Goal: Task Accomplishment & Management: Manage account settings

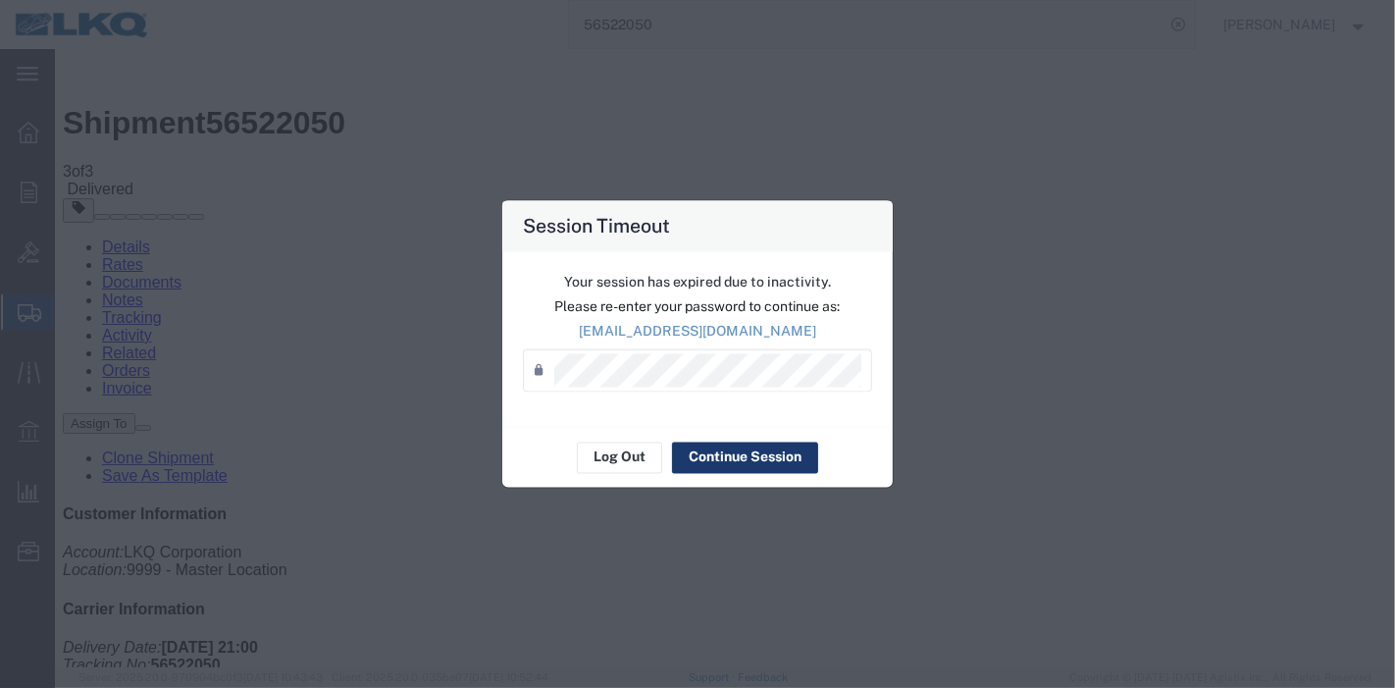
click at [776, 456] on button "Continue Session" at bounding box center [745, 456] width 146 height 31
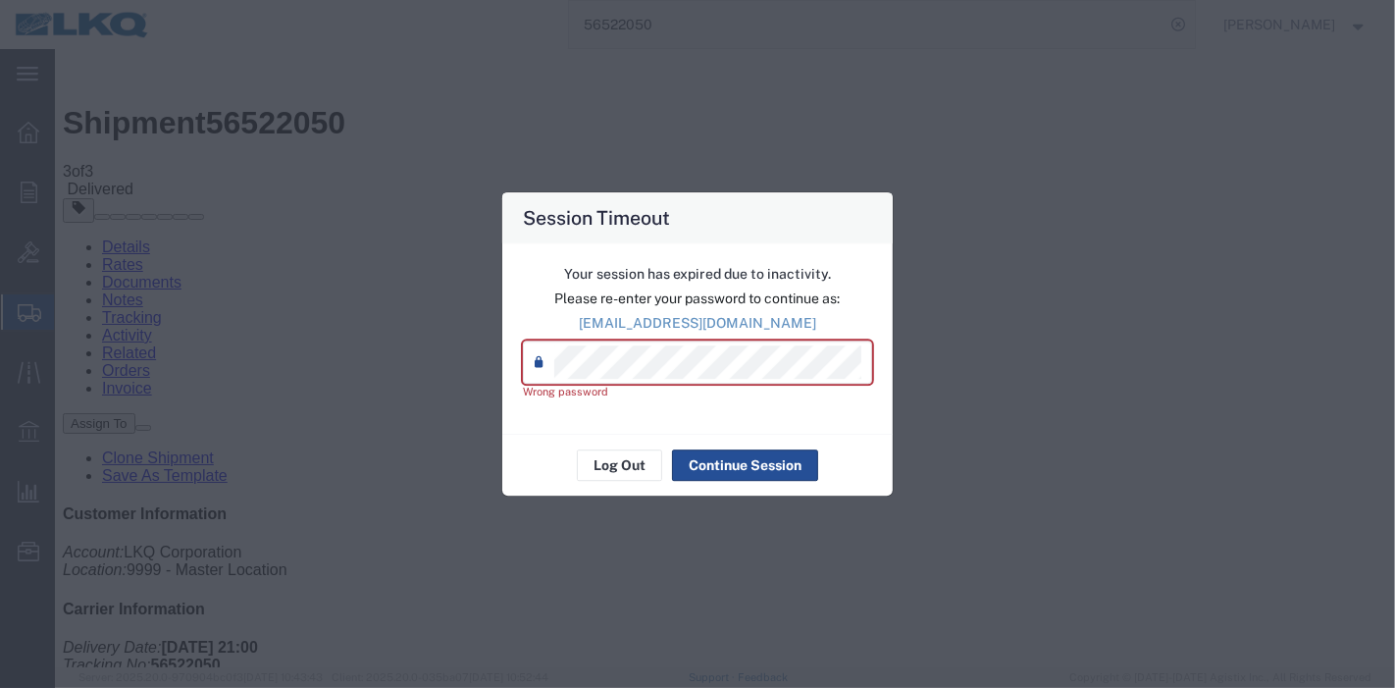
click at [437, 352] on div "Session Timeout Your session has expired due to inactivity. Please re-enter you…" at bounding box center [697, 344] width 1395 height 688
click at [461, 360] on div "Session Timeout Your session has expired due to inactivity. Please re-enter you…" at bounding box center [697, 344] width 1395 height 688
click at [502, 368] on div "Your session has expired due to inactivity. Please re-enter your password to co…" at bounding box center [697, 338] width 390 height 191
click at [616, 469] on button "Log Out" at bounding box center [619, 464] width 85 height 31
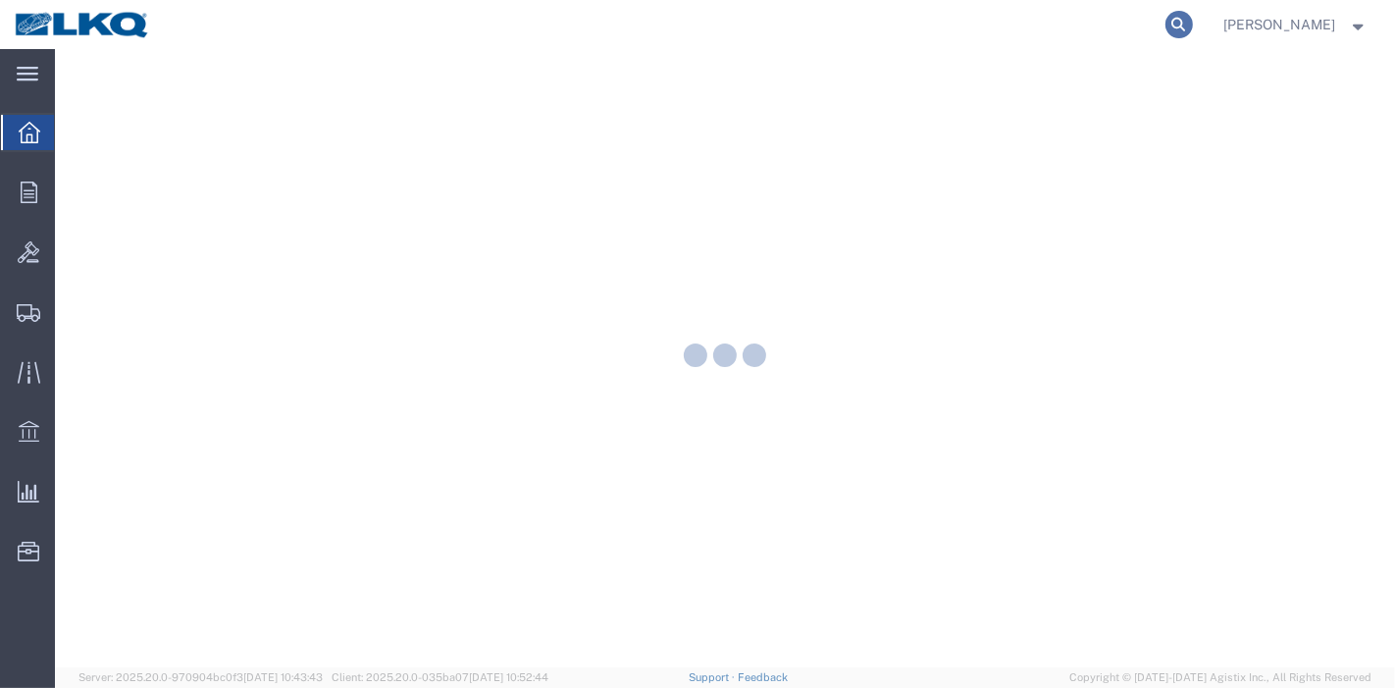
click at [1191, 18] on icon at bounding box center [1178, 24] width 27 height 27
click at [1119, 24] on input "search" at bounding box center [867, 24] width 596 height 47
paste input "56522059"
type input "56522059"
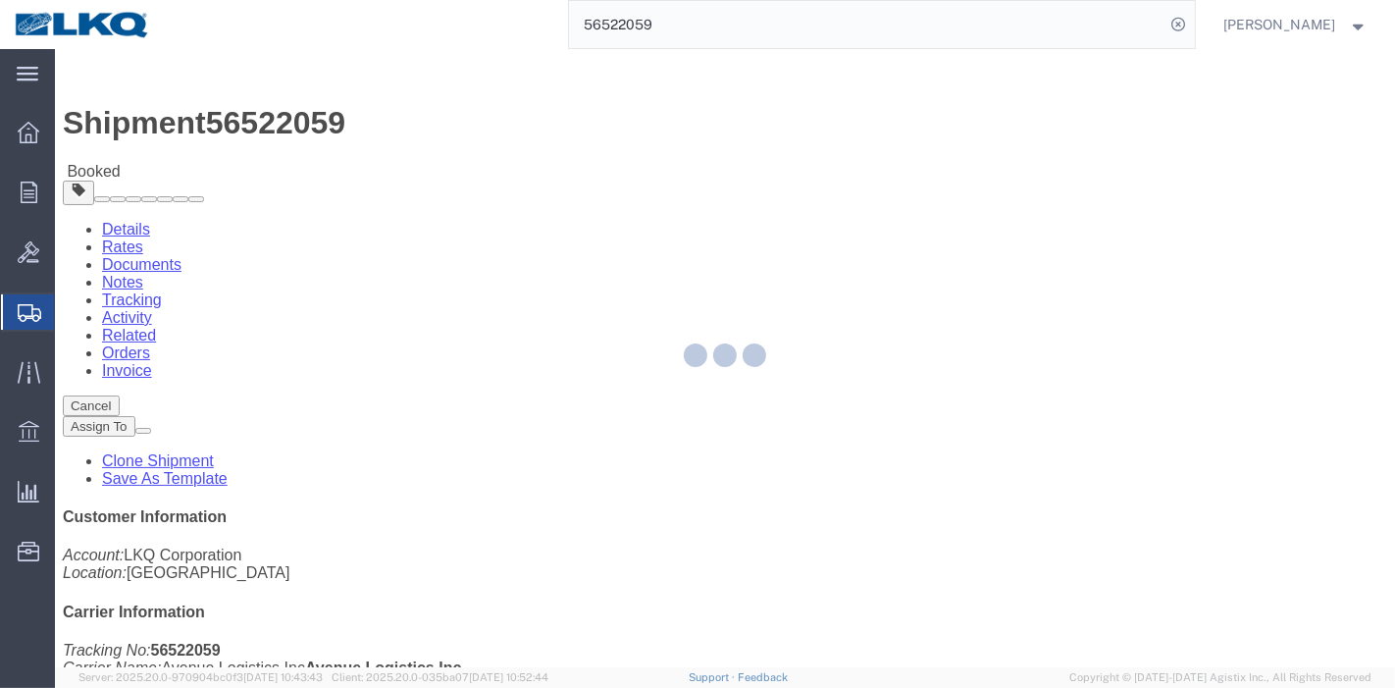
click at [412, 128] on div at bounding box center [725, 358] width 1340 height 618
click at [423, 124] on div at bounding box center [725, 358] width 1340 height 618
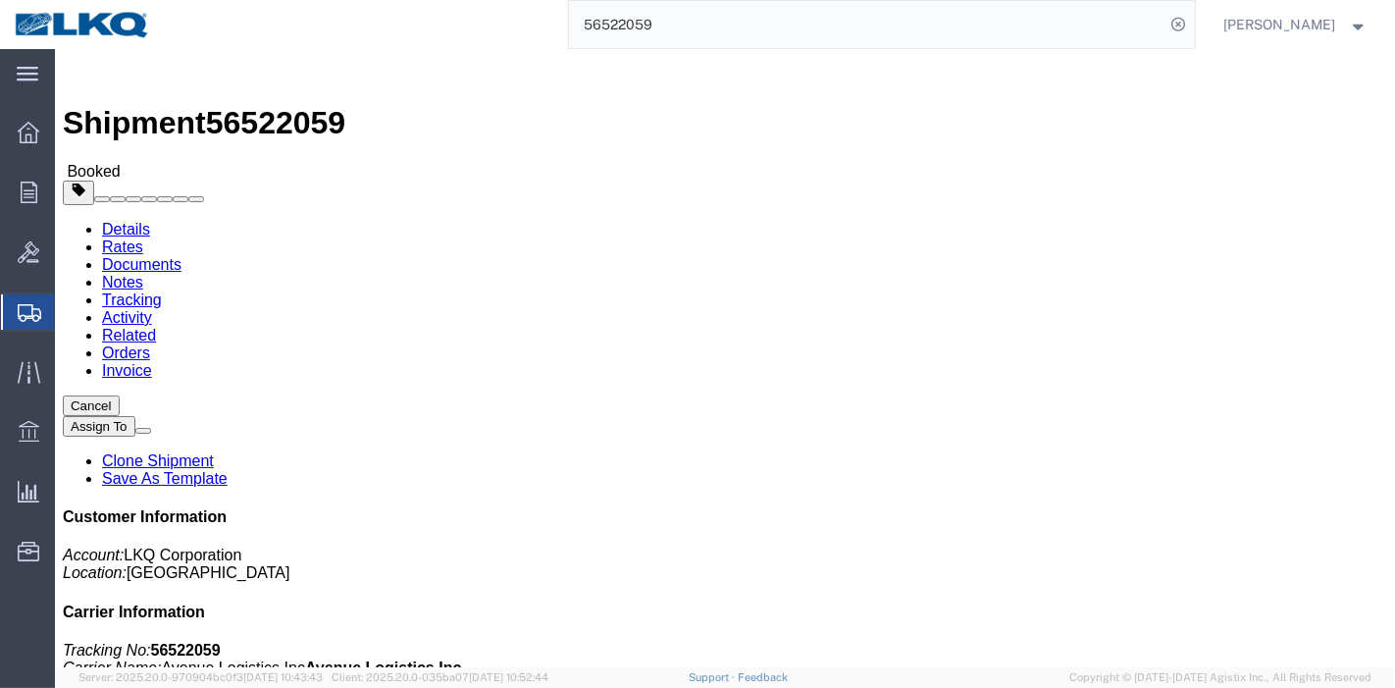
click link "Tracking"
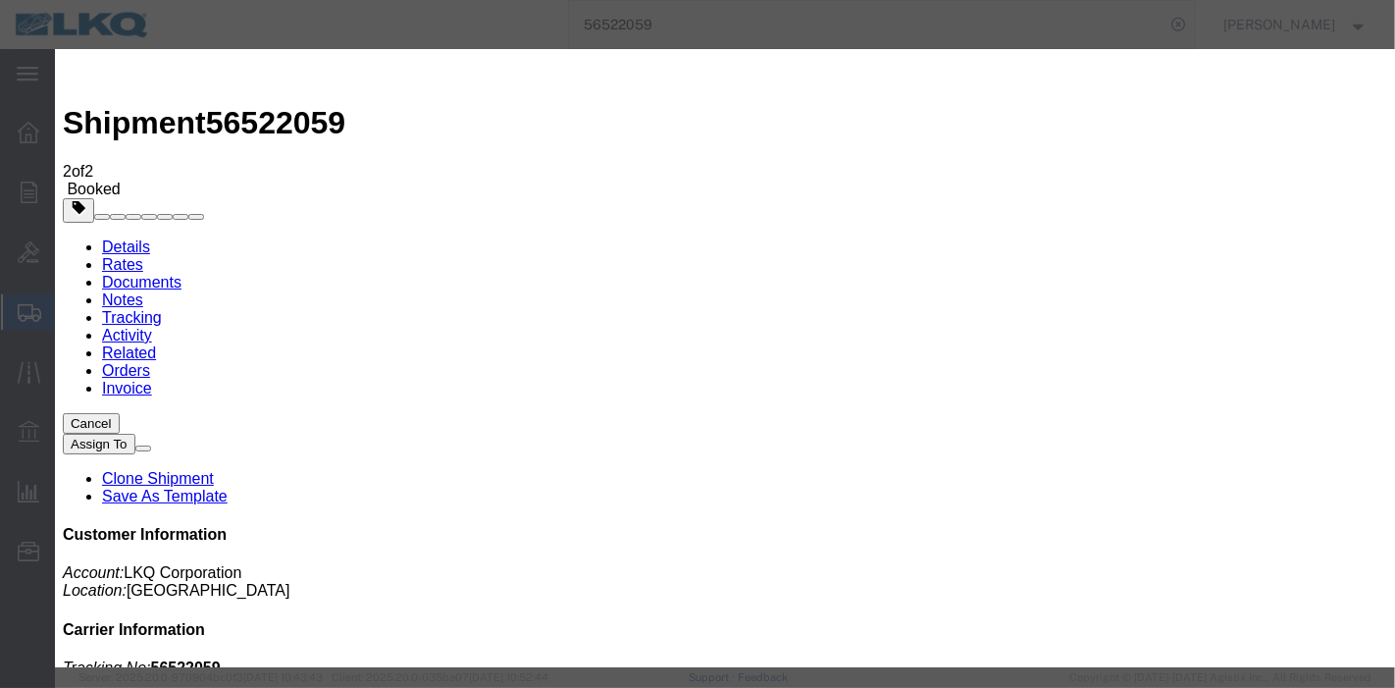
type input "[DATE]"
type input "11:00 PM"
select select "DELIVRED"
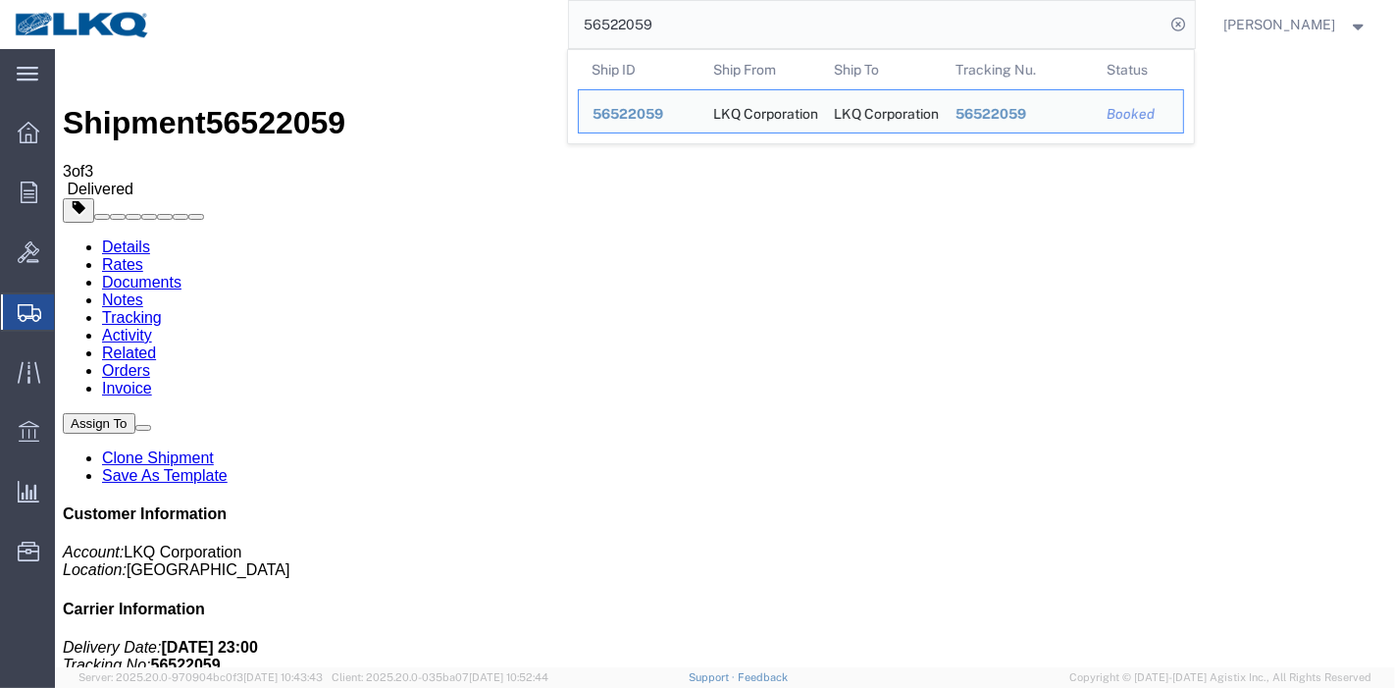
drag, startPoint x: 700, startPoint y: 26, endPoint x: 380, endPoint y: 25, distance: 320.7
click at [306, 25] on div "56522059 Ship ID Ship From Ship To Tracking Nu. Status Ship ID 56522059 Ship Fr…" at bounding box center [680, 24] width 1030 height 49
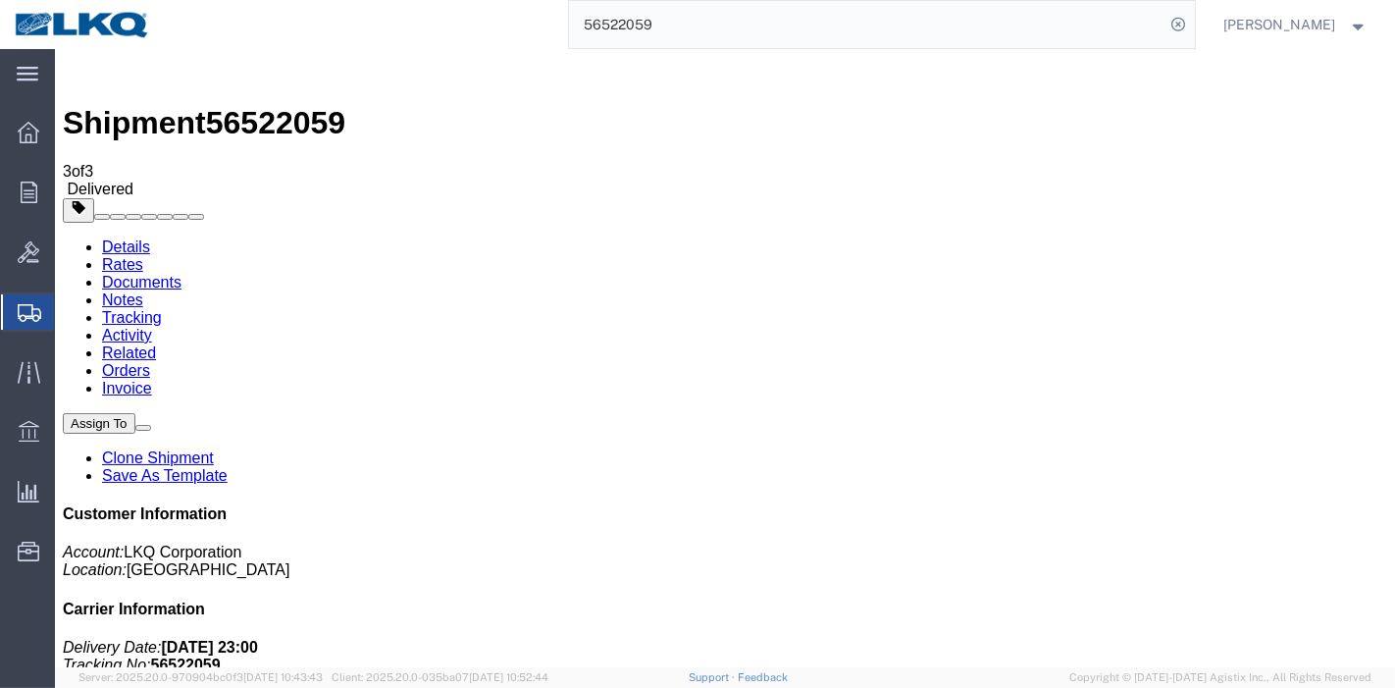
paste input "882916"
type input "56882916"
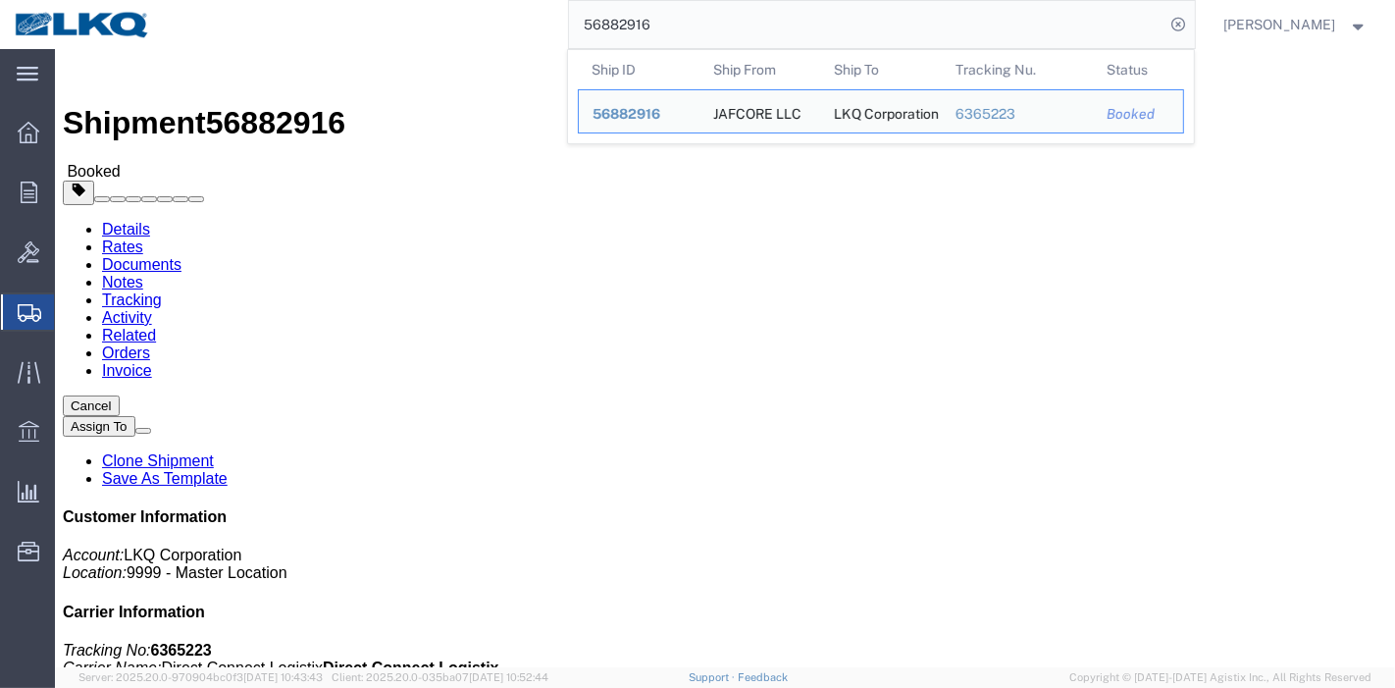
click link "Tracking"
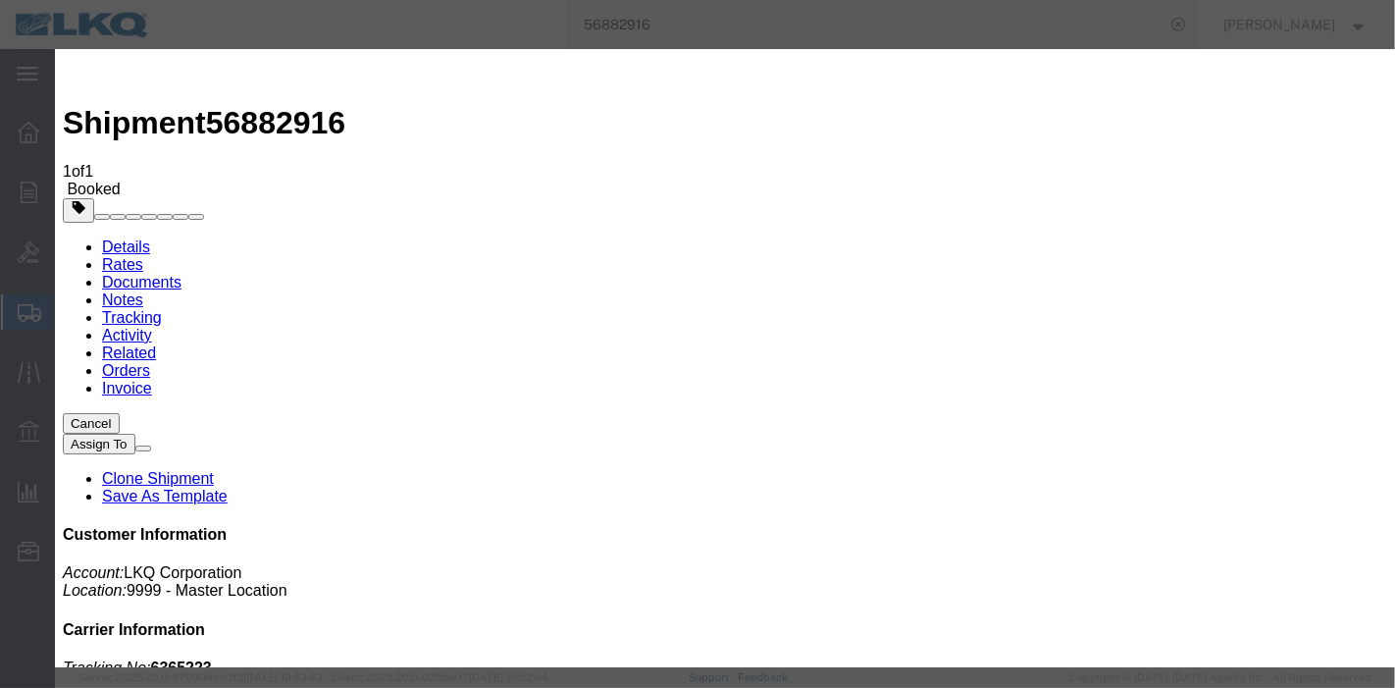
type input "[DATE]"
type input "11:00 PM"
select select "DELIVRED"
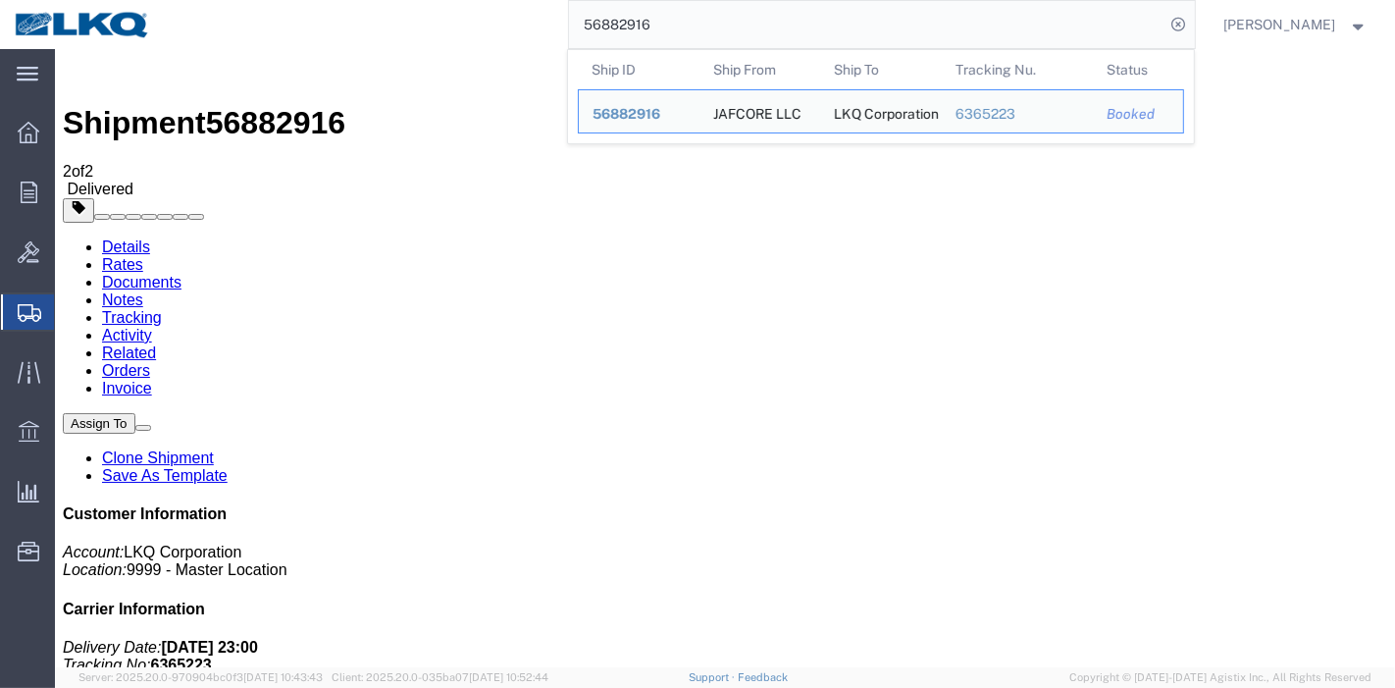
drag, startPoint x: 648, startPoint y: 22, endPoint x: 311, endPoint y: 13, distance: 337.5
click at [165, 0] on html "main_menu Created with Sketch. Collapse Menu Overview Orders Order Manager Crea…" at bounding box center [697, 344] width 1395 height 688
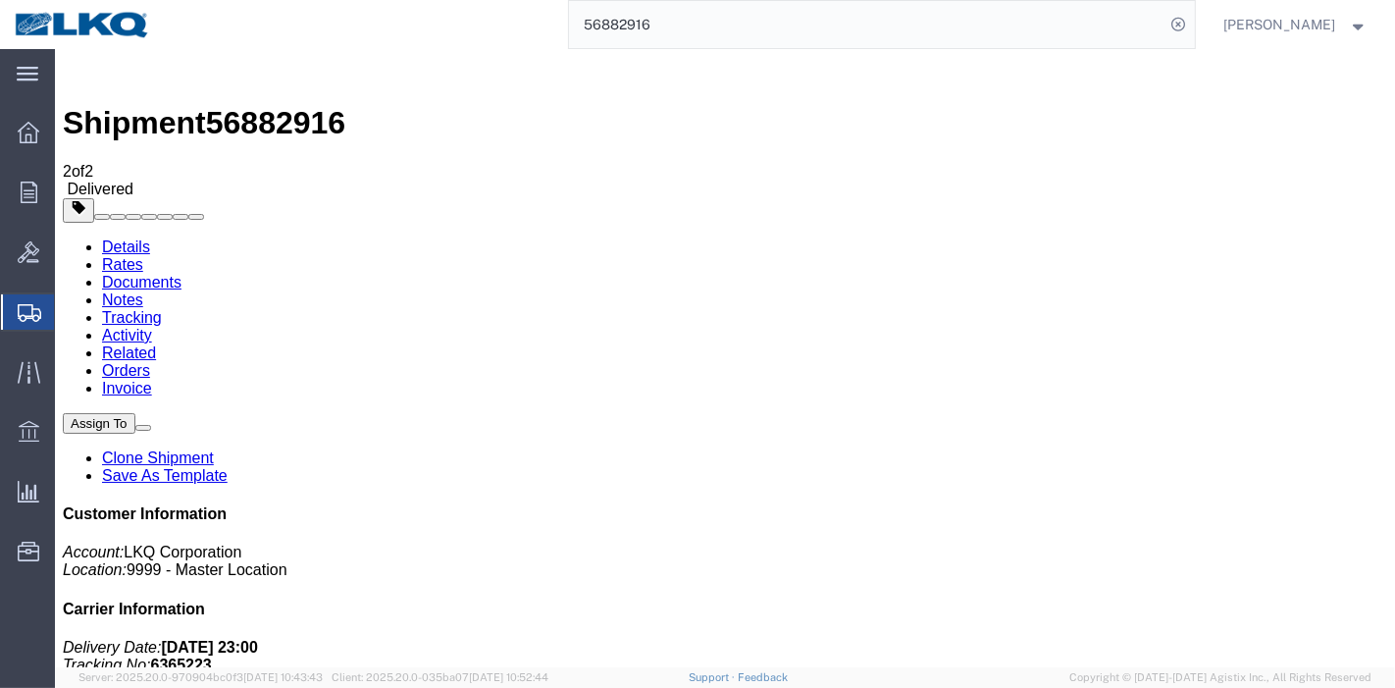
paste input "4955"
type input "56849556"
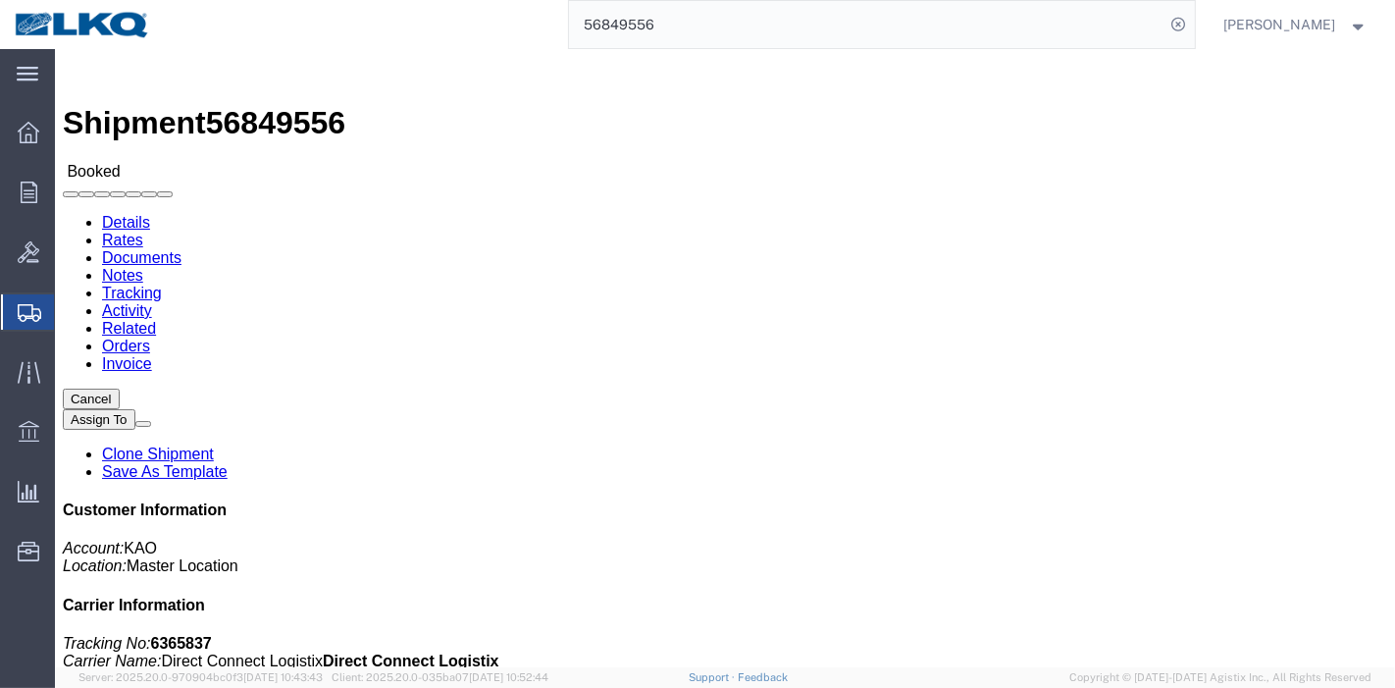
click link "Tracking"
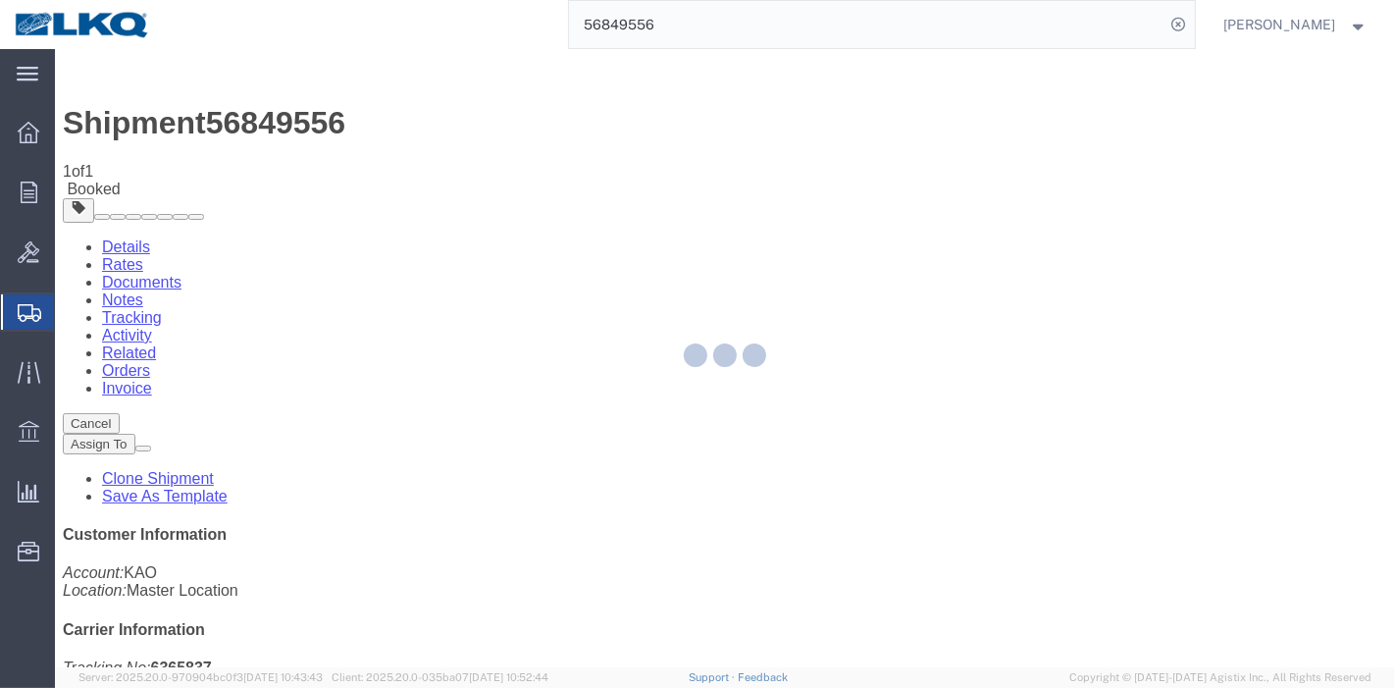
click at [922, 189] on div at bounding box center [725, 358] width 1340 height 618
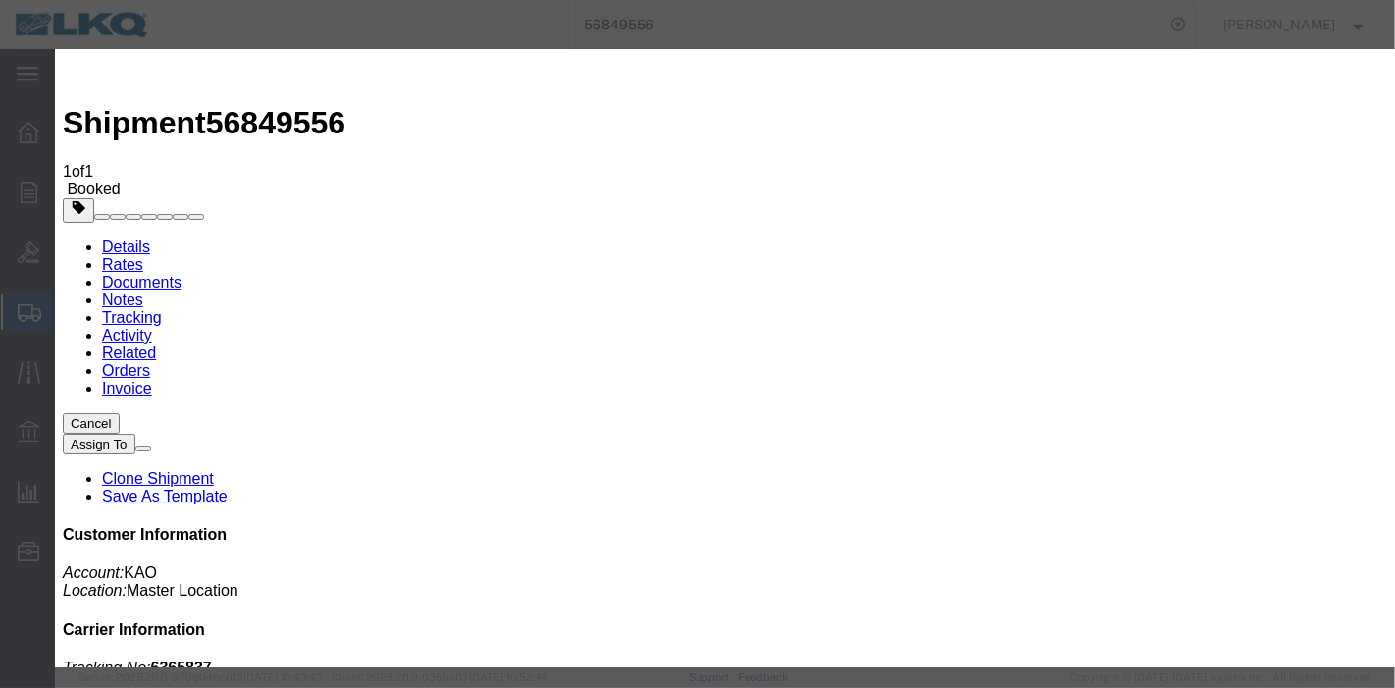
type input "[DATE]"
type input "11:00 PM"
select select "DELIVRED"
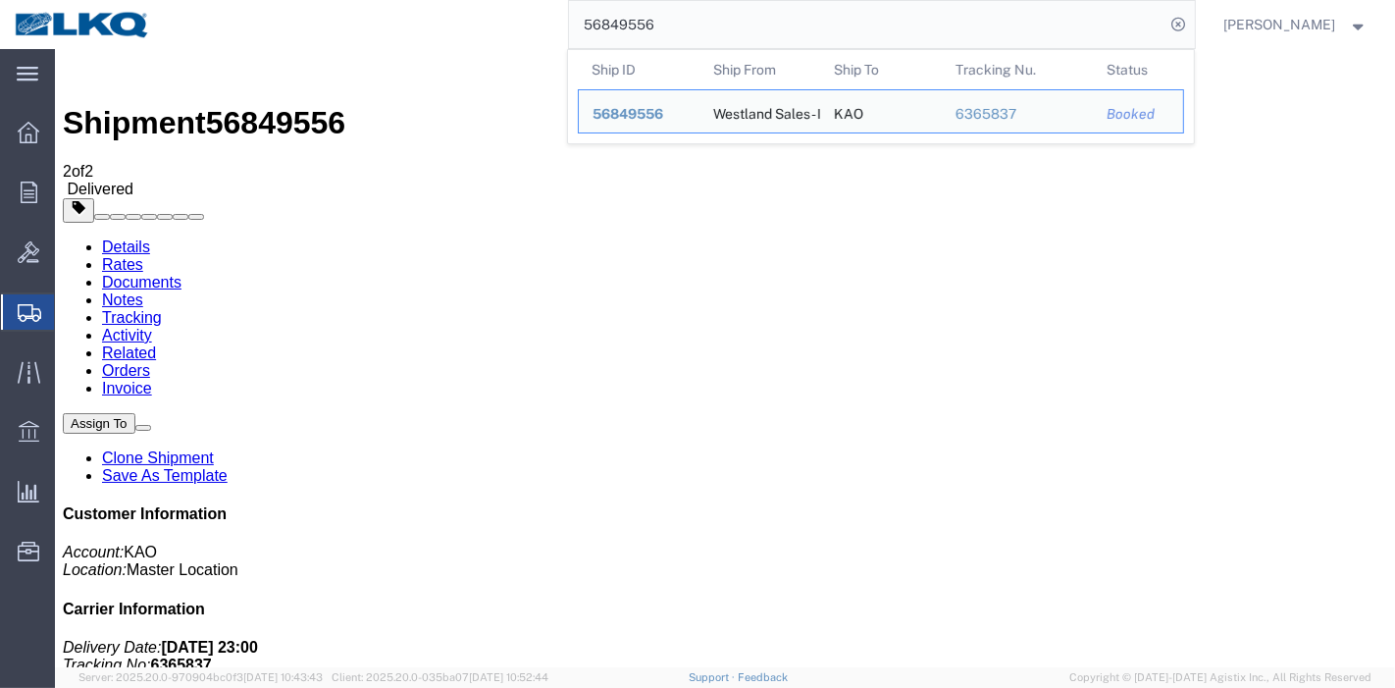
drag, startPoint x: 708, startPoint y: 32, endPoint x: 433, endPoint y: 18, distance: 276.0
click at [433, 18] on div "56849556 Ship ID Ship From Ship To Tracking Nu. Status Ship ID 56849556 Ship Fr…" at bounding box center [680, 24] width 1030 height 49
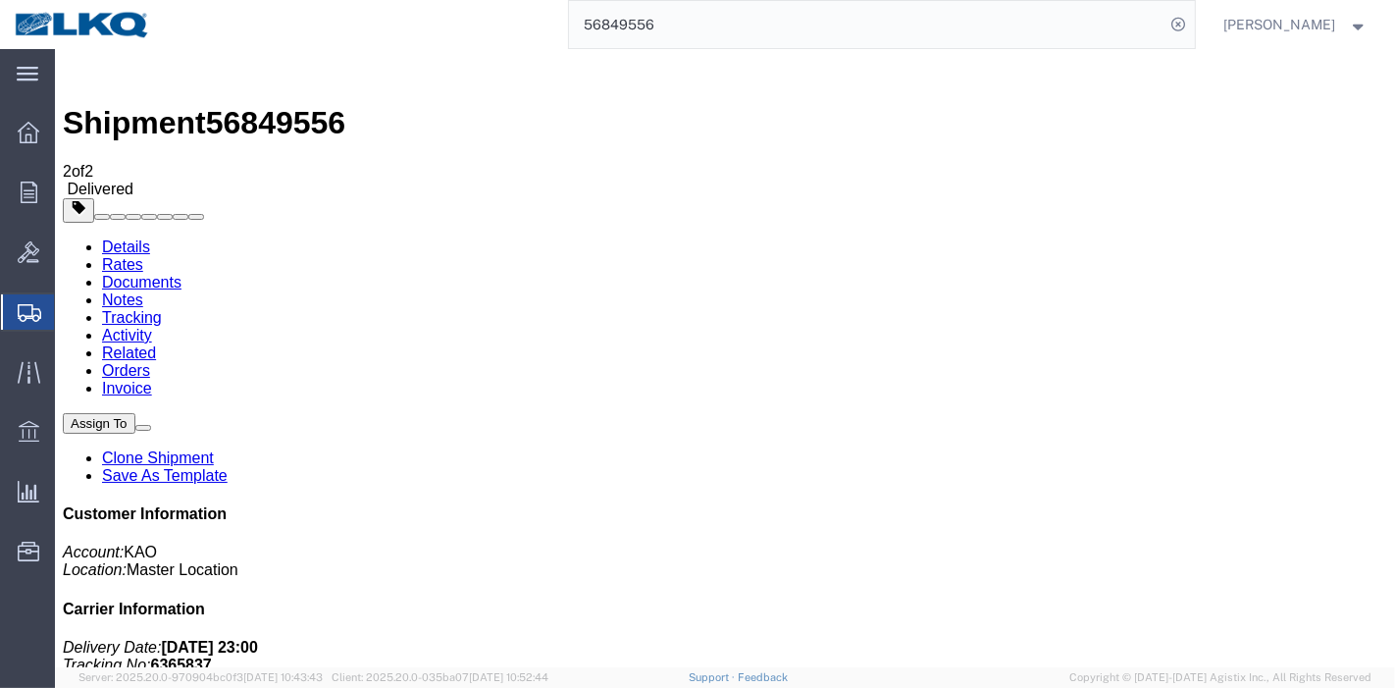
paste input "97535"
type input "56897535"
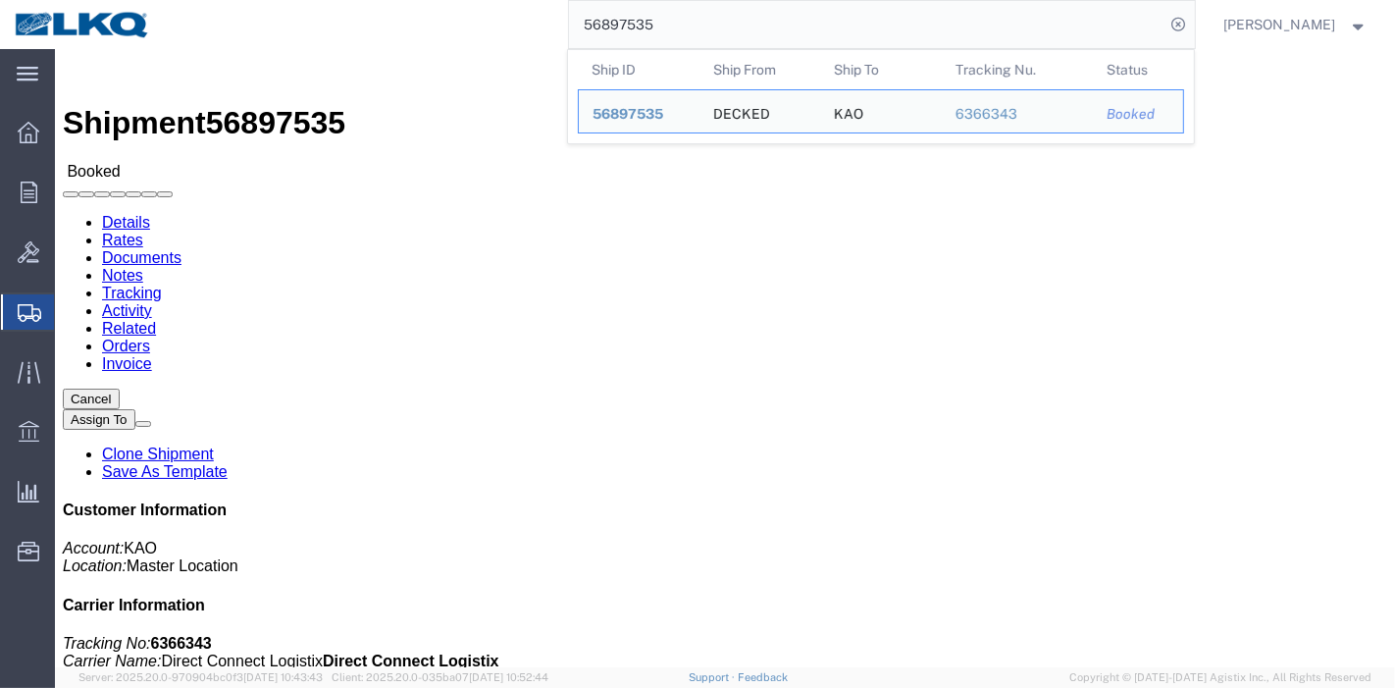
drag, startPoint x: 422, startPoint y: 127, endPoint x: 367, endPoint y: 77, distance: 73.6
click link "Tracking"
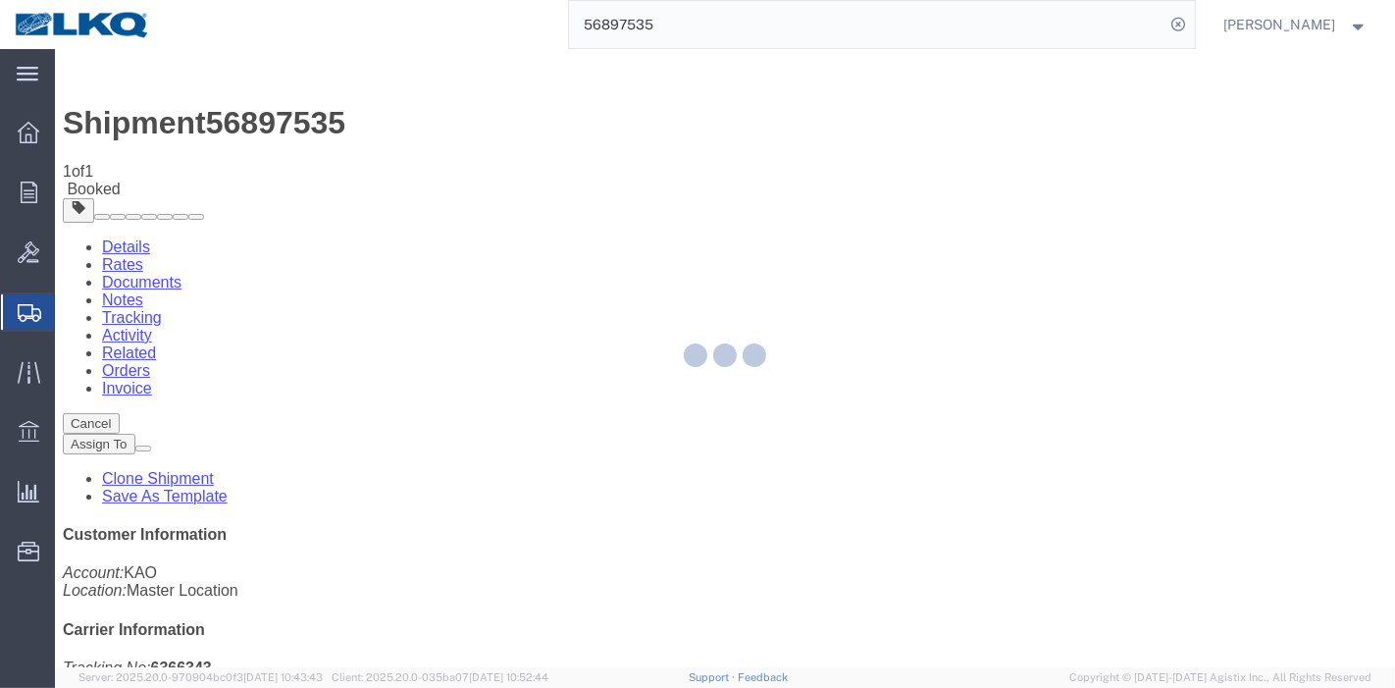
click at [935, 179] on div at bounding box center [725, 358] width 1340 height 618
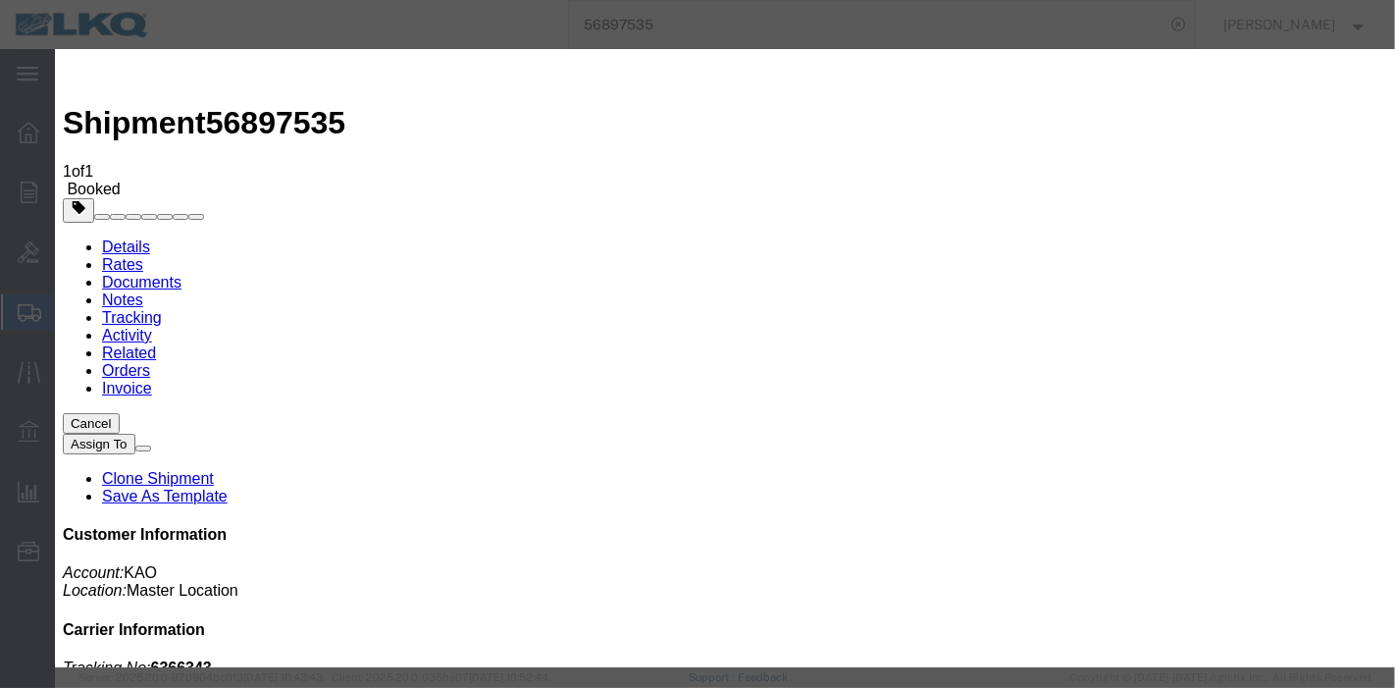
type input "[DATE]"
type input "11:00 PM"
select select "DELIVRED"
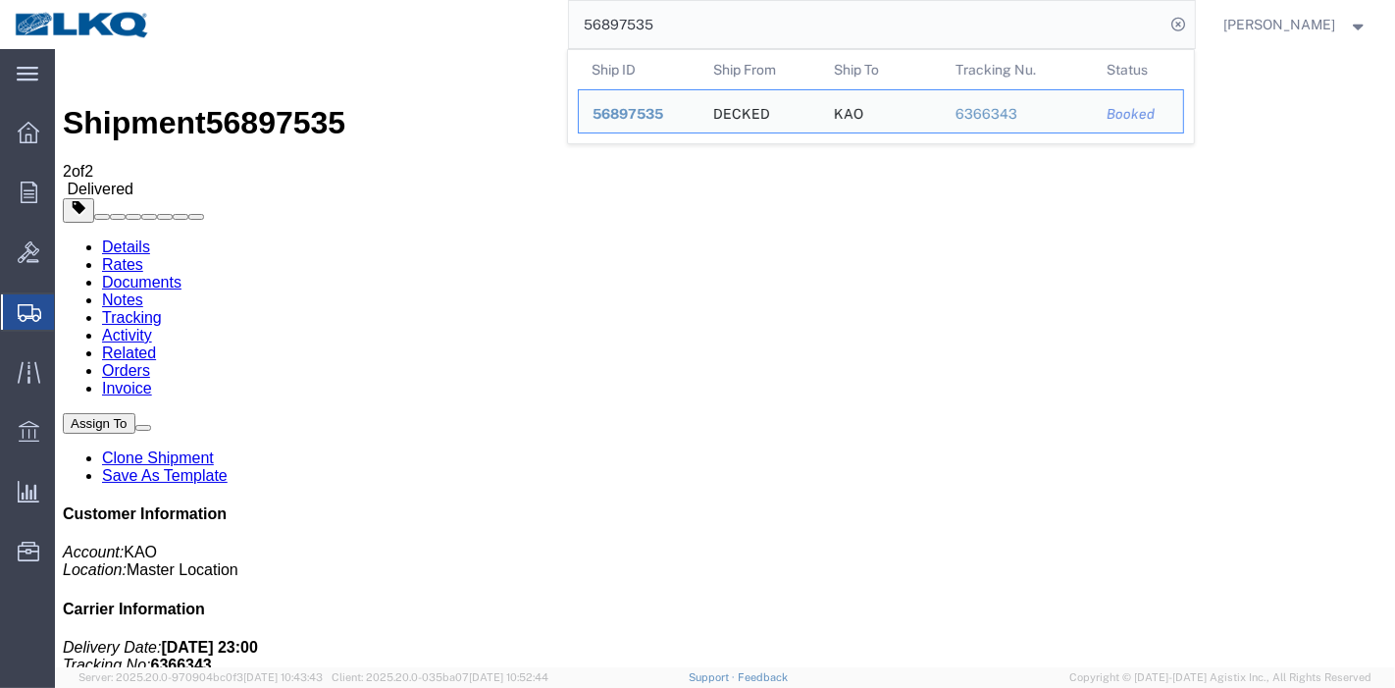
drag, startPoint x: 698, startPoint y: 21, endPoint x: 314, endPoint y: 35, distance: 384.8
click at [305, 29] on div "56897535 Ship ID Ship From Ship To Tracking Nu. Status Ship ID 56897535 Ship Fr…" at bounding box center [680, 24] width 1030 height 49
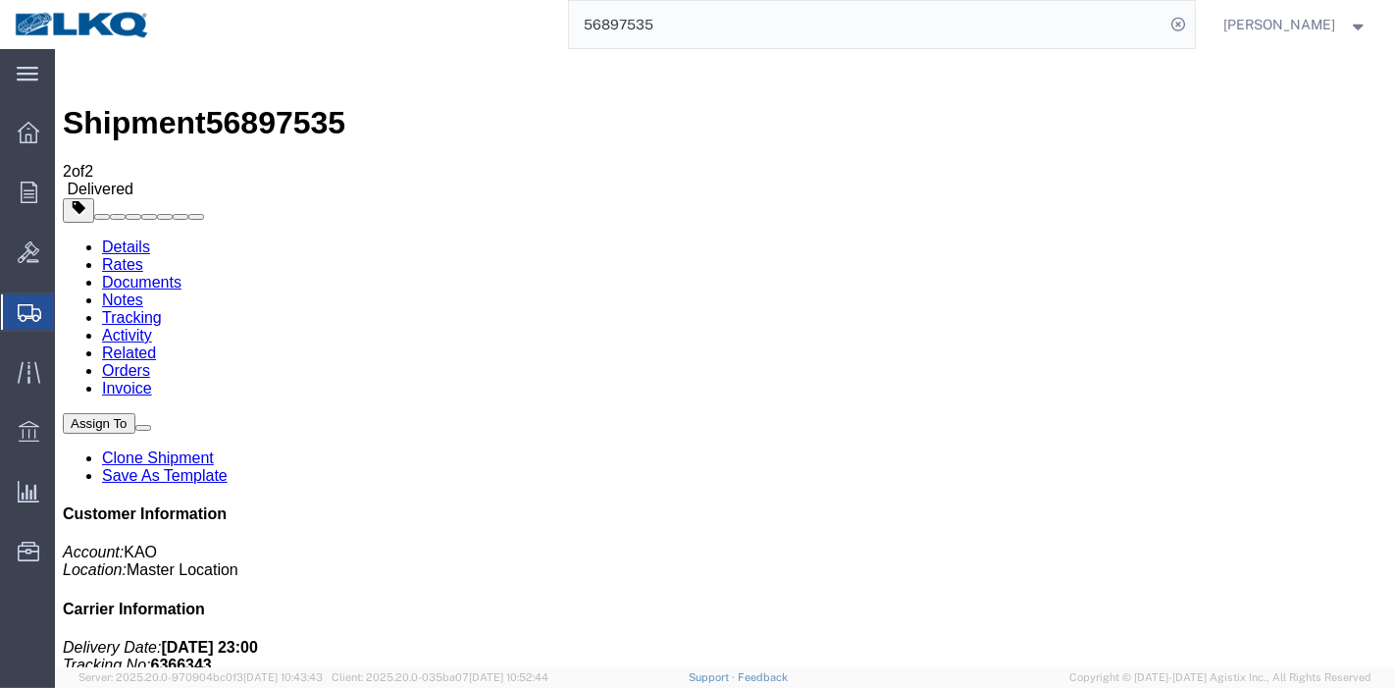
paste input "415552"
type input "56415552"
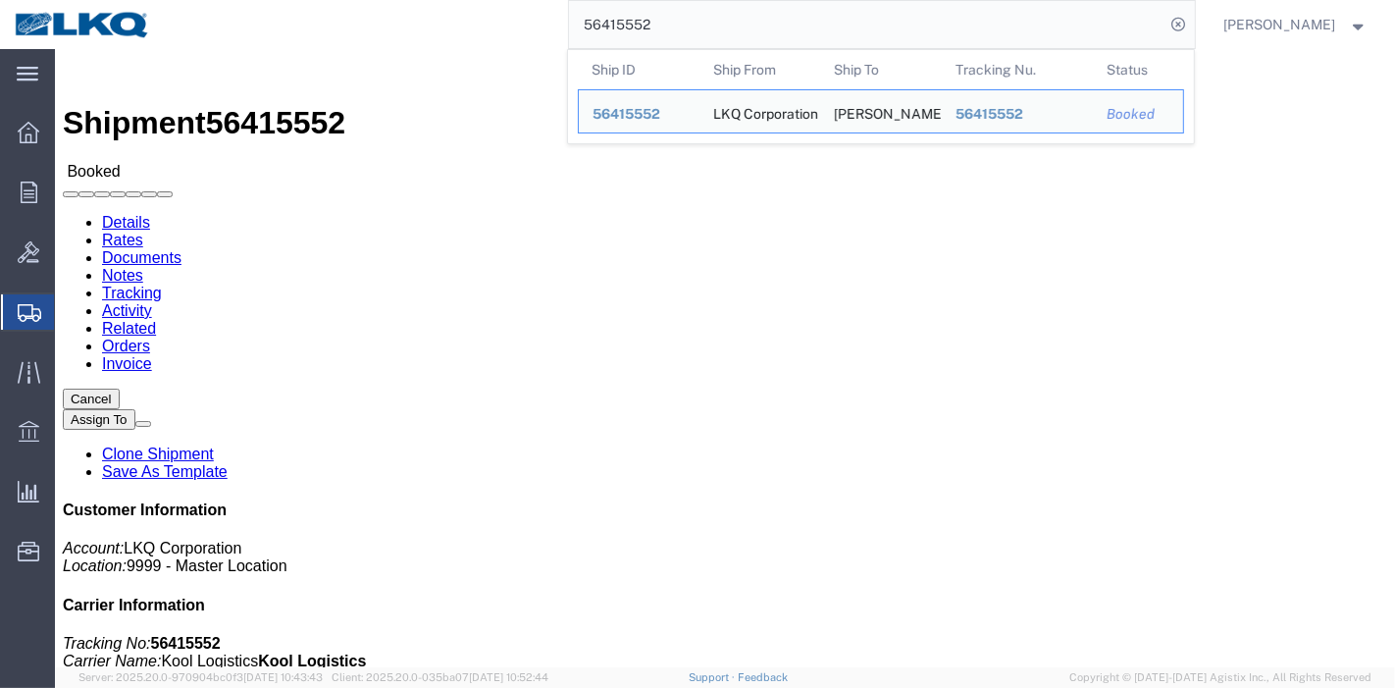
click link "Tracking"
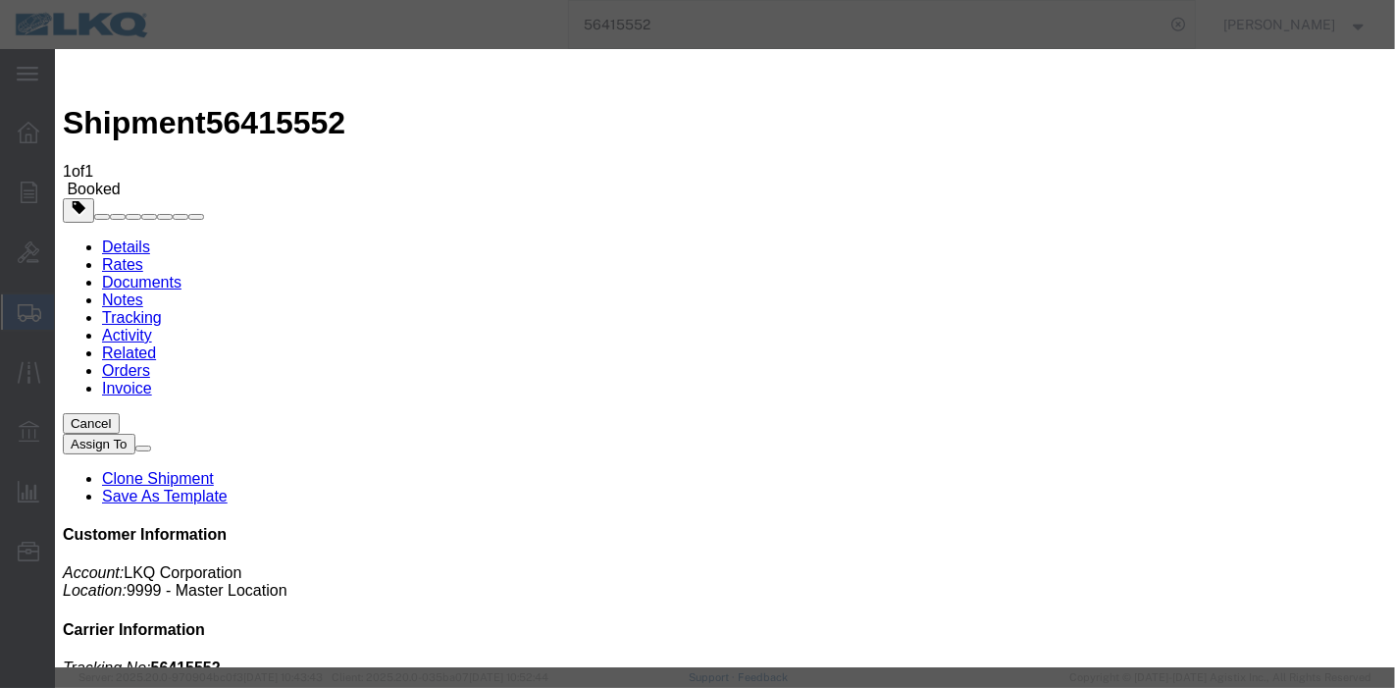
type input "[DATE]"
type input "11:00 PM"
select select "DELIVRED"
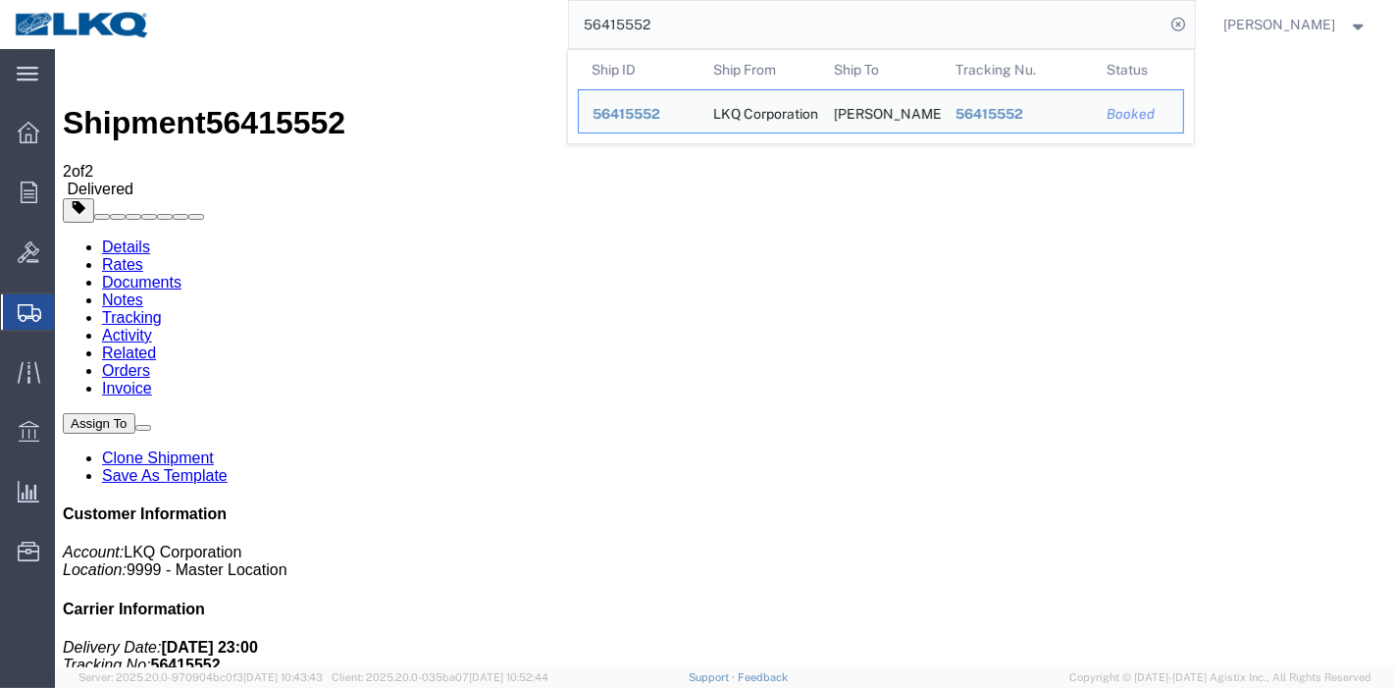
drag, startPoint x: 720, startPoint y: 10, endPoint x: 409, endPoint y: 11, distance: 310.9
click at [405, 10] on div "56415552 Ship ID Ship From Ship To Tracking Nu. Status Ship ID 56415552 Ship Fr…" at bounding box center [680, 24] width 1030 height 49
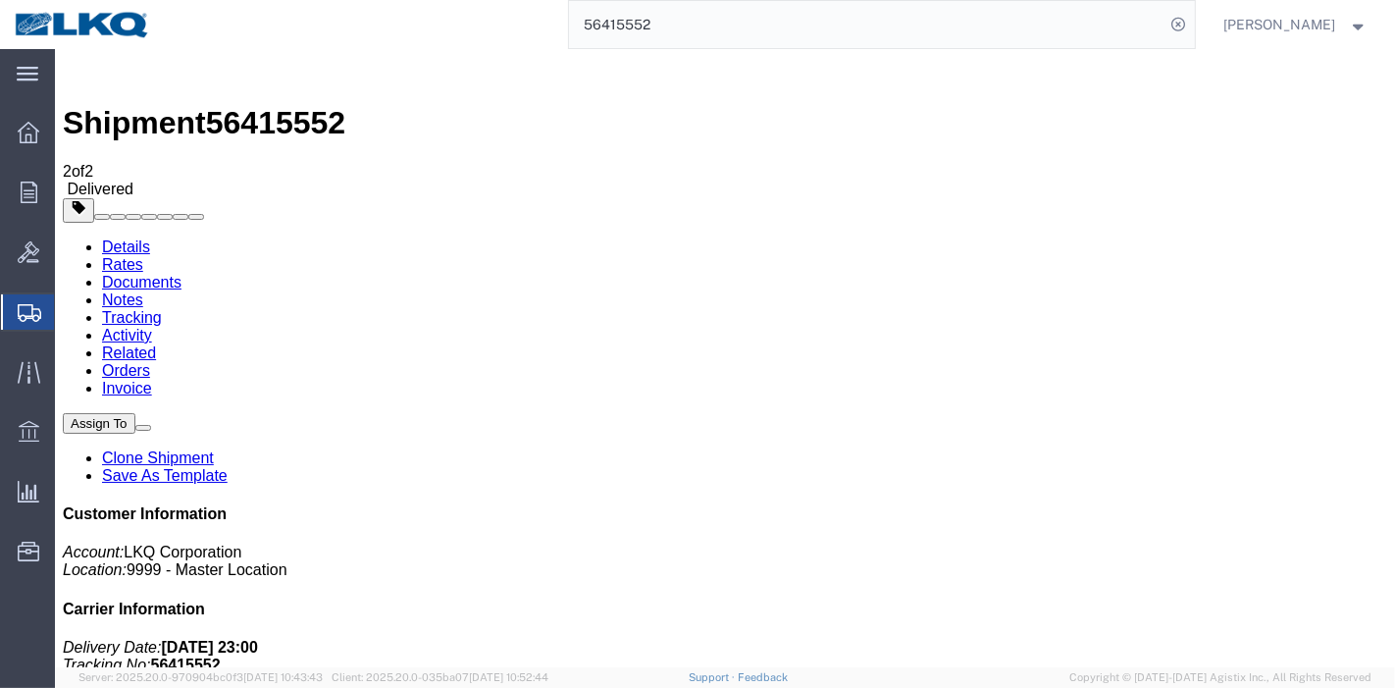
paste input "777531"
type input "56777531"
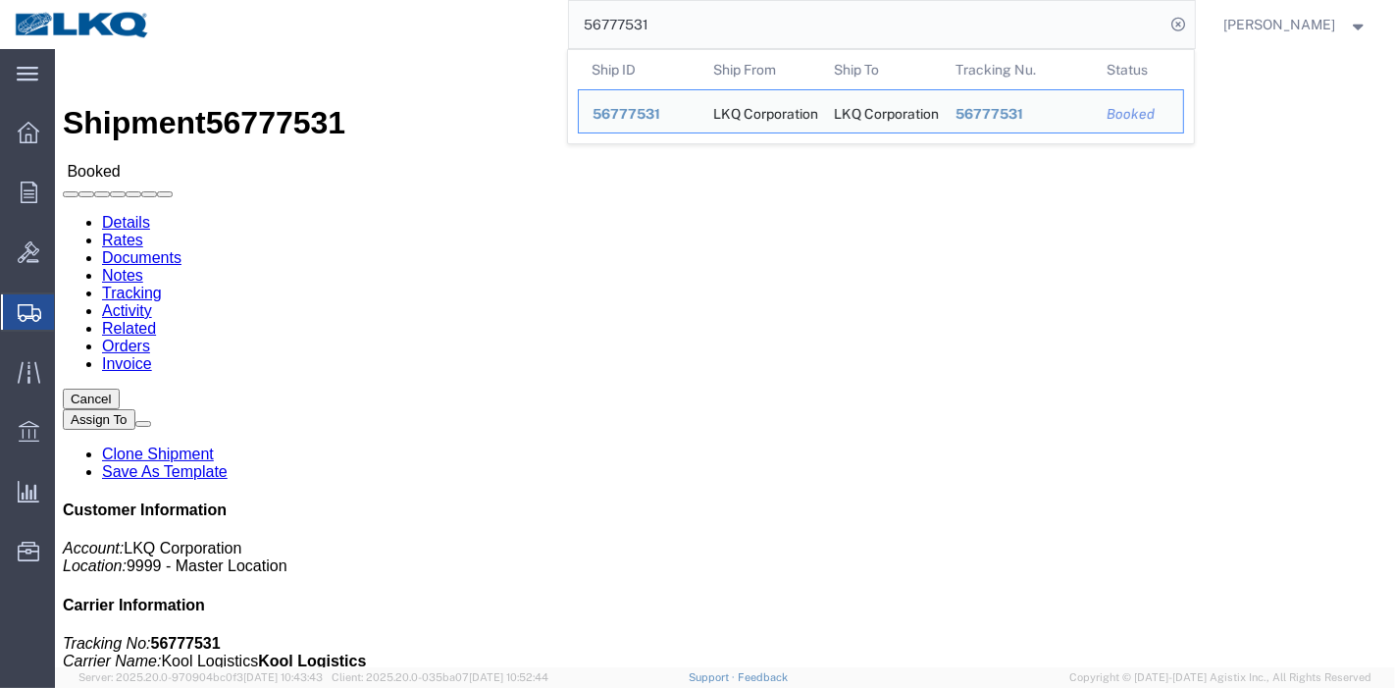
drag, startPoint x: 457, startPoint y: 138, endPoint x: 374, endPoint y: 76, distance: 104.4
click link "Tracking"
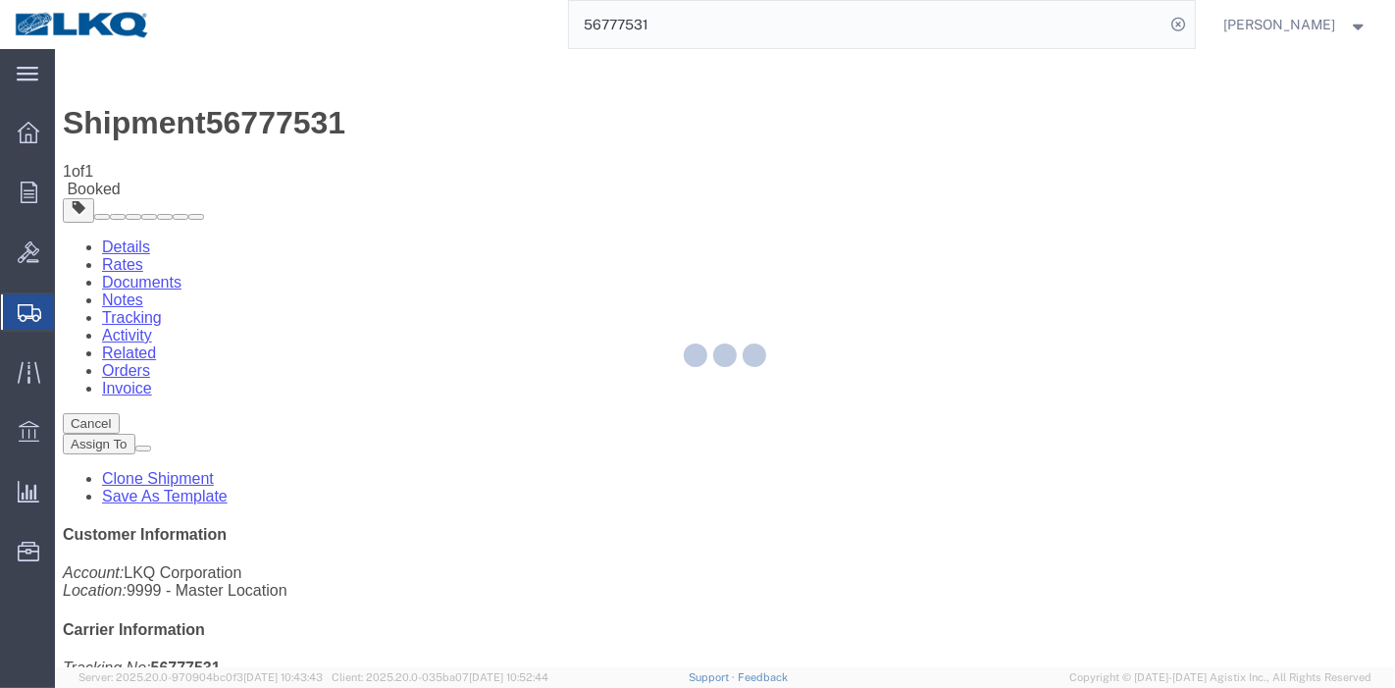
click at [936, 190] on div at bounding box center [725, 358] width 1340 height 618
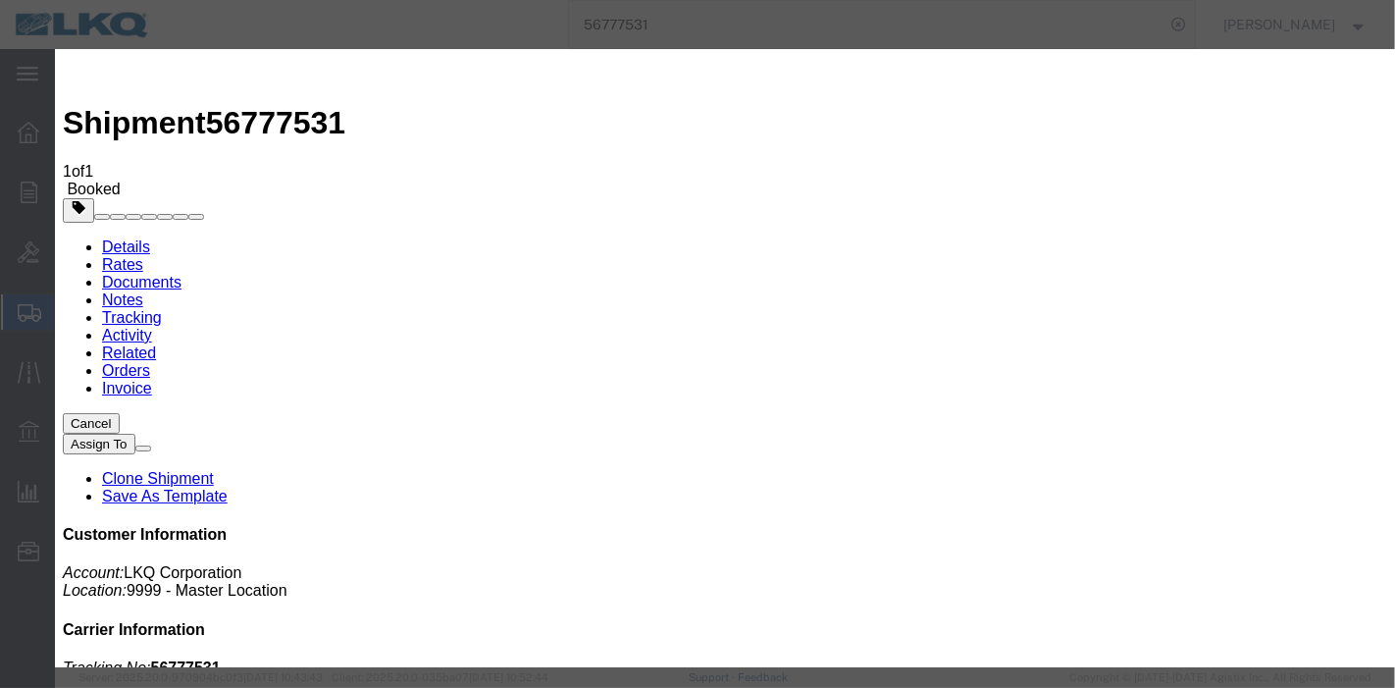
type input "[DATE]"
type input "11:00 PM"
select select "DELIVRED"
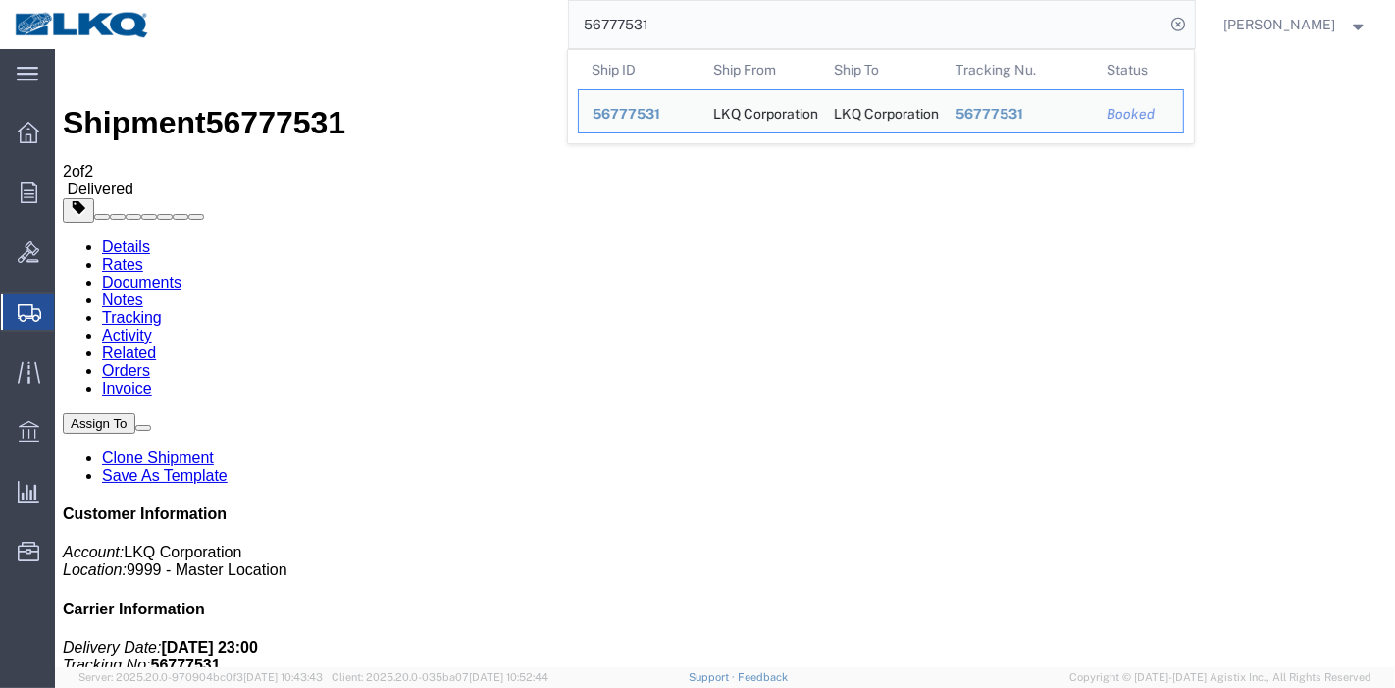
drag, startPoint x: 771, startPoint y: 75, endPoint x: 332, endPoint y: 61, distance: 439.6
paste input "832448"
type input "56832448"
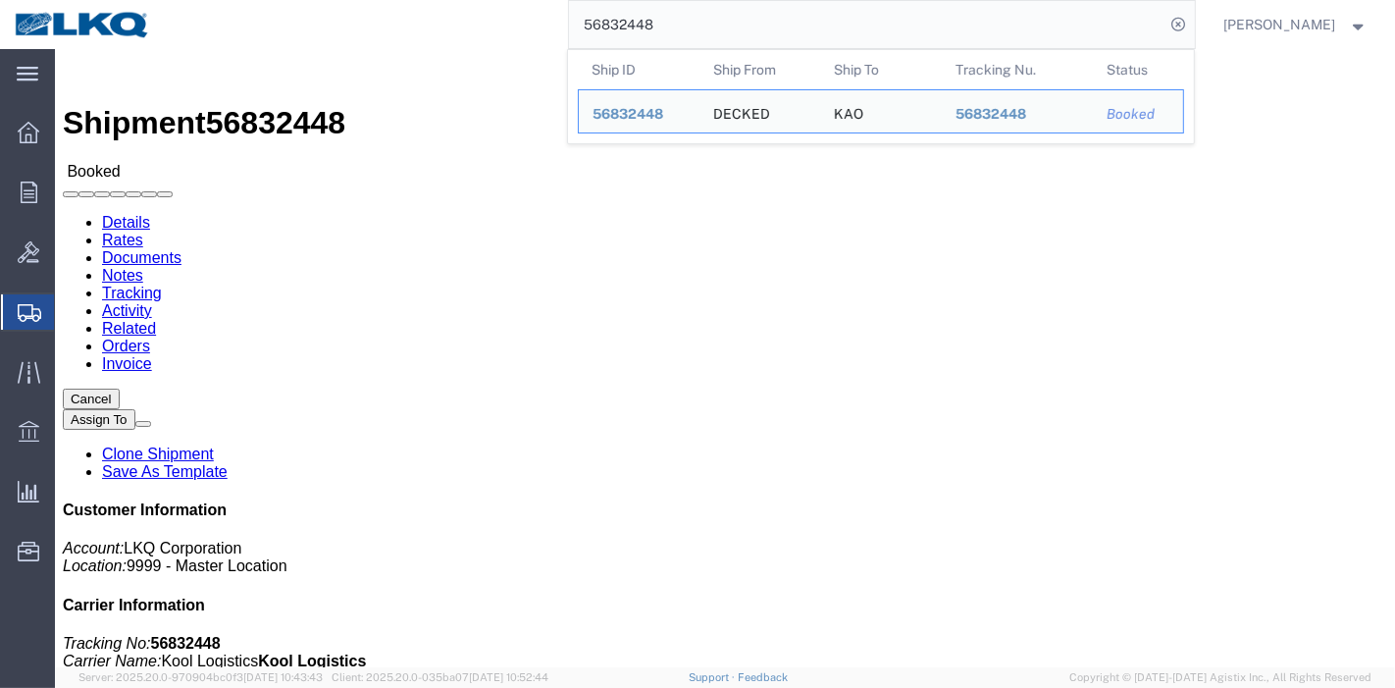
click link "Tracking"
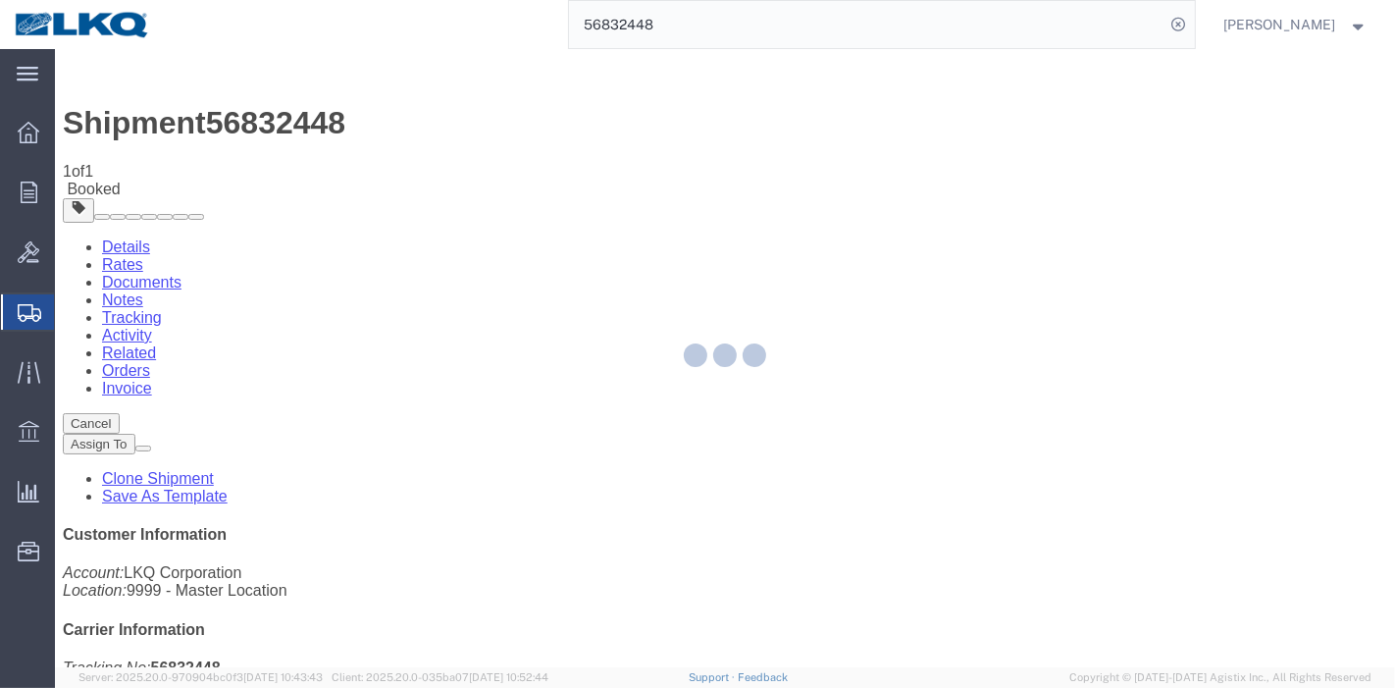
click at [940, 194] on div at bounding box center [725, 358] width 1340 height 618
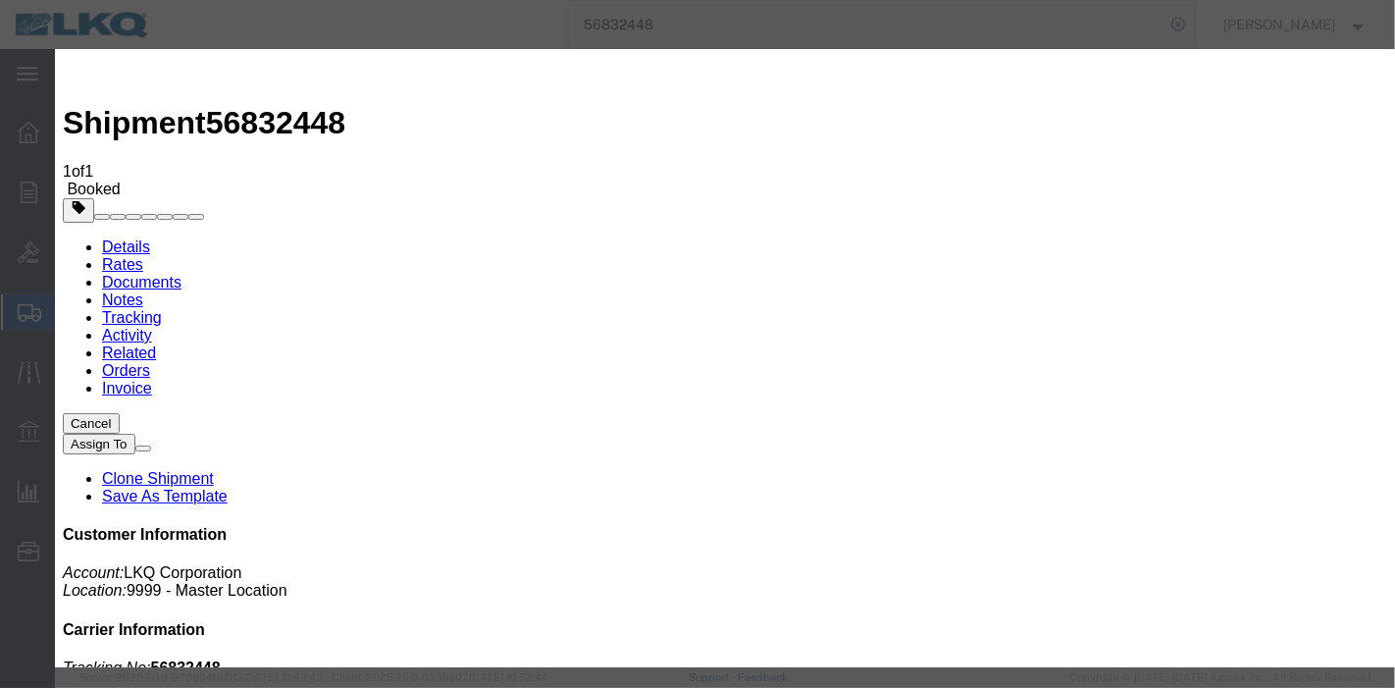
type input "[DATE]"
type input "11:00 PM"
select select "DELIVRED"
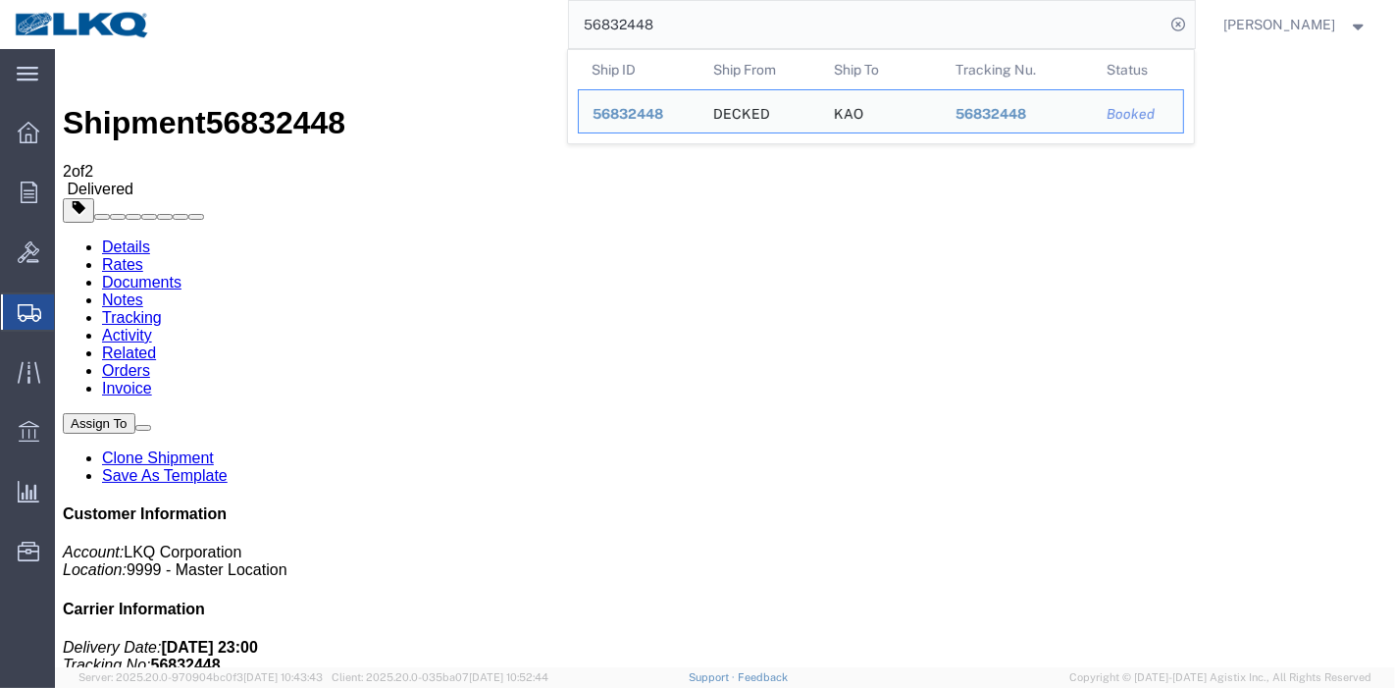
drag, startPoint x: 689, startPoint y: 24, endPoint x: 467, endPoint y: 37, distance: 222.1
click at [432, 24] on div "56832448 Ship ID Ship From Ship To Tracking Nu. Status Ship ID 56832448 Ship Fr…" at bounding box center [680, 24] width 1030 height 49
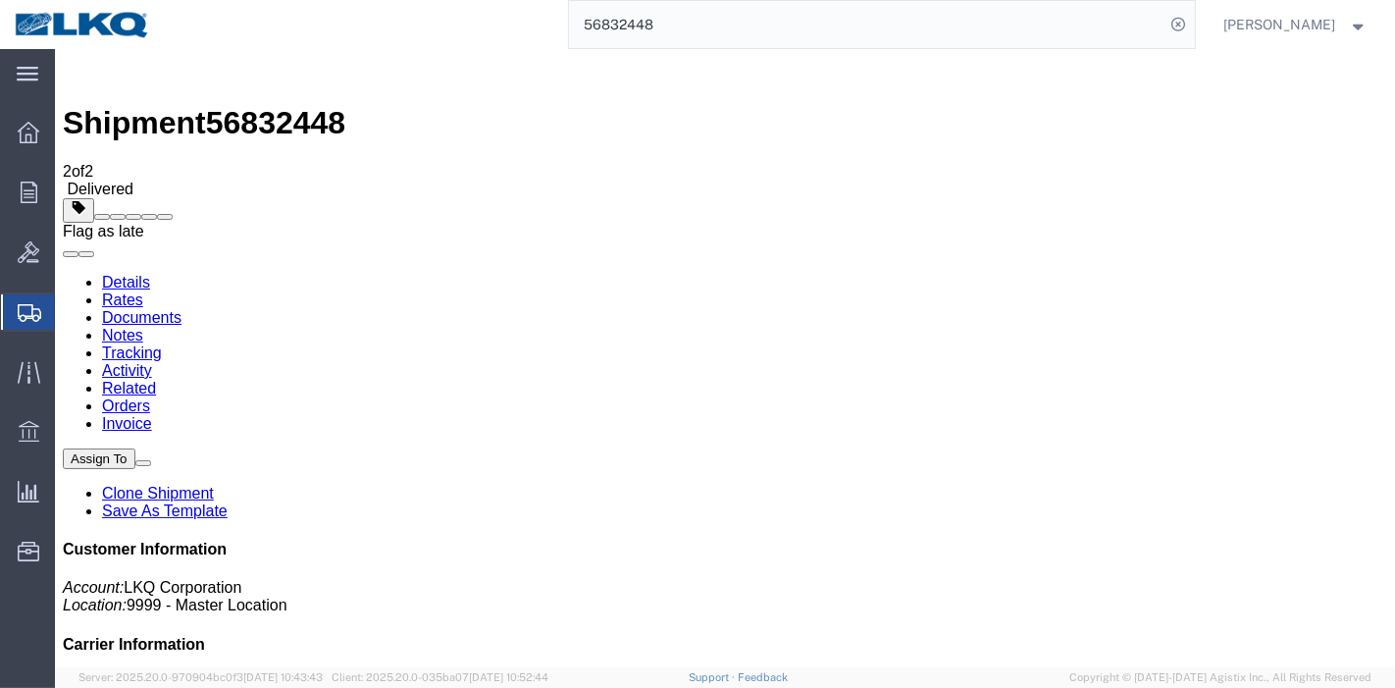
paste input "97130"
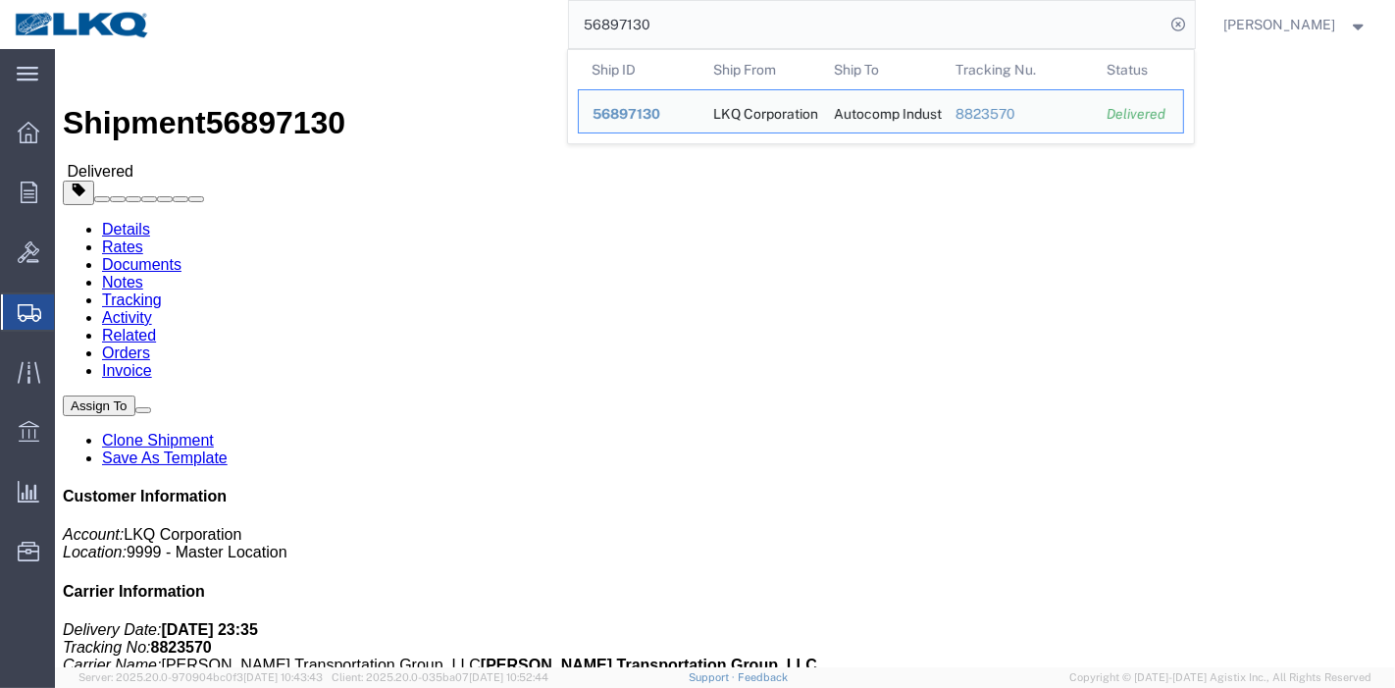
drag, startPoint x: 581, startPoint y: 18, endPoint x: 481, endPoint y: 14, distance: 100.1
click at [485, 15] on div "56897130 Ship ID Ship From Ship To Tracking Nu. Status Ship ID 56897130 Ship Fr…" at bounding box center [680, 24] width 1030 height 49
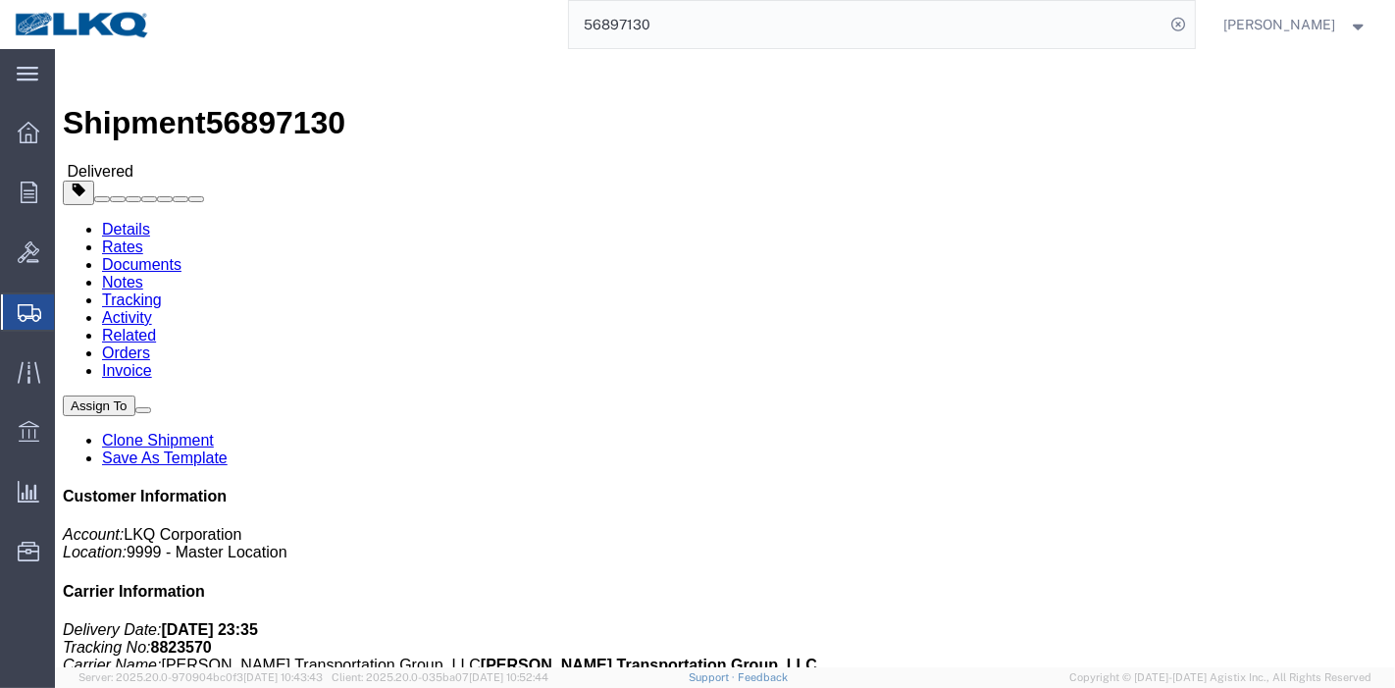
paste input "535393"
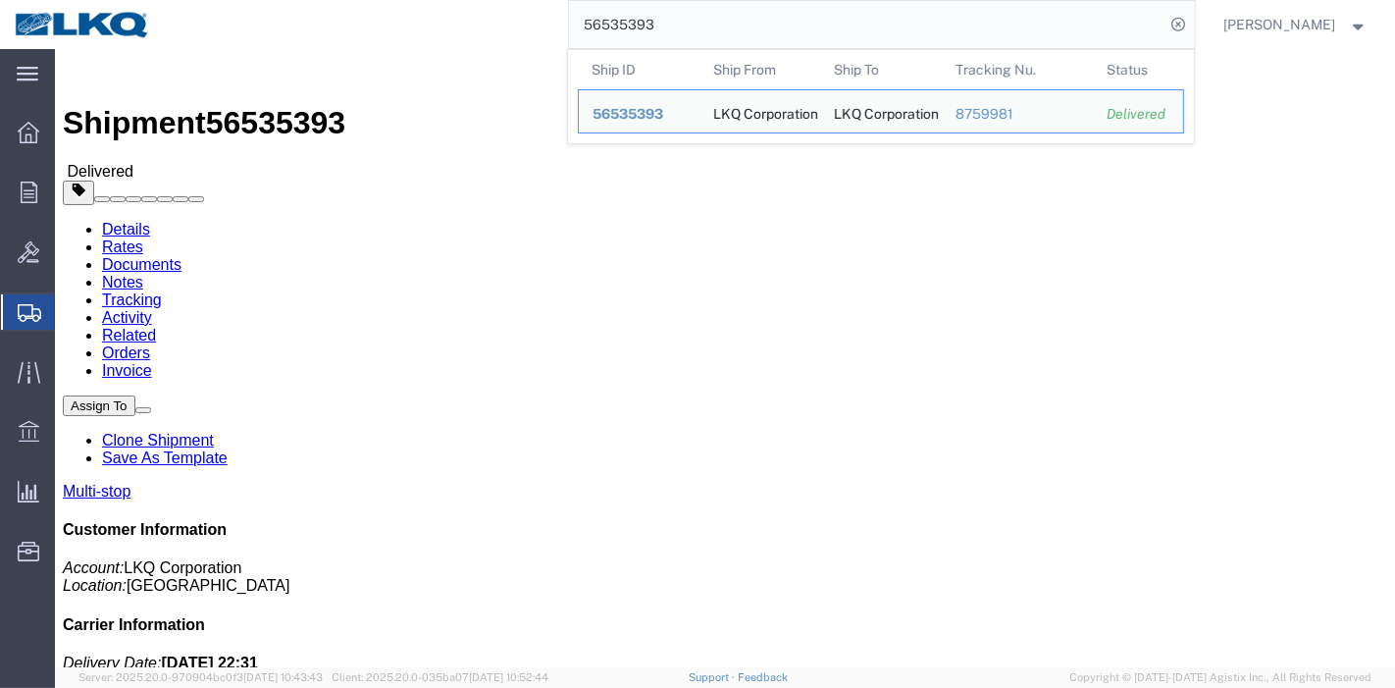
drag, startPoint x: 703, startPoint y: 26, endPoint x: 359, endPoint y: -15, distance: 346.7
click at [359, 0] on html "main_menu Created with Sketch. Collapse Menu Overview Orders Order Manager Crea…" at bounding box center [697, 344] width 1395 height 688
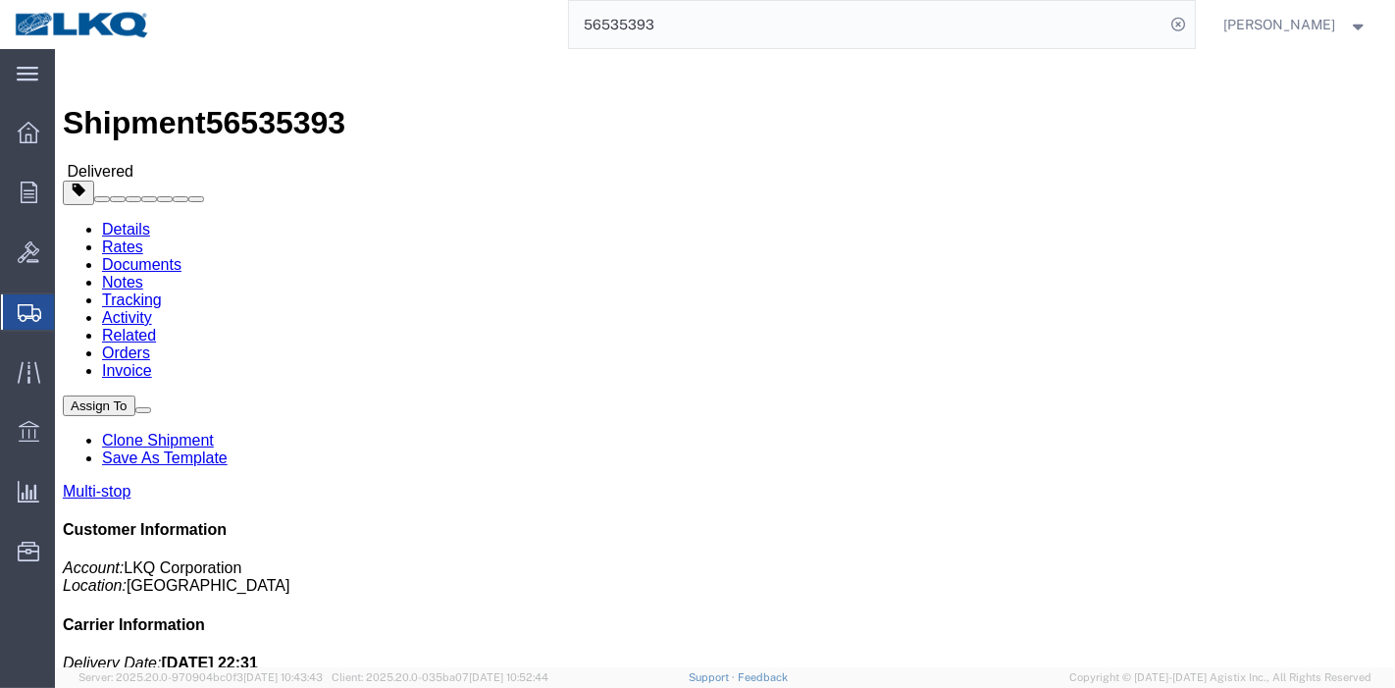
paste input "781204"
type input "56781204"
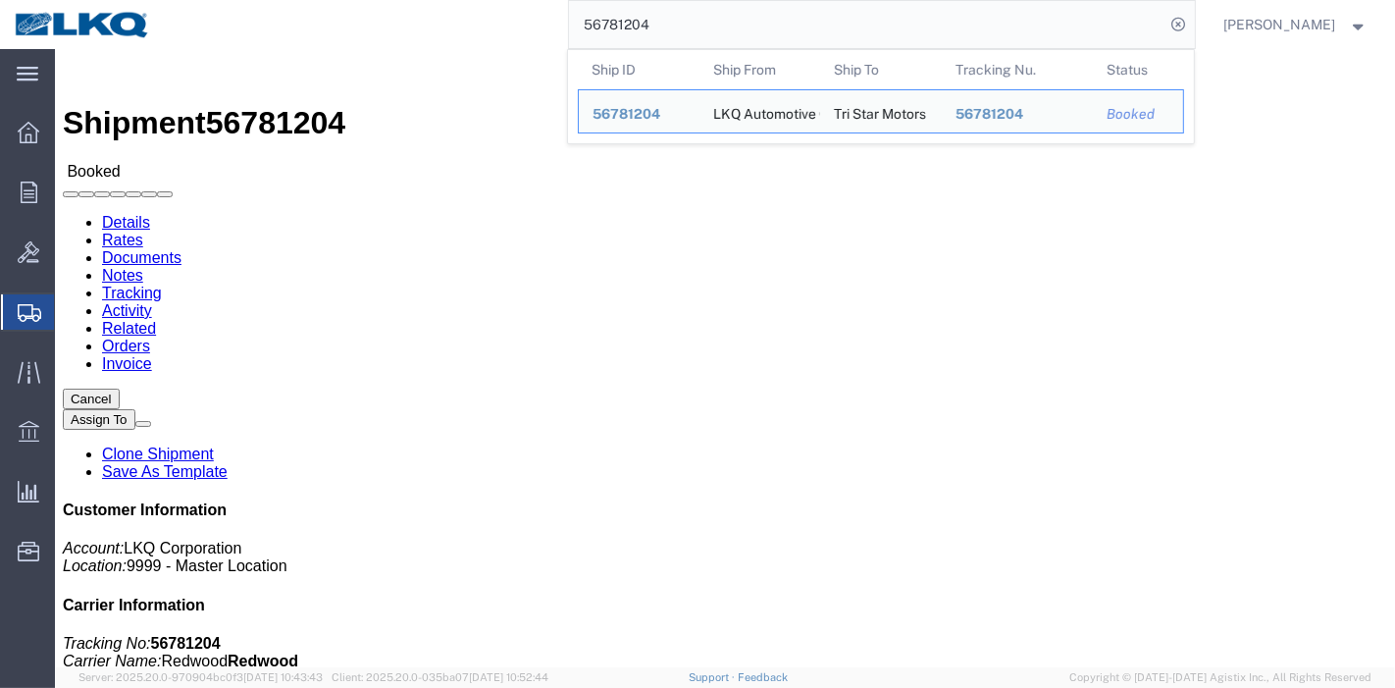
click link "Tracking"
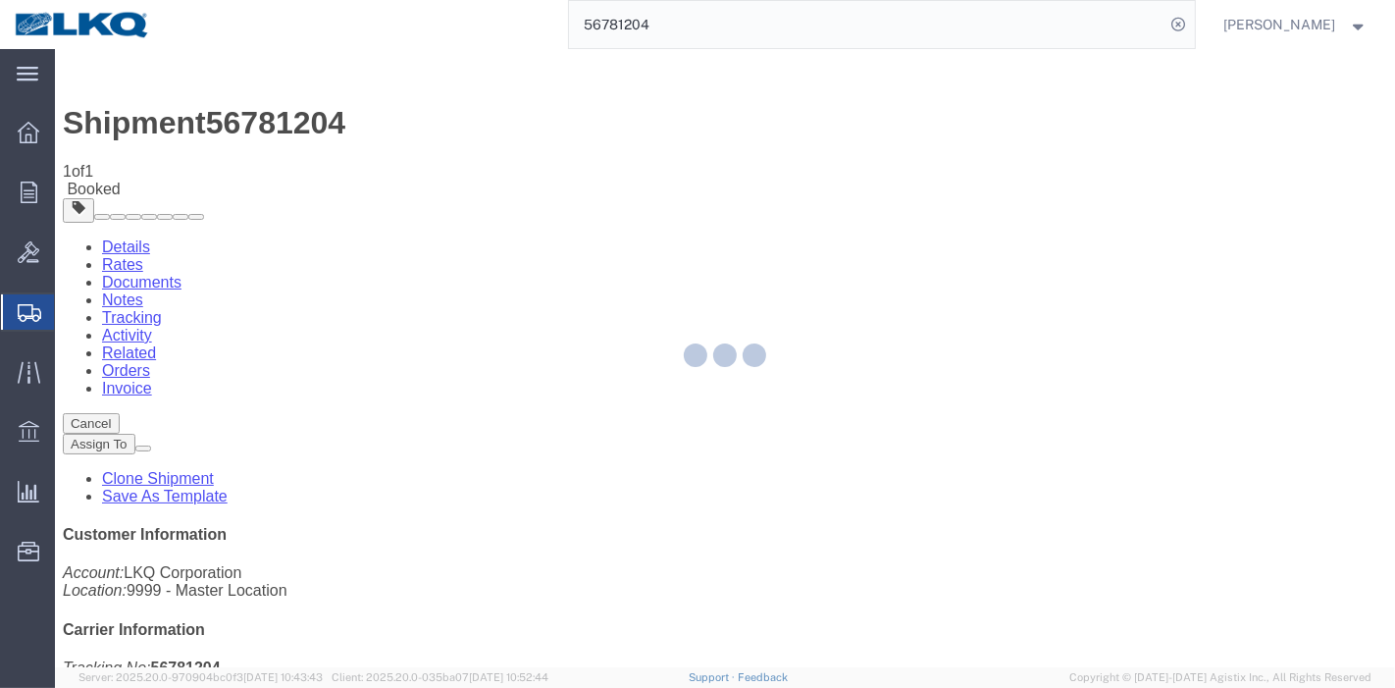
click at [913, 191] on div at bounding box center [725, 358] width 1340 height 618
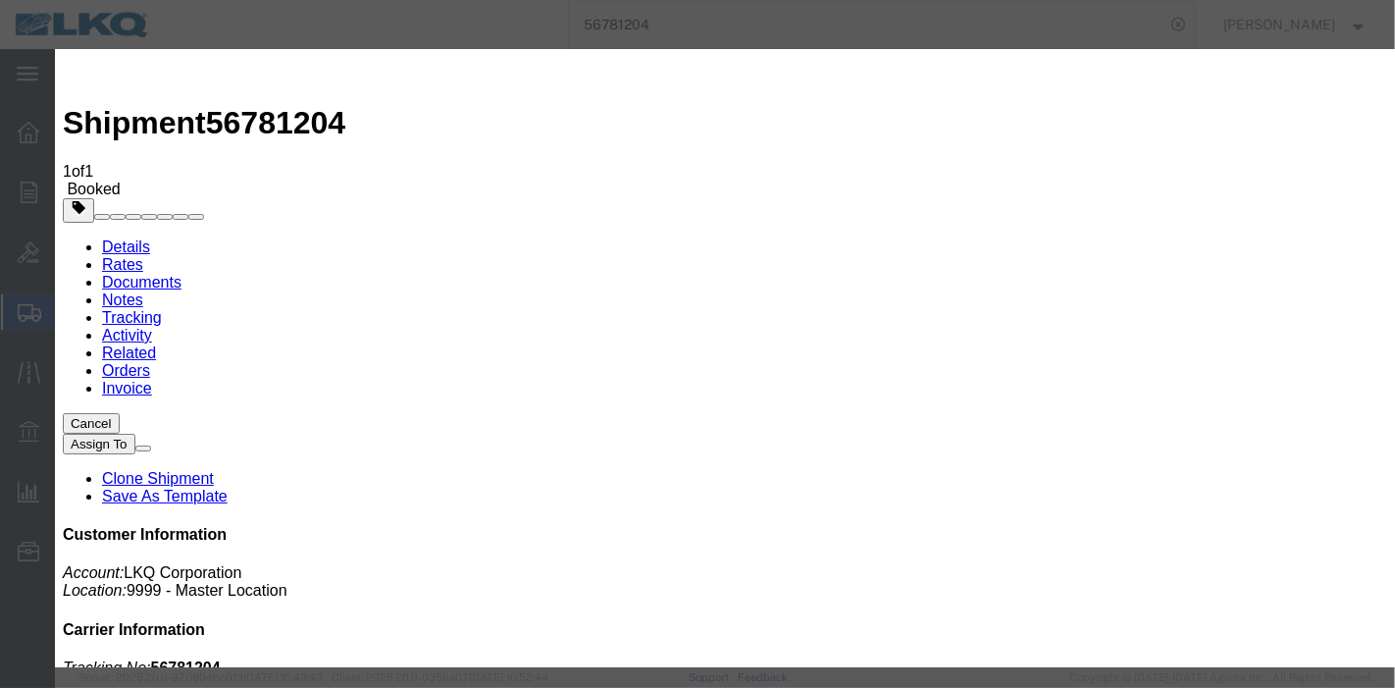
type input "[DATE]"
type input "11:00 PM"
select select "DELIVRED"
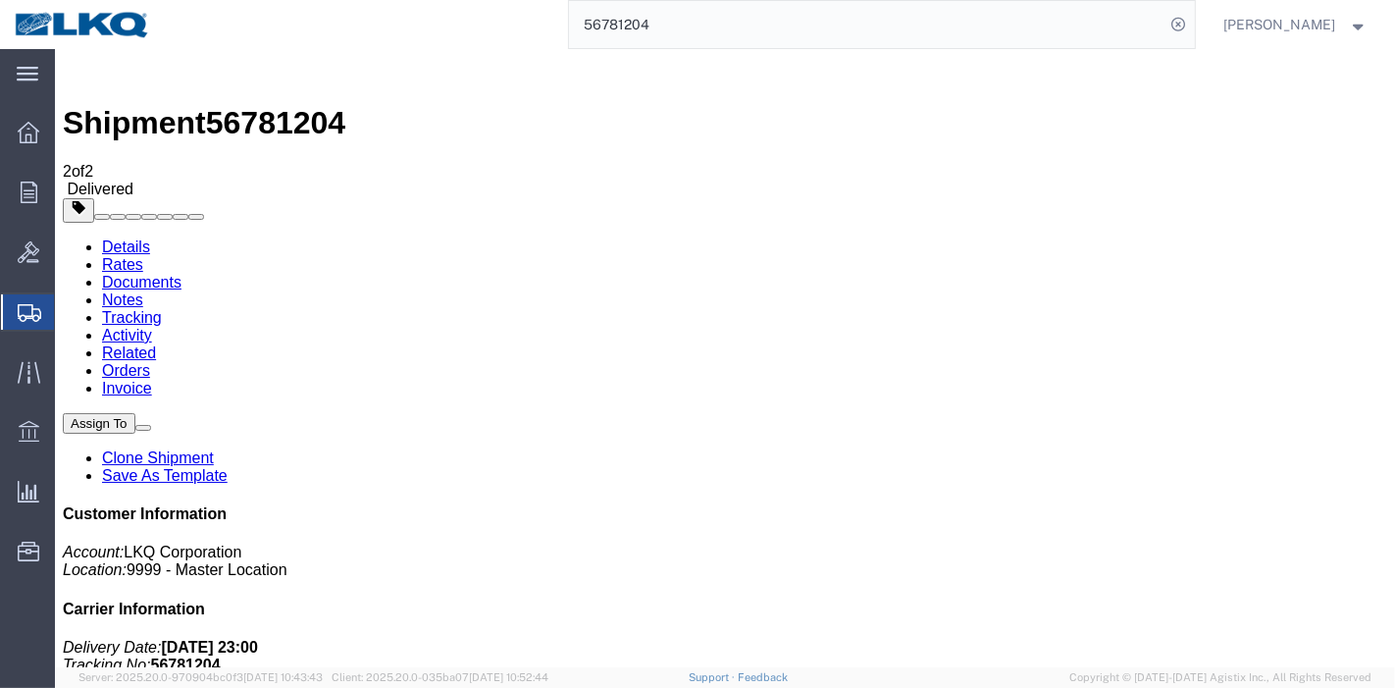
click at [177, 4] on div "56781204" at bounding box center [680, 24] width 1030 height 49
paste input "8495289"
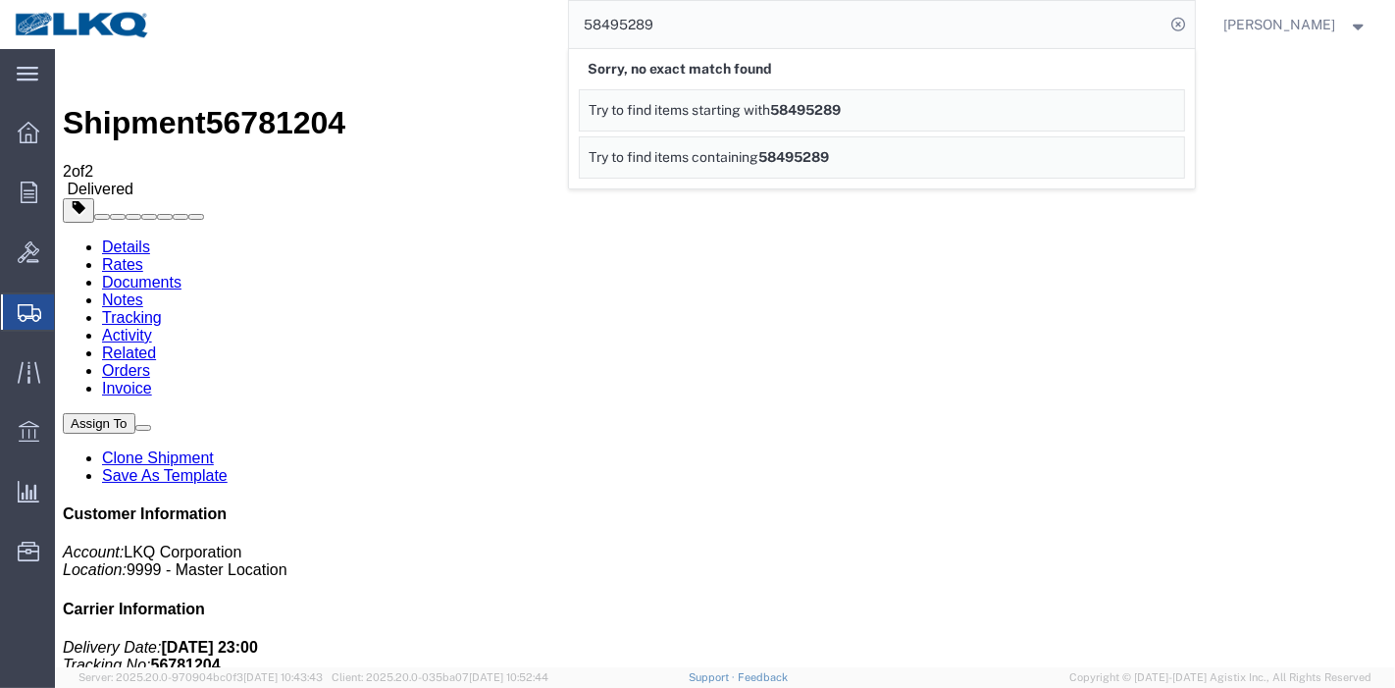
drag, startPoint x: 634, startPoint y: 18, endPoint x: 353, endPoint y: 10, distance: 280.6
click at [353, 10] on div "58495289 Sorry, no exact match found Try to find items starting with 58495289 T…" at bounding box center [680, 24] width 1030 height 49
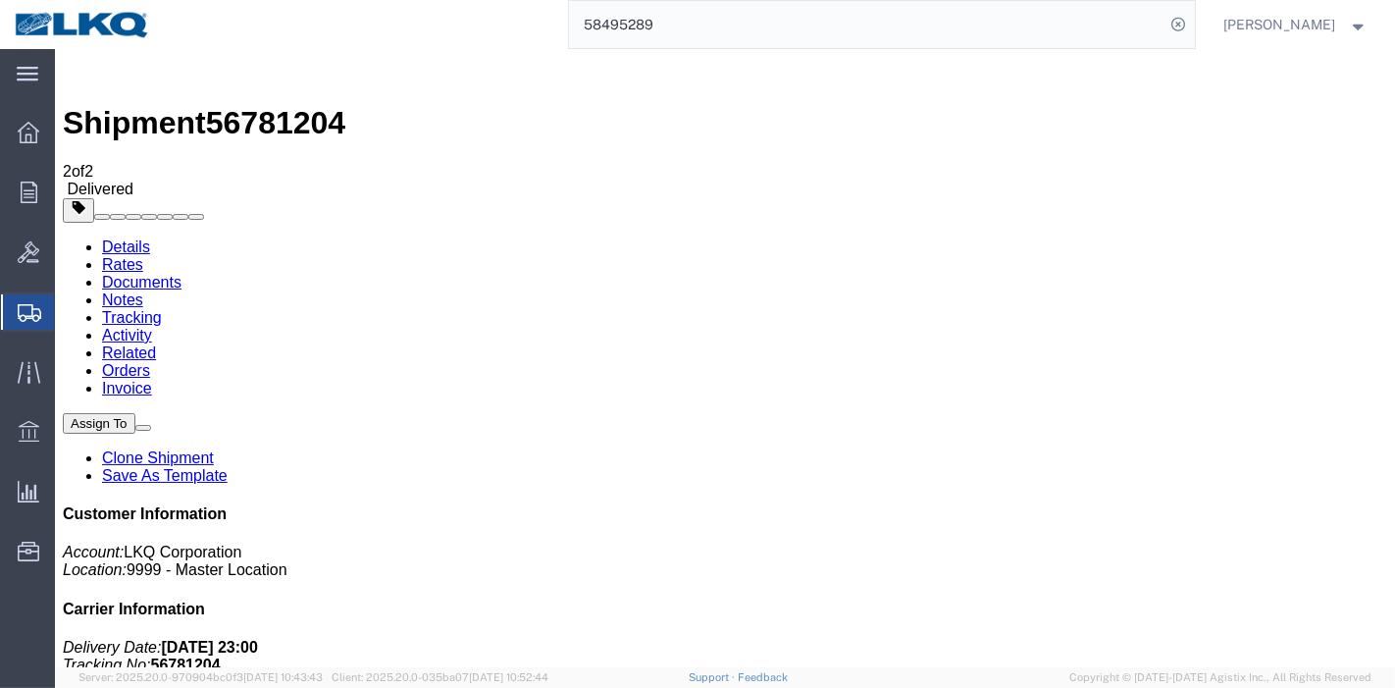
paste input "6703434"
type input "56703434"
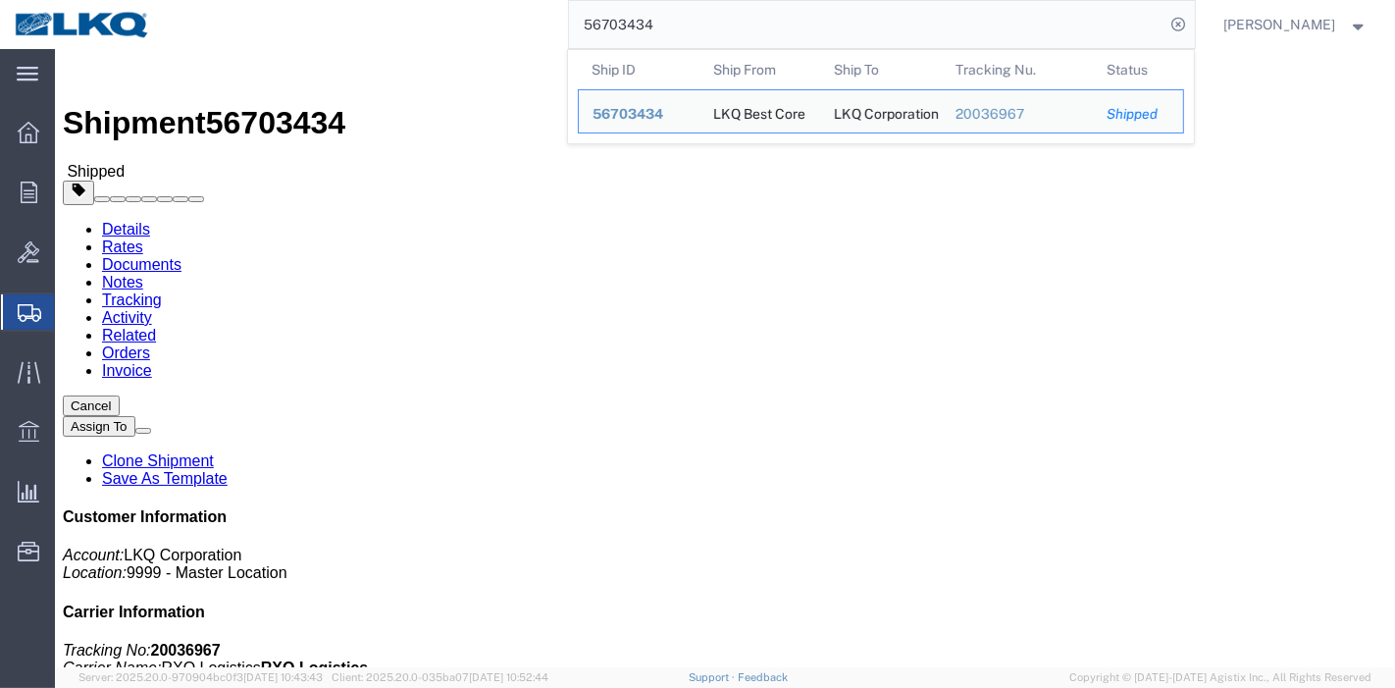
drag, startPoint x: 421, startPoint y: 115, endPoint x: 366, endPoint y: 65, distance: 74.3
click link "Tracking"
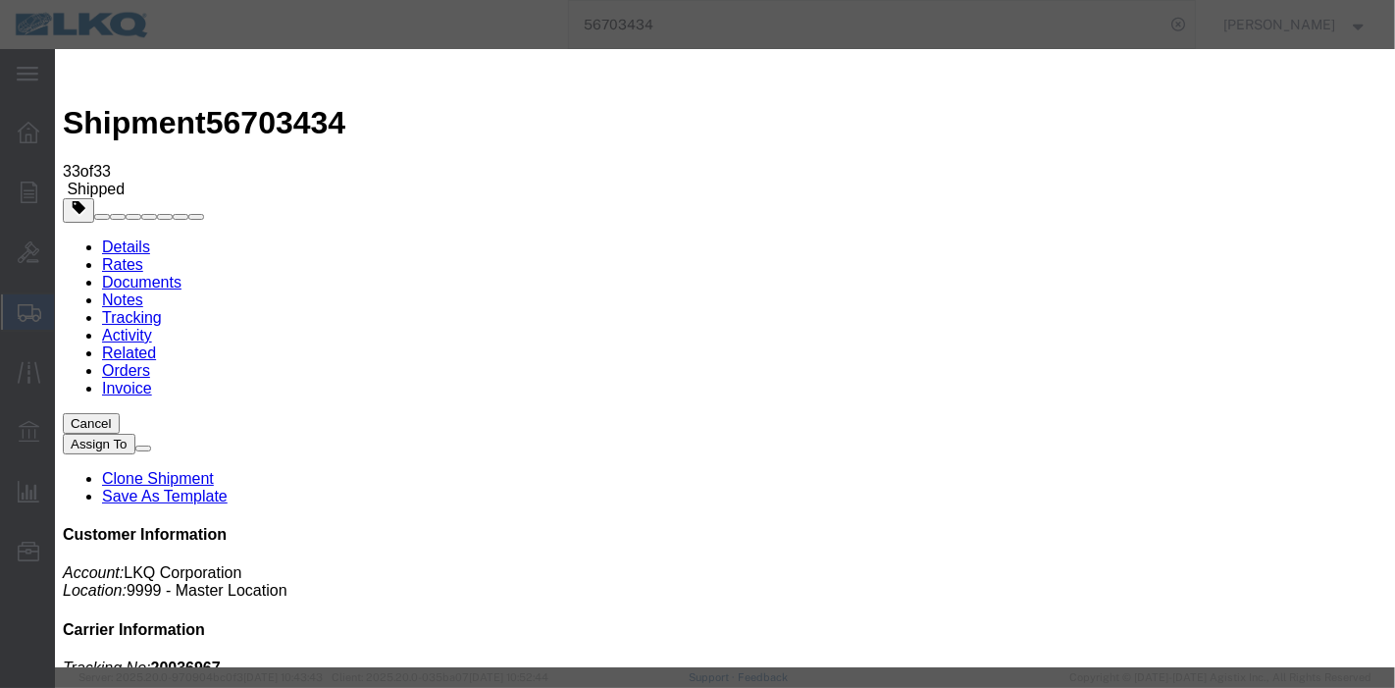
type input "[DATE]"
type input "11:00 PM"
select select "DELIVRED"
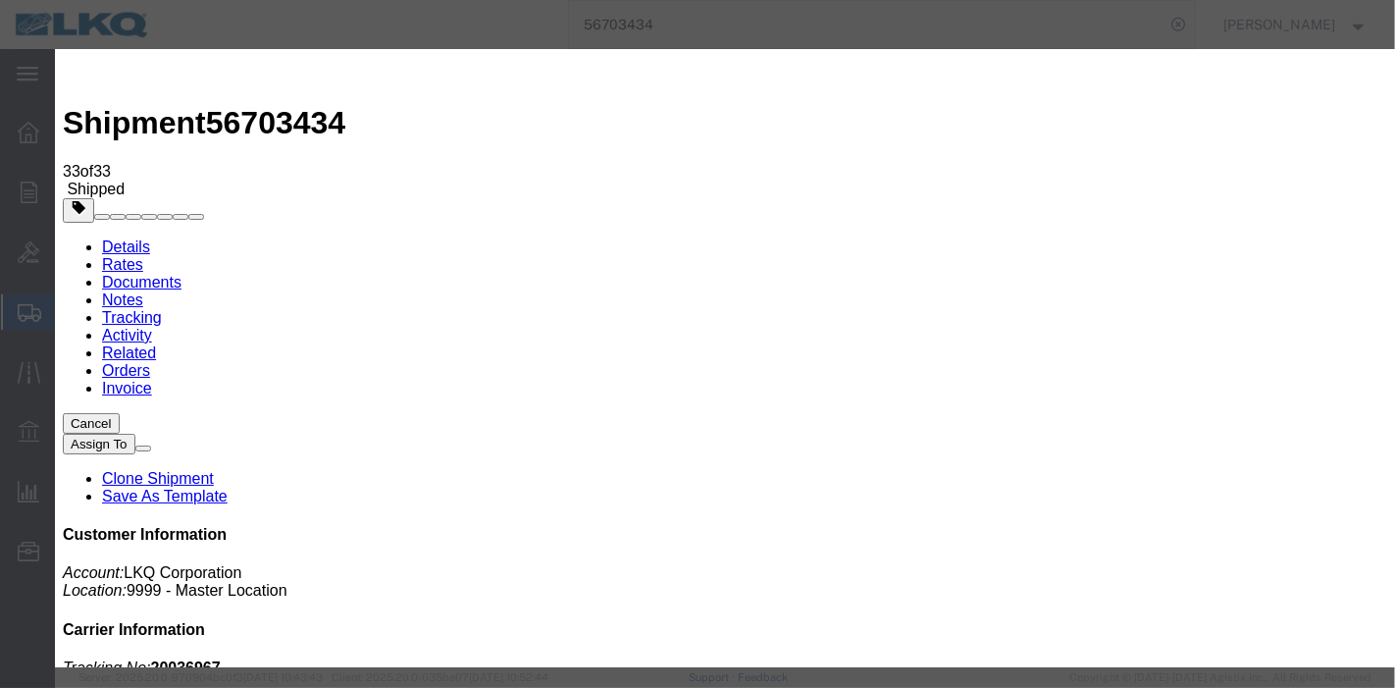
type input "[DATE]"
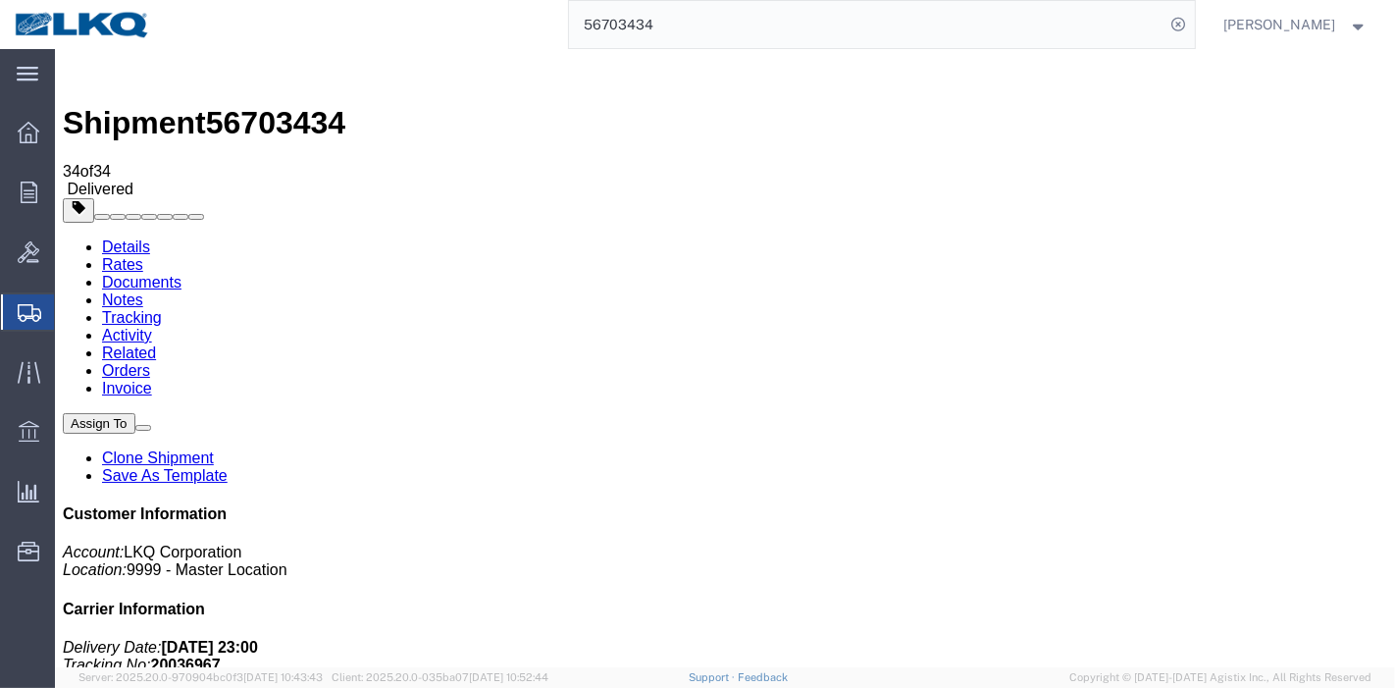
drag, startPoint x: 661, startPoint y: 24, endPoint x: 386, endPoint y: 24, distance: 274.6
click at [386, 24] on div "56703434" at bounding box center [680, 24] width 1030 height 49
paste input "439382"
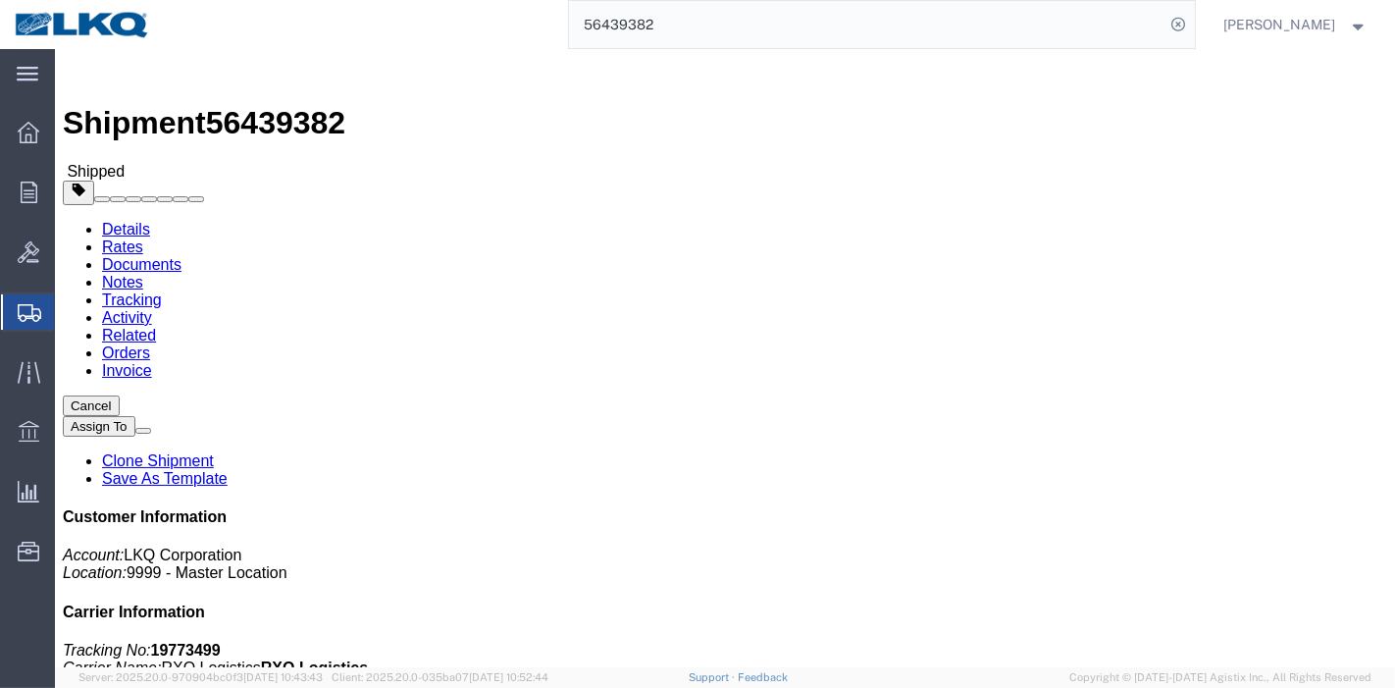
scroll to position [109, 0]
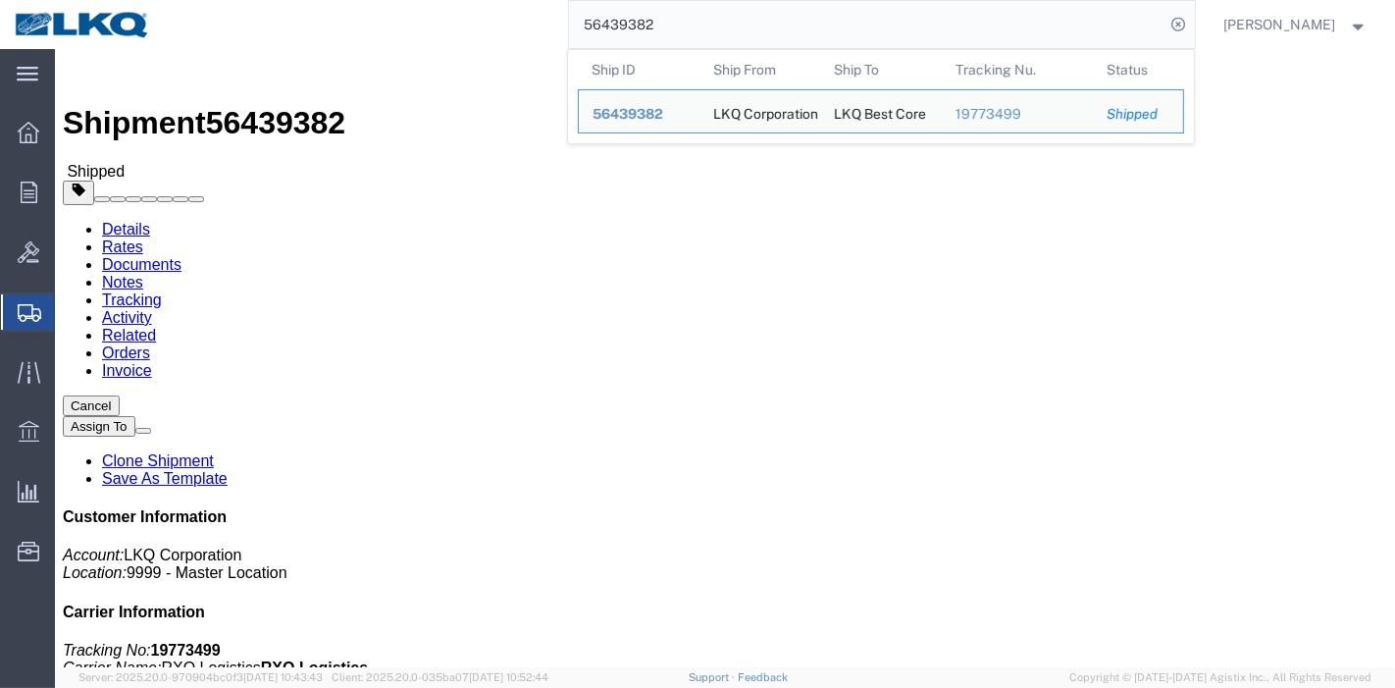
drag, startPoint x: 678, startPoint y: 21, endPoint x: 352, endPoint y: 22, distance: 325.6
click at [352, 21] on div "56439382 Ship ID Ship From Ship To Tracking Nu. Status Ship ID 56439382 Ship Fr…" at bounding box center [680, 24] width 1030 height 49
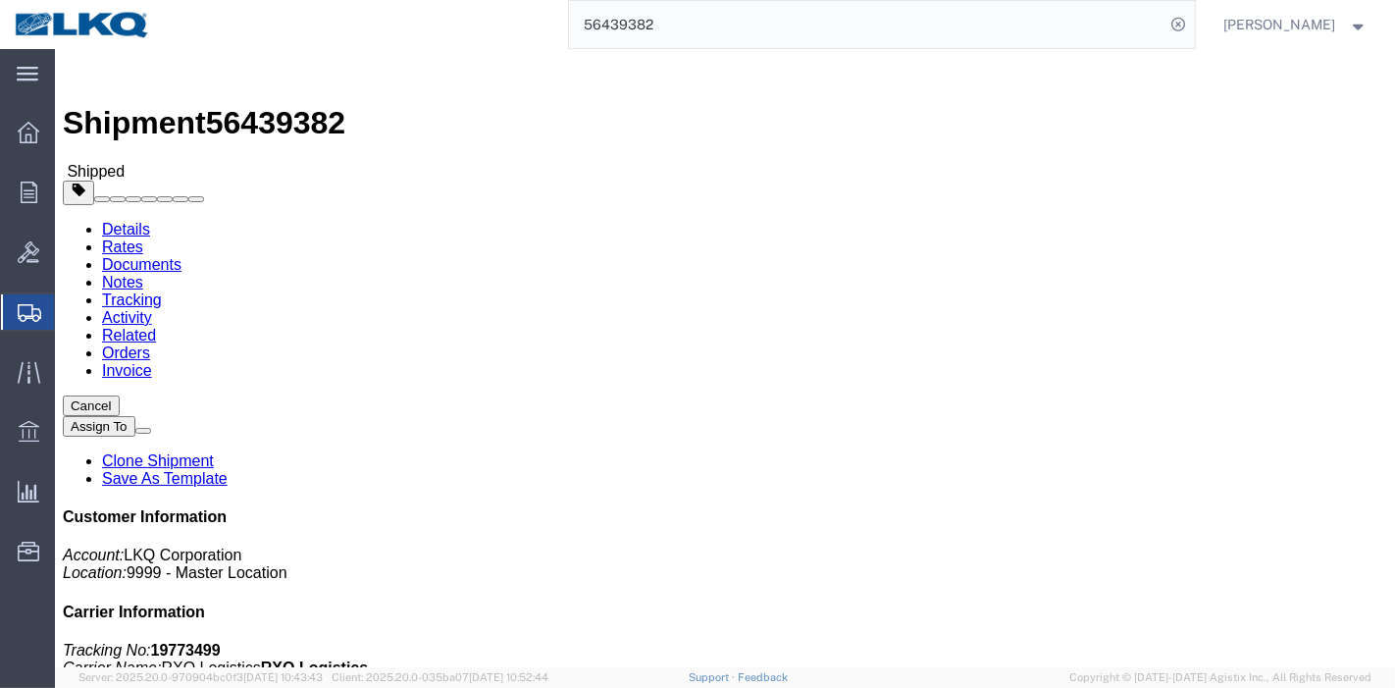
paste input "81831"
type input "56481831"
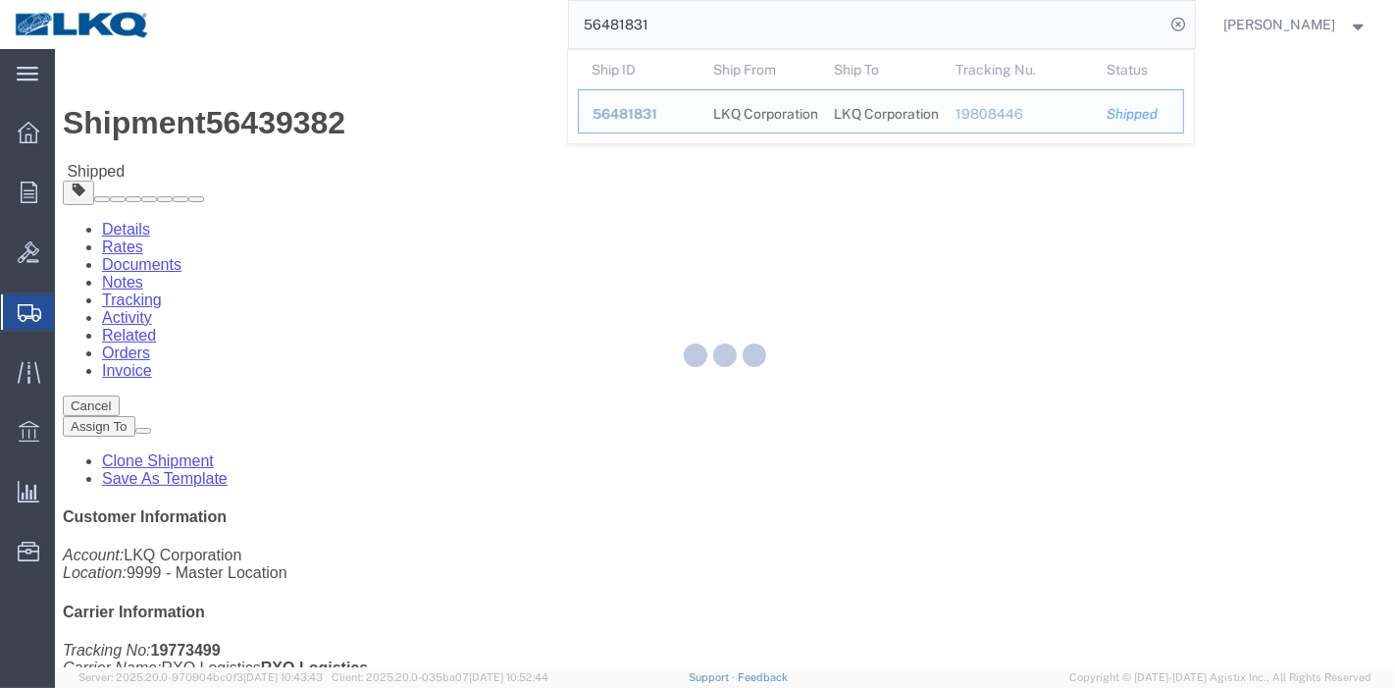
click at [421, 126] on div at bounding box center [725, 358] width 1340 height 618
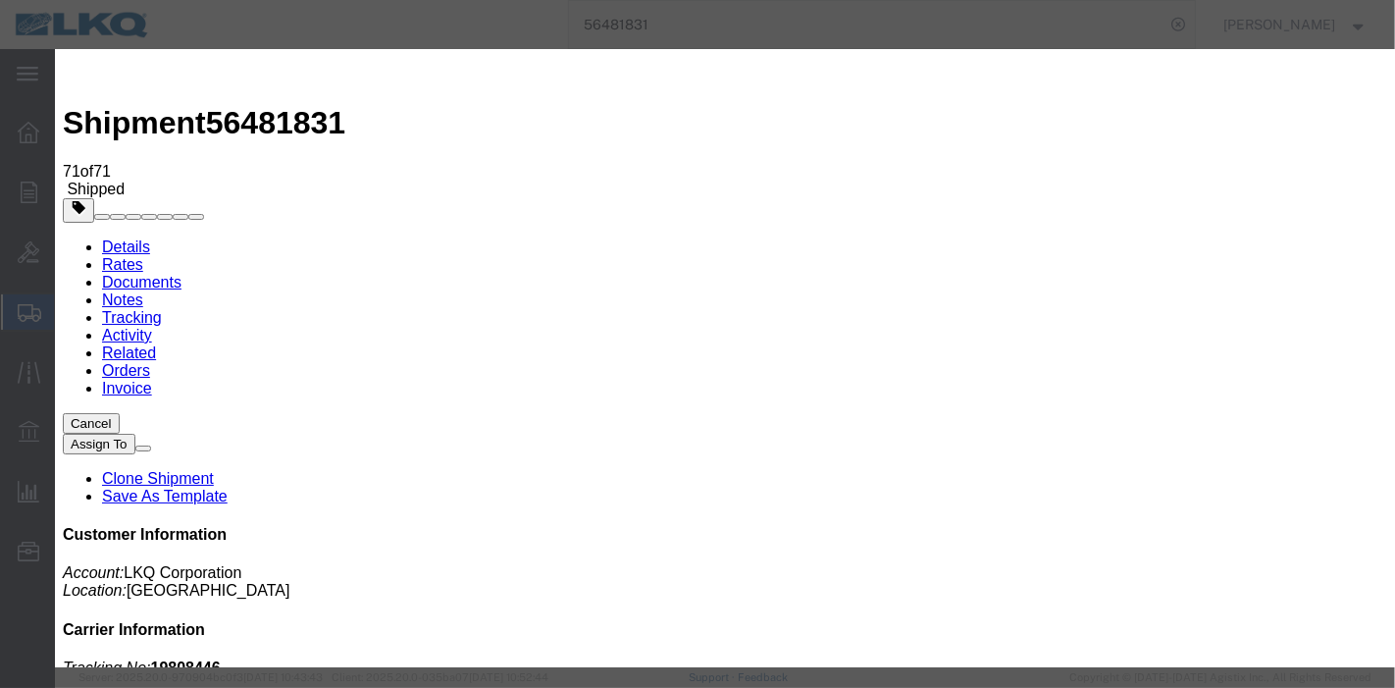
type input "[DATE]"
select select "DELIVRED"
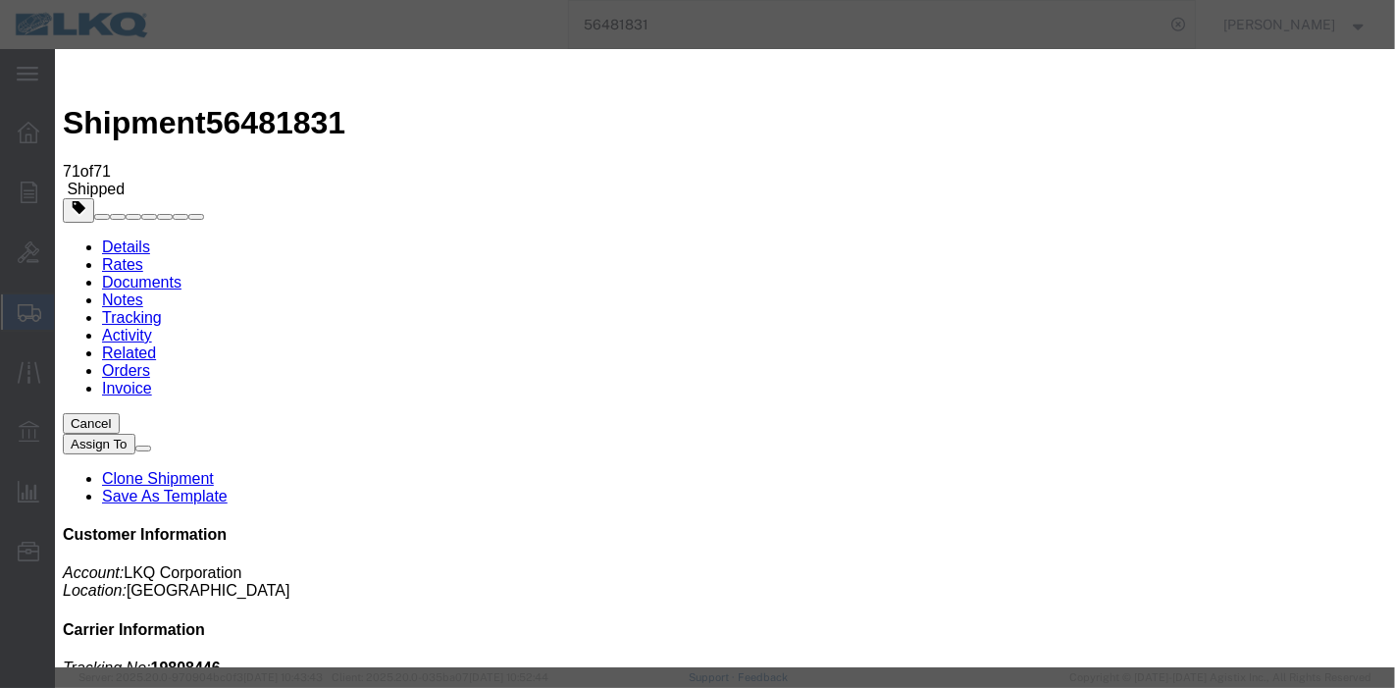
type input "[DATE]"
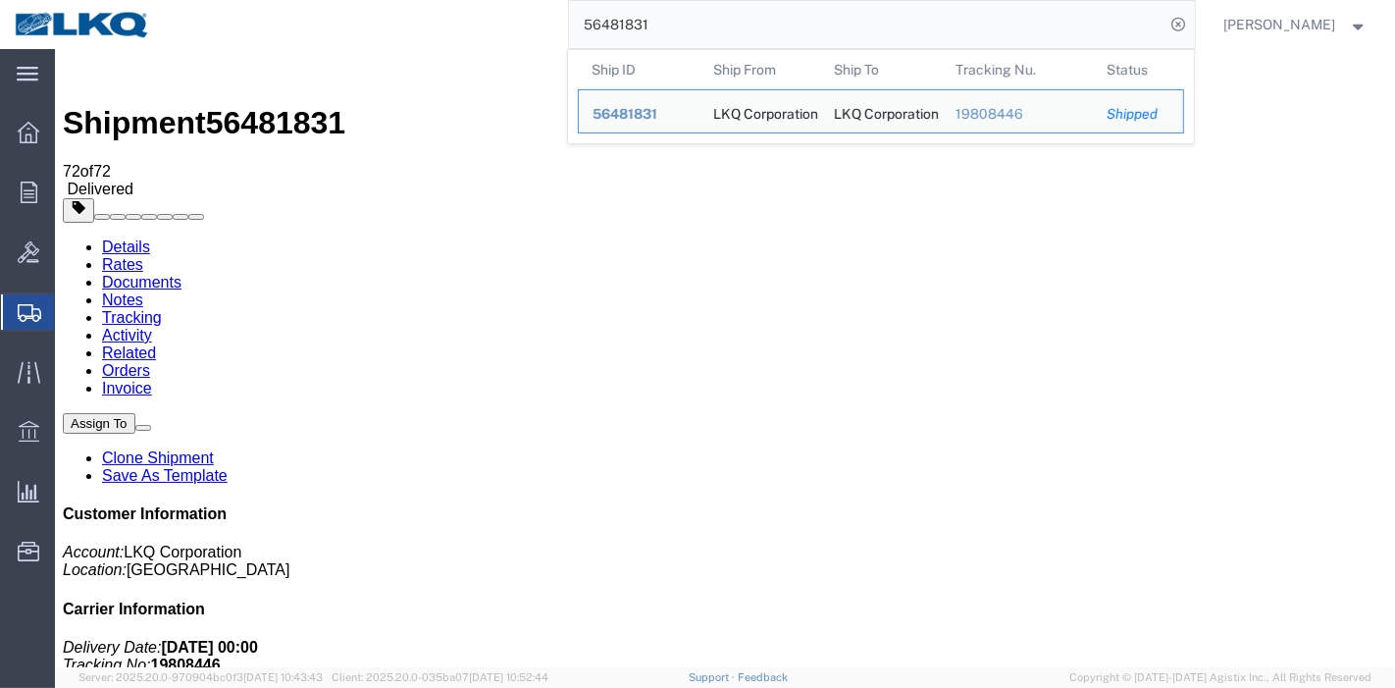
drag, startPoint x: 673, startPoint y: 16, endPoint x: 400, endPoint y: 14, distance: 272.7
click at [400, 14] on div "56481831 Ship ID Ship From Ship To Tracking Nu. Status Ship ID 56481831 Ship Fr…" at bounding box center [680, 24] width 1030 height 49
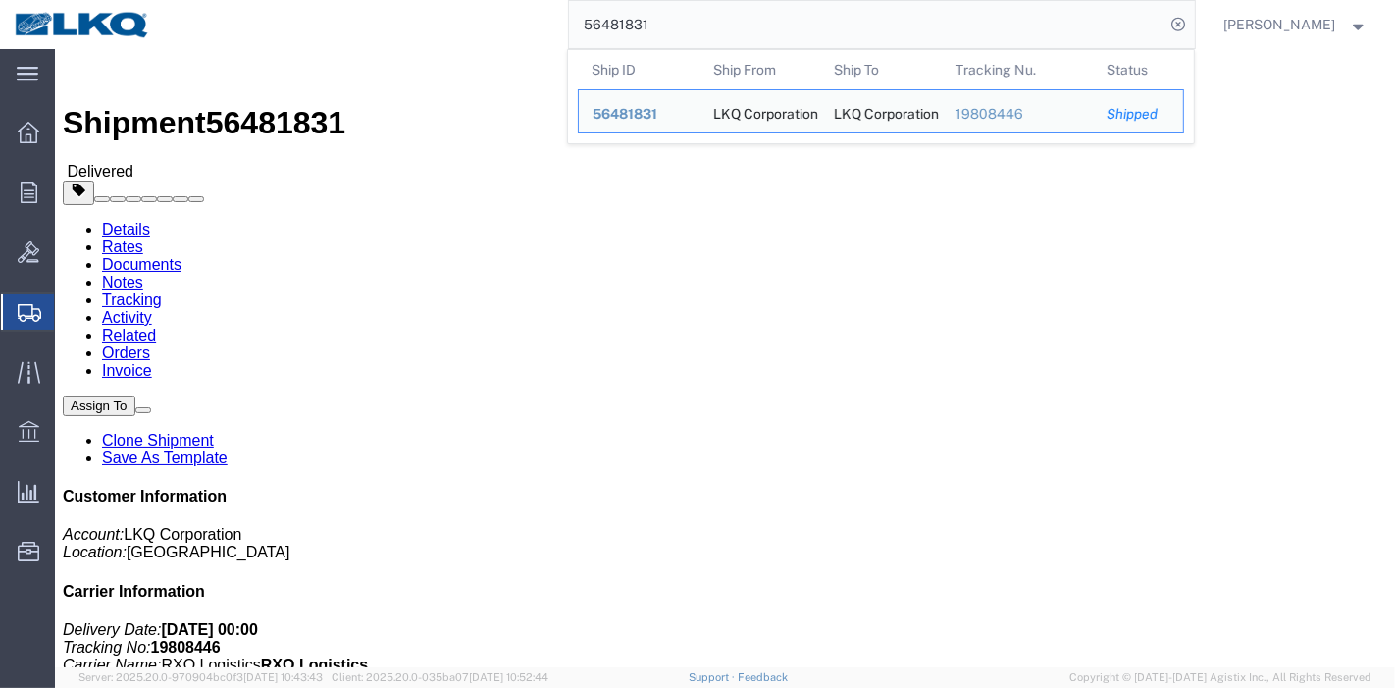
drag, startPoint x: 640, startPoint y: 23, endPoint x: 322, endPoint y: 27, distance: 317.8
click at [322, 27] on div "56481831 Ship ID Ship From Ship To Tracking Nu. Status Ship ID 56481831 Ship Fr…" at bounding box center [680, 24] width 1030 height 49
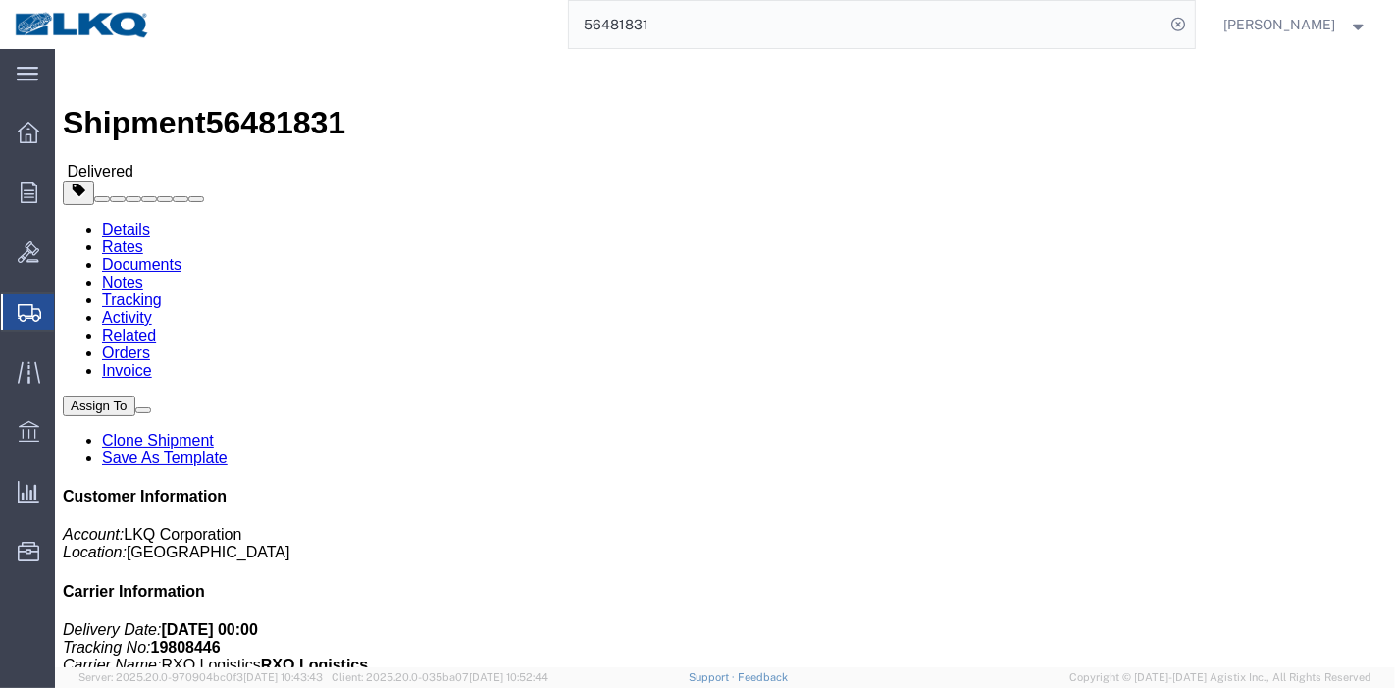
paste input "084565"
type input "56084565"
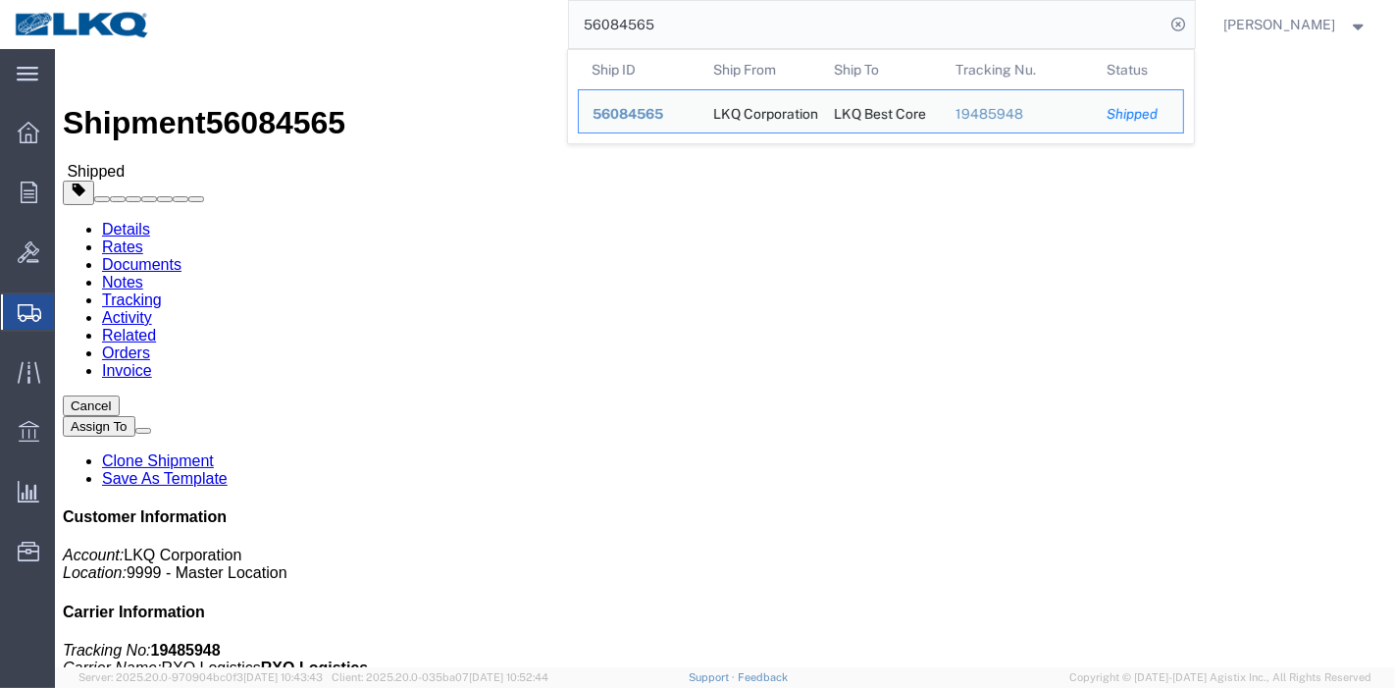
click link "Tracking"
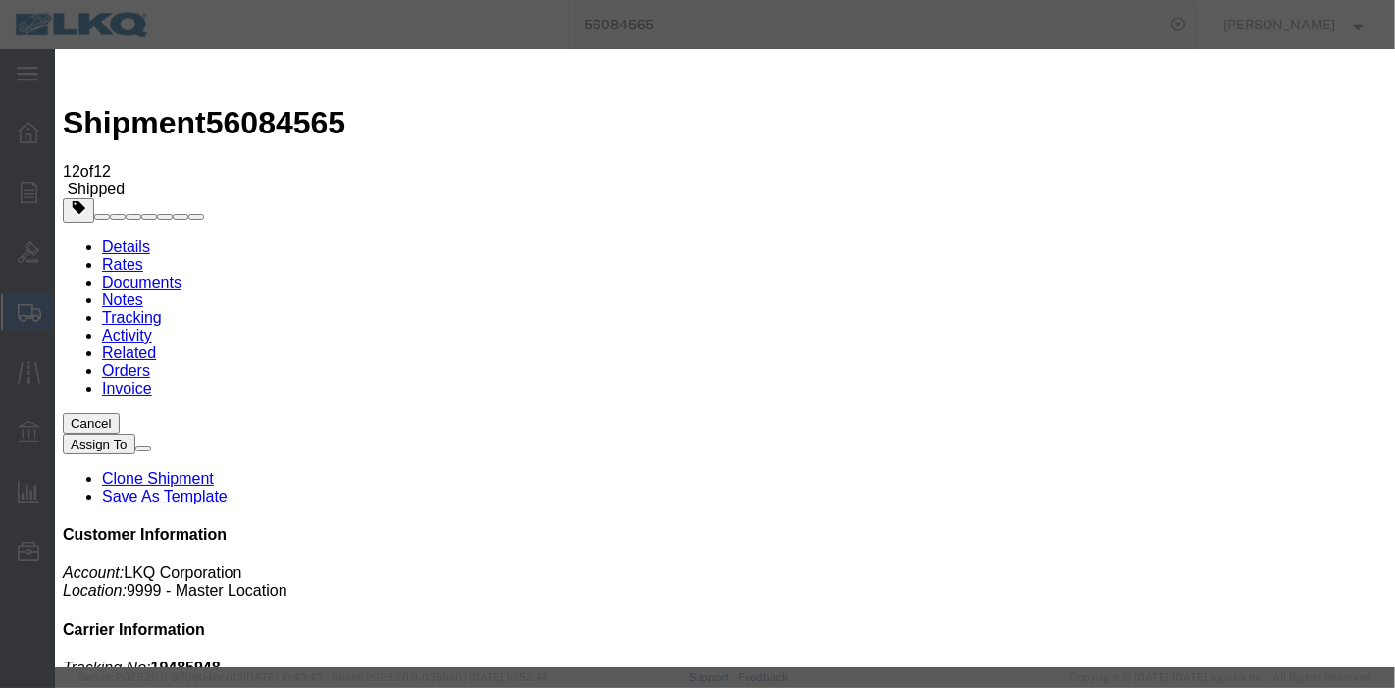
type input "[DATE]"
select select "DELIVRED"
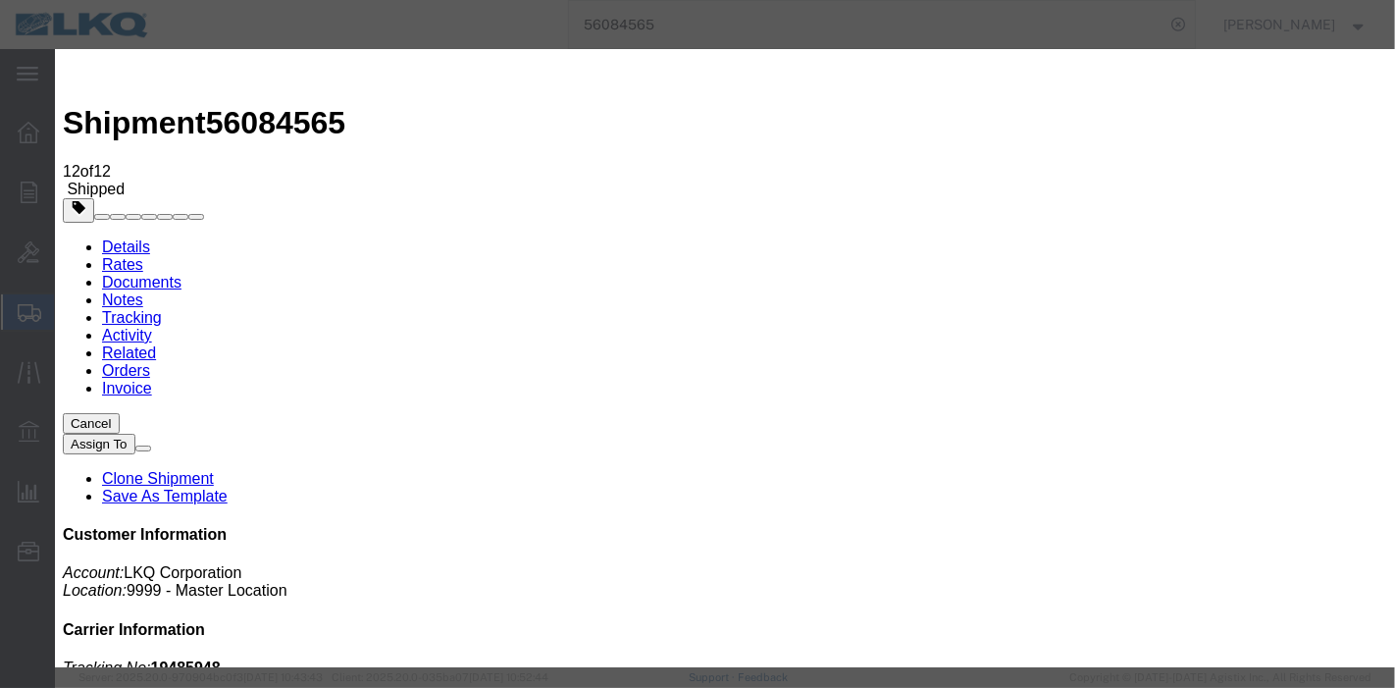
type input "[DATE]"
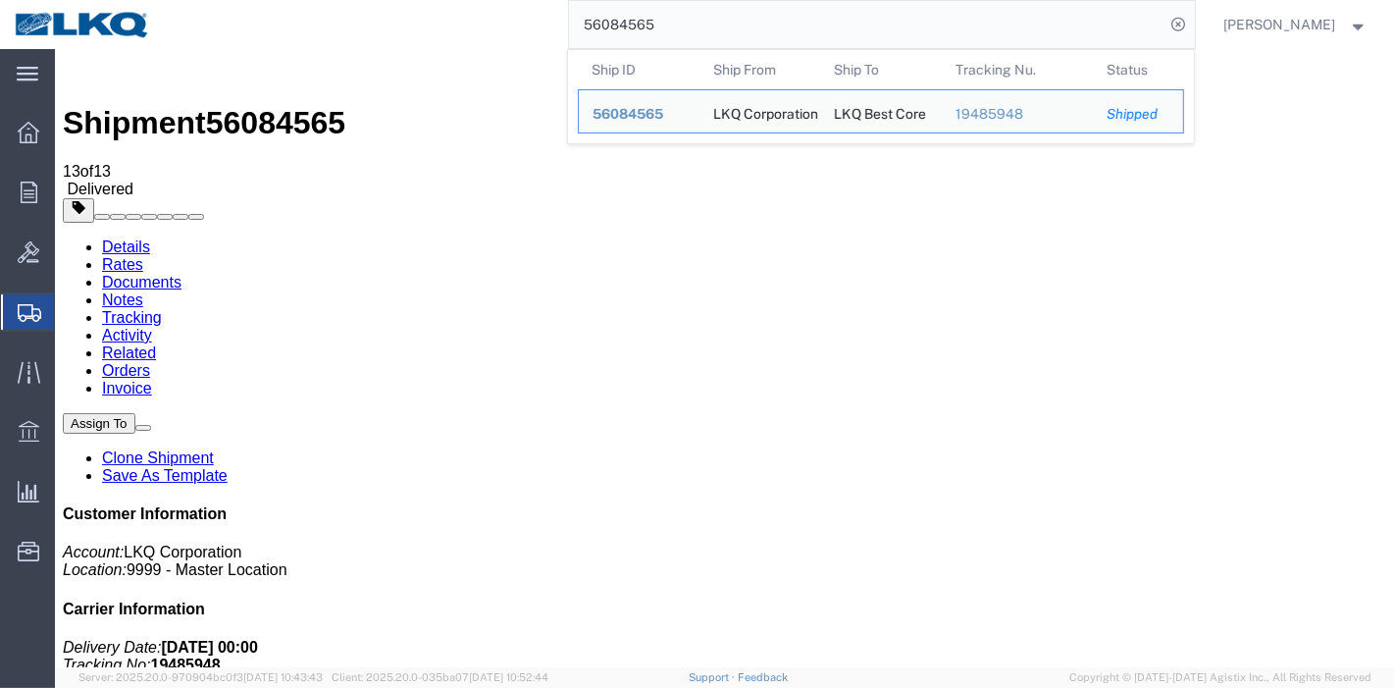
drag, startPoint x: 559, startPoint y: 10, endPoint x: 470, endPoint y: 18, distance: 89.6
click at [442, 10] on div "56084565 Ship ID Ship From Ship To Tracking Nu. Status Ship ID 56084565 Ship Fr…" at bounding box center [680, 24] width 1030 height 49
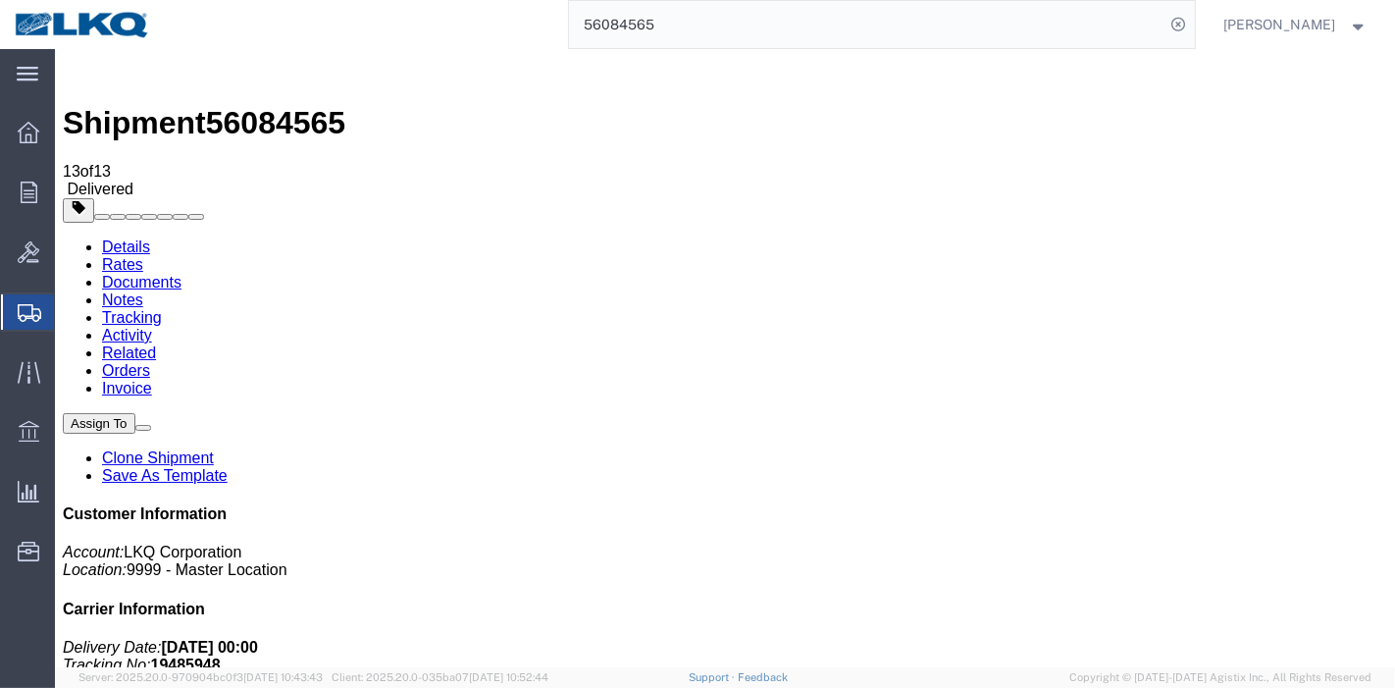
paste input "833843"
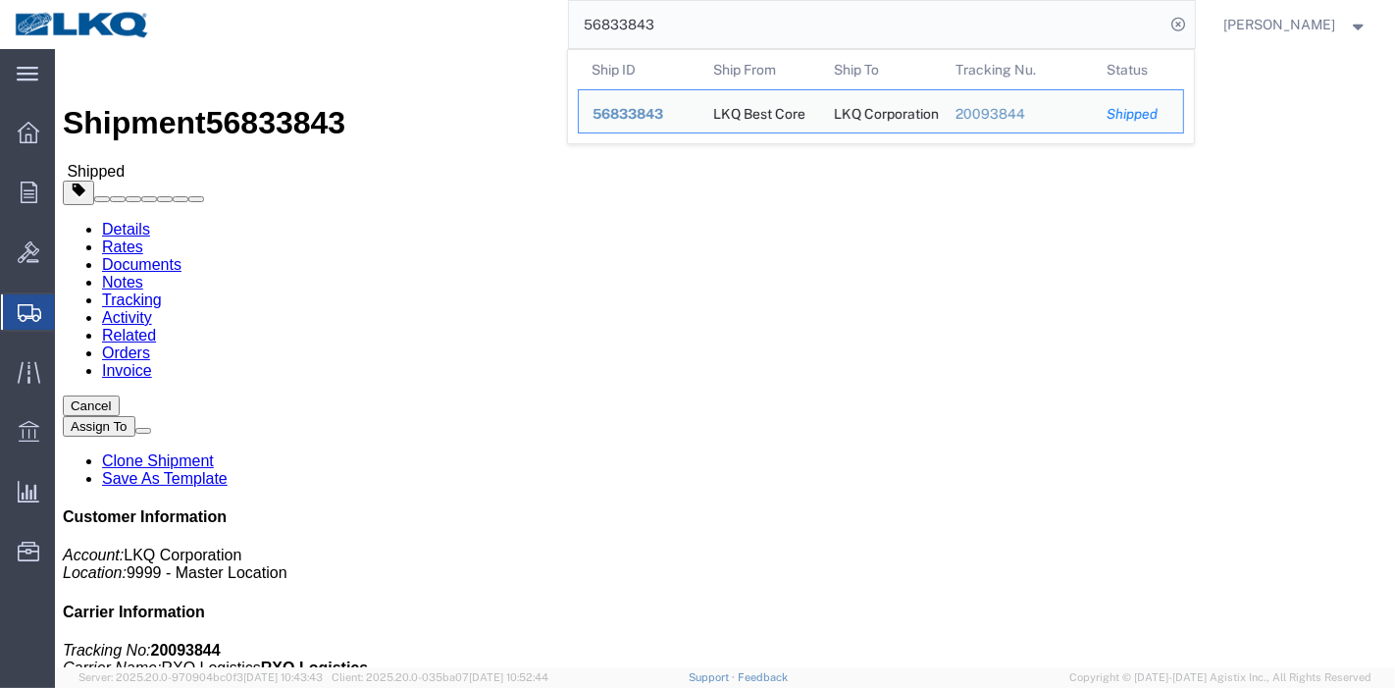
drag, startPoint x: 747, startPoint y: 23, endPoint x: 383, endPoint y: 20, distance: 364.9
click at [373, 20] on div "56833843 Ship ID Ship From Ship To Tracking Nu. Status Ship ID 56833843 Ship Fr…" at bounding box center [680, 24] width 1030 height 49
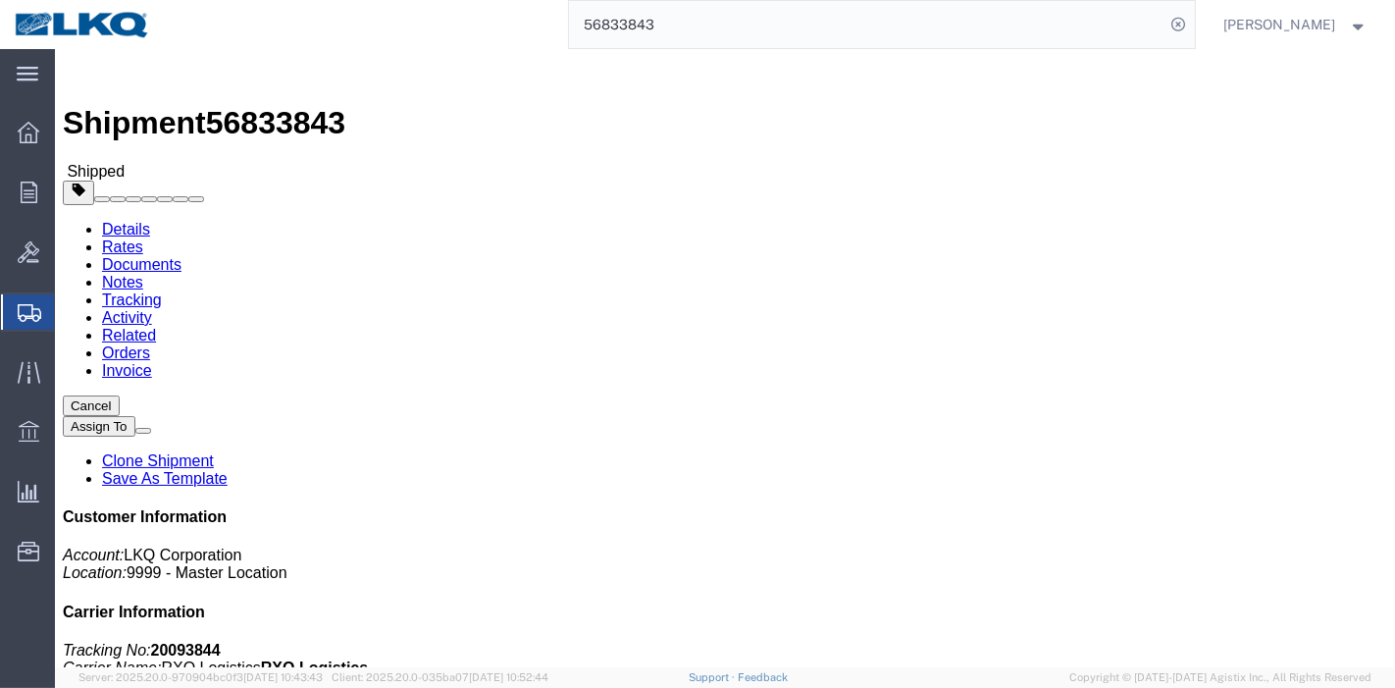
paste input "8495289"
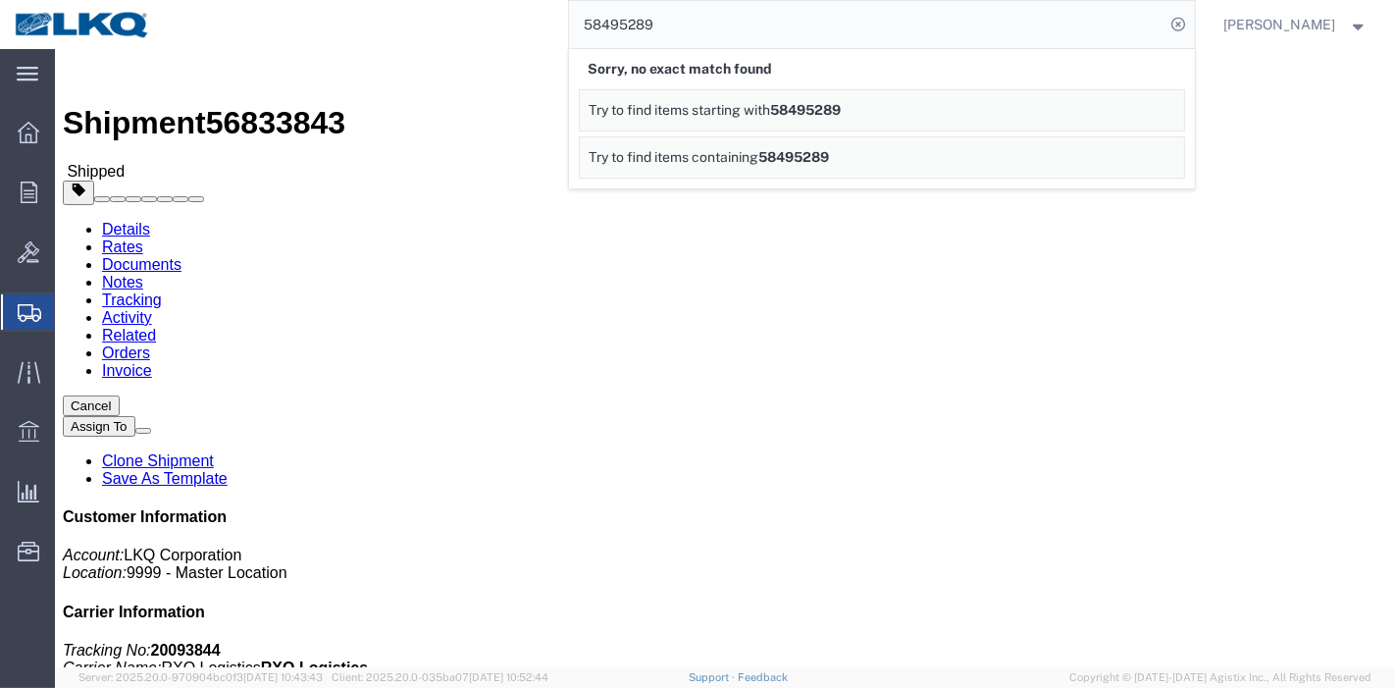
drag, startPoint x: 717, startPoint y: 43, endPoint x: 295, endPoint y: -6, distance: 424.6
click at [295, 0] on html "main_menu Created with Sketch. Collapse Menu Overview Orders Order Manager Crea…" at bounding box center [697, 344] width 1395 height 688
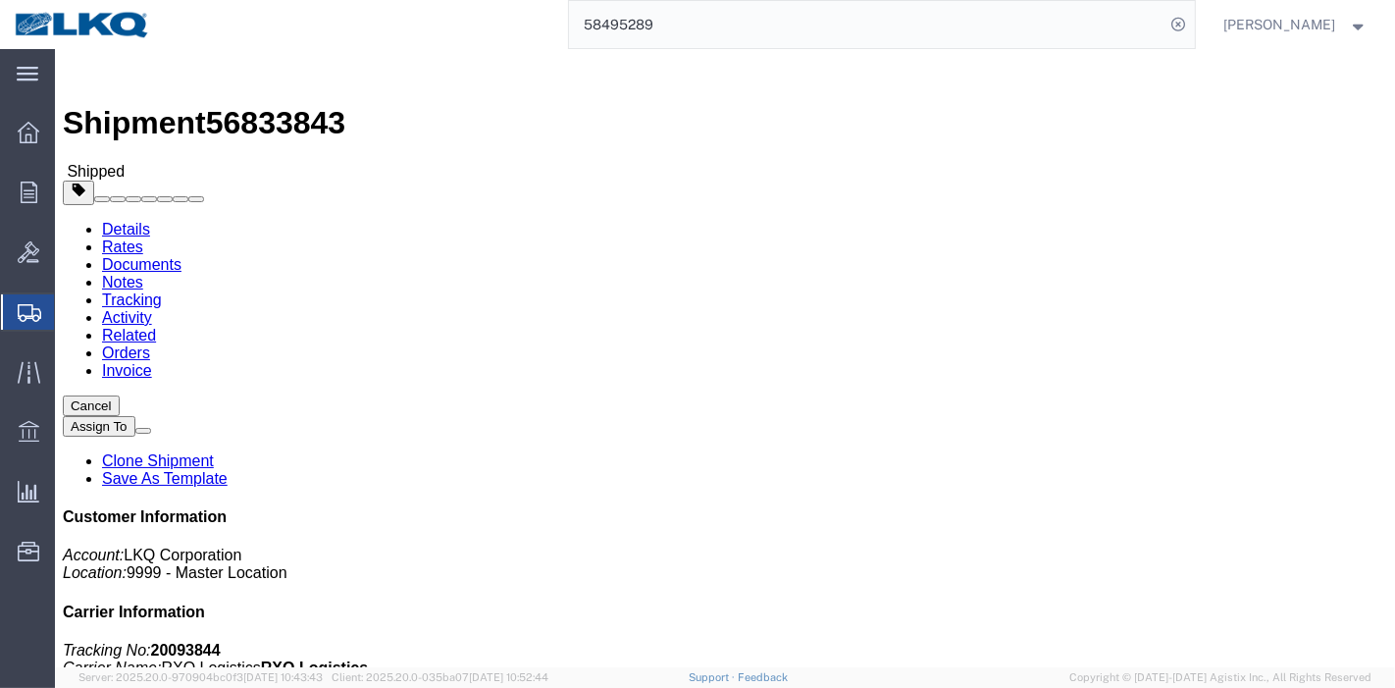
paste input "6848592"
type input "56848592"
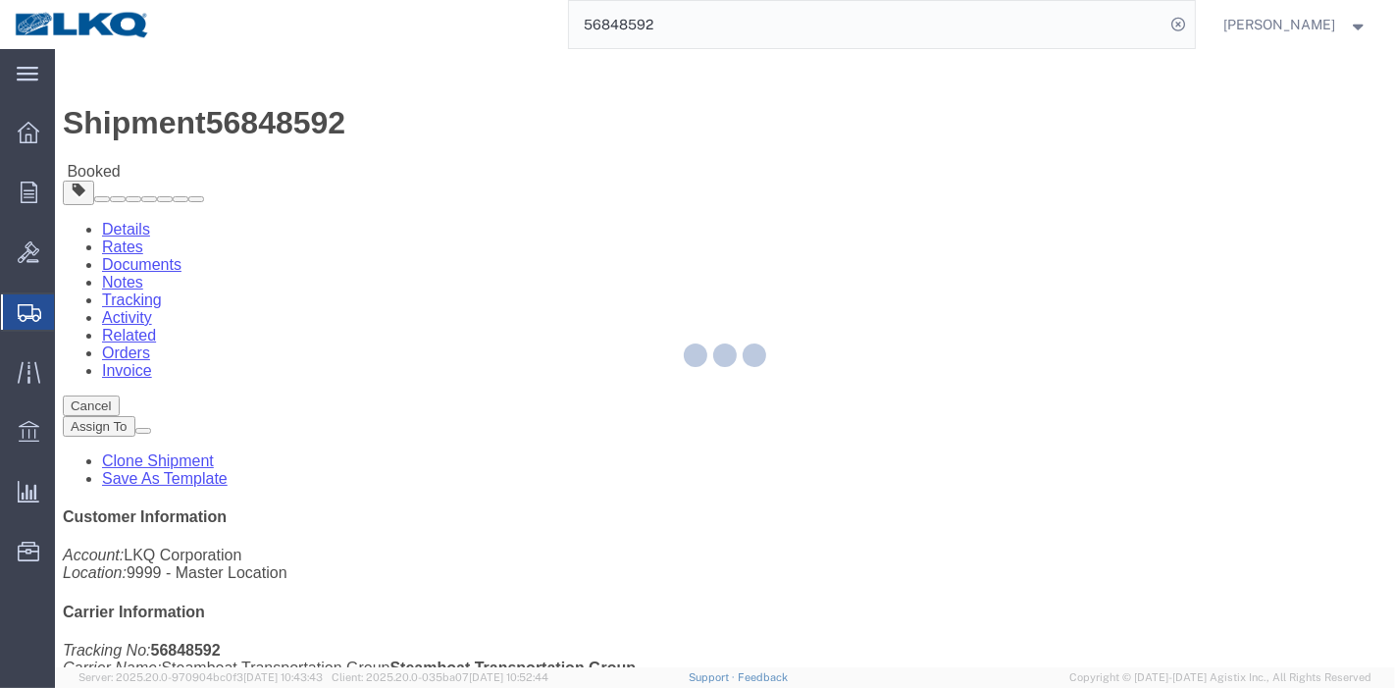
click at [425, 129] on div at bounding box center [725, 358] width 1340 height 618
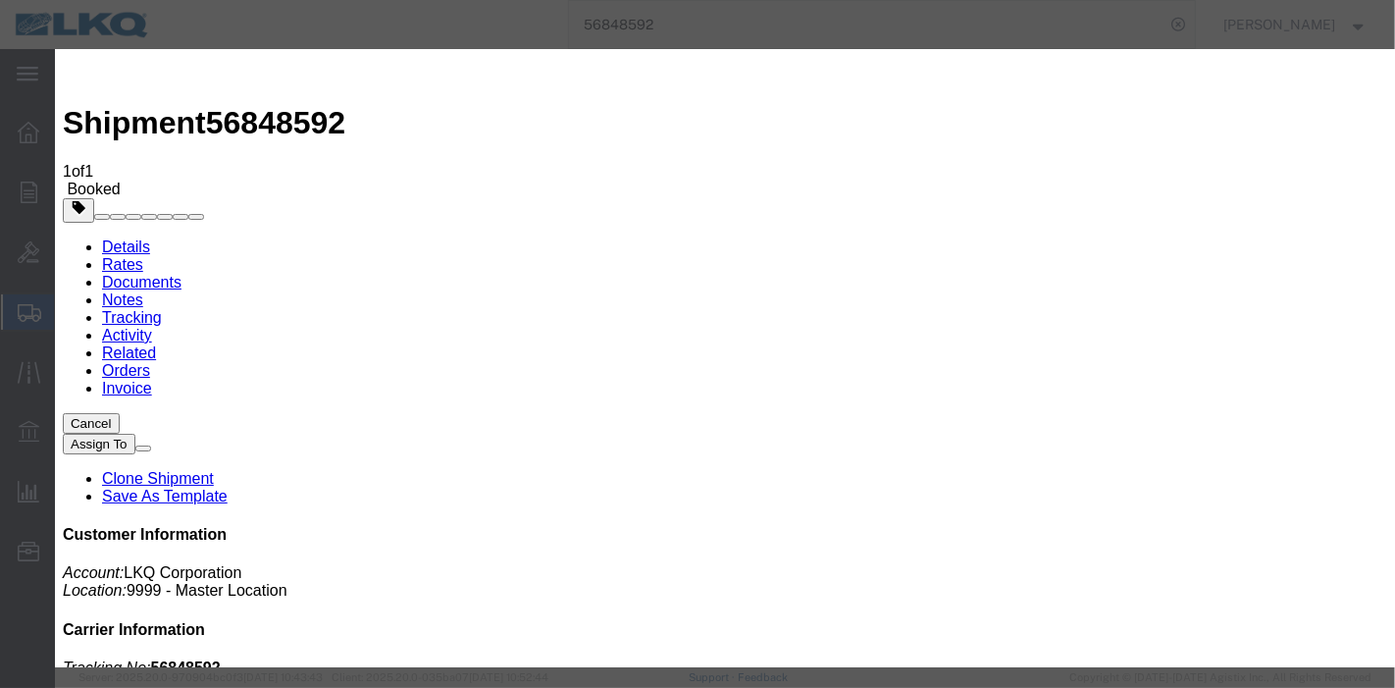
type input "[DATE]"
select select "DELIVRED"
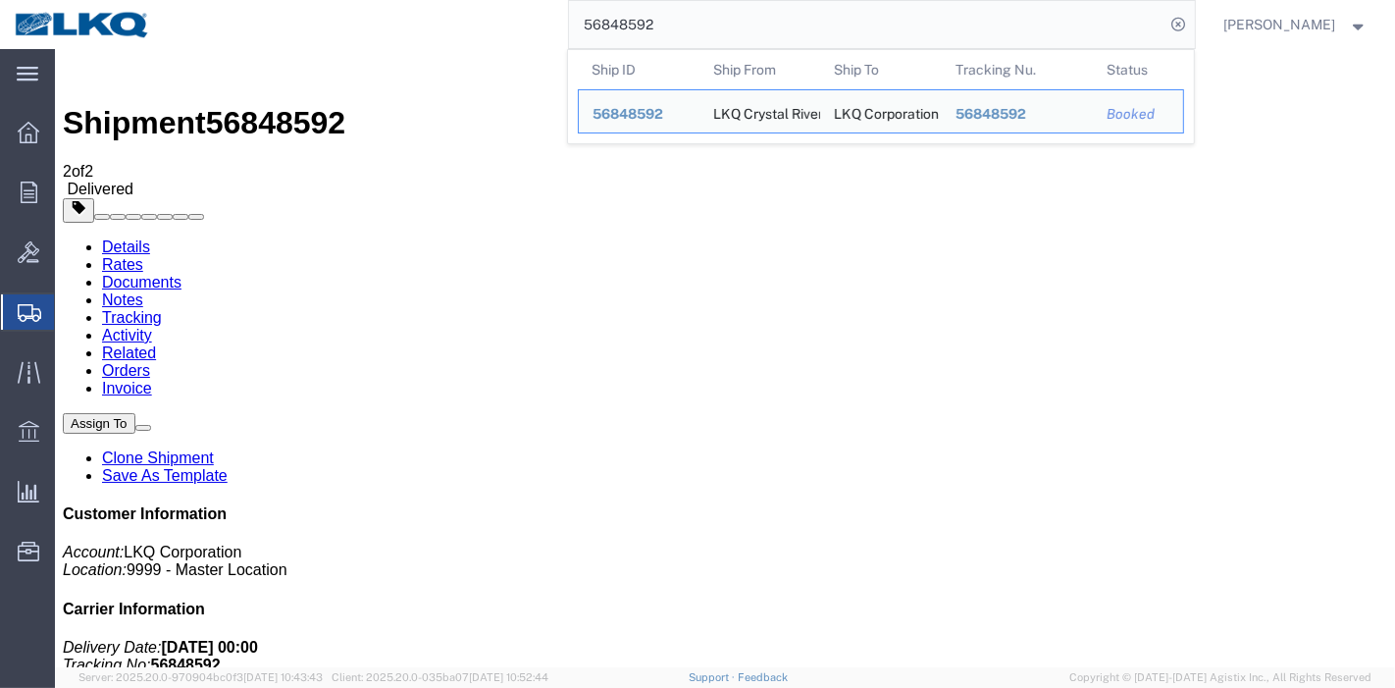
drag, startPoint x: 331, startPoint y: 41, endPoint x: 360, endPoint y: 47, distance: 30.0
click at [332, 43] on div "56848592 Ship ID Ship From Ship To Tracking Nu. Status Ship ID 56848592 Ship Fr…" at bounding box center [680, 24] width 1030 height 49
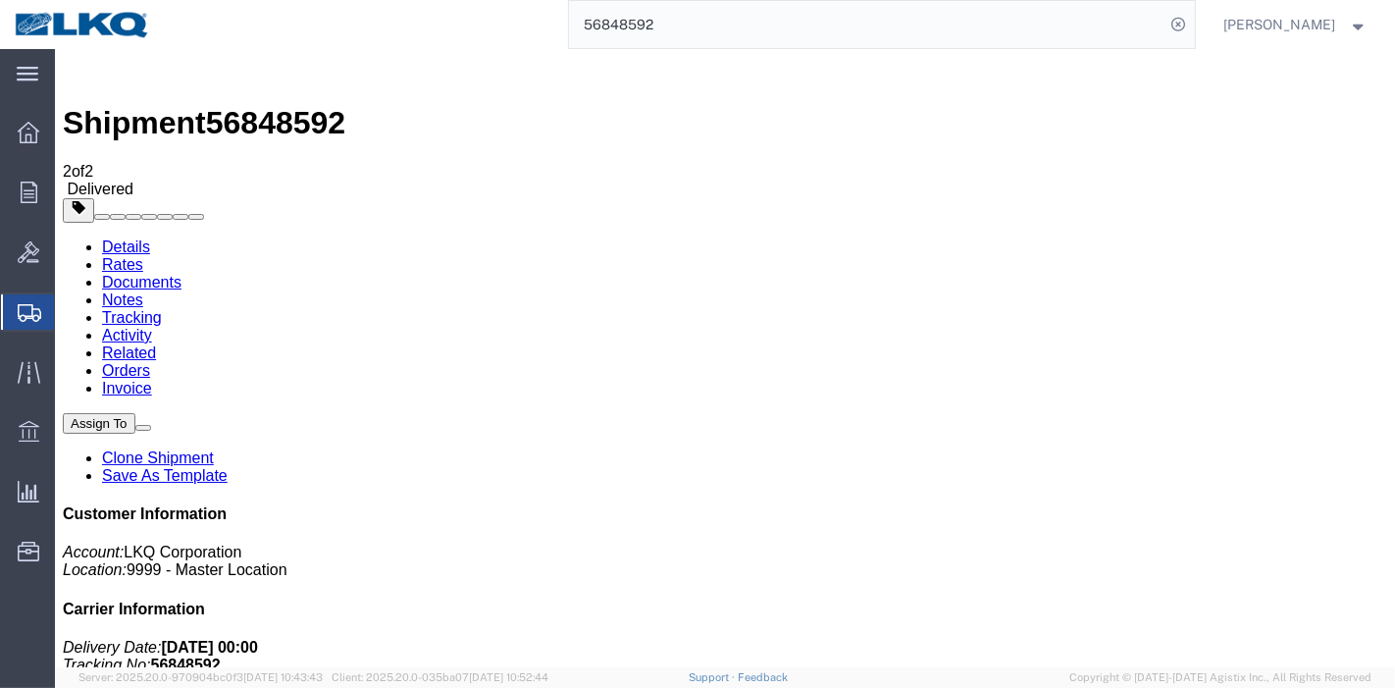
paste input "89526"
type input "56889526"
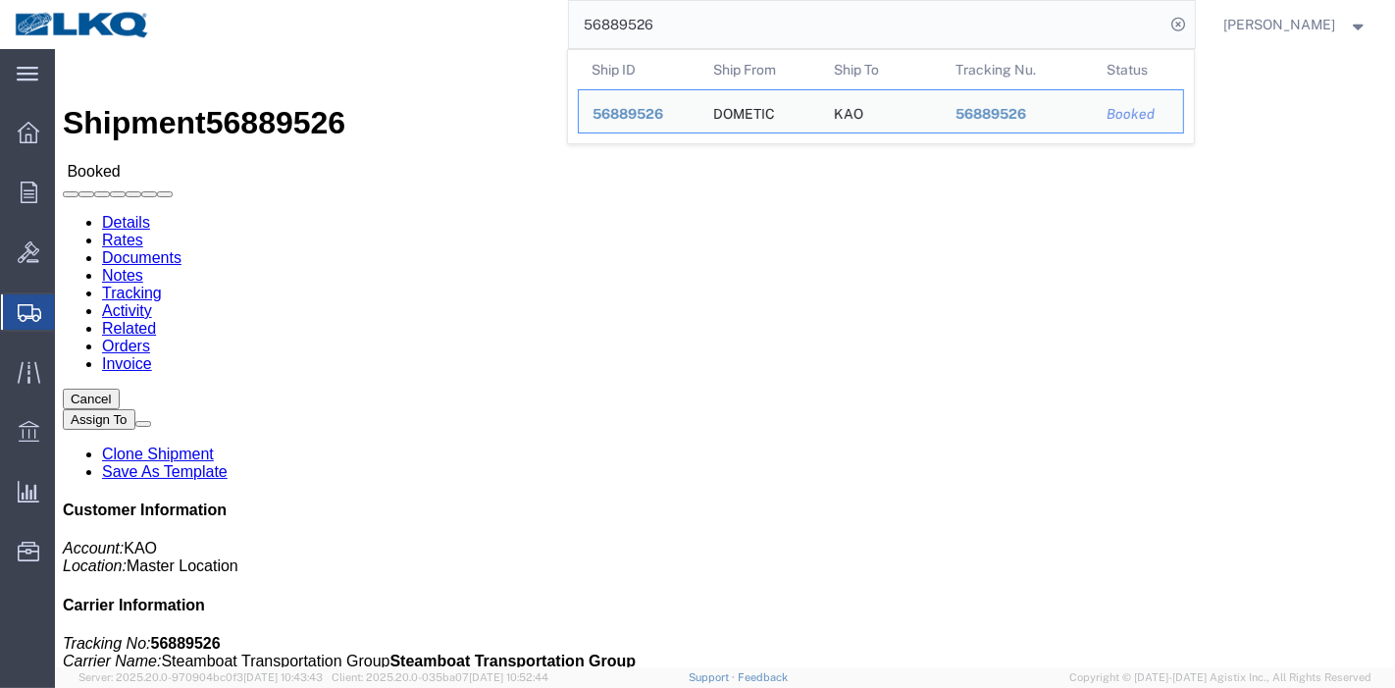
click link "Tracking"
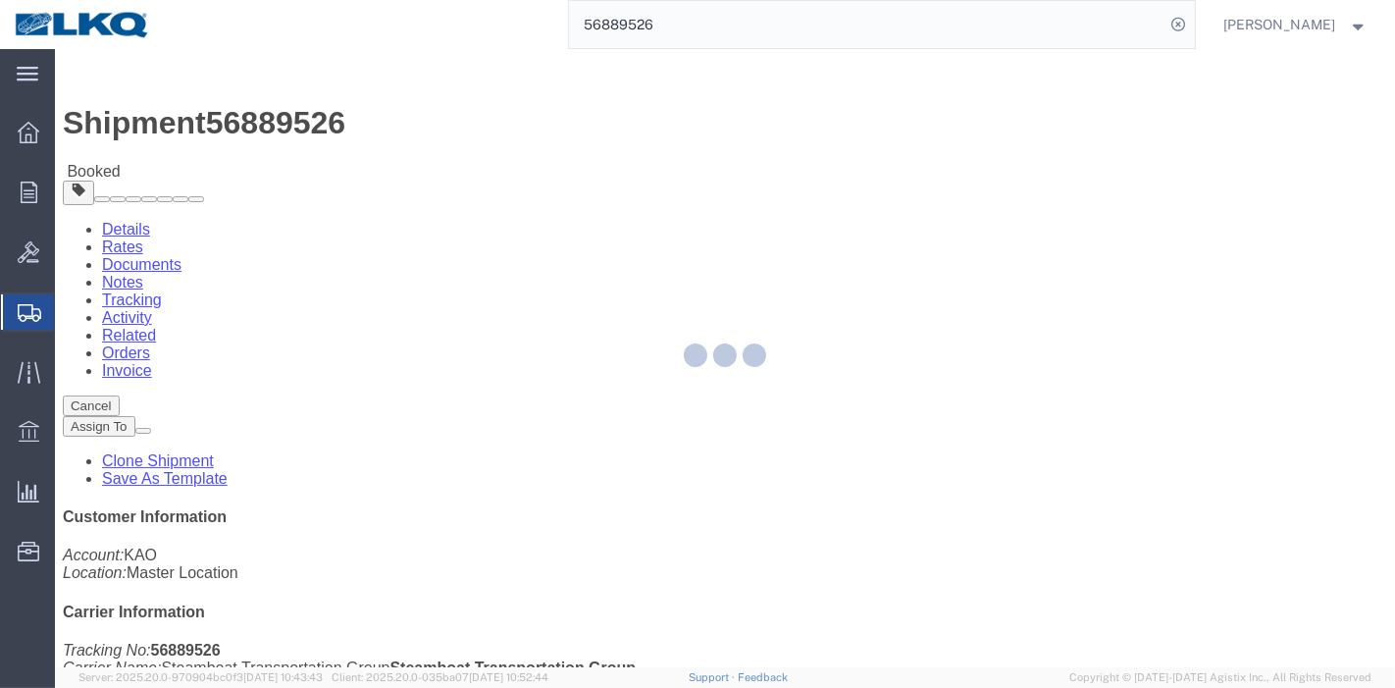
click at [411, 113] on div at bounding box center [725, 358] width 1340 height 618
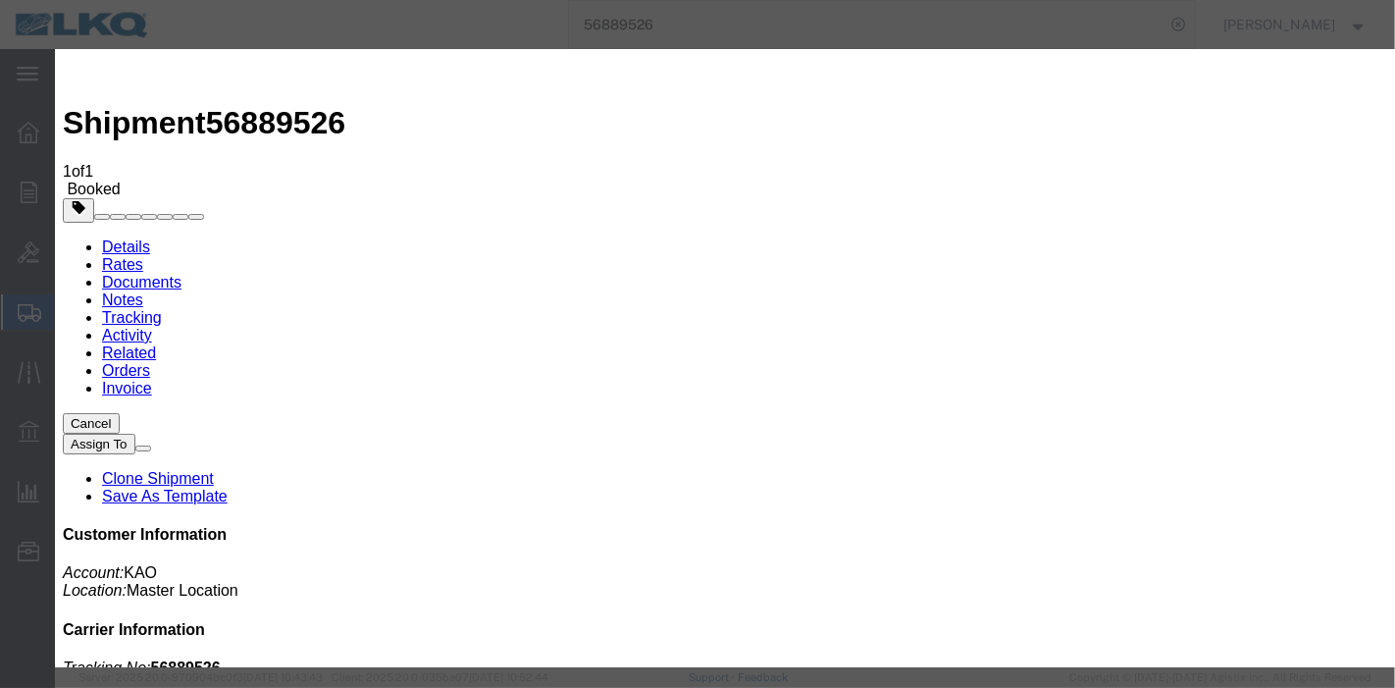
type input "[DATE]"
select select "DELIVRED"
drag, startPoint x: 1157, startPoint y: 550, endPoint x: 1311, endPoint y: 634, distance: 175.1
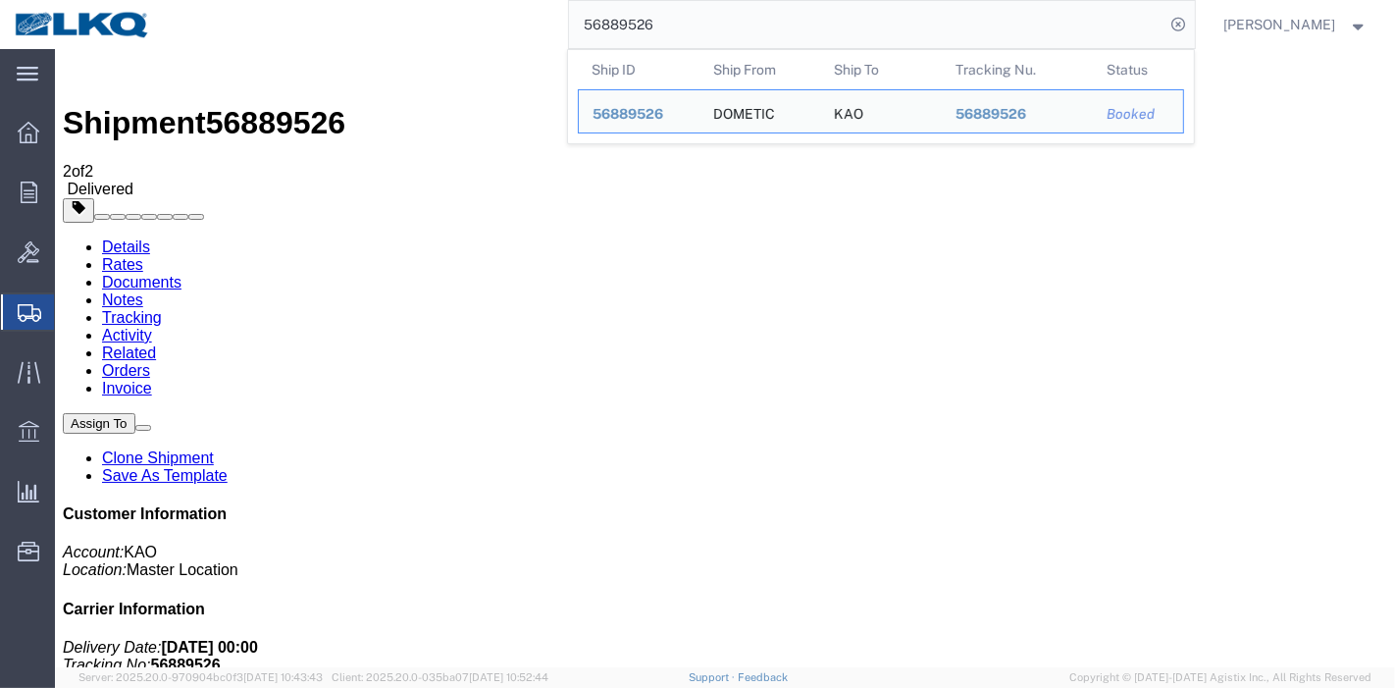
drag, startPoint x: 721, startPoint y: 21, endPoint x: 546, endPoint y: 31, distance: 174.9
click at [546, 21] on div "56889526 Ship ID Ship From Ship To Tracking Nu. Status Ship ID 56889526 Ship Fr…" at bounding box center [680, 24] width 1030 height 49
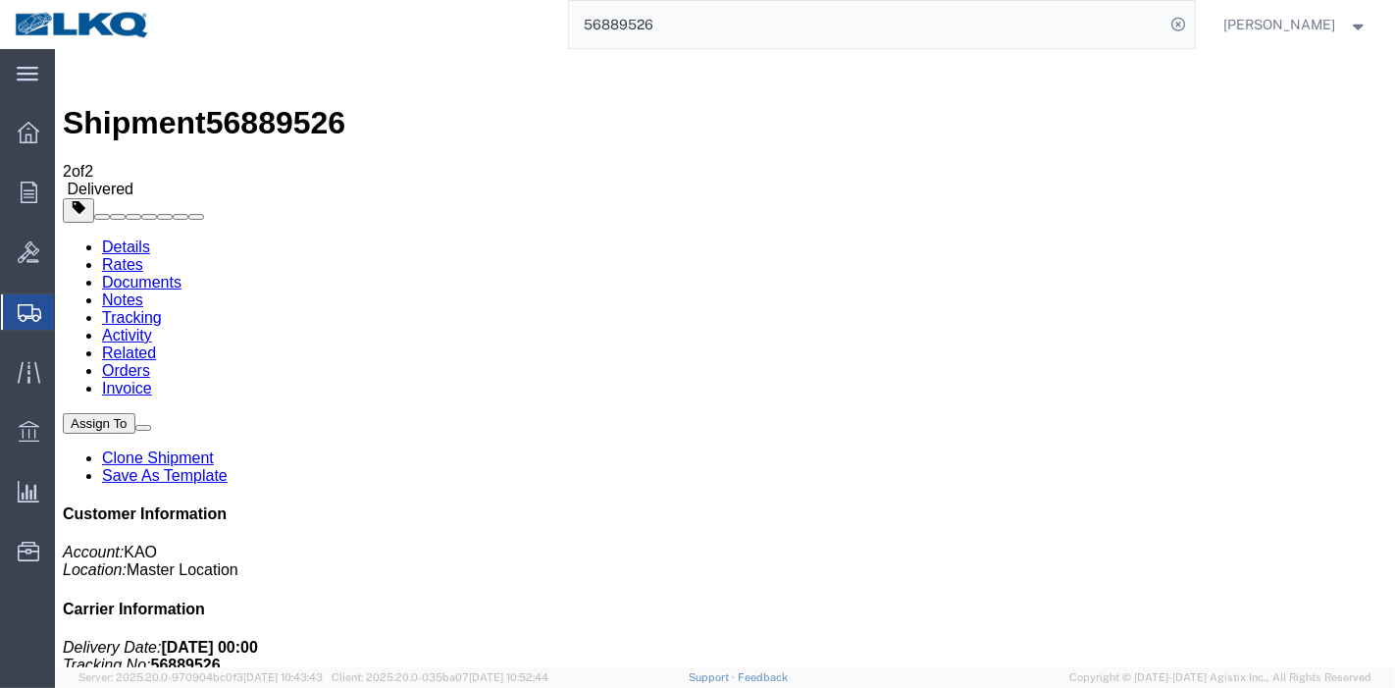
paste input "923471"
type input "56923471"
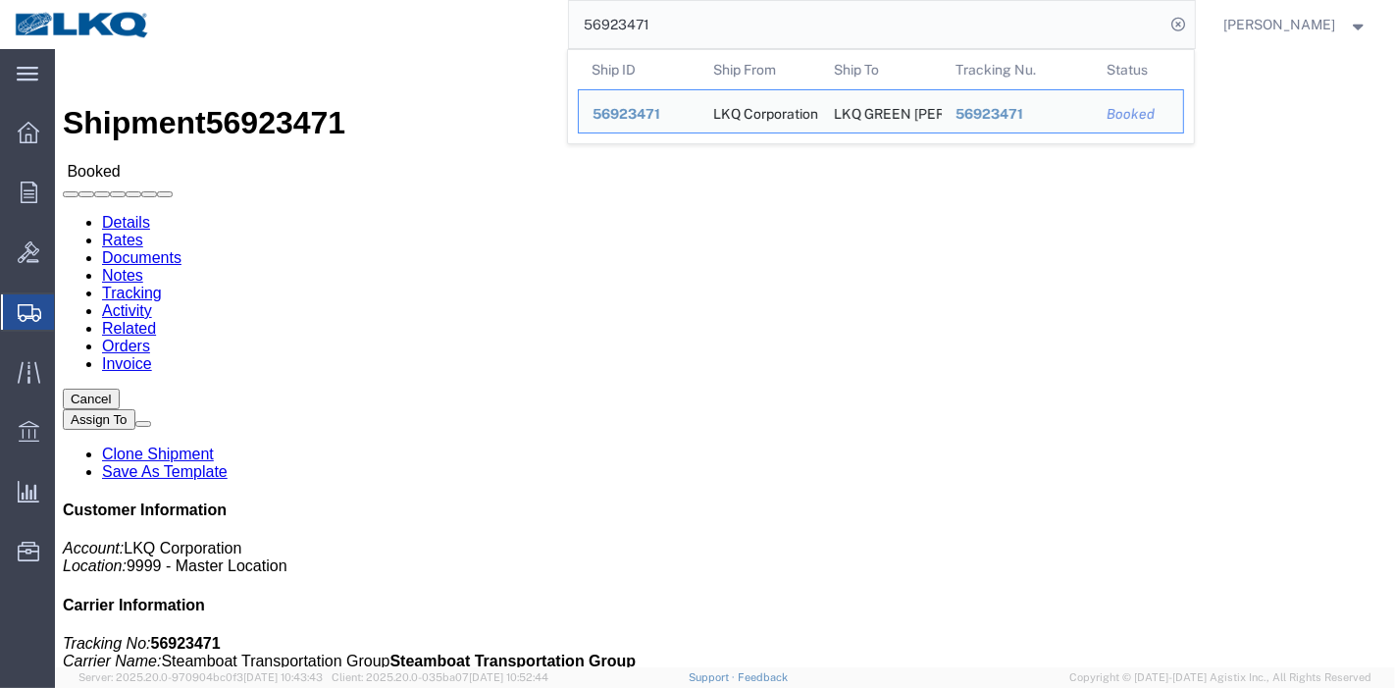
click link "Tracking"
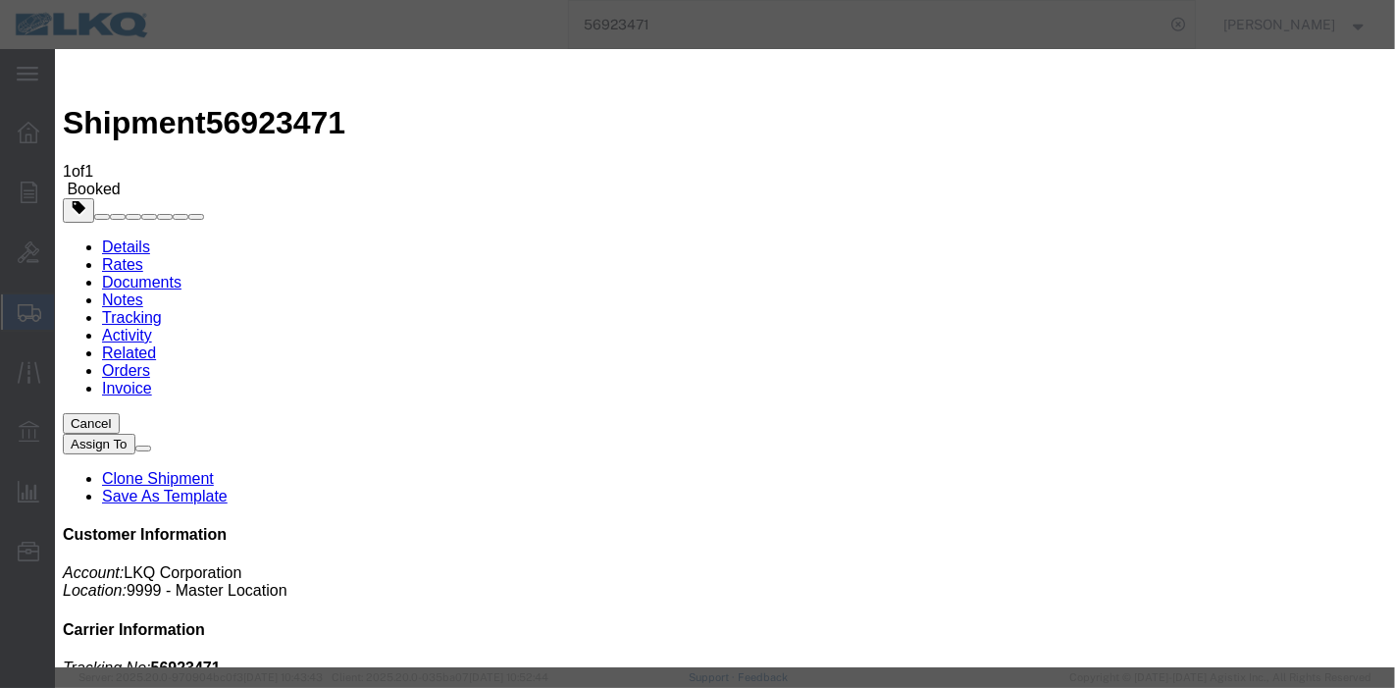
type input "[DATE]"
select select "DELIVRED"
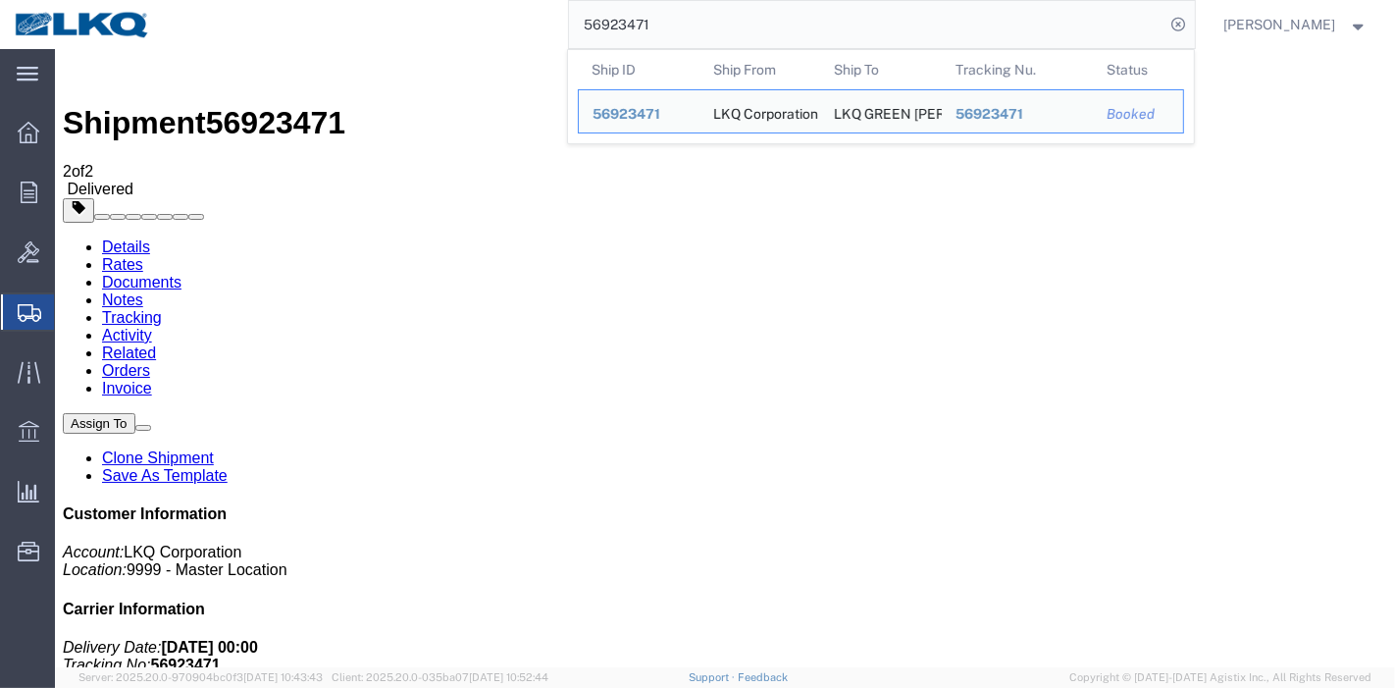
drag, startPoint x: 390, startPoint y: 14, endPoint x: 335, endPoint y: 18, distance: 55.1
click at [307, 14] on div "56923471 Ship ID Ship From Ship To Tracking Nu. Status Ship ID 56923471 Ship Fr…" at bounding box center [680, 24] width 1030 height 49
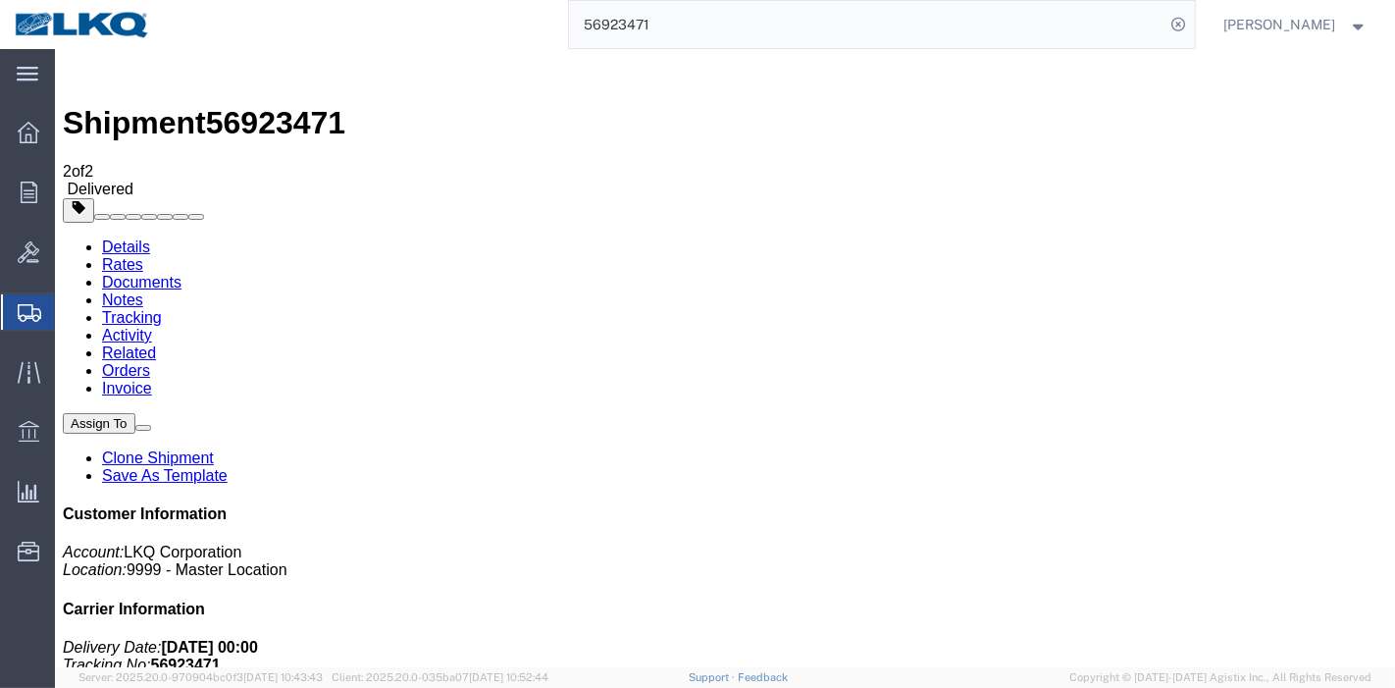
paste input "07288"
type input "56907288"
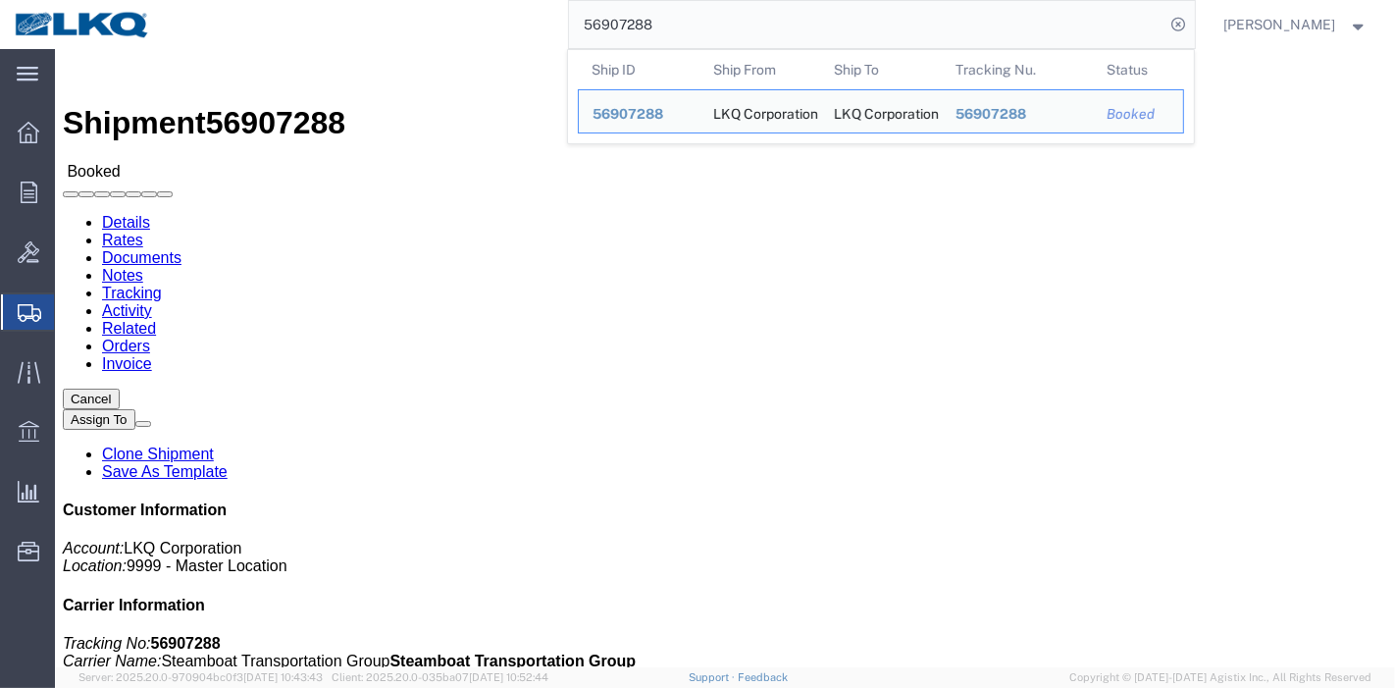
click link "Tracking"
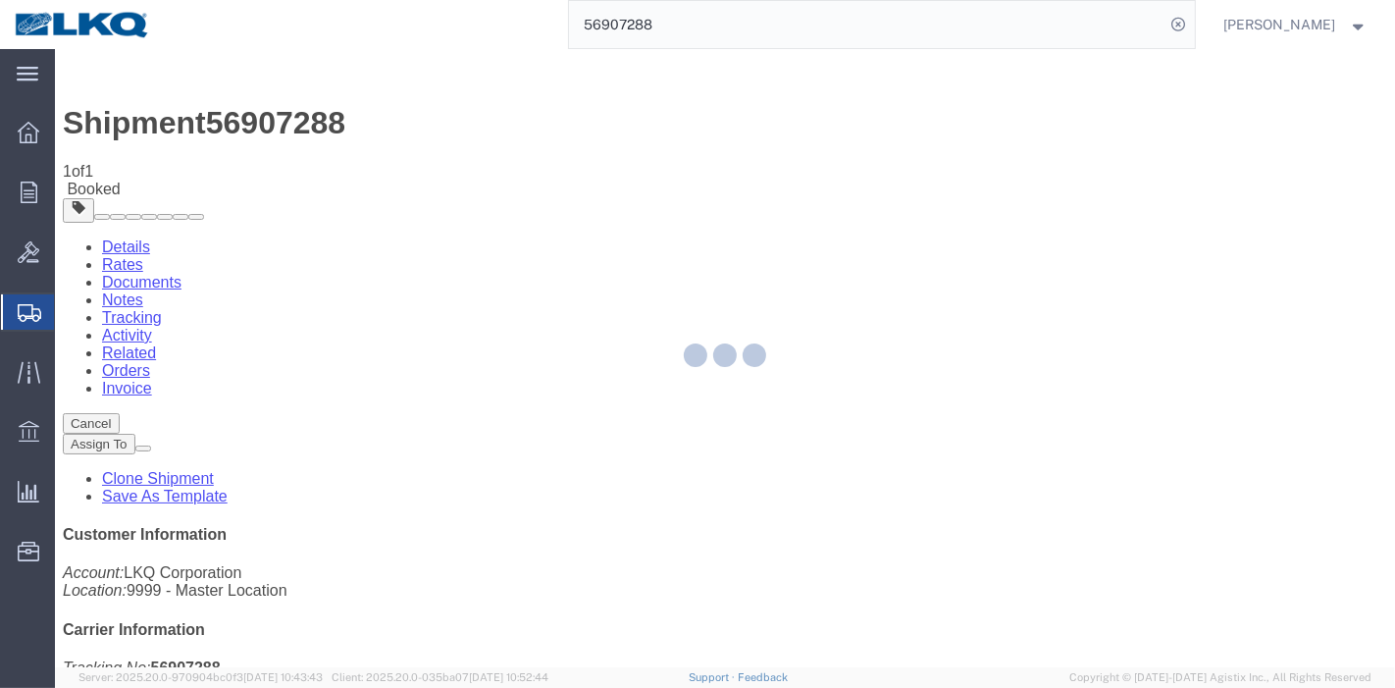
click at [928, 179] on div at bounding box center [725, 358] width 1340 height 618
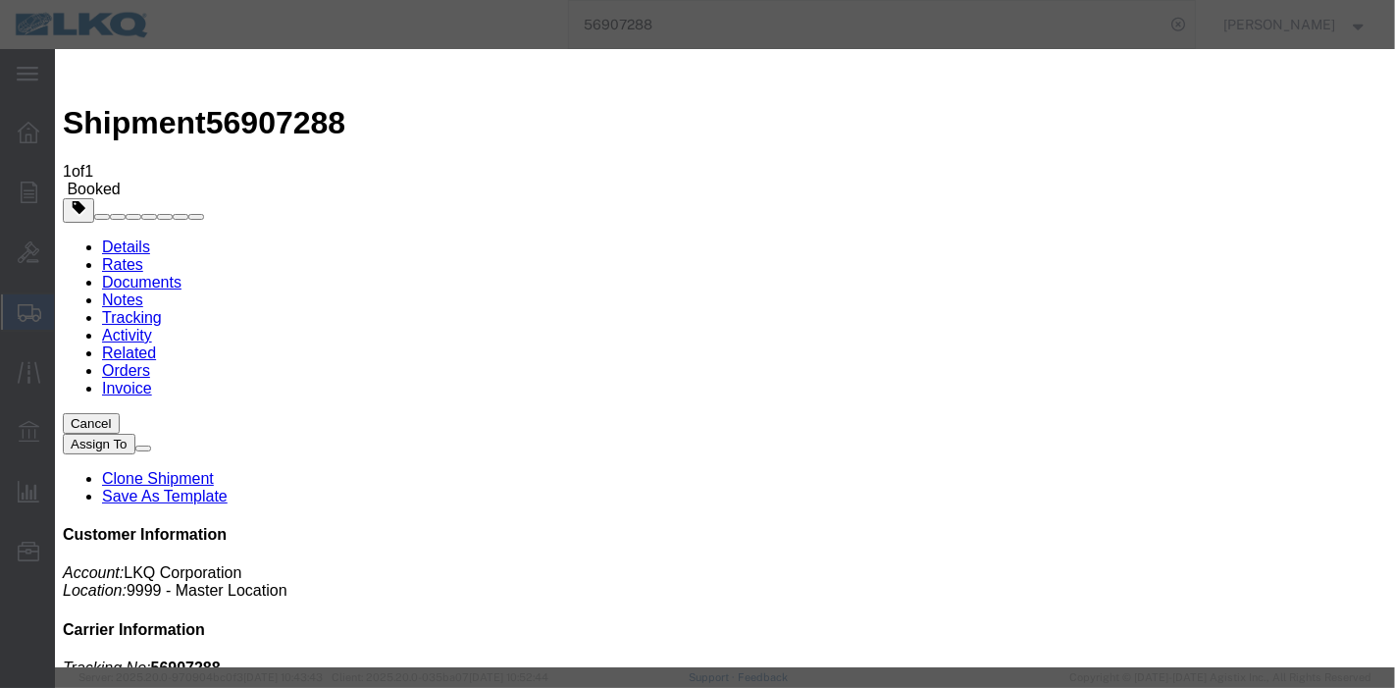
type input "[DATE]"
select select "DELIVRED"
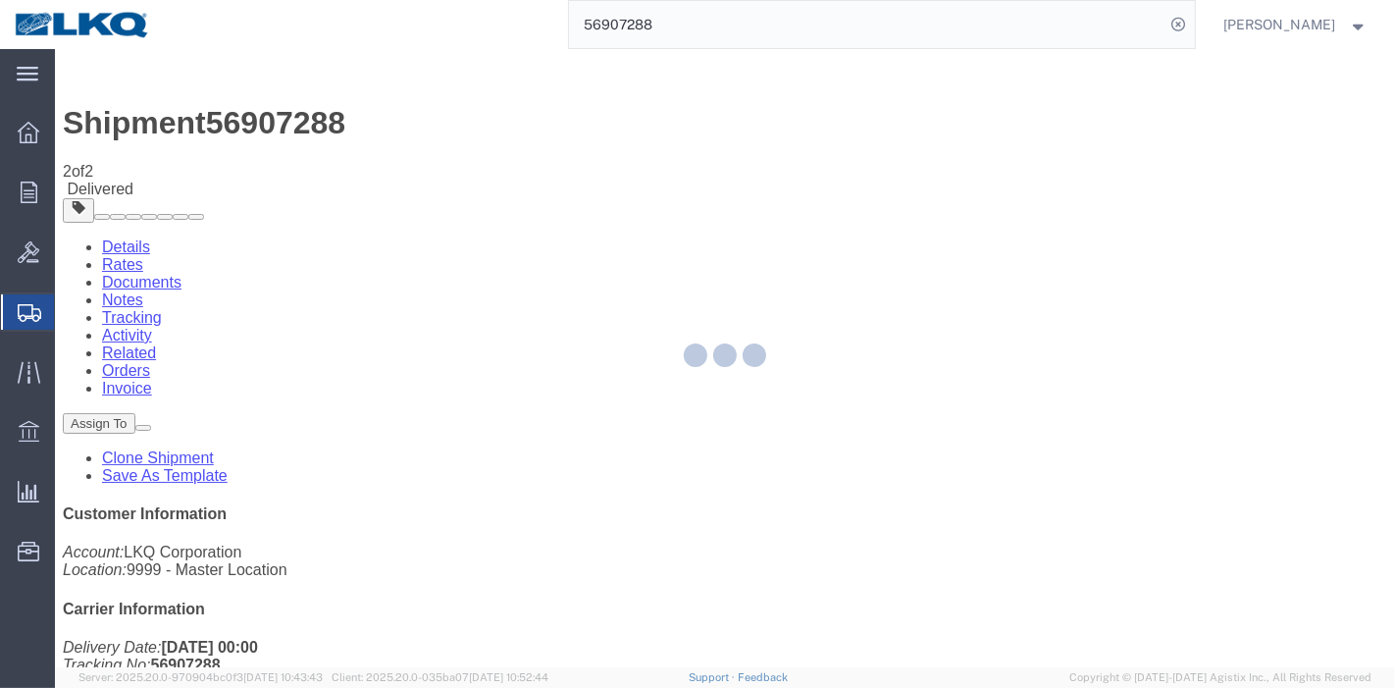
drag, startPoint x: 720, startPoint y: 34, endPoint x: 409, endPoint y: 37, distance: 310.9
click at [388, 34] on div "56907288" at bounding box center [680, 24] width 1030 height 49
paste input "805690"
type input "56805690"
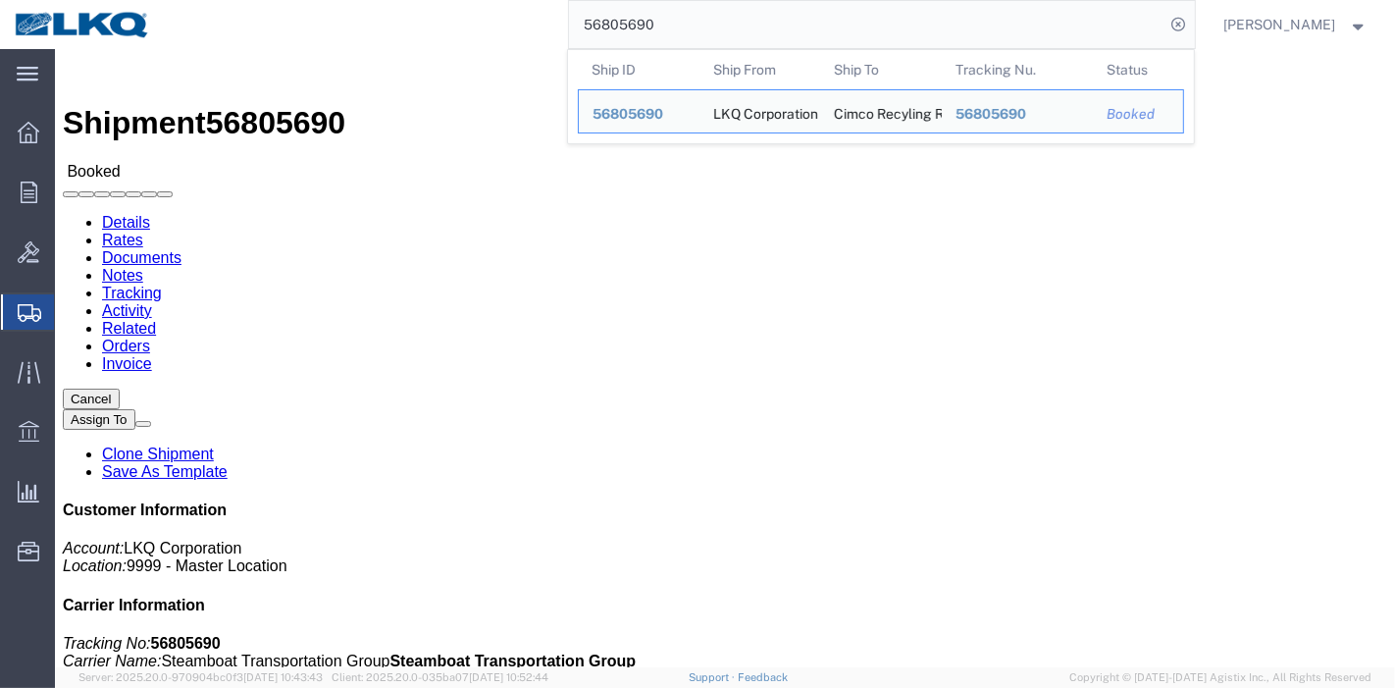
drag, startPoint x: 508, startPoint y: 206, endPoint x: 362, endPoint y: 75, distance: 196.6
click link "Tracking"
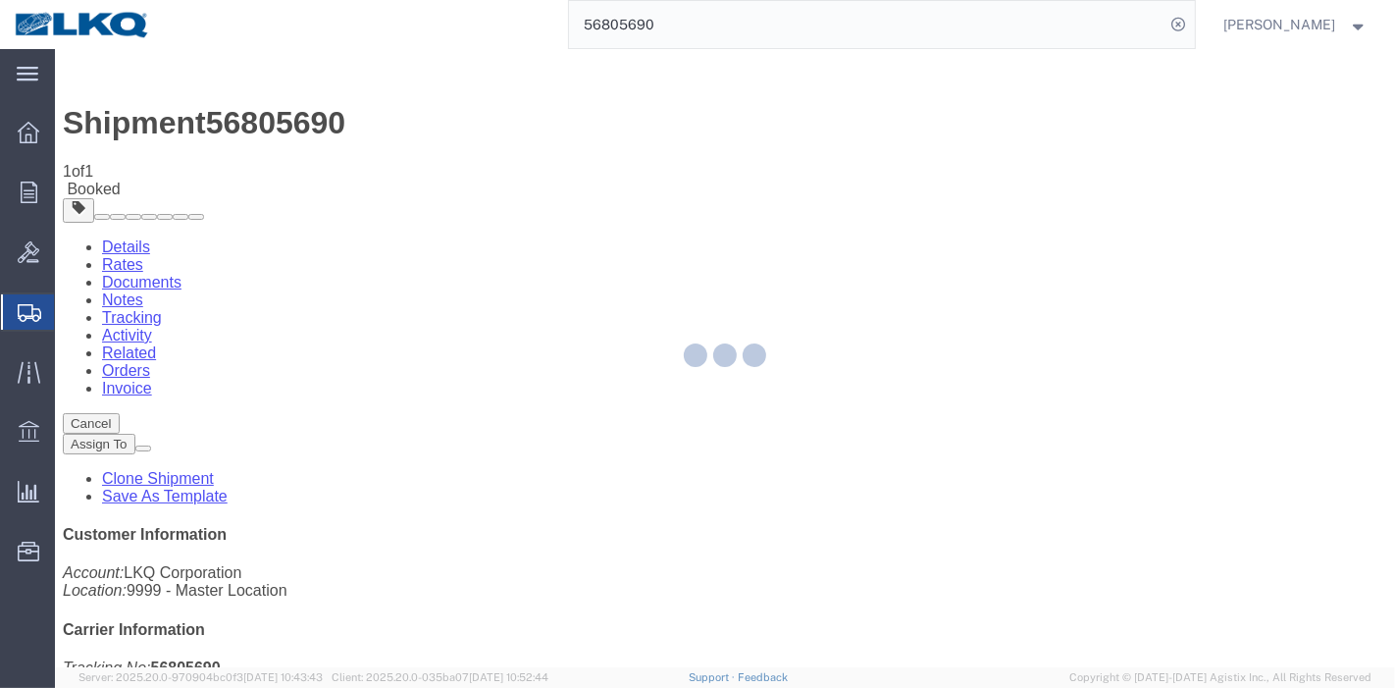
click at [919, 167] on div at bounding box center [725, 358] width 1340 height 618
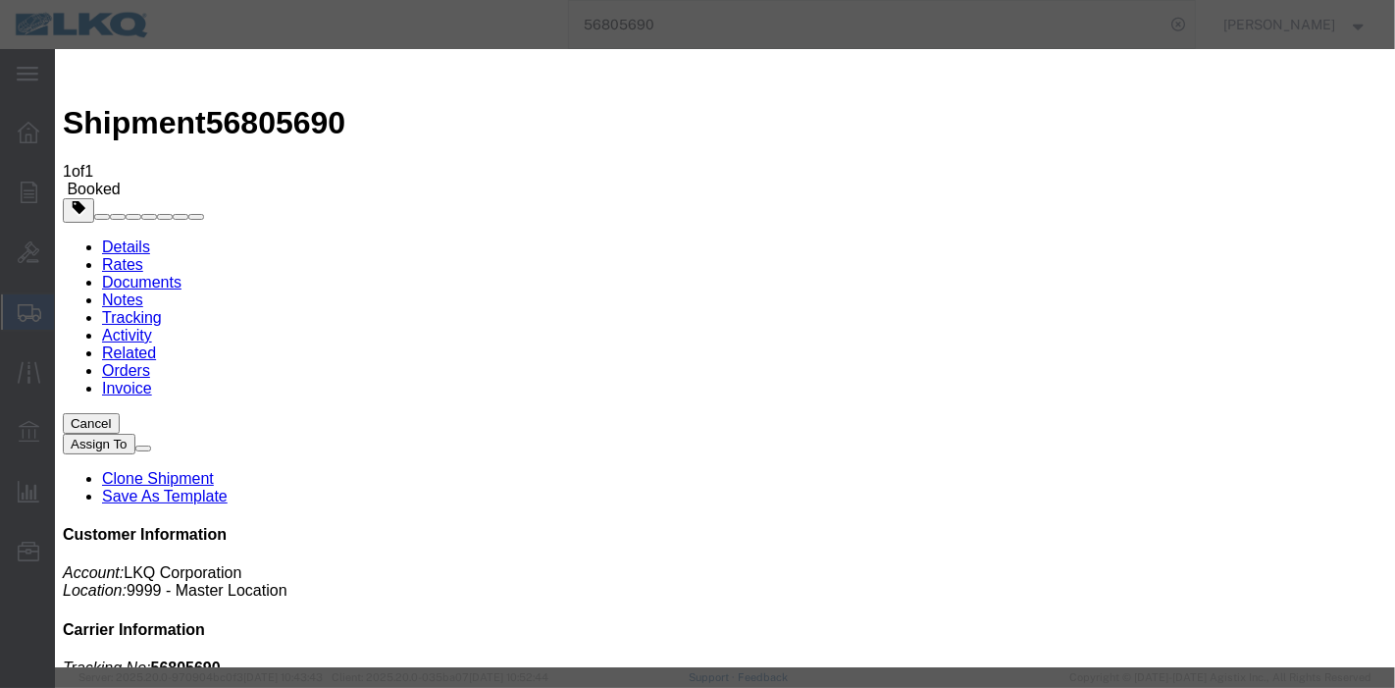
type input "[DATE]"
select select "DELIVRED"
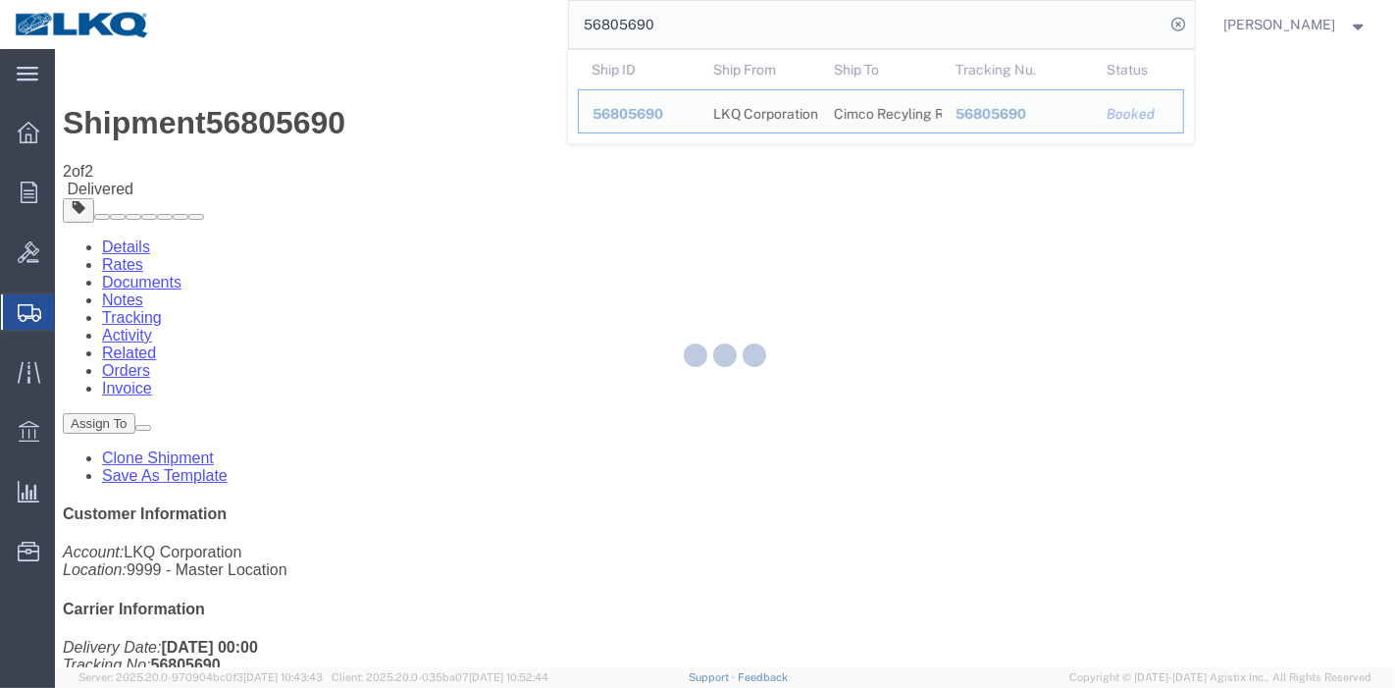
drag, startPoint x: 590, startPoint y: 22, endPoint x: 468, endPoint y: 22, distance: 122.6
click at [468, 22] on div "56805690 Ship ID Ship From Ship To Tracking Nu. Status Ship ID 56805690 Ship Fr…" at bounding box center [680, 24] width 1030 height 49
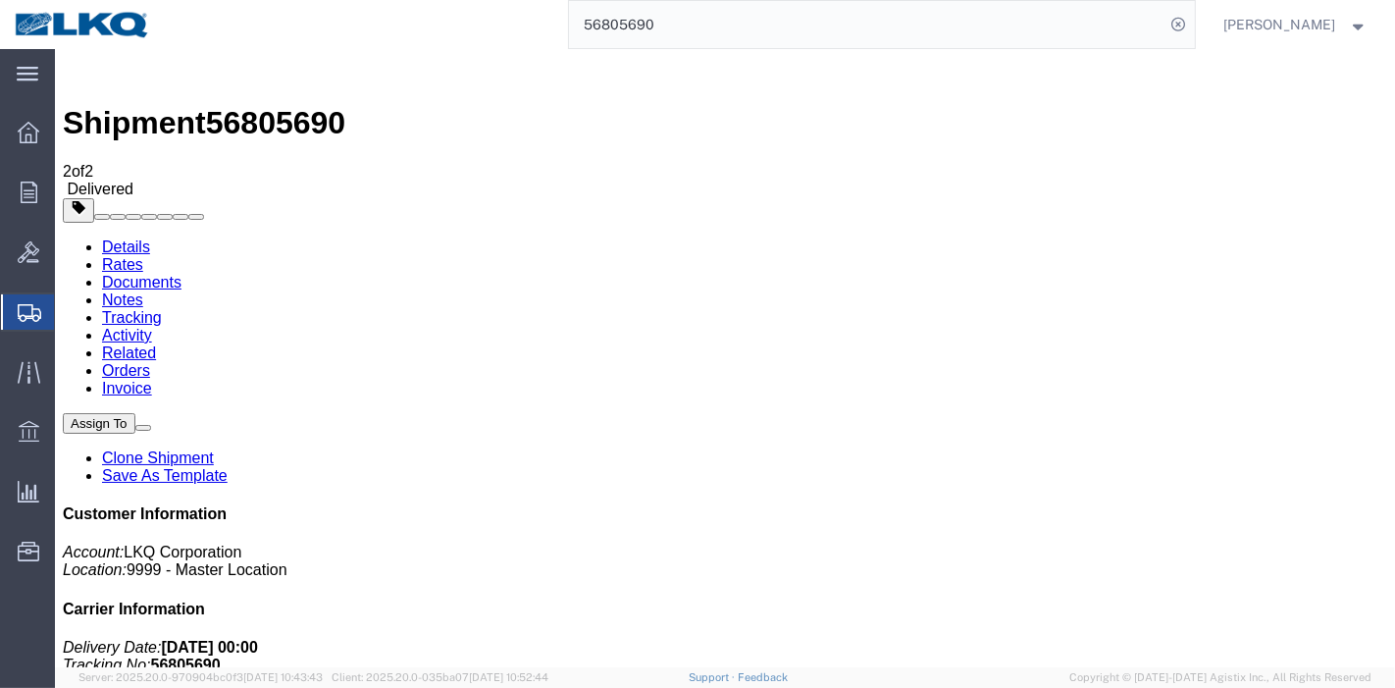
paste input "78438"
type input "56878438"
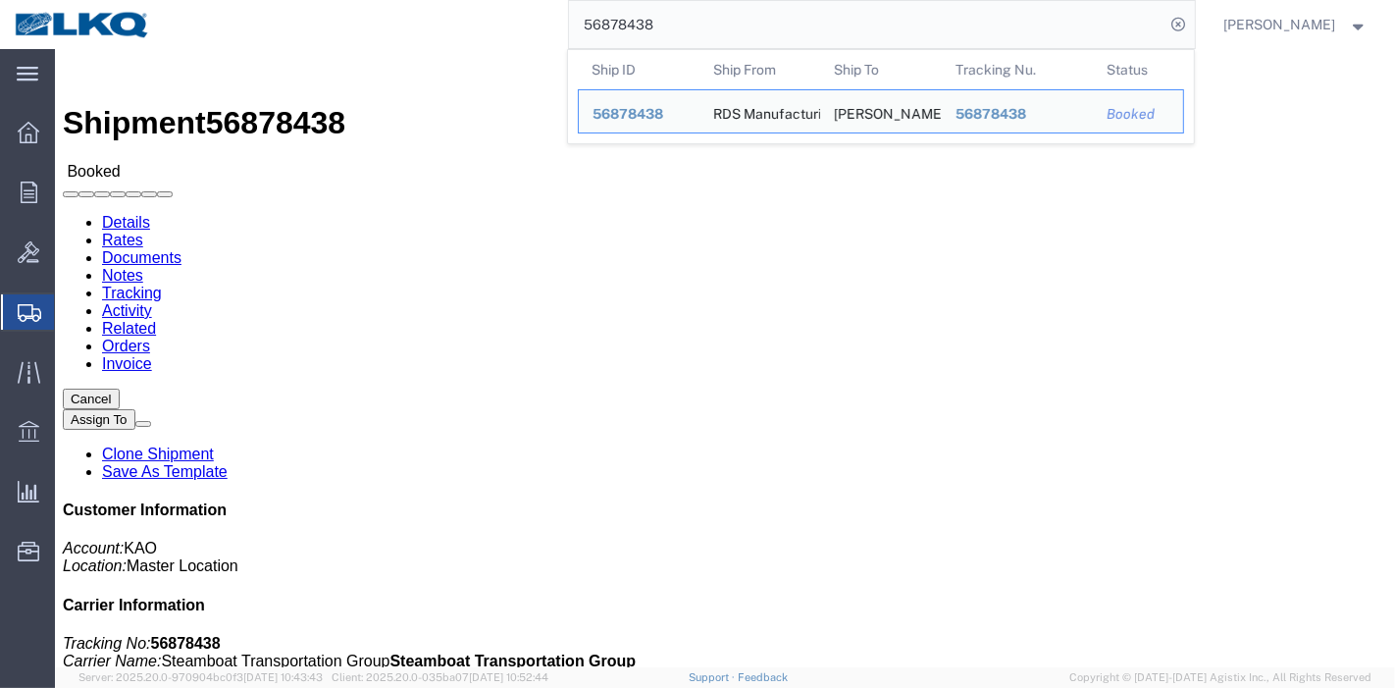
click link "Tracking"
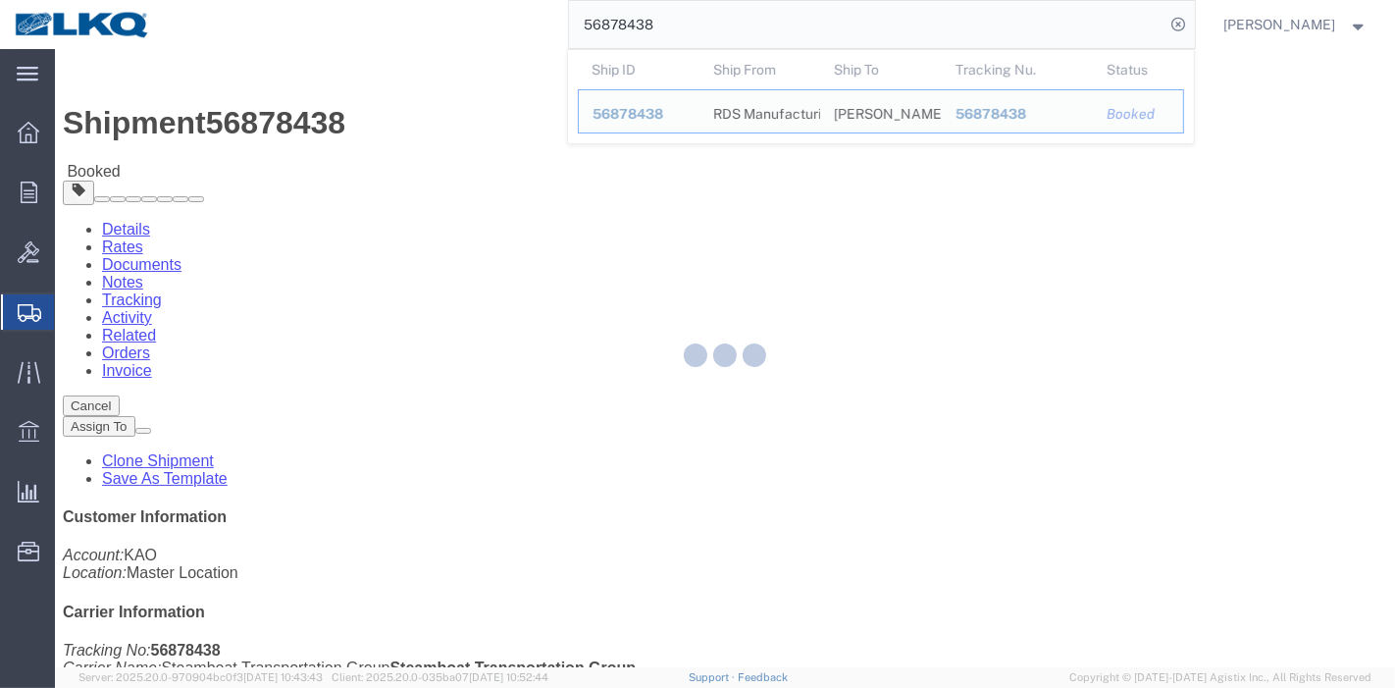
click at [556, 18] on div "56878438 Ship ID Ship From Ship To Tracking Nu. Status Ship ID 56878438 Ship Fr…" at bounding box center [680, 24] width 1030 height 49
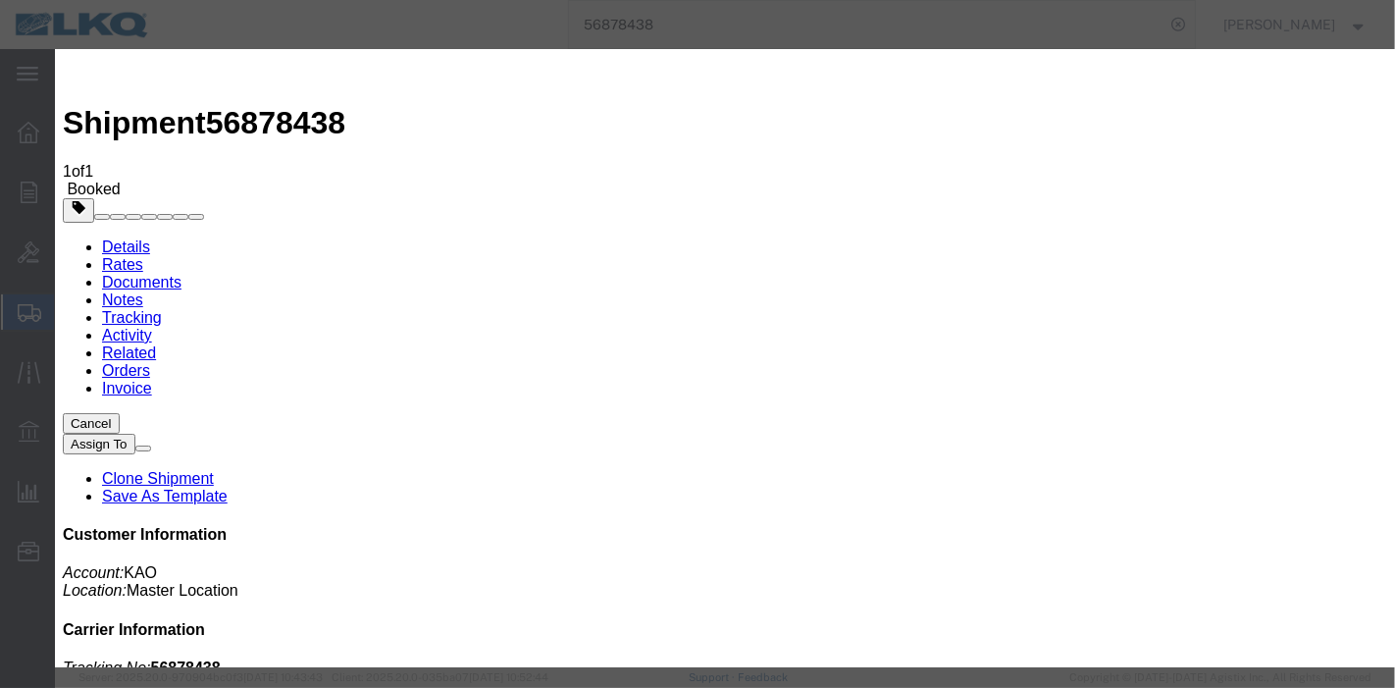
type input "[DATE]"
drag, startPoint x: 371, startPoint y: 275, endPoint x: 435, endPoint y: 292, distance: 66.2
select select "DELIVRED"
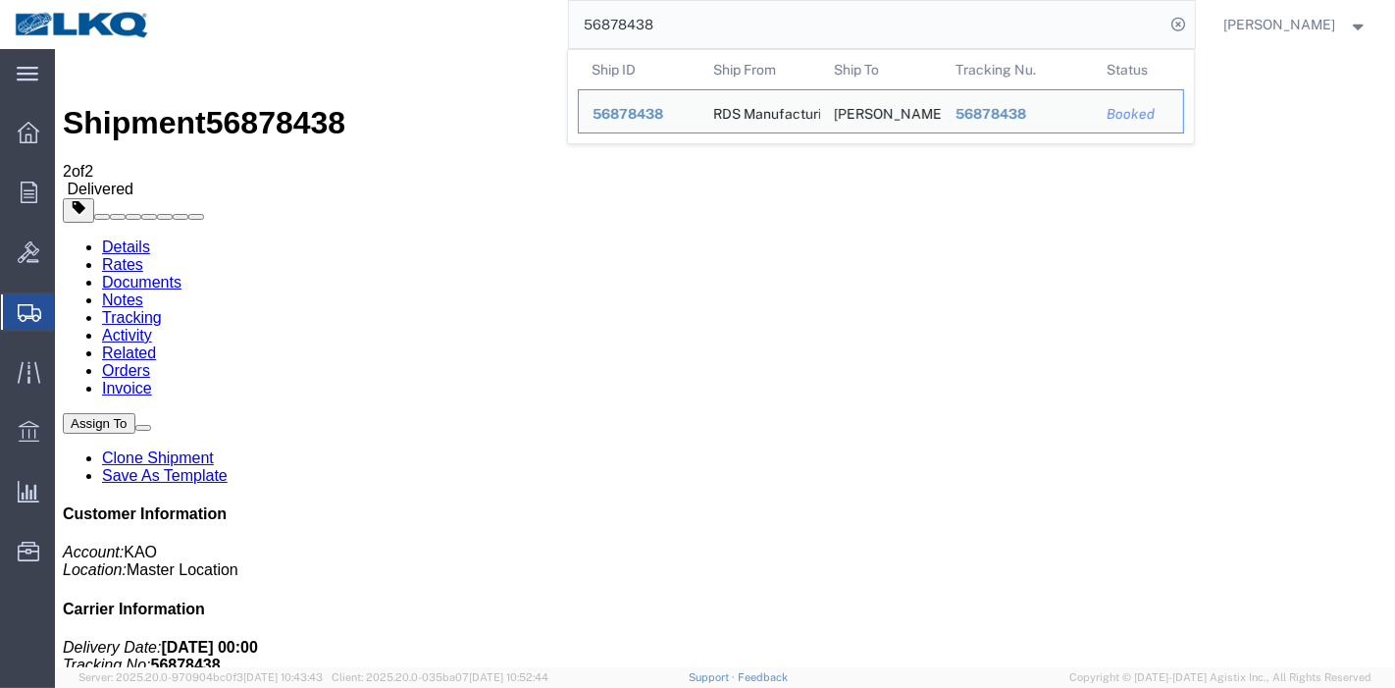
drag, startPoint x: 295, startPoint y: 18, endPoint x: 365, endPoint y: 32, distance: 71.2
click at [179, 17] on div "56878438 Ship ID Ship From Ship To Tracking Nu. Status Ship ID 56878438 Ship Fr…" at bounding box center [680, 24] width 1030 height 49
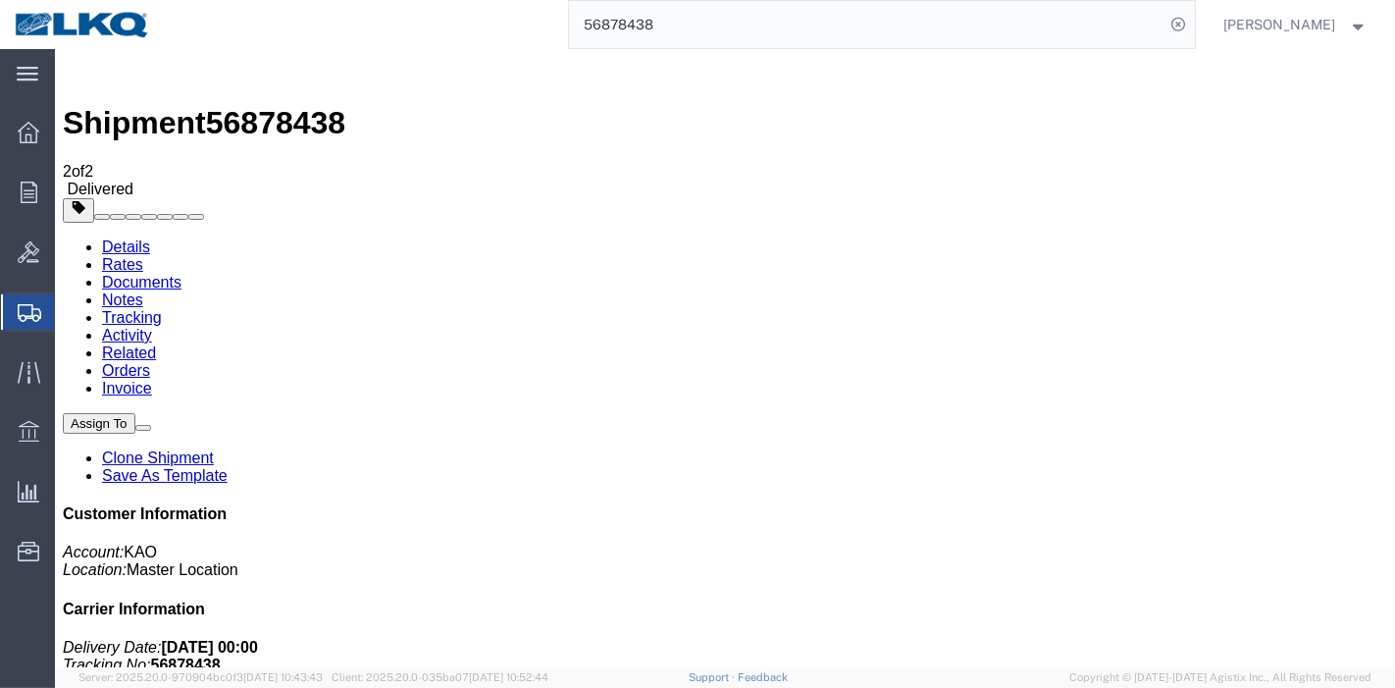
paste input "64055"
type input "56864055"
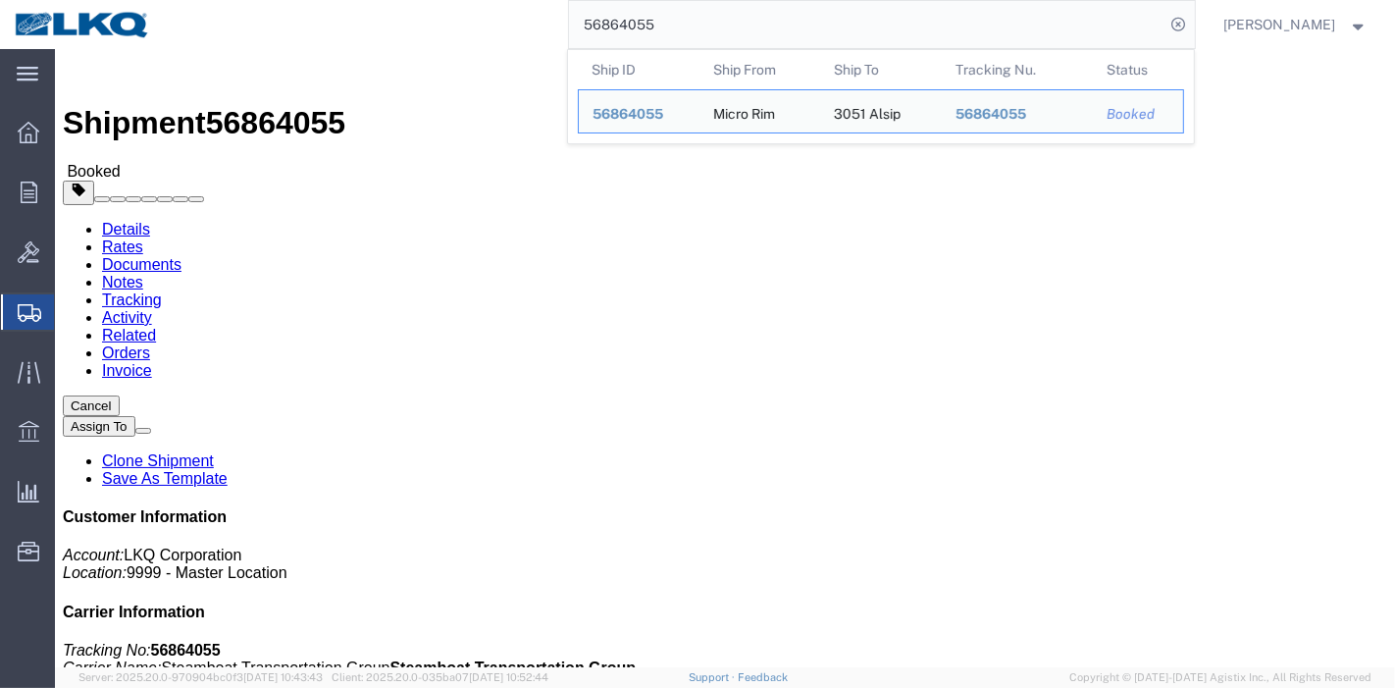
click link "Activity"
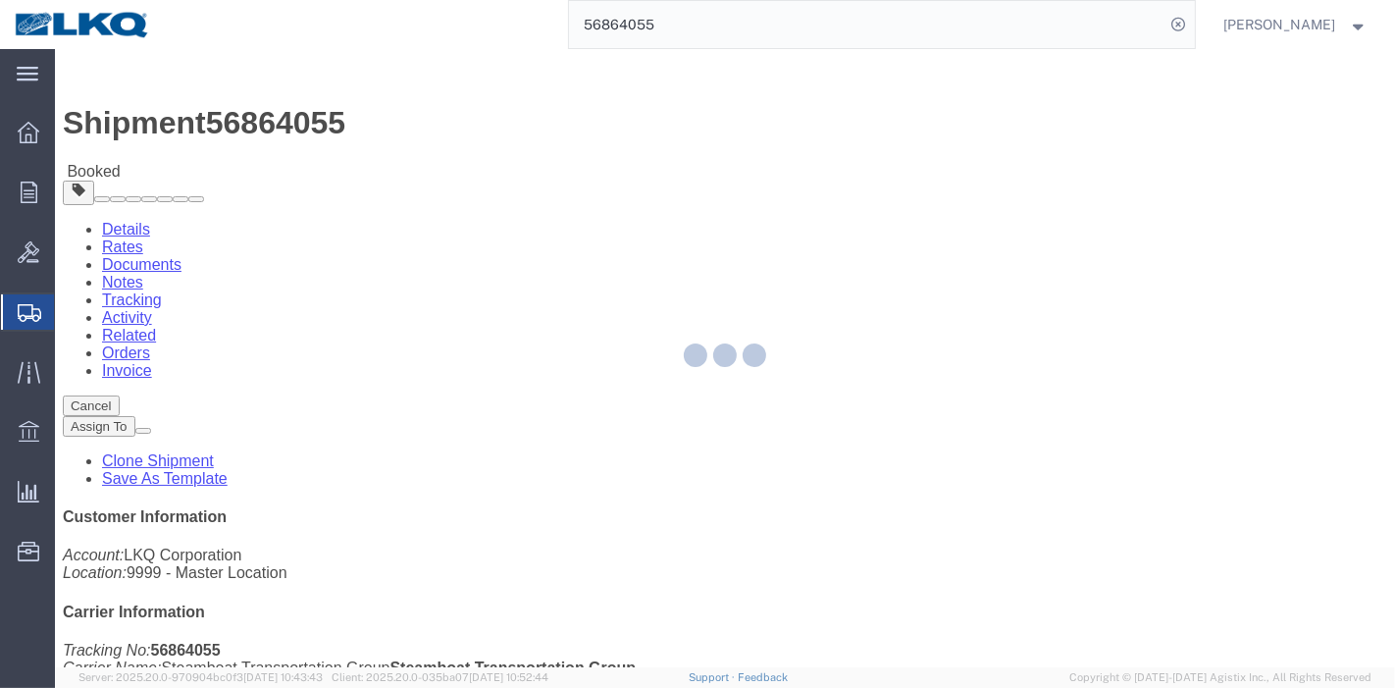
click at [400, 120] on div at bounding box center [725, 358] width 1340 height 618
click at [418, 124] on div at bounding box center [725, 358] width 1340 height 618
click at [419, 124] on div at bounding box center [725, 358] width 1340 height 618
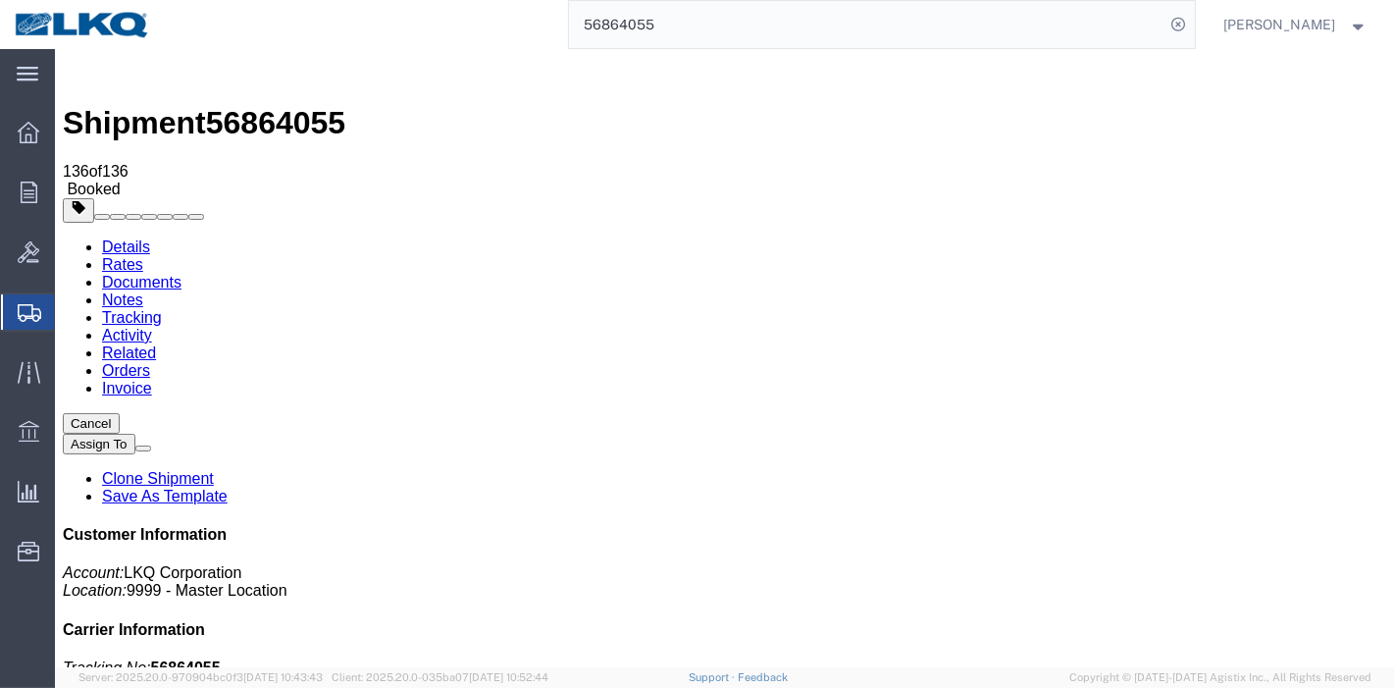
click at [161, 309] on link "Tracking" at bounding box center [131, 317] width 60 height 17
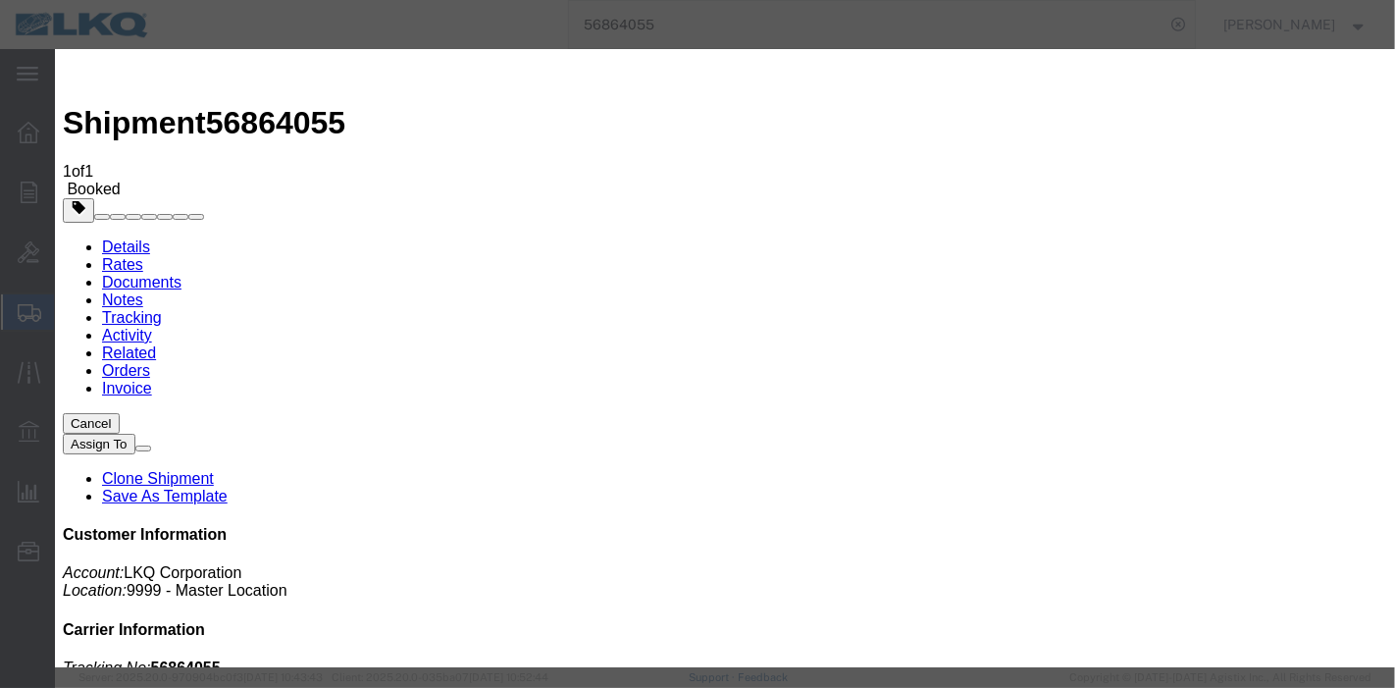
type input "[DATE]"
drag, startPoint x: 414, startPoint y: 259, endPoint x: 417, endPoint y: 273, distance: 14.0
select select "DELIVRED"
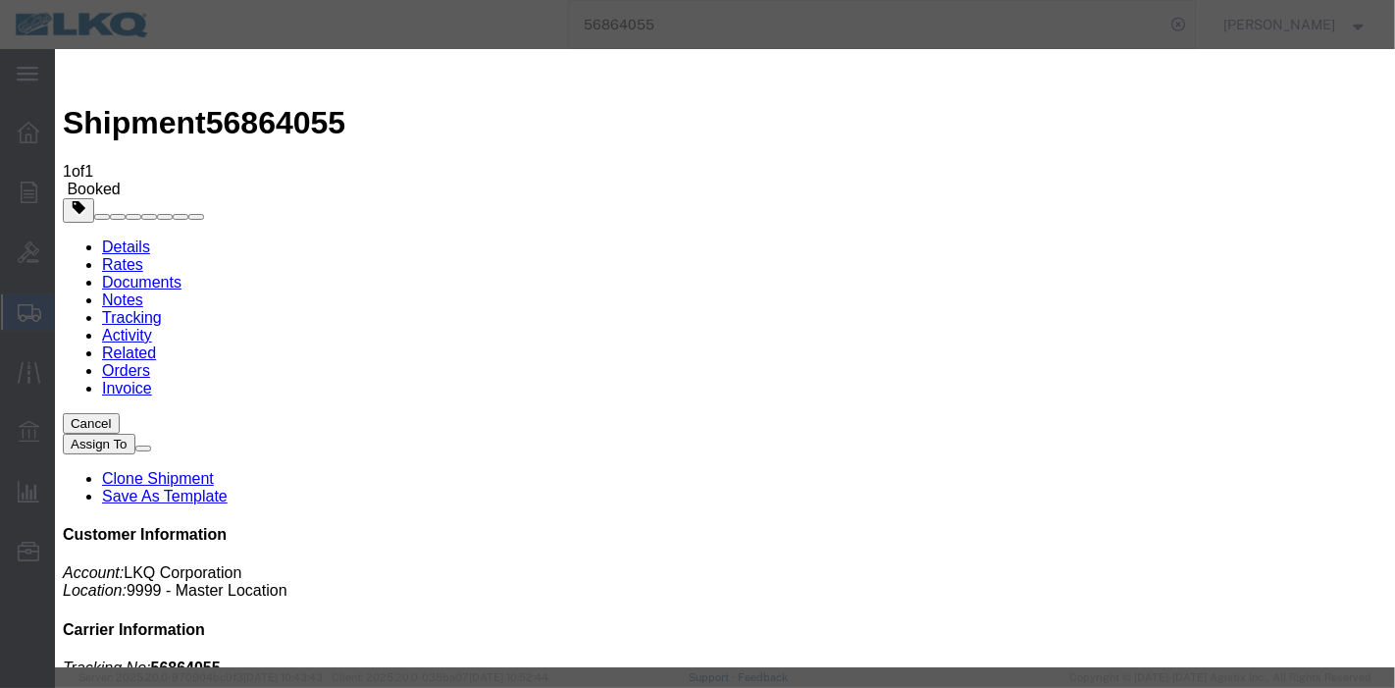
type input "[DATE]"
select select "DELIVRED"
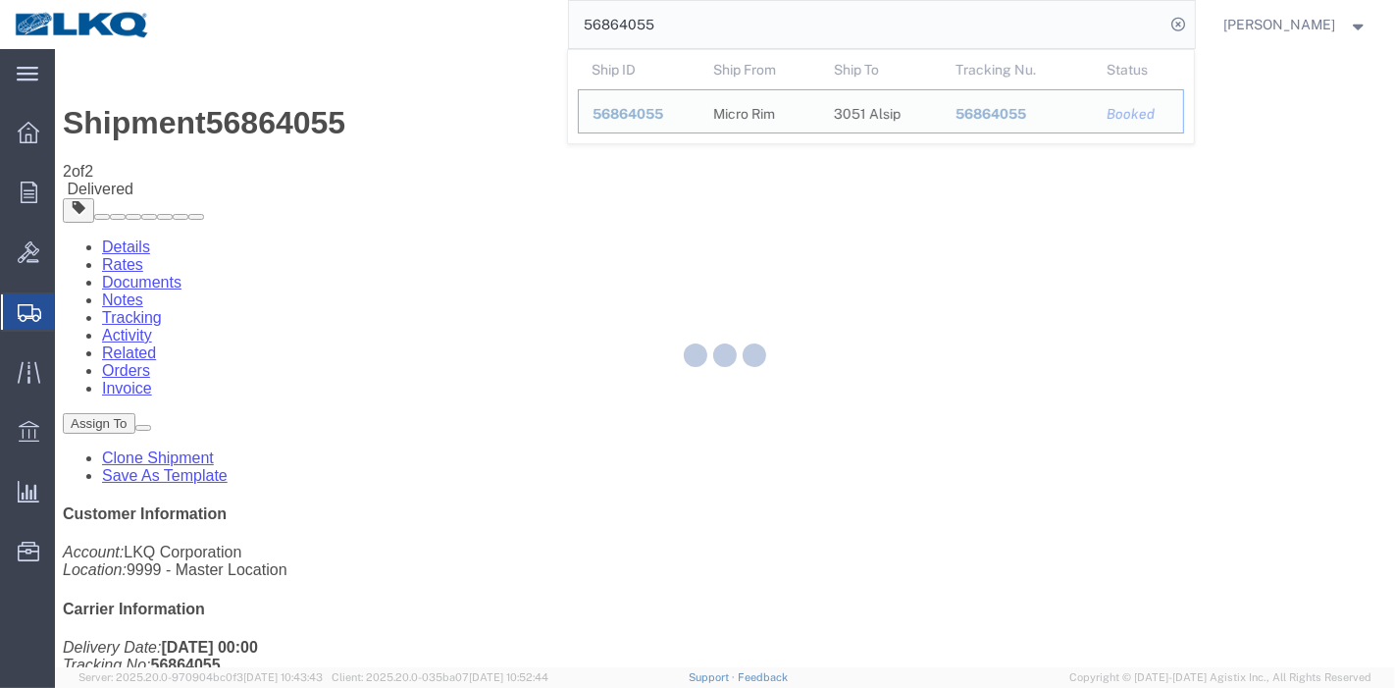
drag, startPoint x: 712, startPoint y: 24, endPoint x: 449, endPoint y: 34, distance: 263.1
click at [453, 30] on div "56864055 Ship ID Ship From Ship To Tracking Nu. Status Ship ID 56864055 Ship Fr…" at bounding box center [680, 24] width 1030 height 49
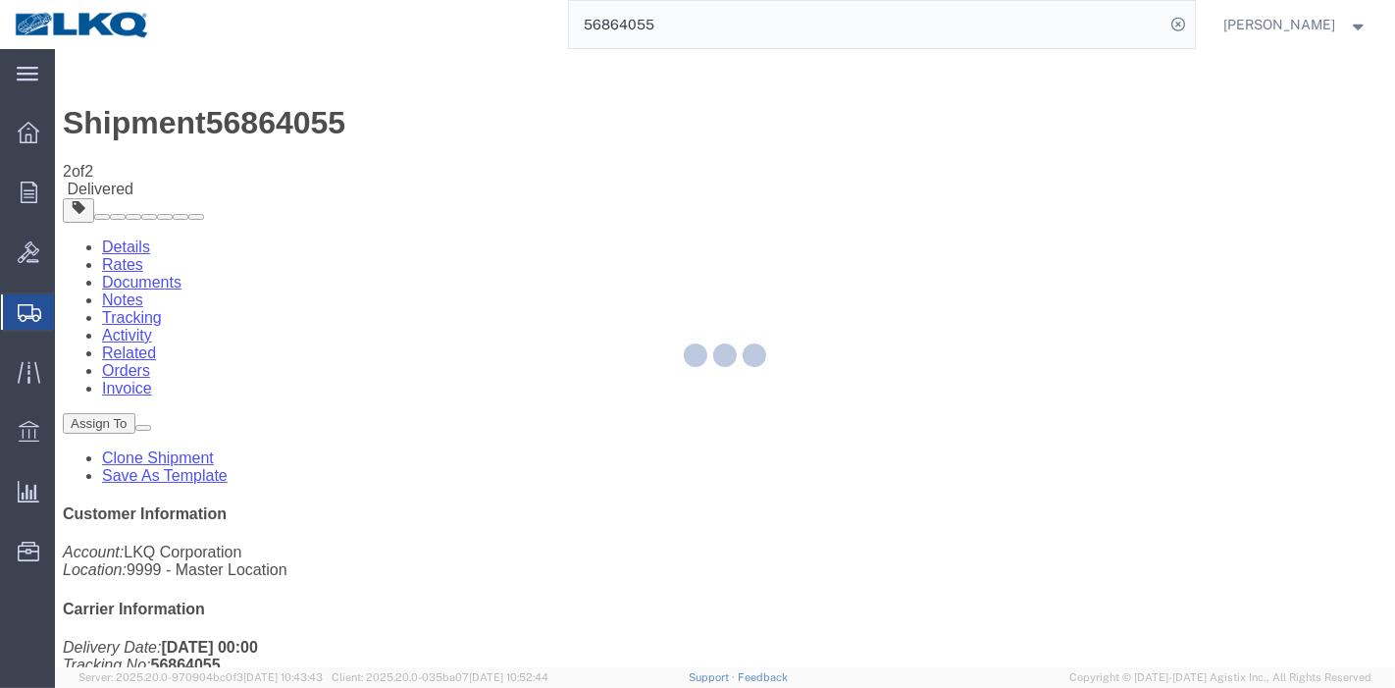
paste input "936390"
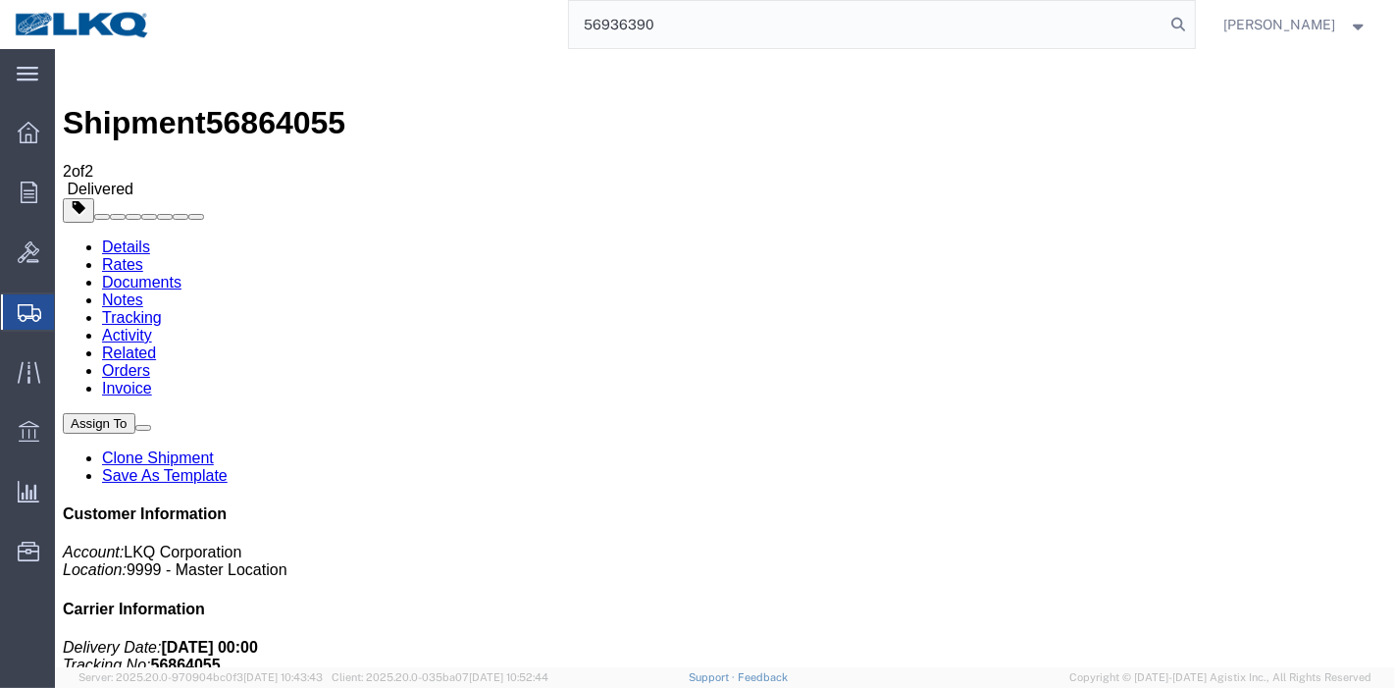
type input "56936390"
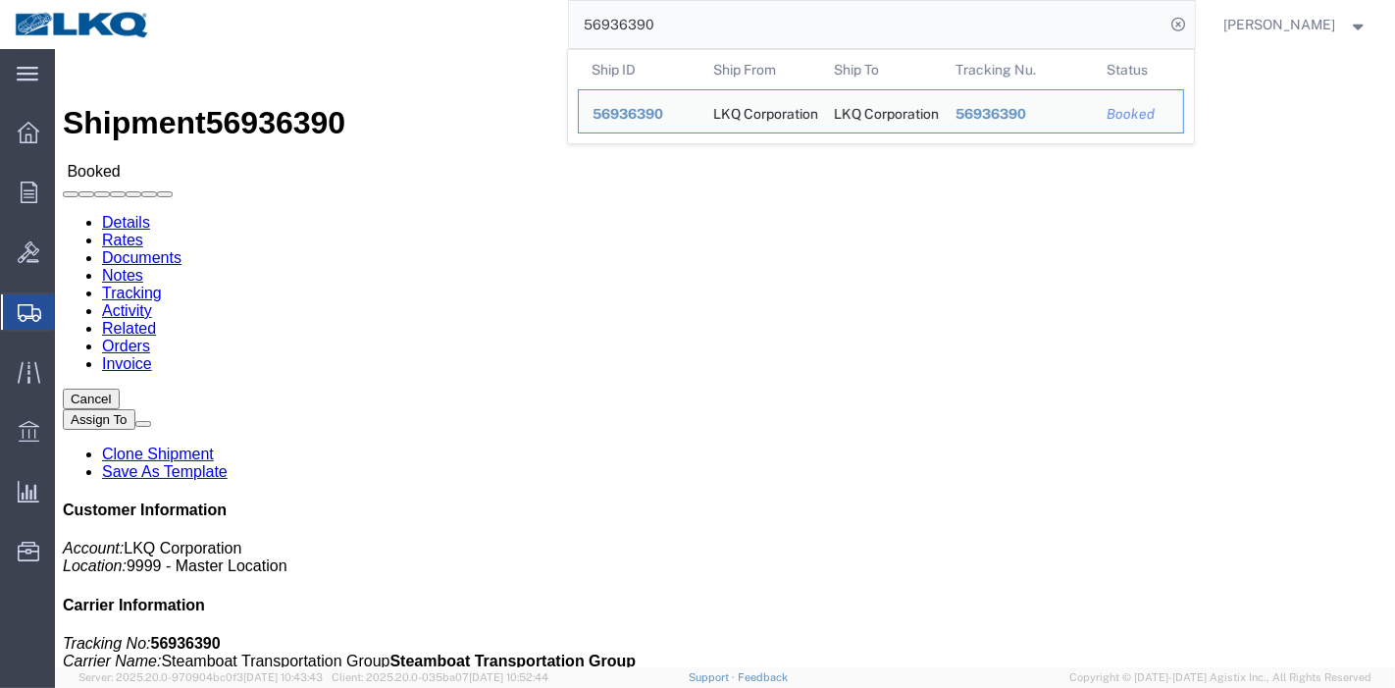
click link "Tracking"
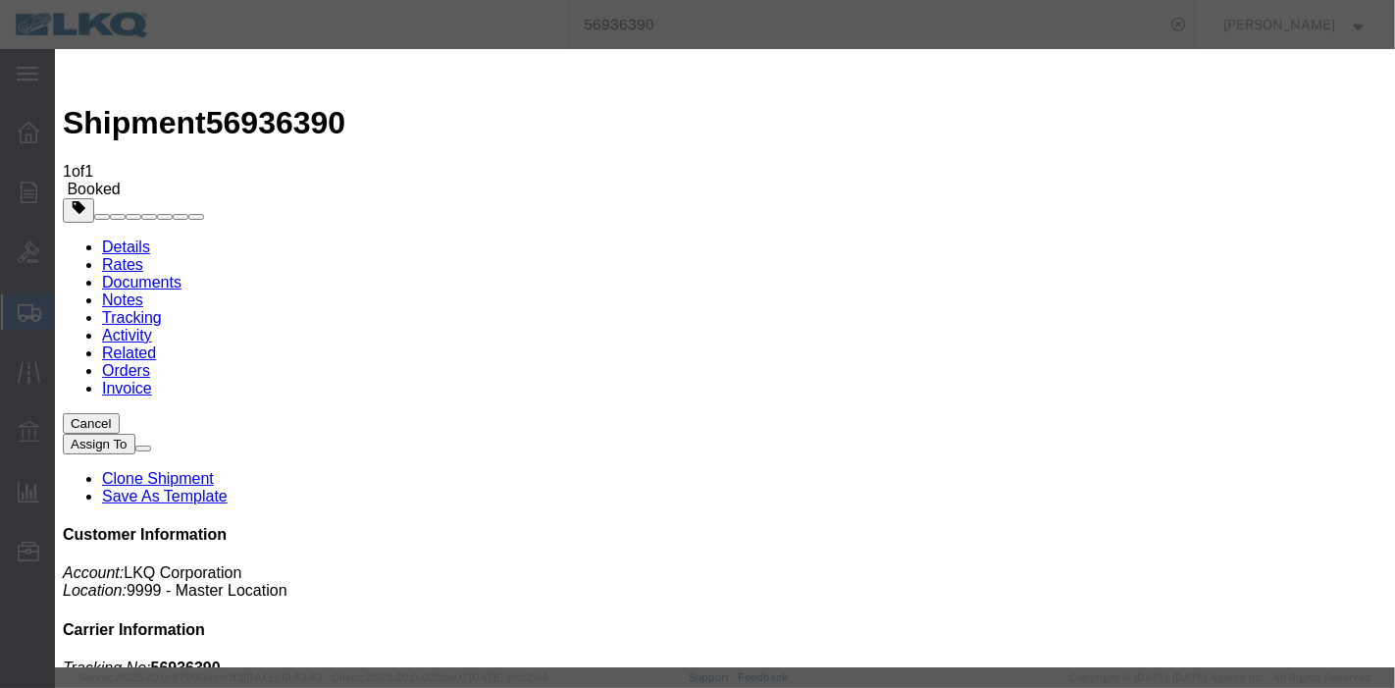
type input "[DATE]"
select select "DELIVRED"
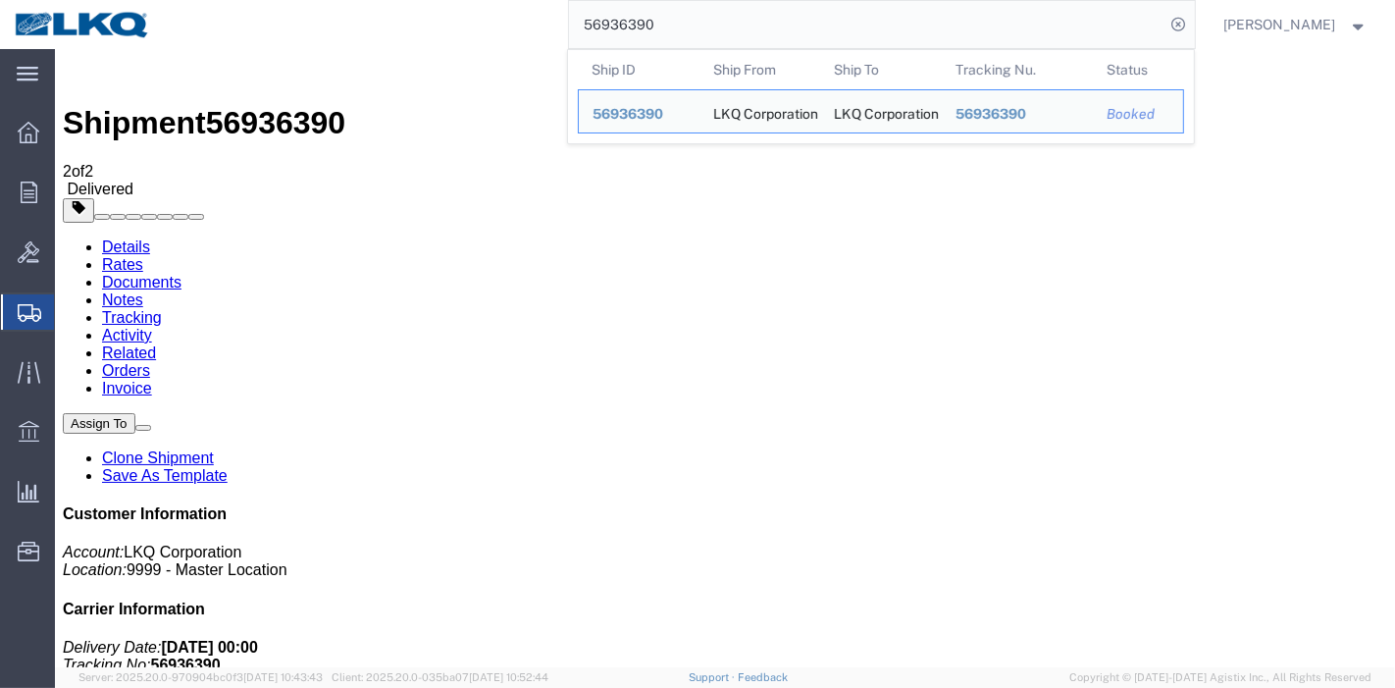
drag, startPoint x: 700, startPoint y: 25, endPoint x: 375, endPoint y: 20, distance: 325.7
click at [375, 20] on div "56936390 Ship ID Ship From Ship To Tracking Nu. Status Ship ID 56936390 Ship Fr…" at bounding box center [680, 24] width 1030 height 49
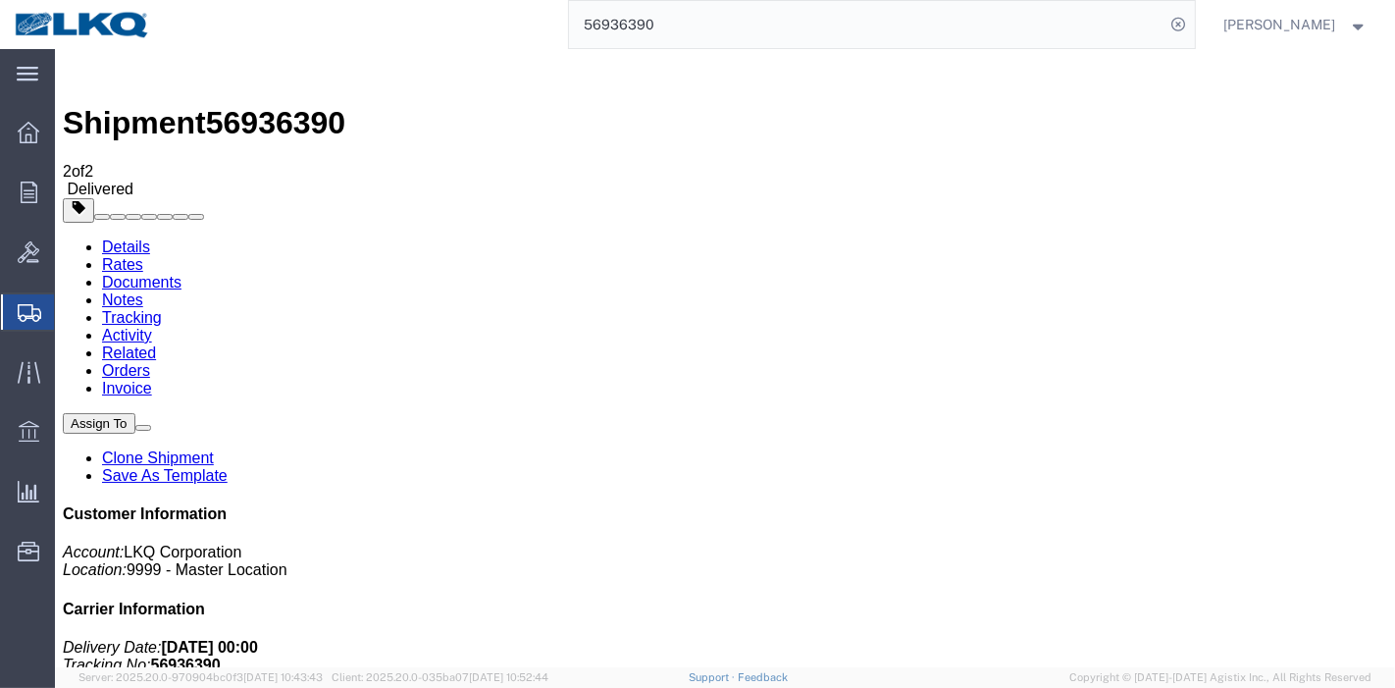
paste input "883427"
type input "56883427"
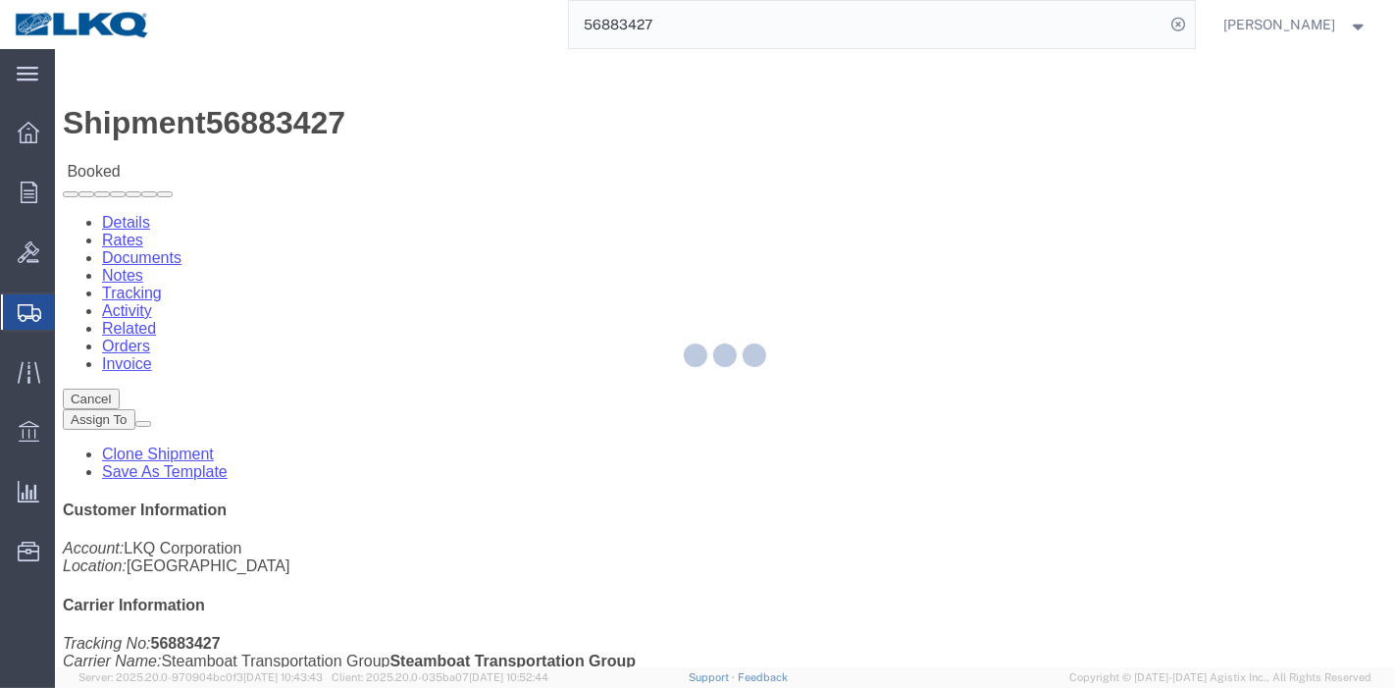
click div
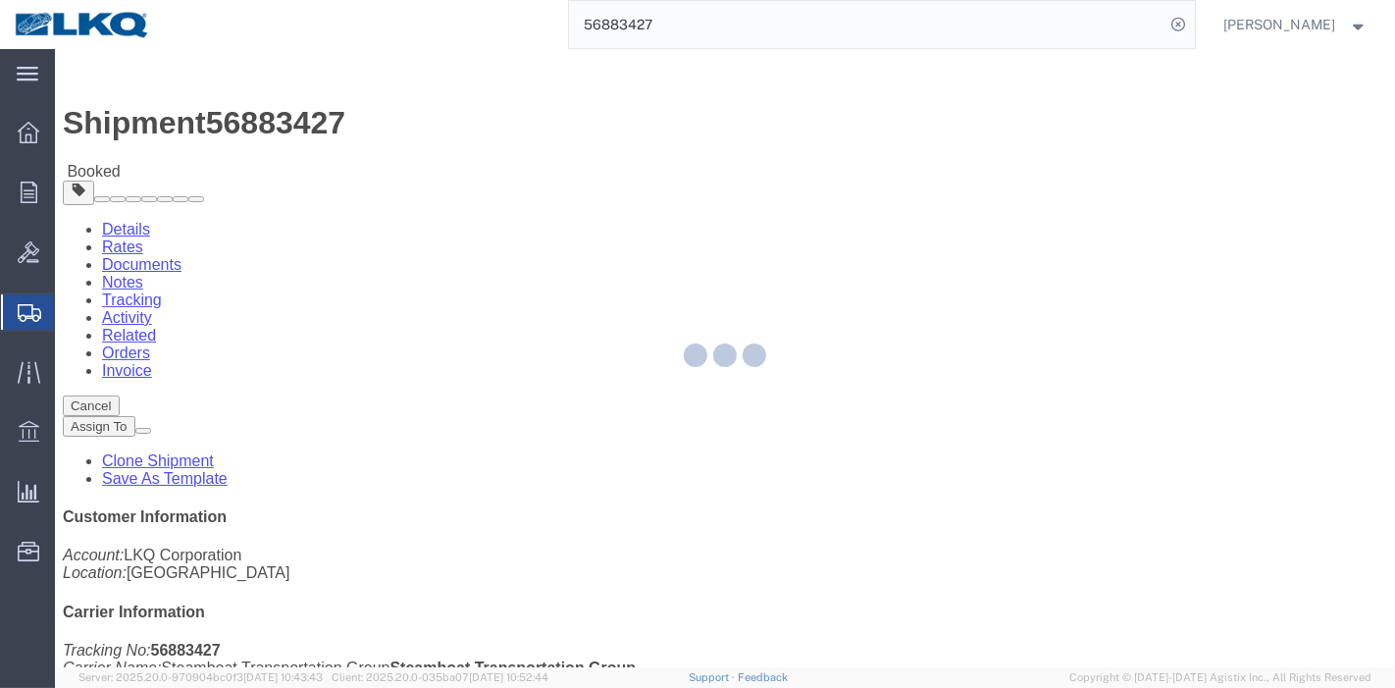
click at [427, 121] on div at bounding box center [725, 358] width 1340 height 618
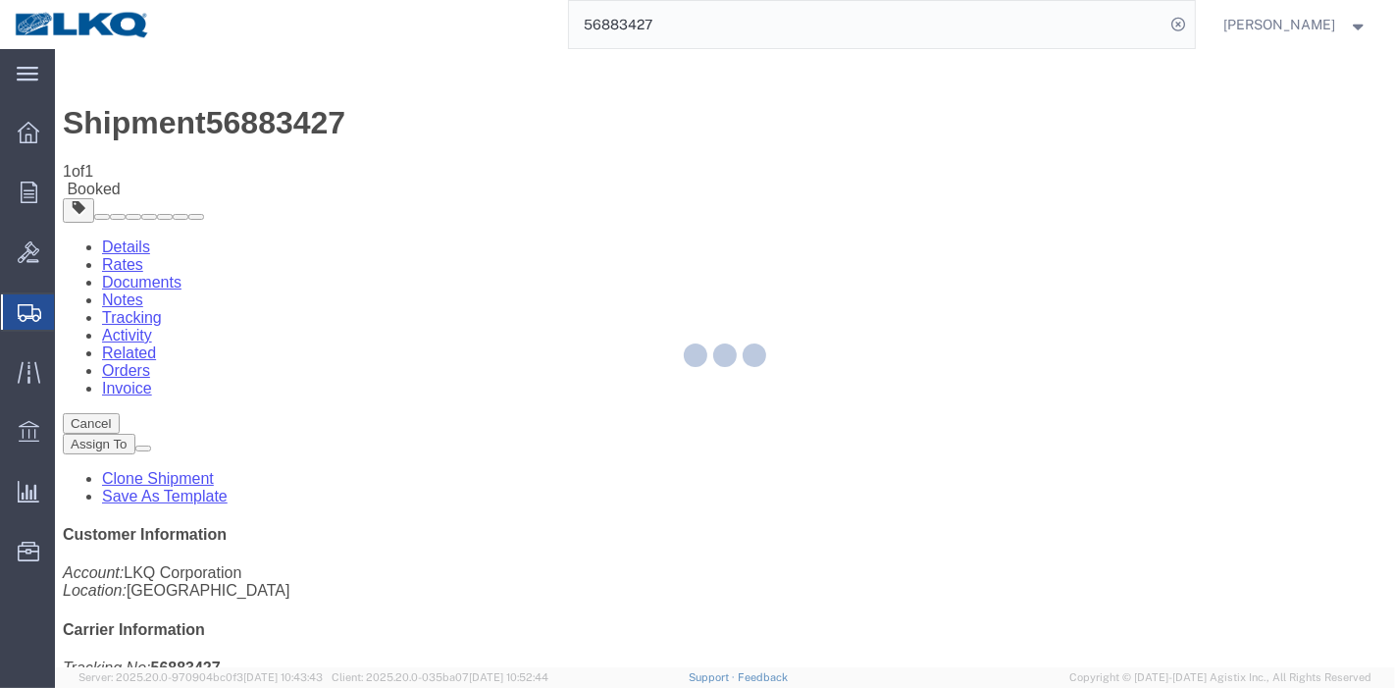
click at [979, 173] on div at bounding box center [725, 358] width 1340 height 618
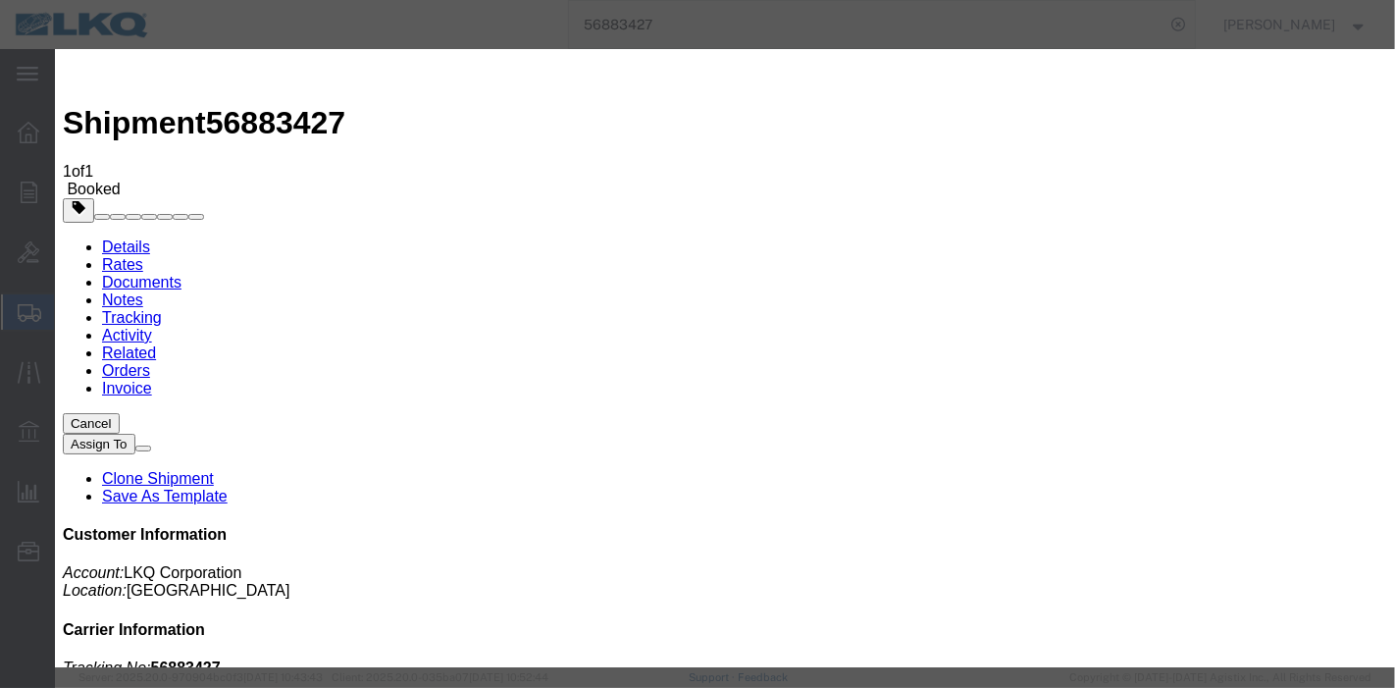
type input "[DATE]"
select select "DELIVRED"
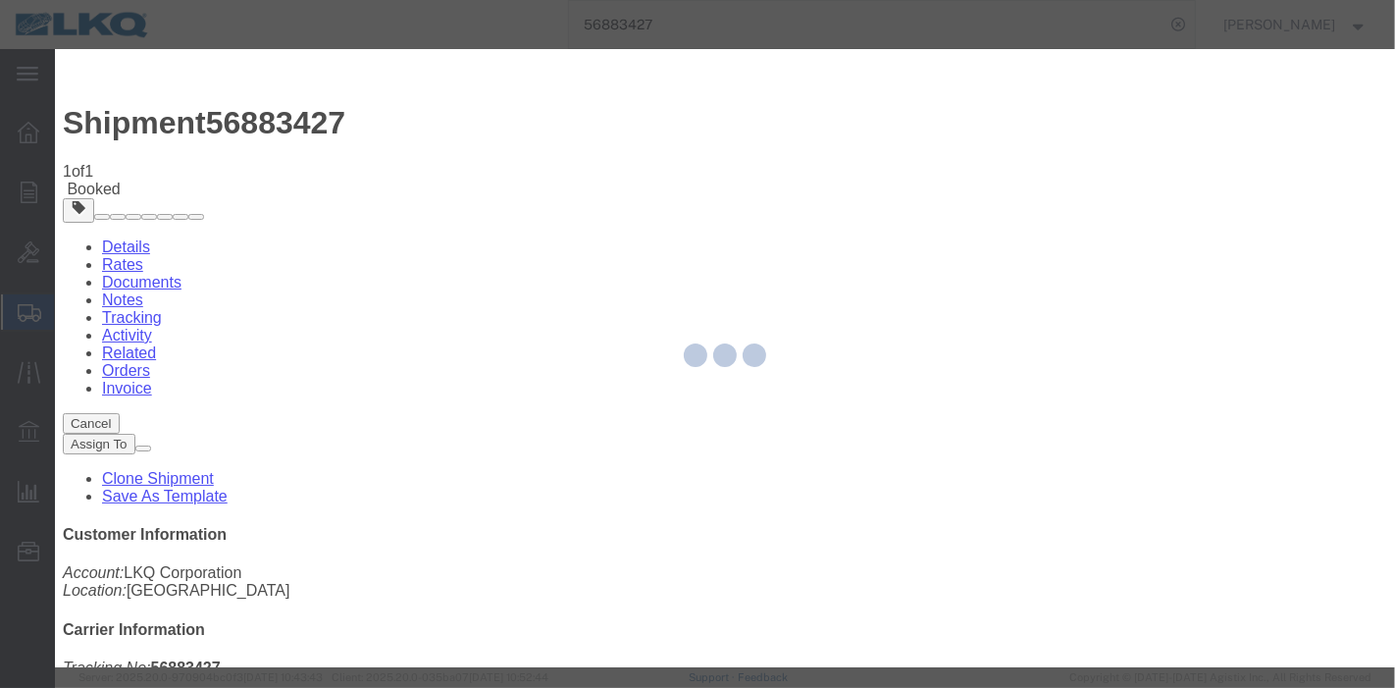
click at [1157, 554] on div at bounding box center [725, 358] width 1340 height 618
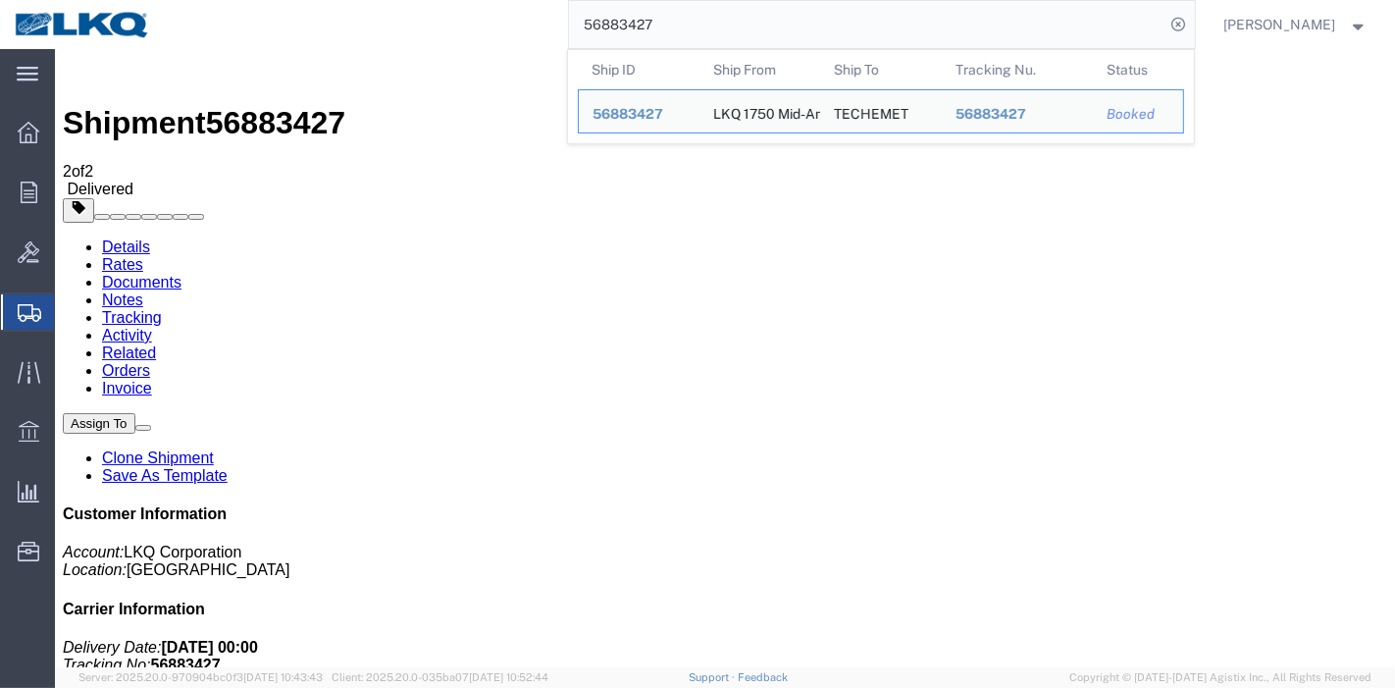
drag, startPoint x: 691, startPoint y: 26, endPoint x: 392, endPoint y: 26, distance: 298.2
click at [392, 26] on div "56883427 Ship ID Ship From Ship To Tracking Nu. Status Ship ID 56883427 Ship Fr…" at bounding box center [680, 24] width 1030 height 49
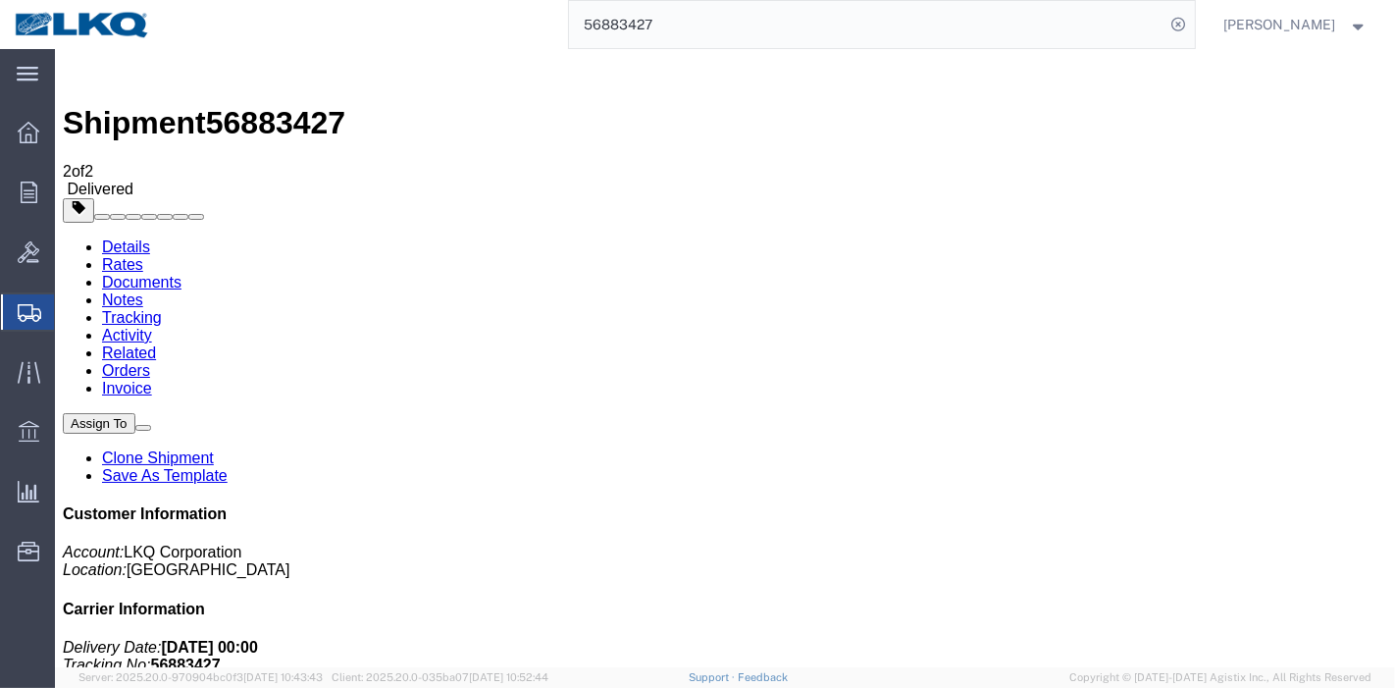
paste input "794554"
type input "56794554"
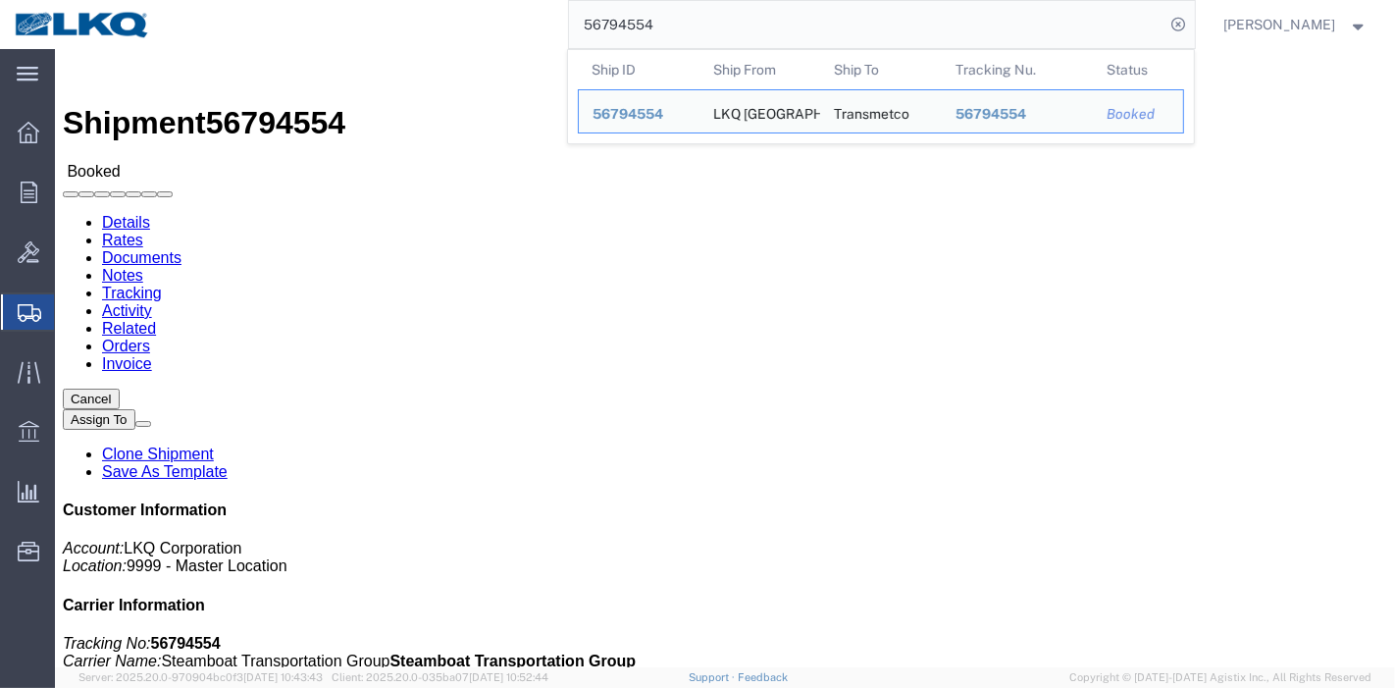
click link "Tracking"
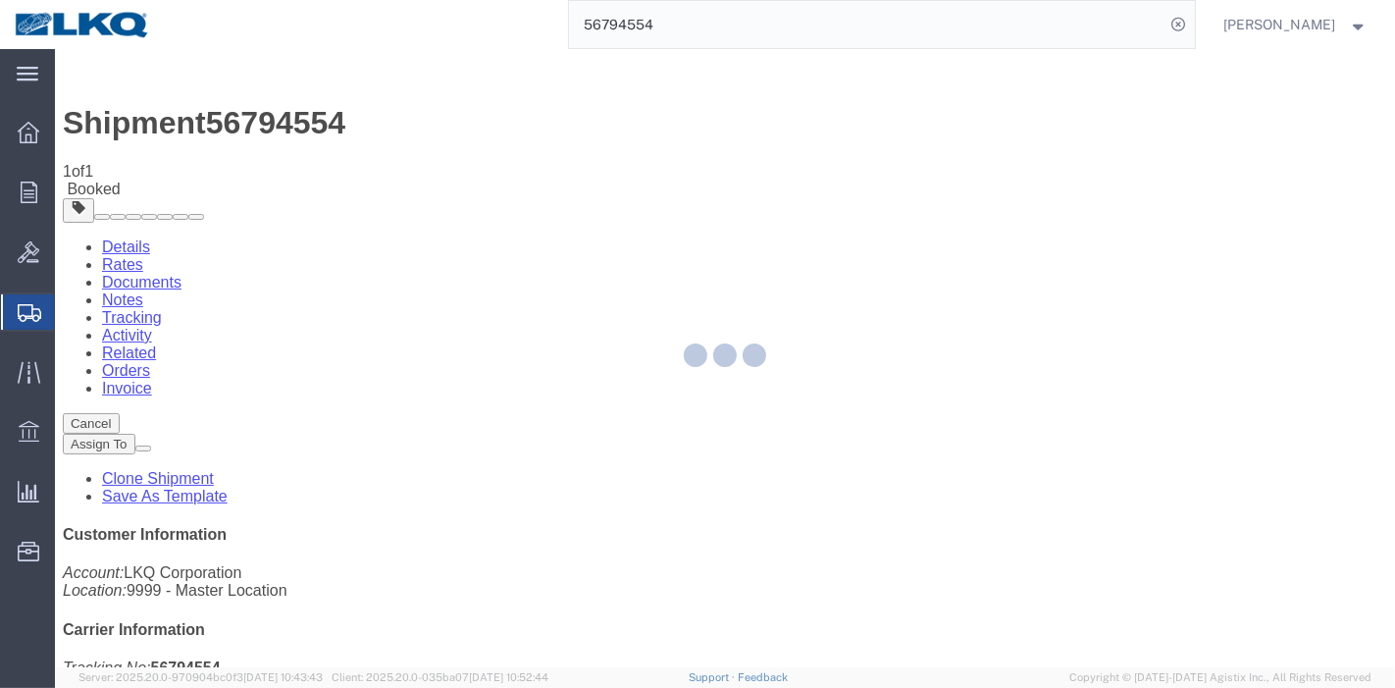
click at [897, 183] on div at bounding box center [725, 358] width 1340 height 618
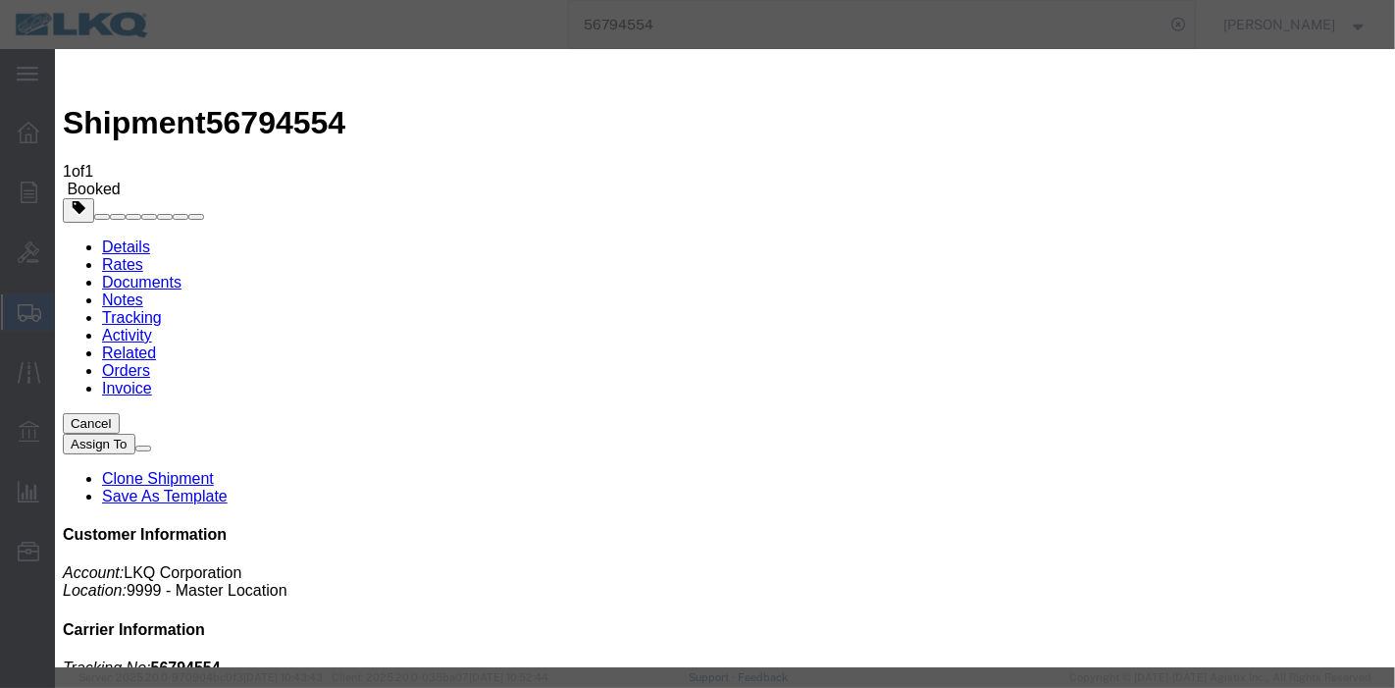
type input "[DATE]"
select select "DELIVRED"
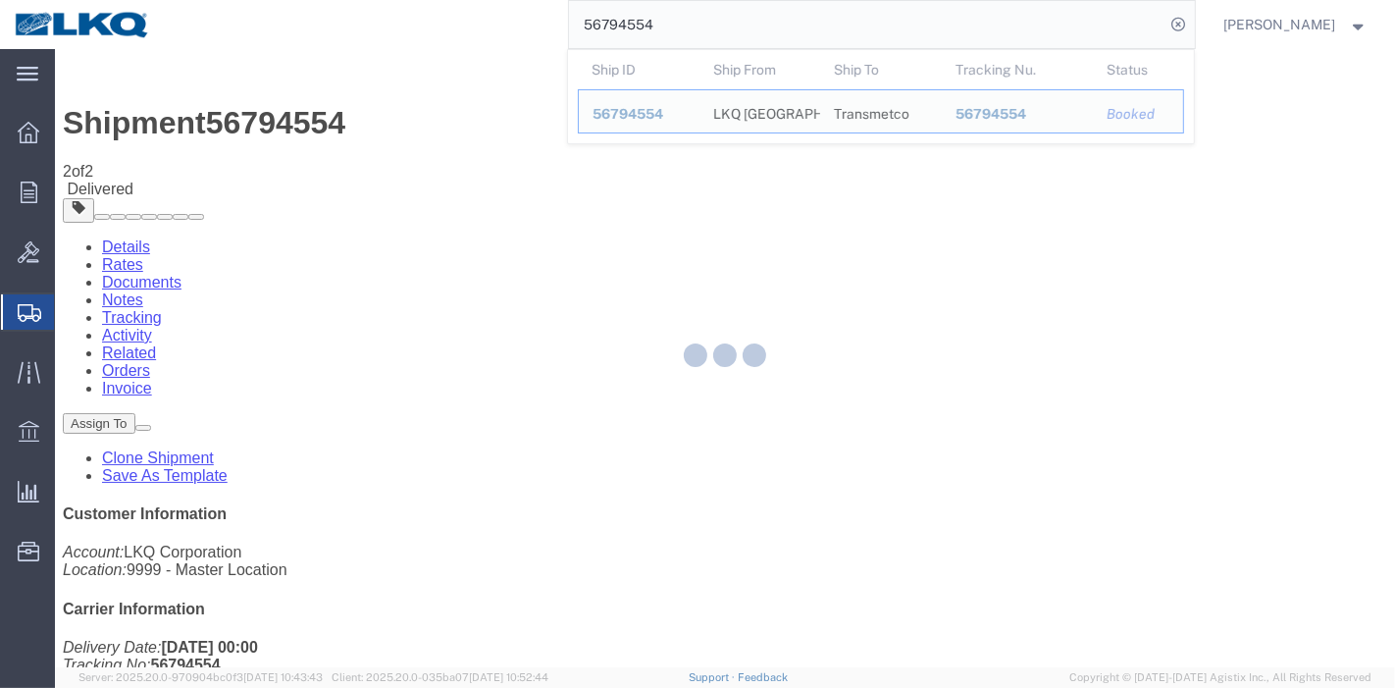
drag, startPoint x: 675, startPoint y: 26, endPoint x: 374, endPoint y: 26, distance: 301.1
click at [374, 26] on div "56794554 Ship ID Ship From Ship To Tracking Nu. Status Ship ID 56794554 Ship Fr…" at bounding box center [680, 24] width 1030 height 49
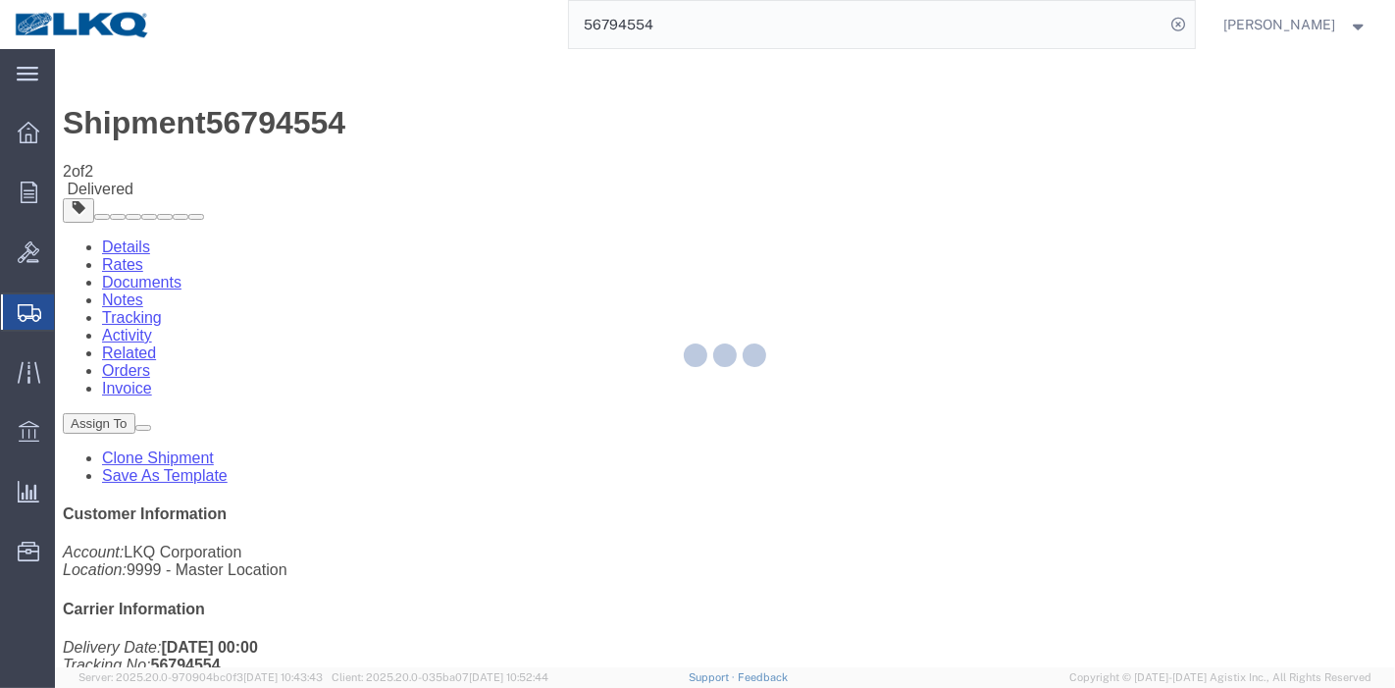
paste input "83806"
type input "56838064"
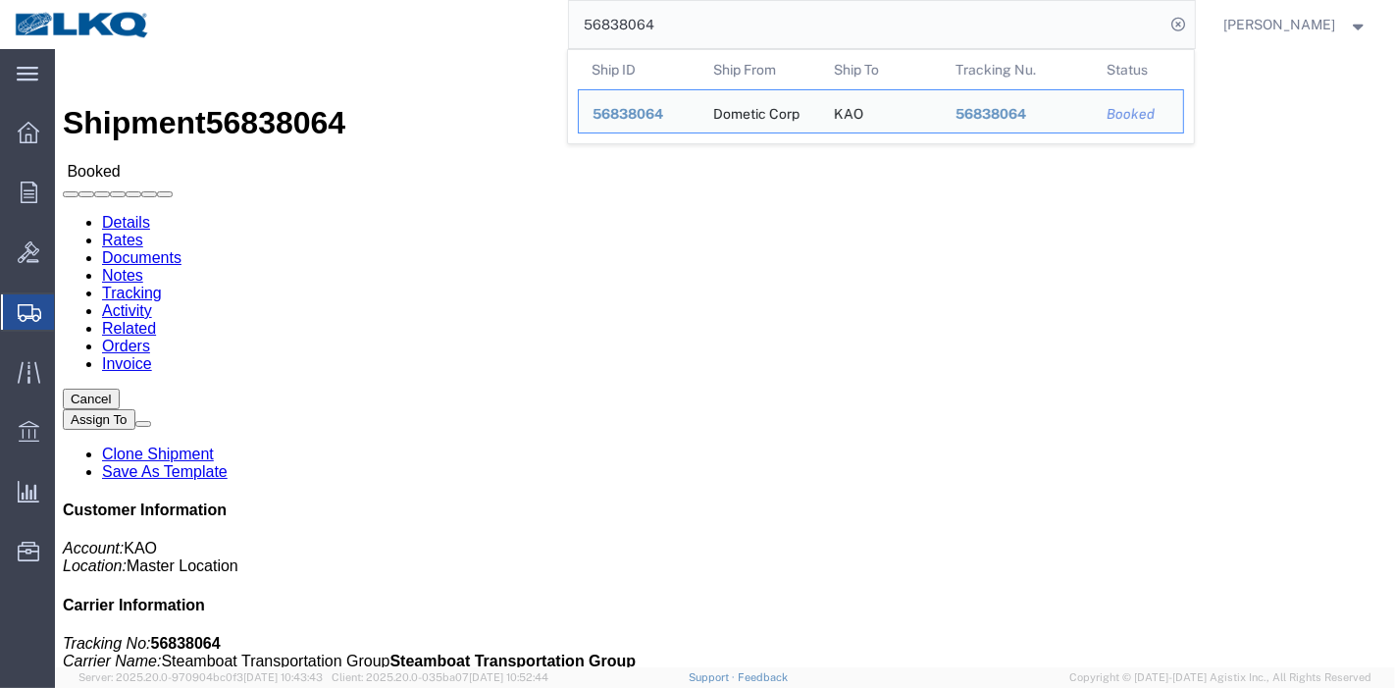
drag, startPoint x: 397, startPoint y: 119, endPoint x: 369, endPoint y: 74, distance: 53.3
click link "Tracking"
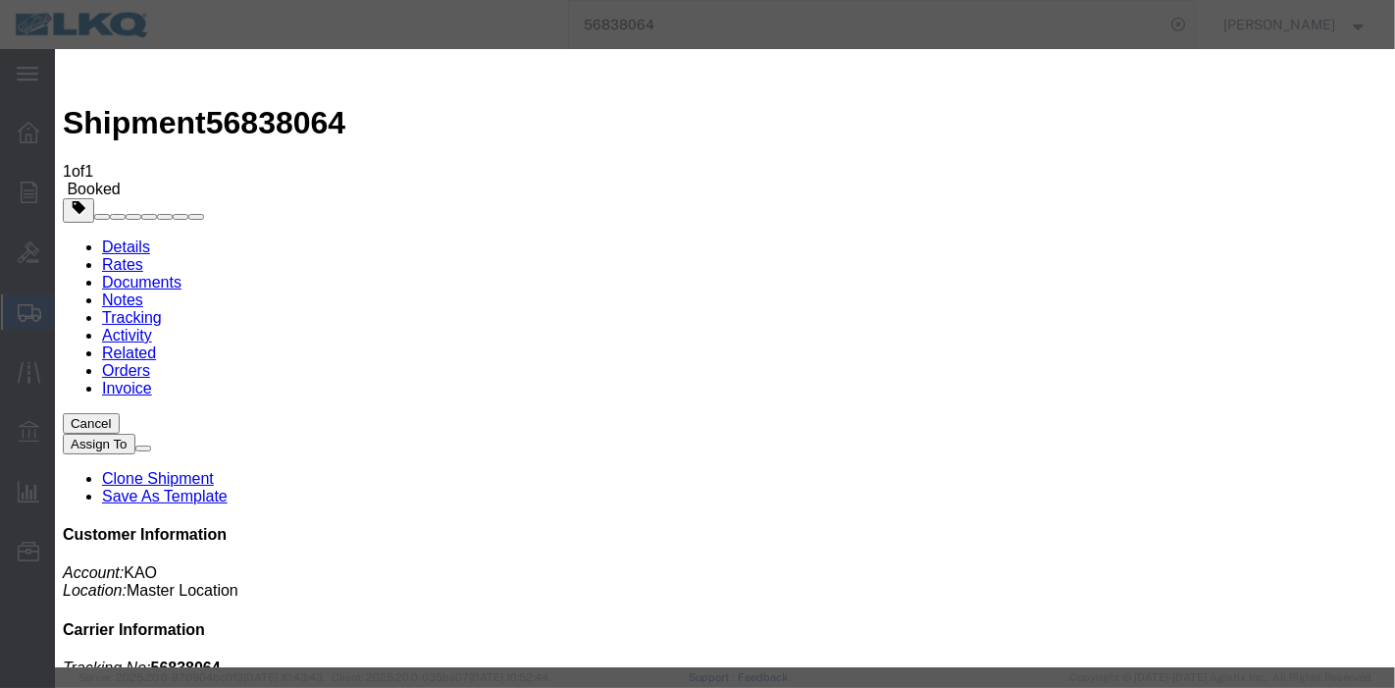
type input "[DATE]"
select select "DELIVRED"
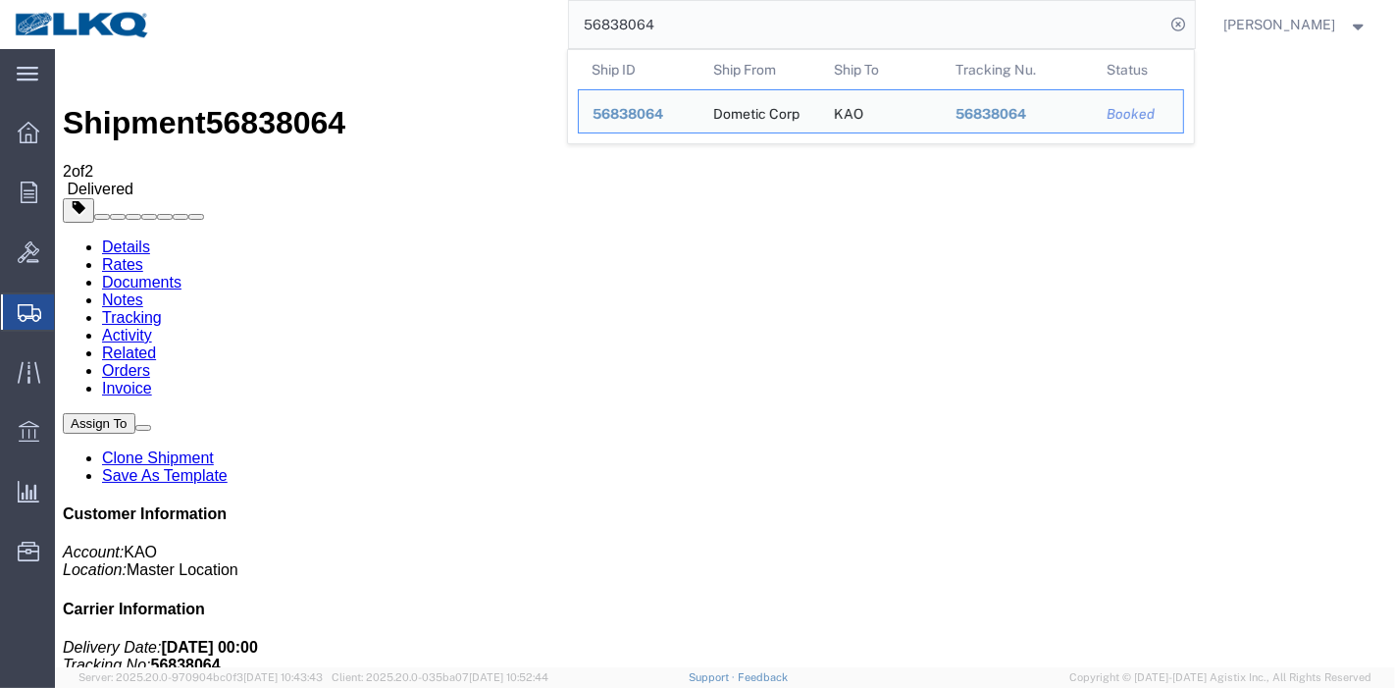
drag, startPoint x: 730, startPoint y: 25, endPoint x: 436, endPoint y: 29, distance: 293.3
click at [436, 28] on div "56838064 Ship ID Ship From Ship To Tracking Nu. Status Ship ID 56838064 Ship Fr…" at bounding box center [680, 24] width 1030 height 49
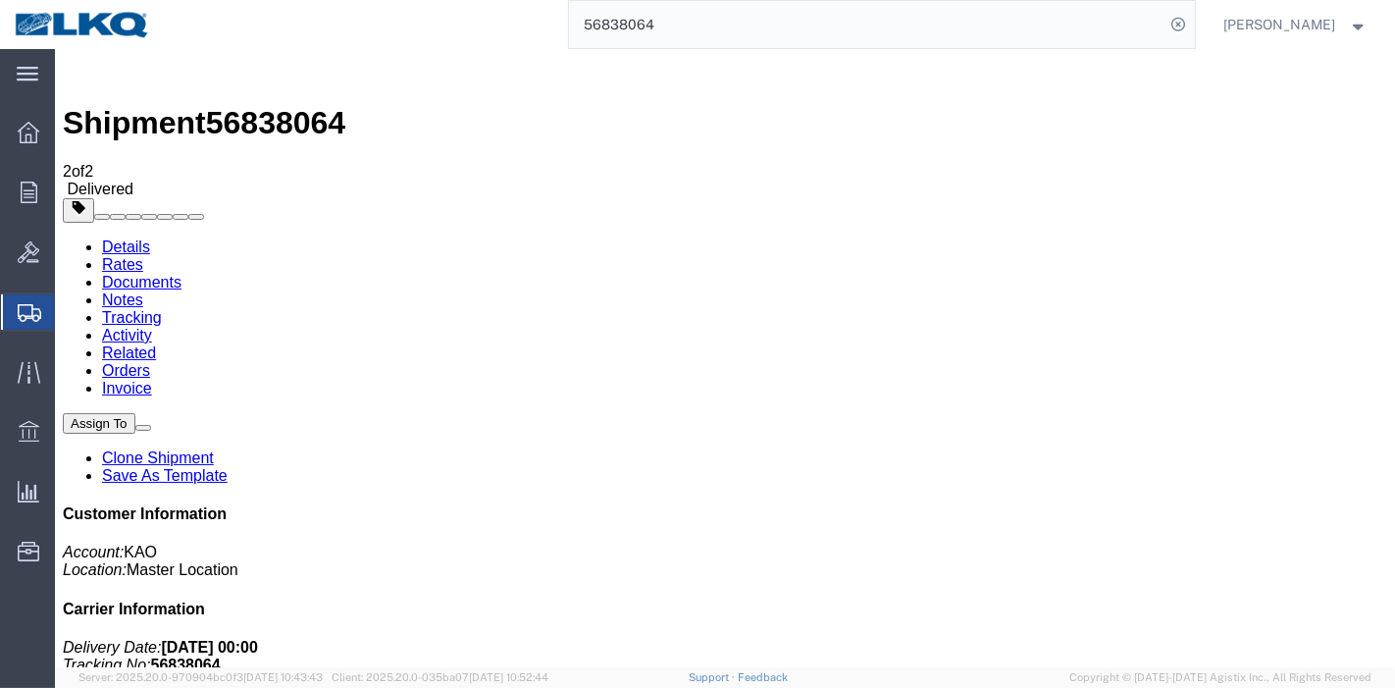
paste input "11501"
type input "56811501"
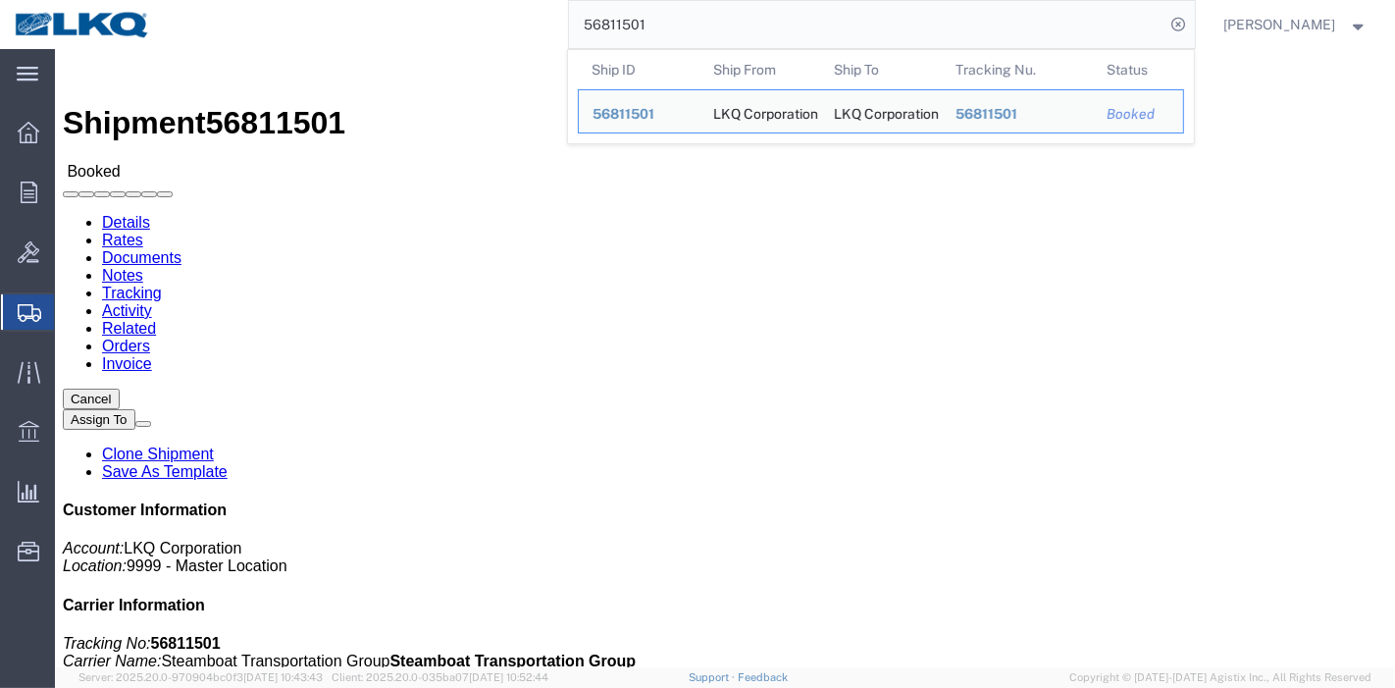
click link "Tracking"
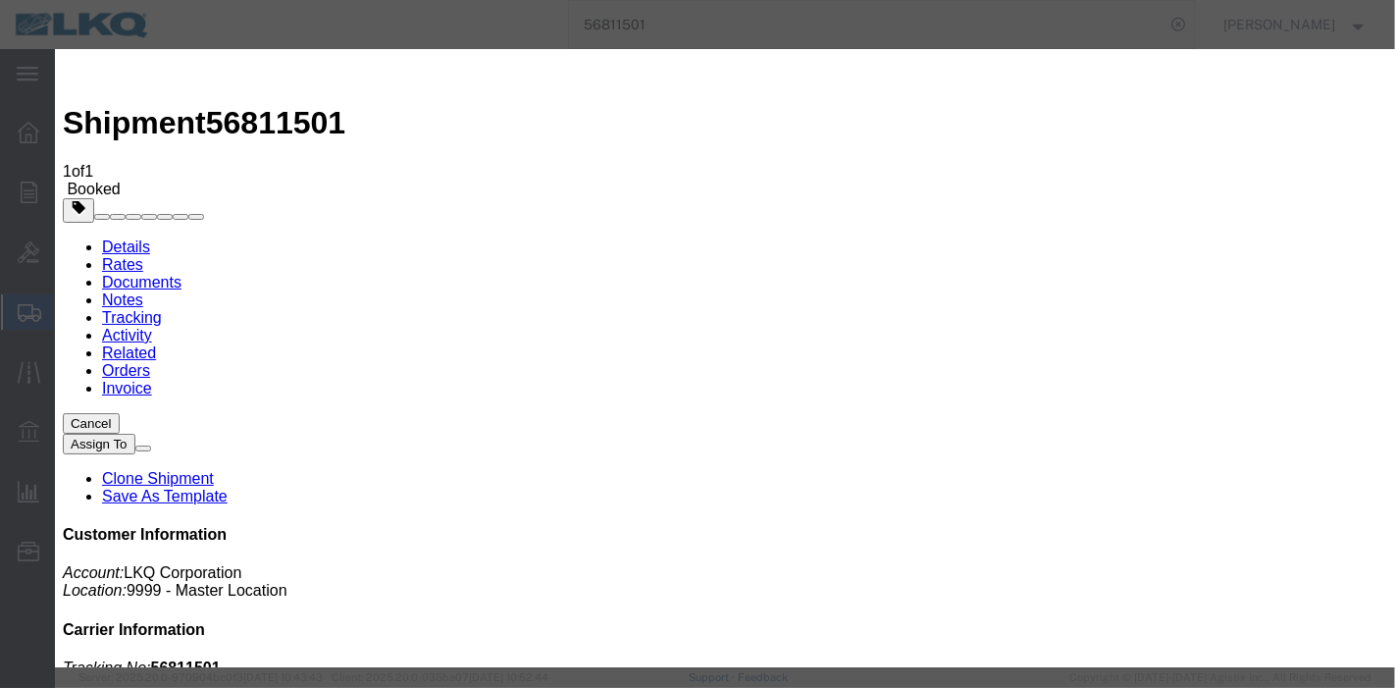
type input "[DATE]"
select select "DELIVRED"
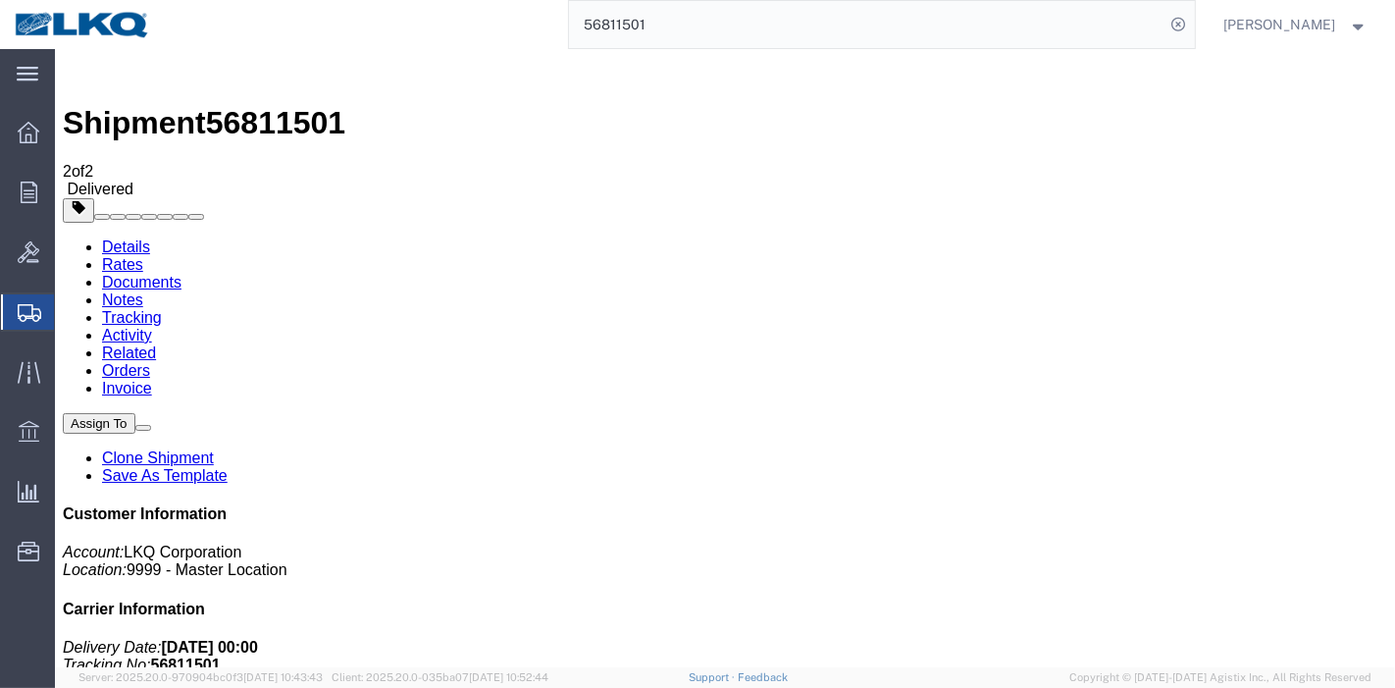
drag, startPoint x: 434, startPoint y: 10, endPoint x: 384, endPoint y: 12, distance: 50.1
click at [370, 10] on div "56811501" at bounding box center [680, 24] width 1030 height 49
paste input "726847"
type input "56726847"
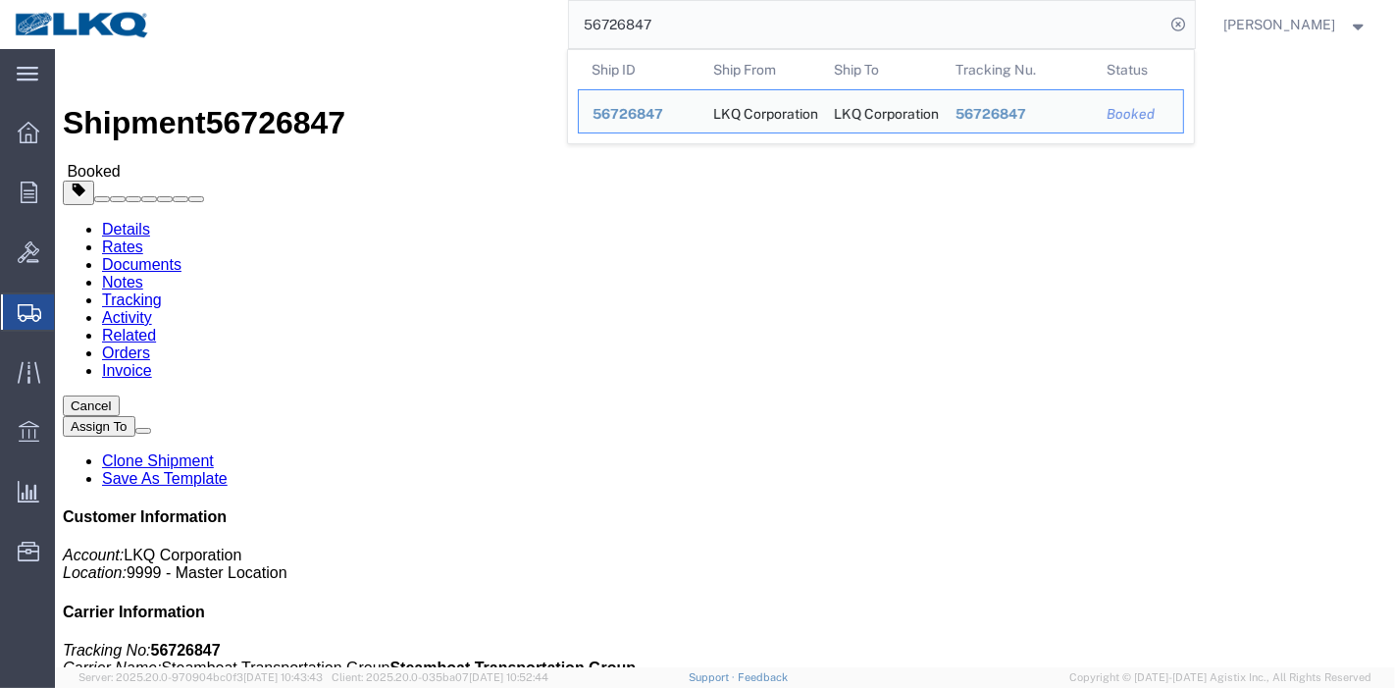
click link "Tracking"
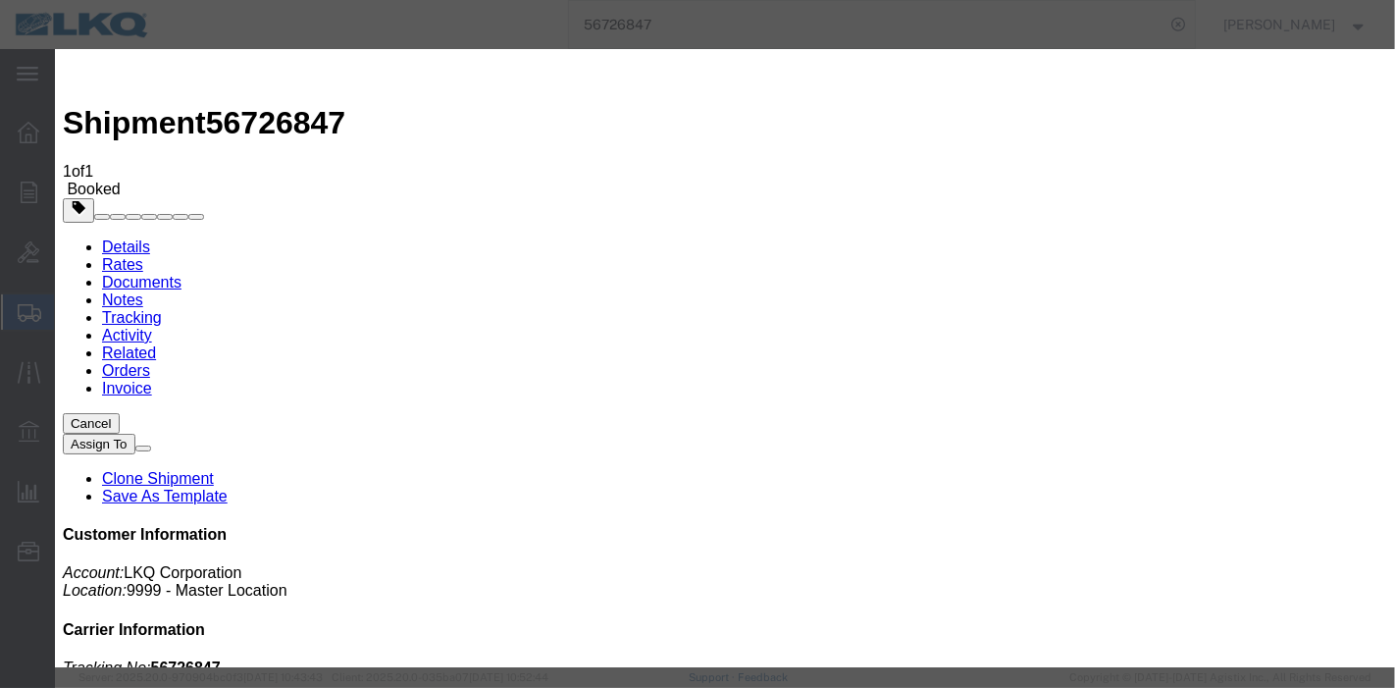
type input "[DATE]"
select select "DELIVRED"
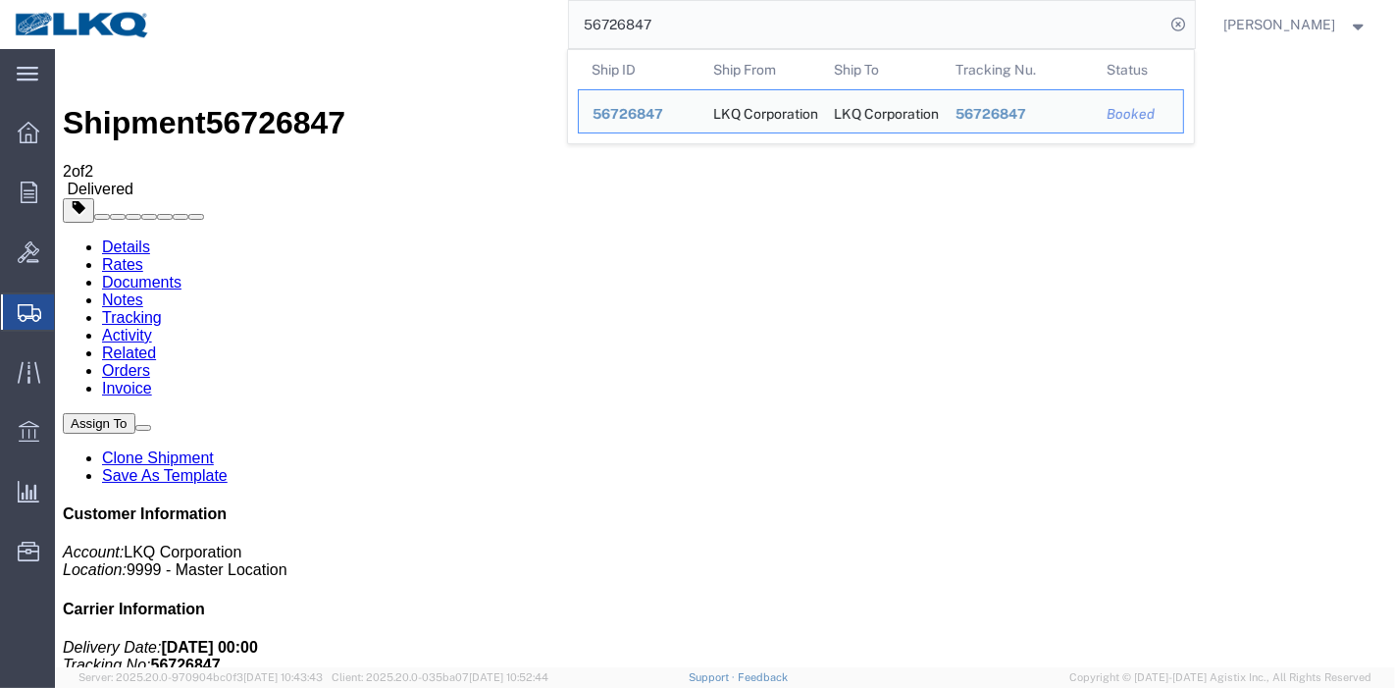
drag, startPoint x: 506, startPoint y: 10, endPoint x: 277, endPoint y: 40, distance: 231.5
click at [218, 34] on div "56726847 Ship ID Ship From Ship To Tracking Nu. Status Ship ID 56726847 Ship Fr…" at bounding box center [680, 24] width 1030 height 49
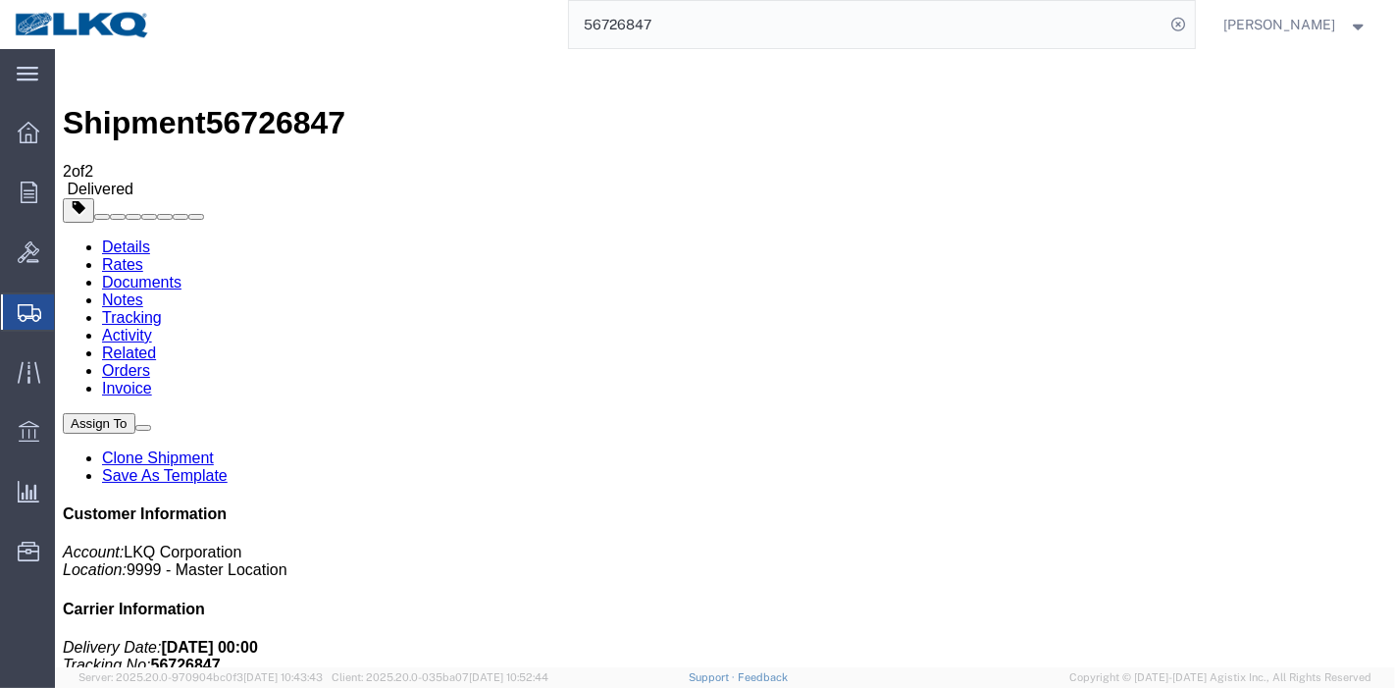
paste input "833845"
type input "56833845"
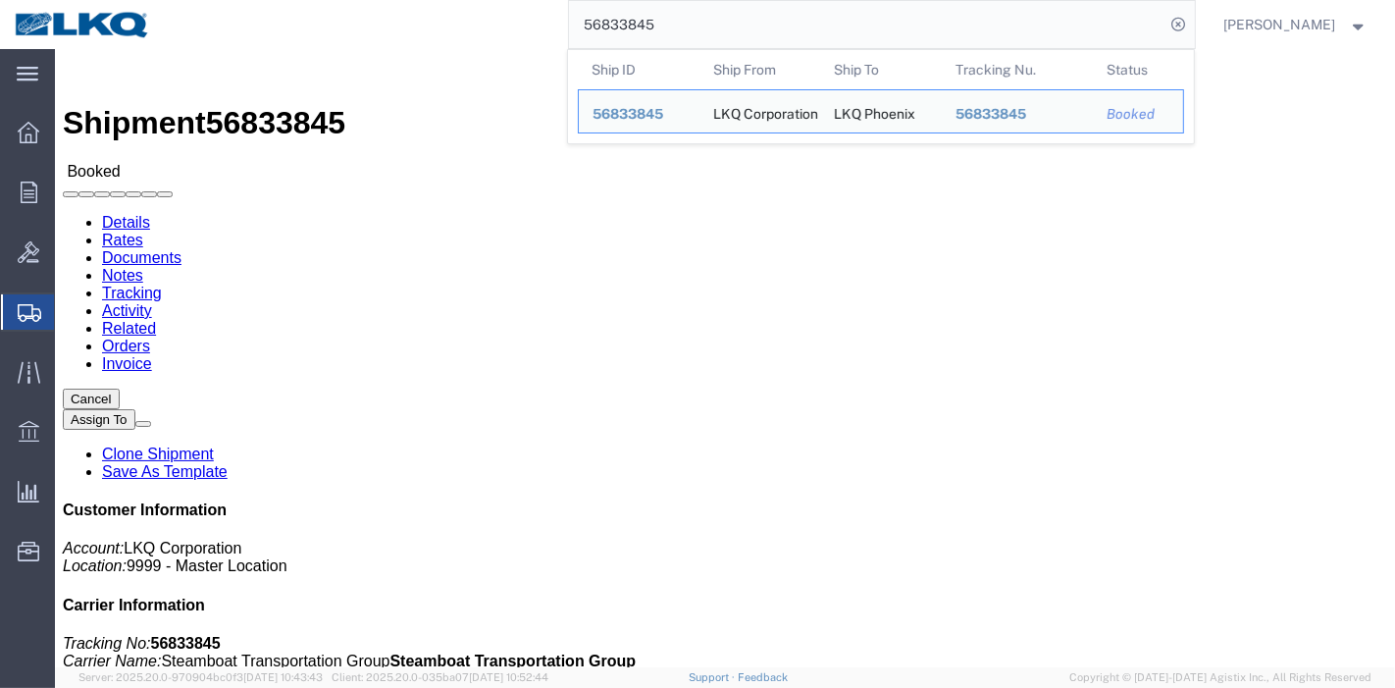
click link "Tracking"
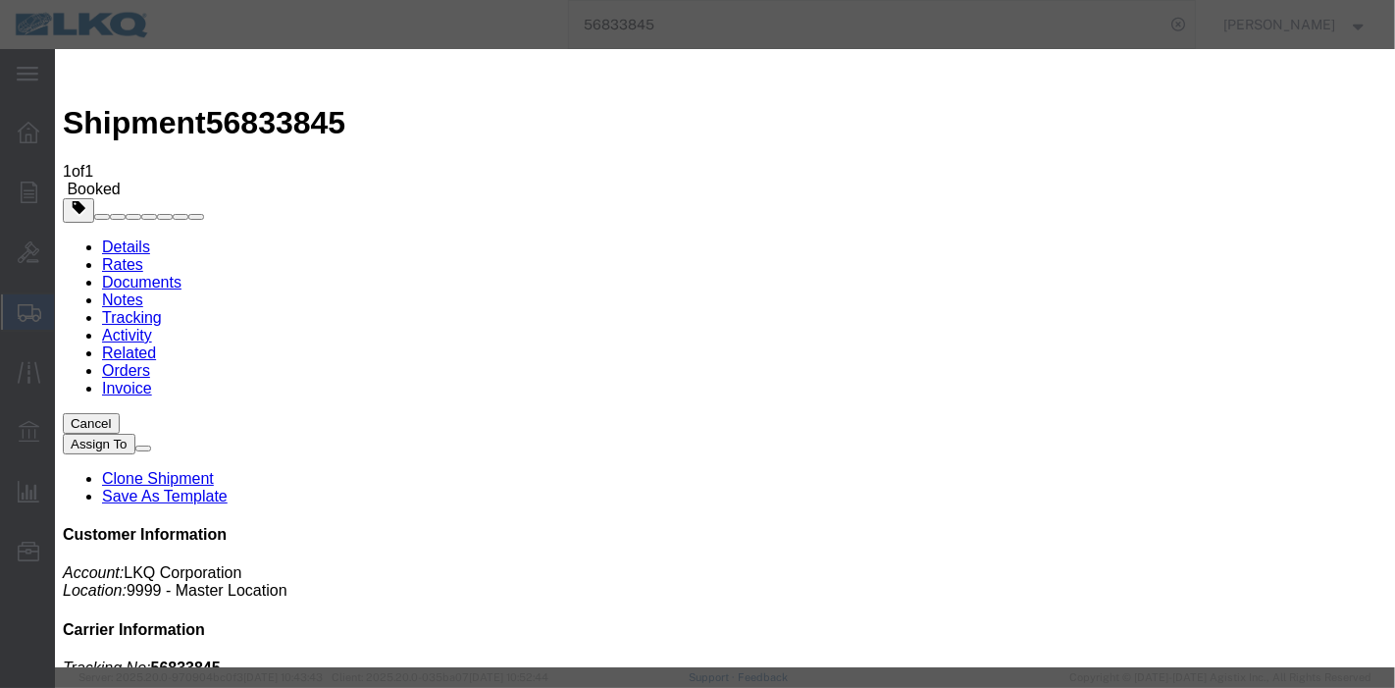
type input "[DATE]"
select select "DELIVRED"
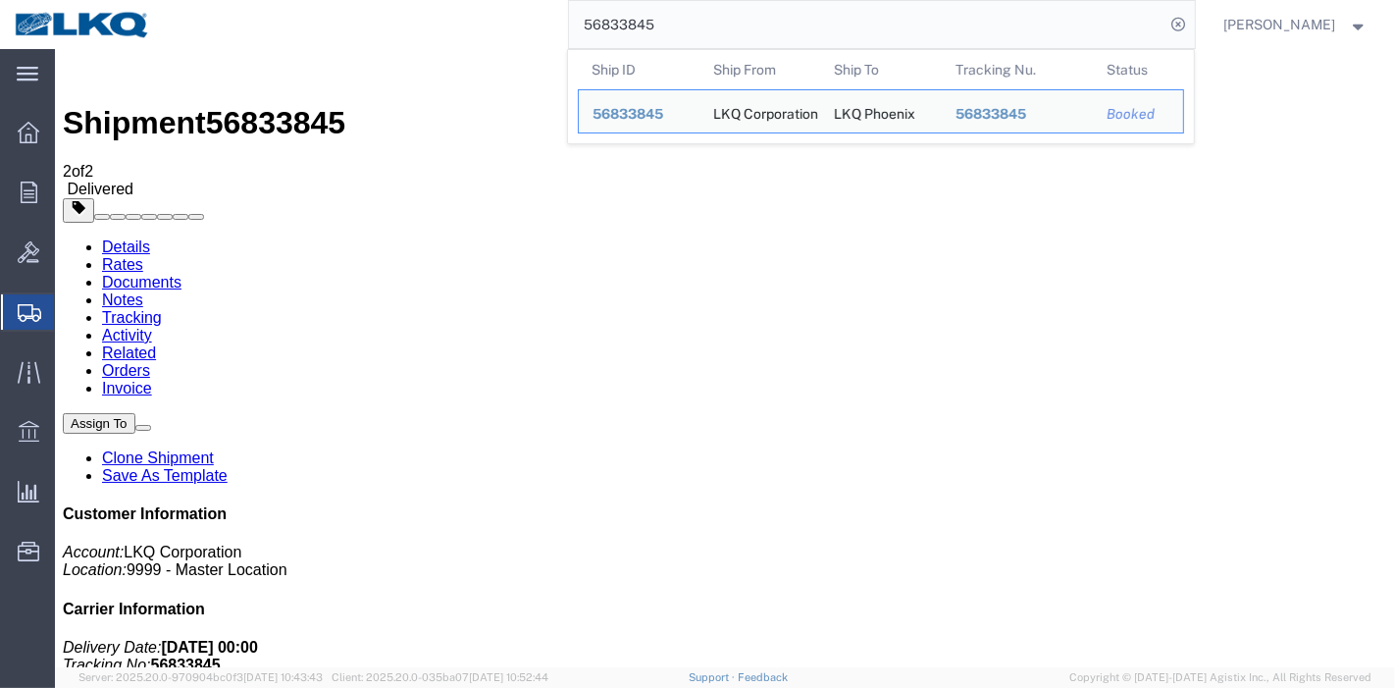
drag, startPoint x: 538, startPoint y: 21, endPoint x: 399, endPoint y: 23, distance: 138.3
click at [399, 23] on div "56833845 Ship ID Ship From Ship To Tracking Nu. Status Ship ID 56833845 Ship Fr…" at bounding box center [680, 24] width 1030 height 49
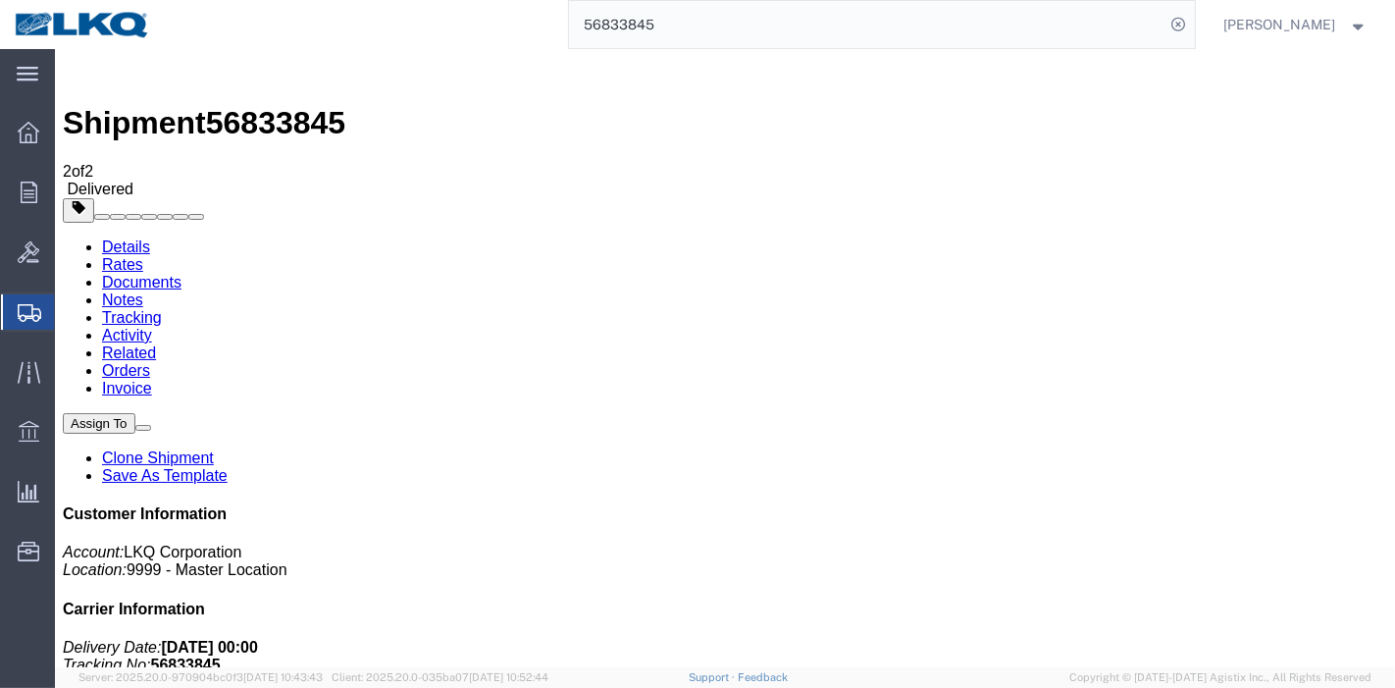
paste input "729522"
type input "56729522"
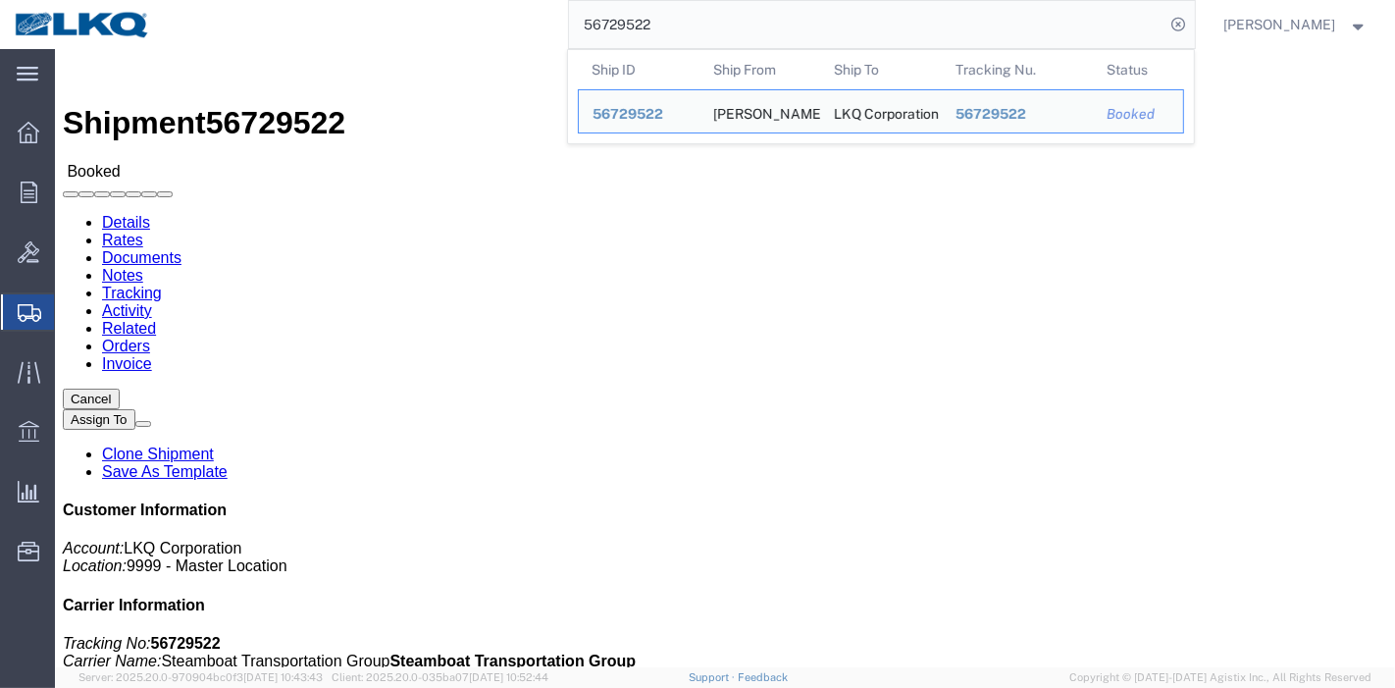
drag, startPoint x: 412, startPoint y: 125, endPoint x: 362, endPoint y: 76, distance: 70.1
click link "Tracking"
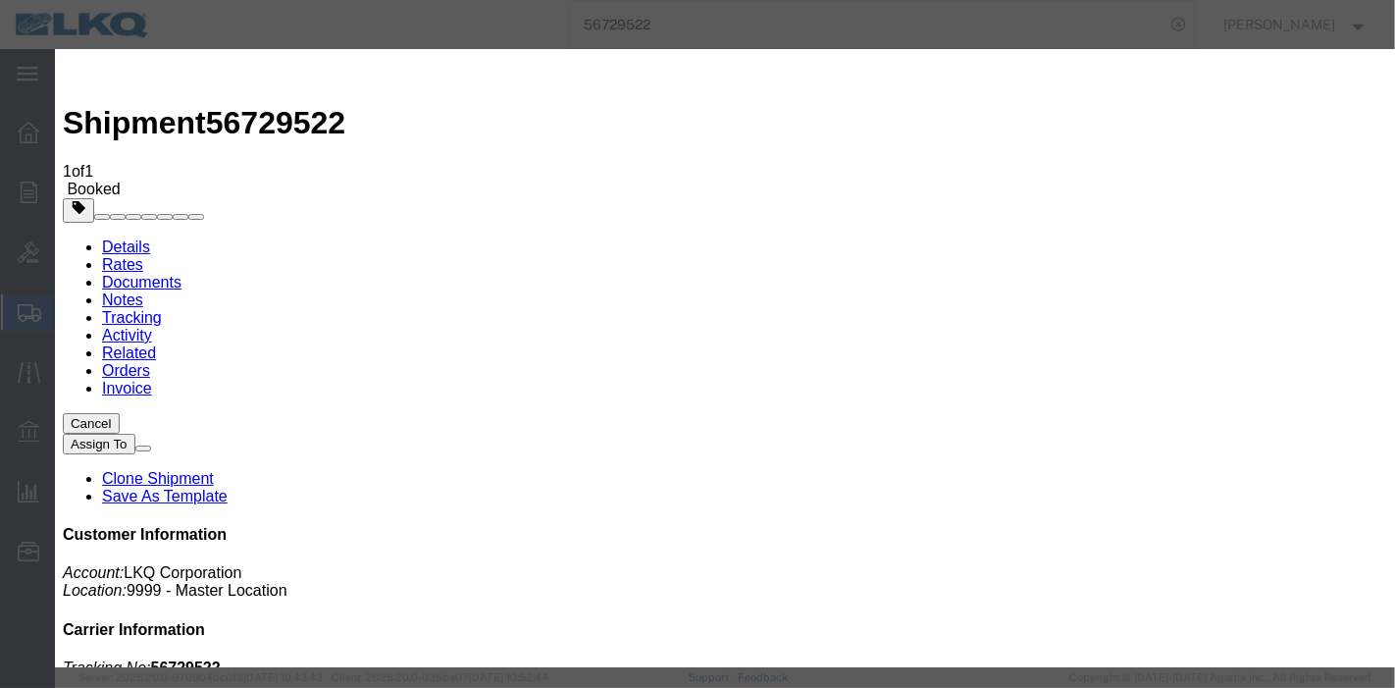
type input "[DATE]"
select select "DELIVRED"
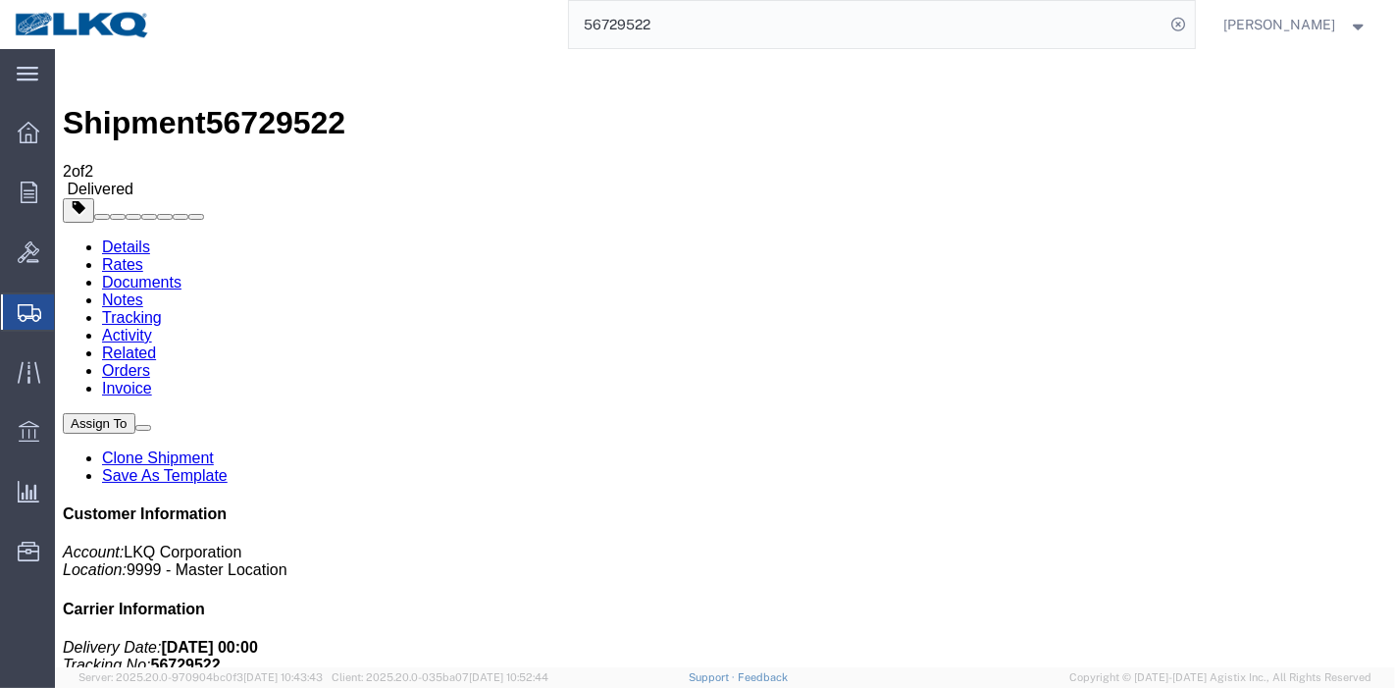
drag, startPoint x: 714, startPoint y: 26, endPoint x: 578, endPoint y: 18, distance: 136.6
click at [574, 16] on form "56729522" at bounding box center [882, 24] width 628 height 49
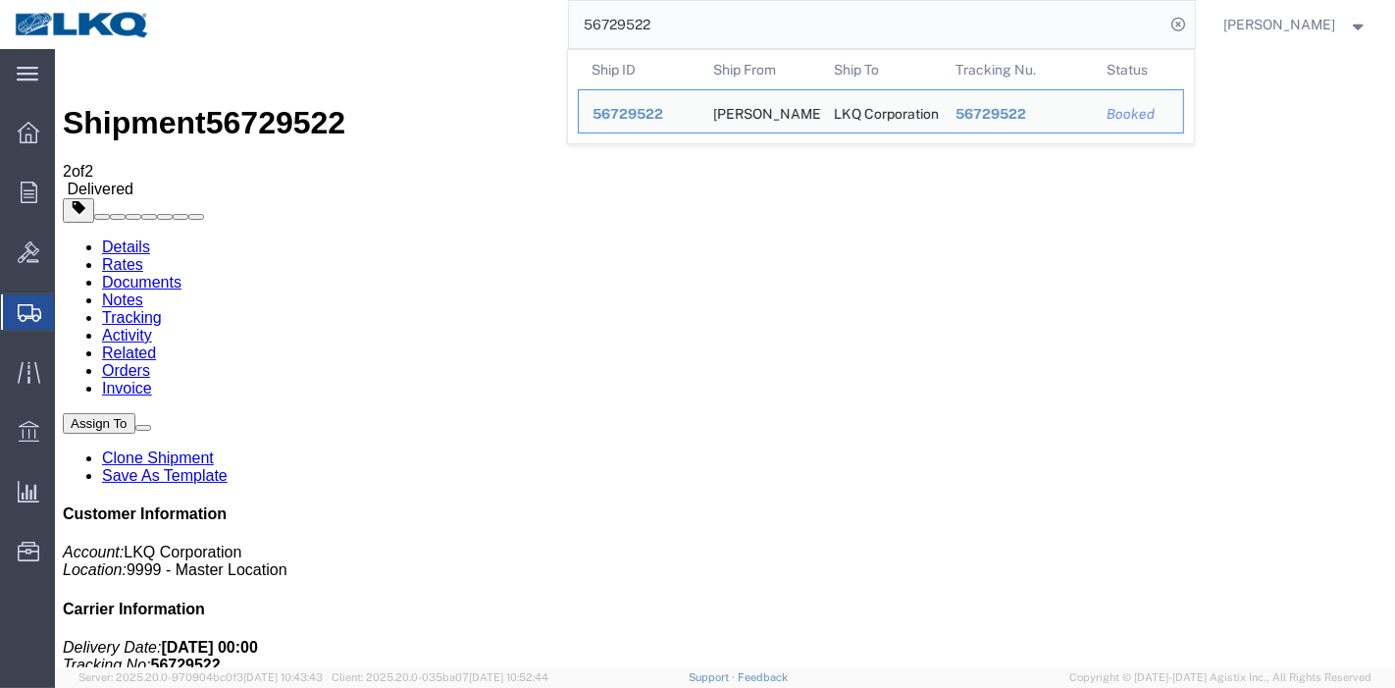
paste input "%/$$"
type input "%/$$"
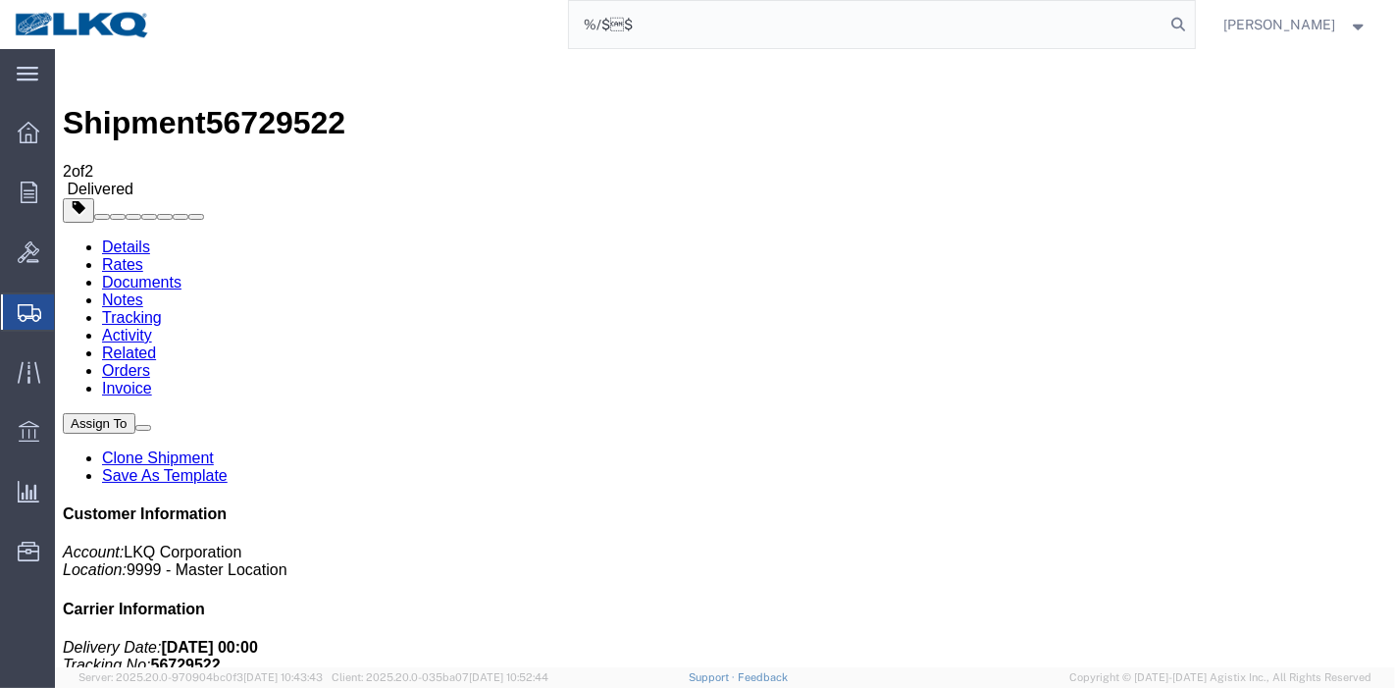
drag, startPoint x: 734, startPoint y: 34, endPoint x: 504, endPoint y: 21, distance: 229.9
click at [504, 21] on div "%/$$" at bounding box center [680, 24] width 1030 height 49
click at [736, 36] on input "search" at bounding box center [867, 24] width 596 height 47
type input "56495289"
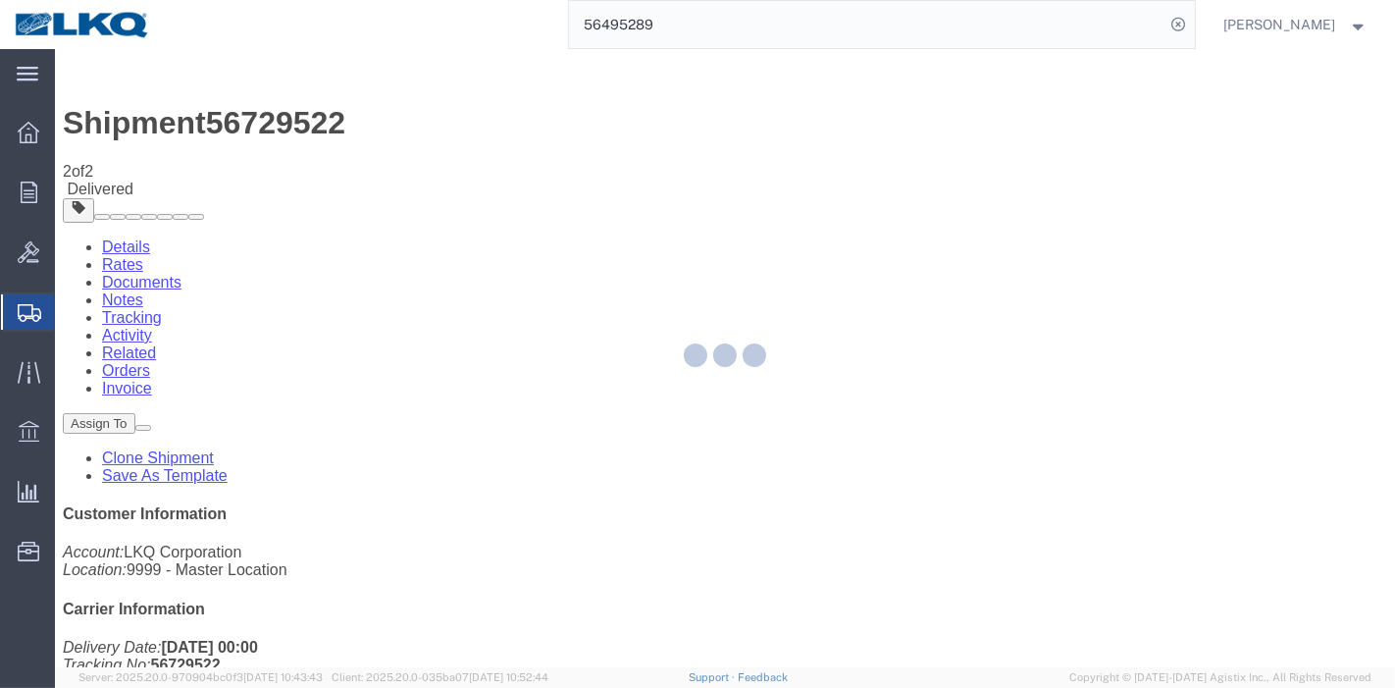
click at [405, 32] on div "56495289" at bounding box center [680, 24] width 1030 height 49
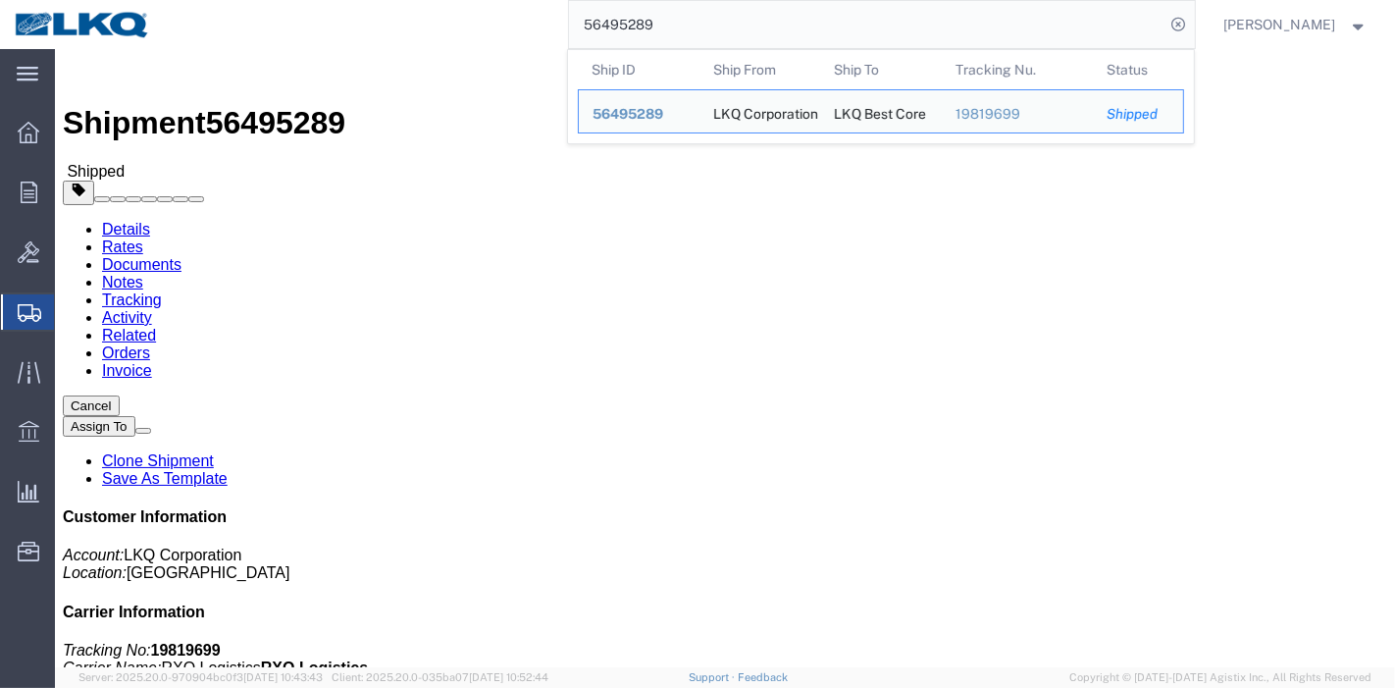
click link "Rates"
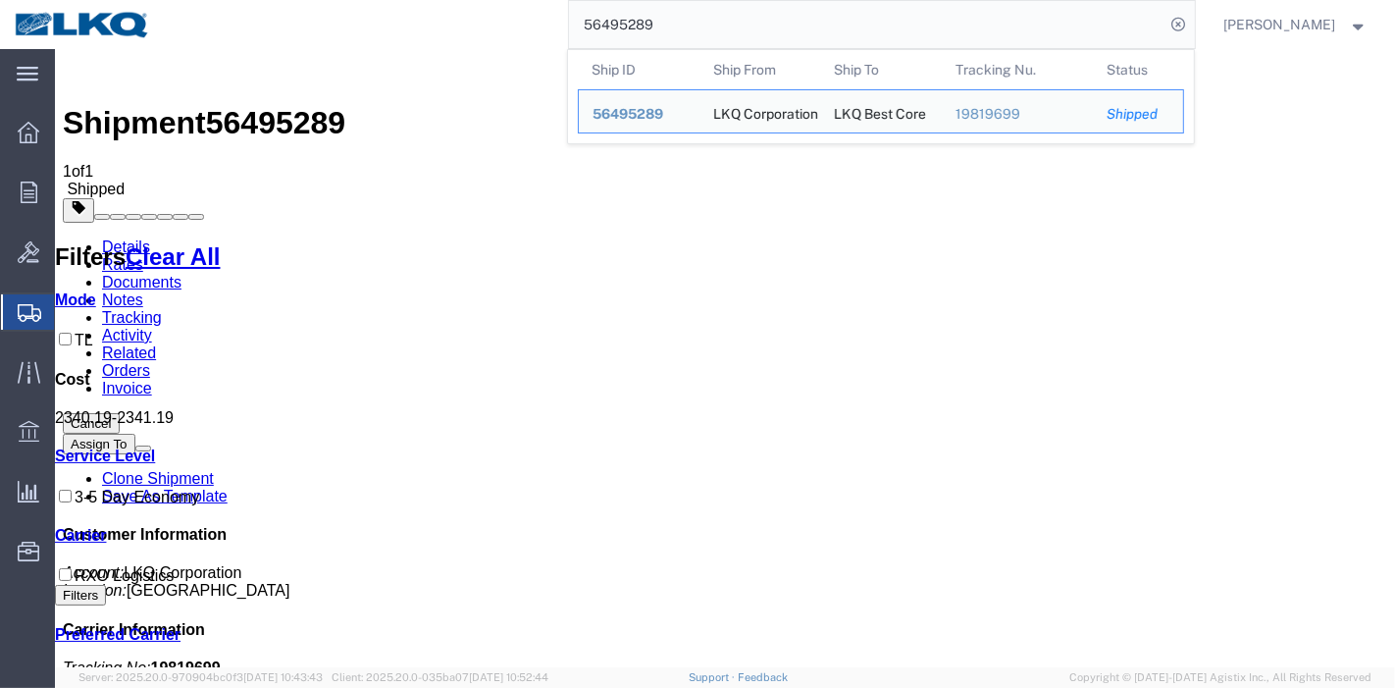
drag, startPoint x: 671, startPoint y: 276, endPoint x: 615, endPoint y: 277, distance: 55.9
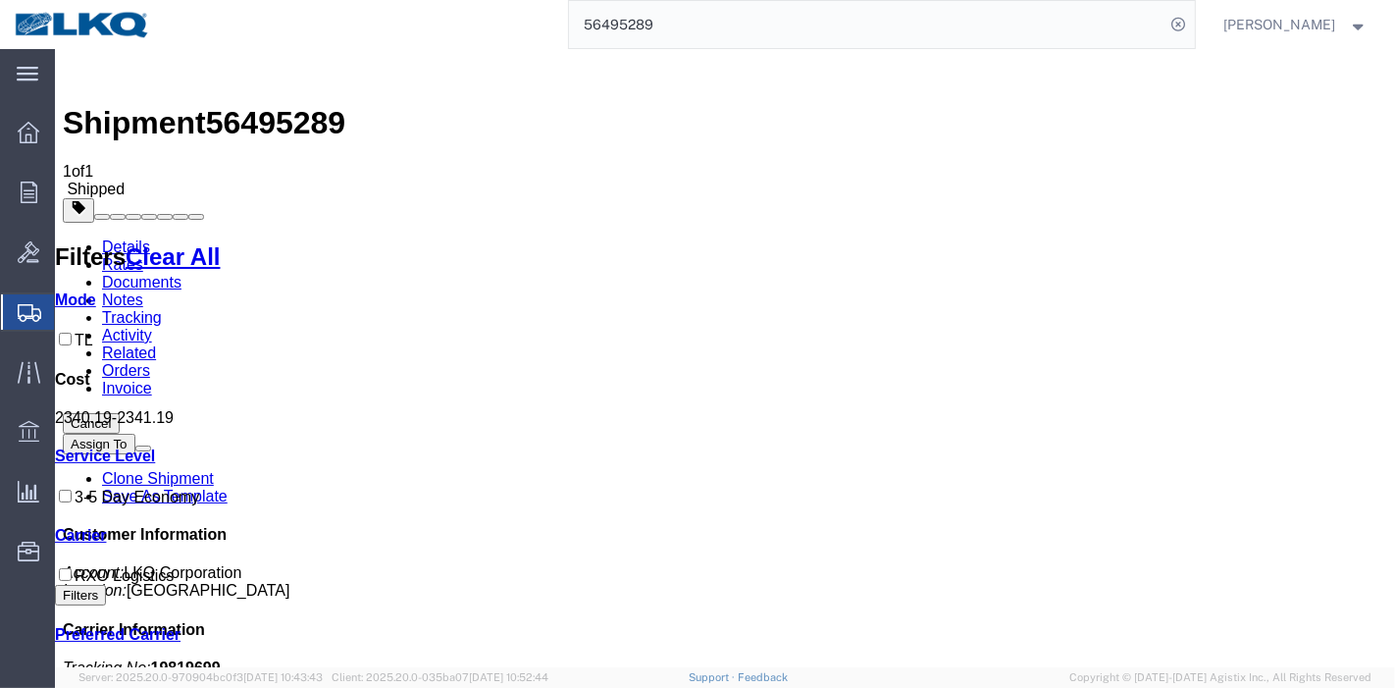
drag, startPoint x: 617, startPoint y: 276, endPoint x: 665, endPoint y: 273, distance: 48.2
copy b "2,340.19"
click at [161, 309] on link "Tracking" at bounding box center [131, 317] width 60 height 17
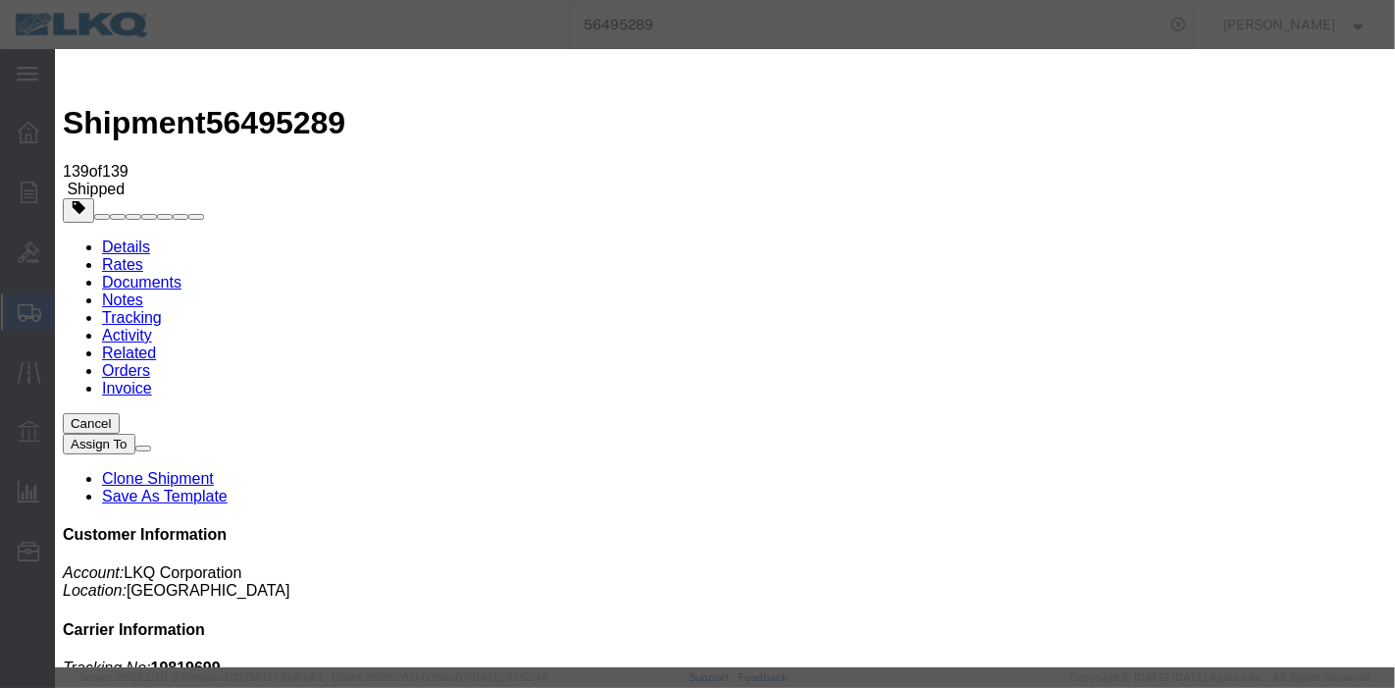
type input "[DATE]"
select select "DELIVRED"
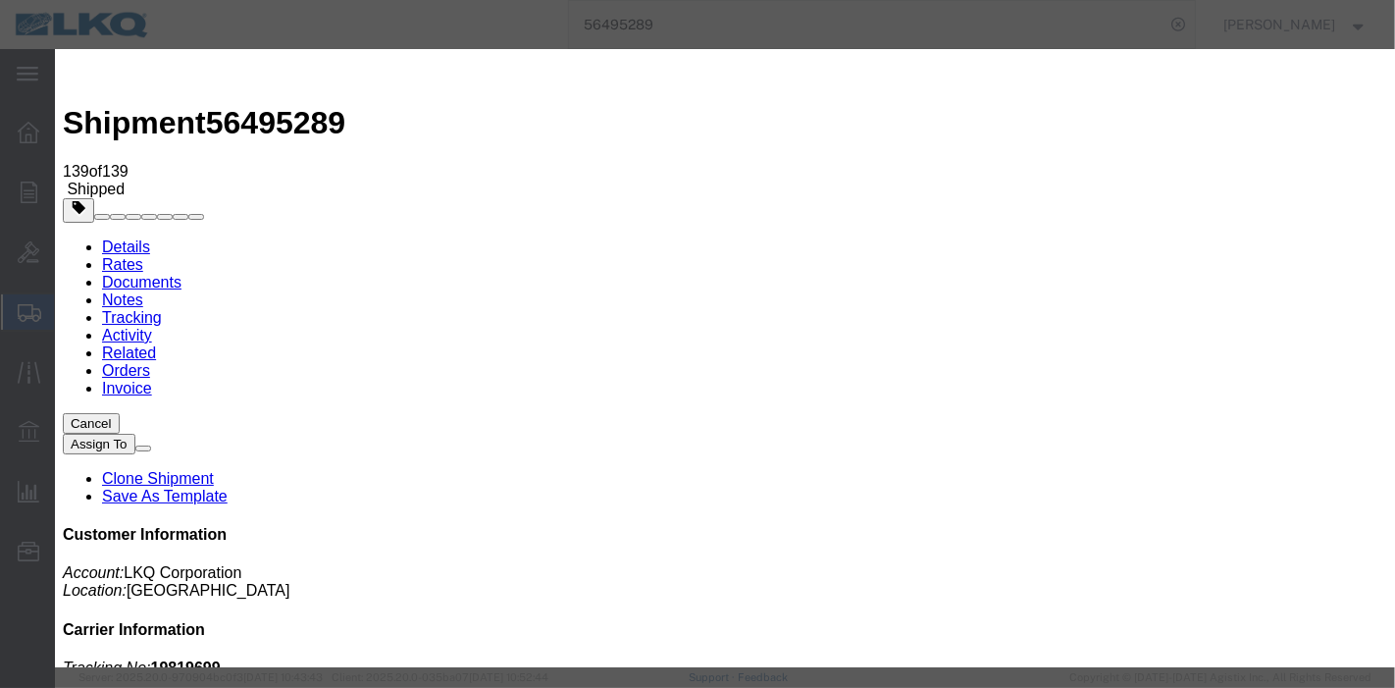
type input "[DATE]"
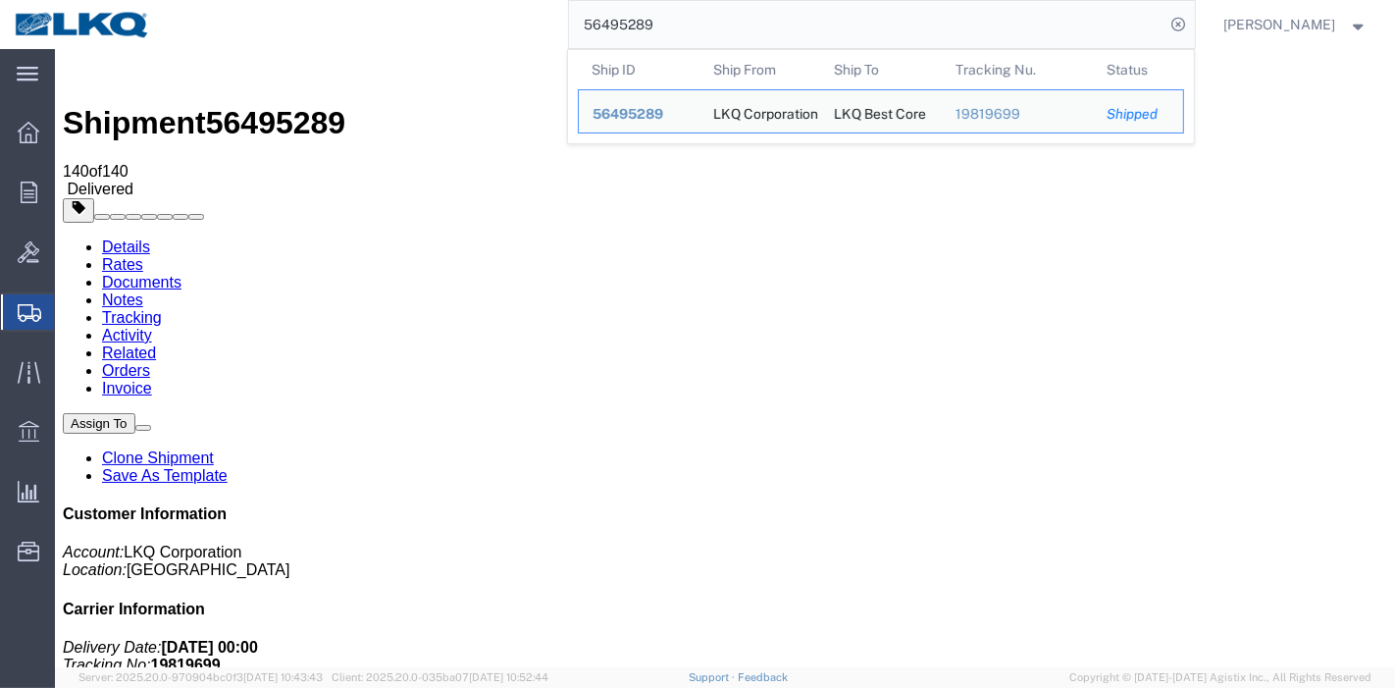
drag, startPoint x: 753, startPoint y: 15, endPoint x: 397, endPoint y: 41, distance: 357.0
click at [397, 41] on div "56495289 Ship ID Ship From Ship To Tracking Nu. Status Ship ID 56495289 Ship Fr…" at bounding box center [680, 24] width 1030 height 49
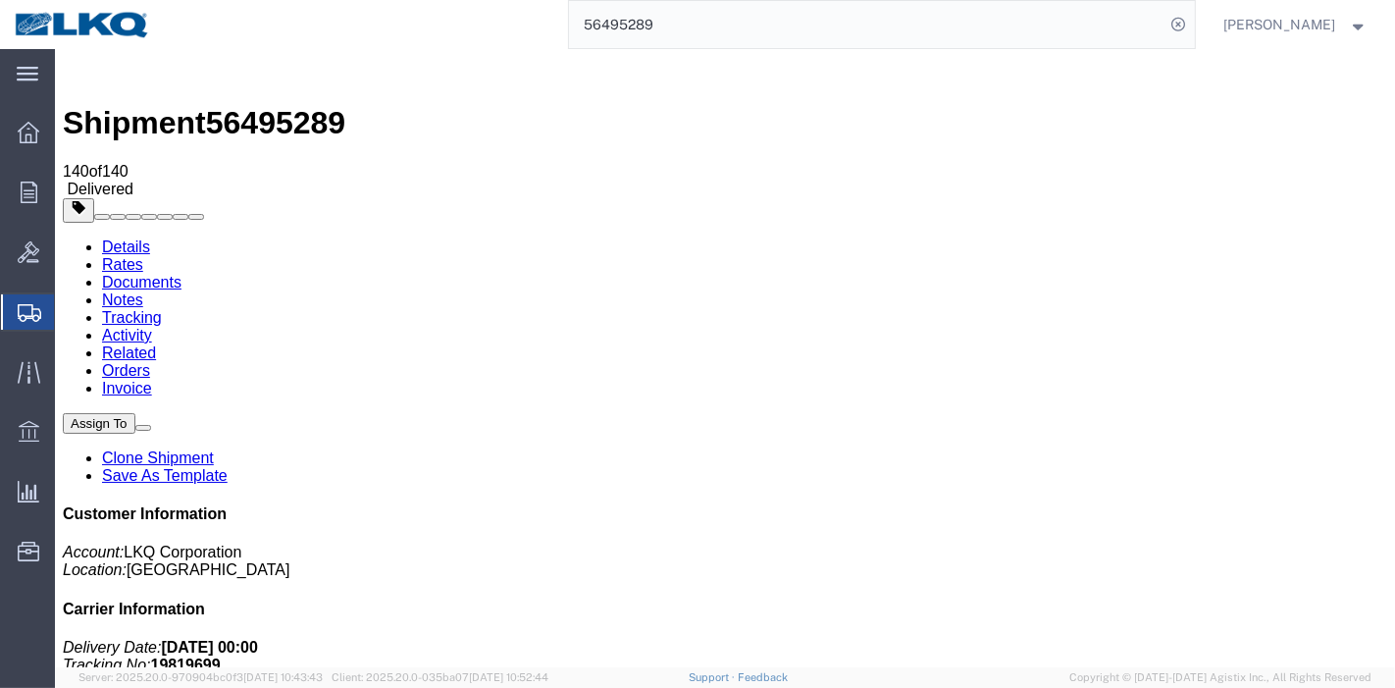
paste input "878575"
type input "56878575"
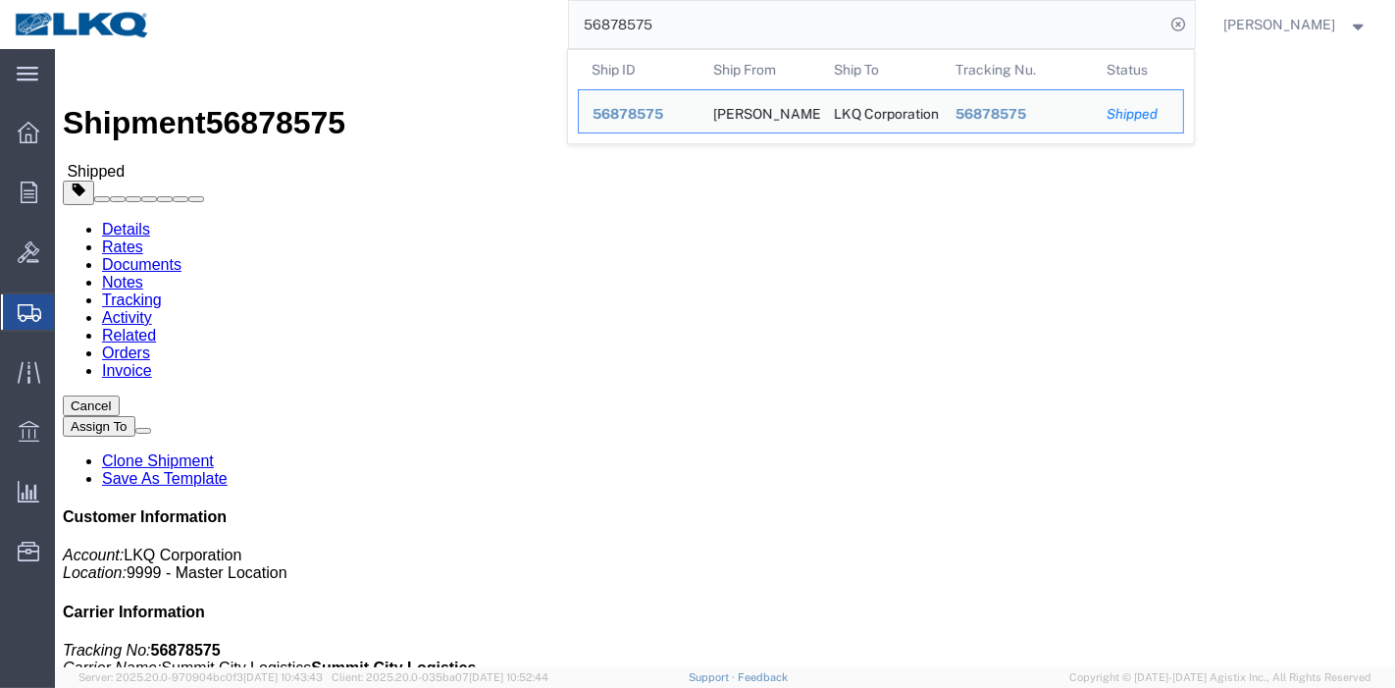
click link "Tracking"
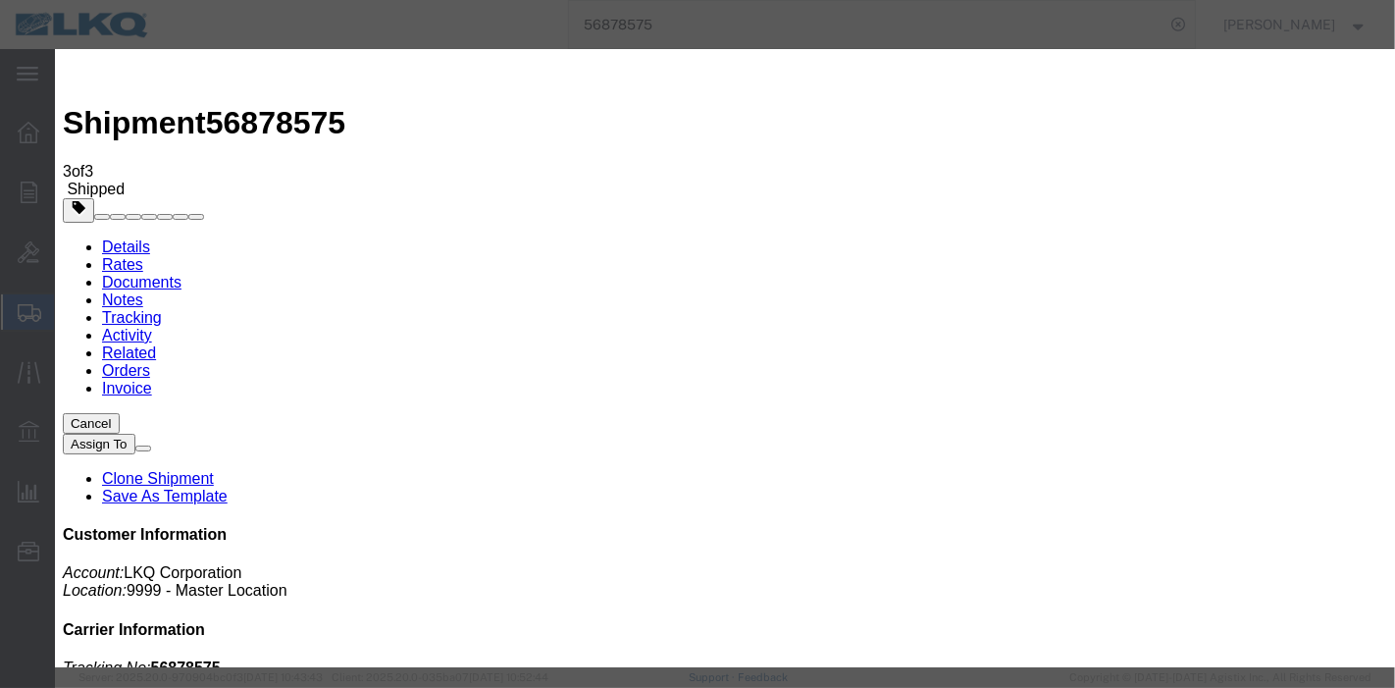
type input "[DATE]"
select select "DELIVRED"
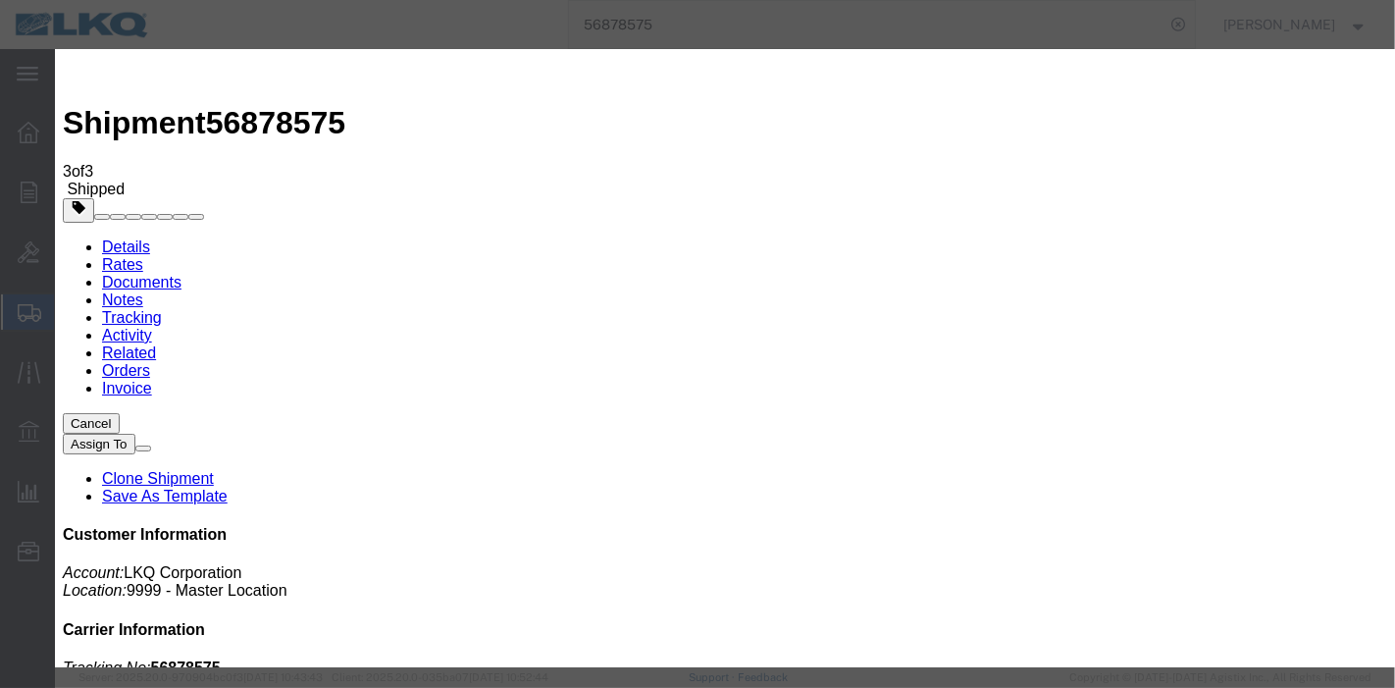
type input "10/24/2025"
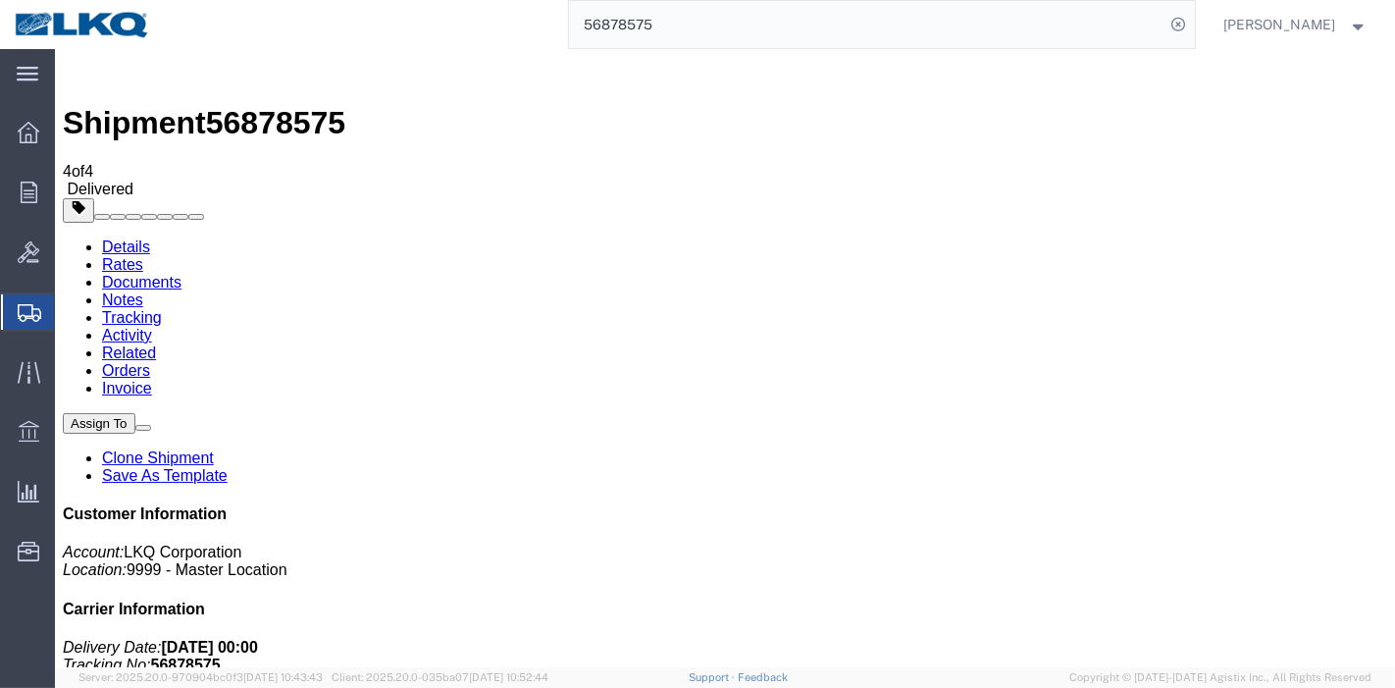
drag, startPoint x: 678, startPoint y: 21, endPoint x: 540, endPoint y: 13, distance: 137.5
click at [540, 13] on div "56878575" at bounding box center [680, 24] width 1030 height 49
paste input "55773"
type input "56855773"
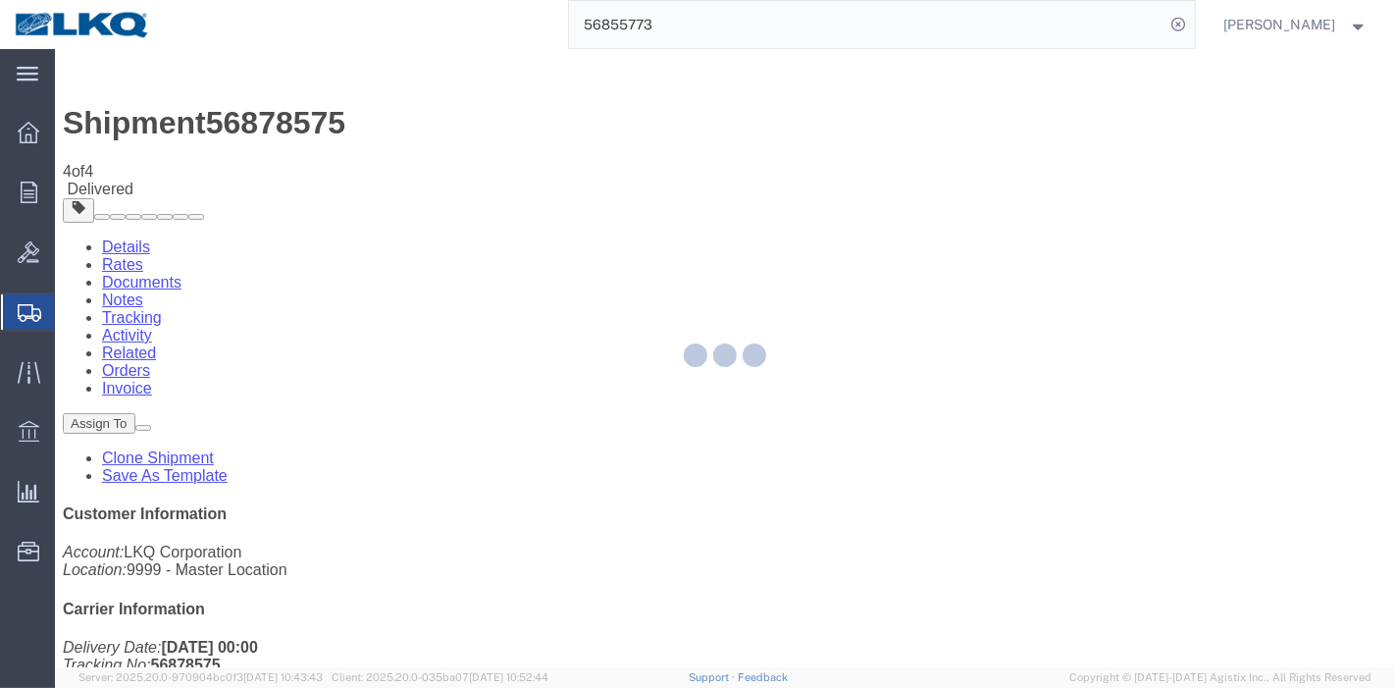
click at [434, 152] on div at bounding box center [725, 358] width 1340 height 618
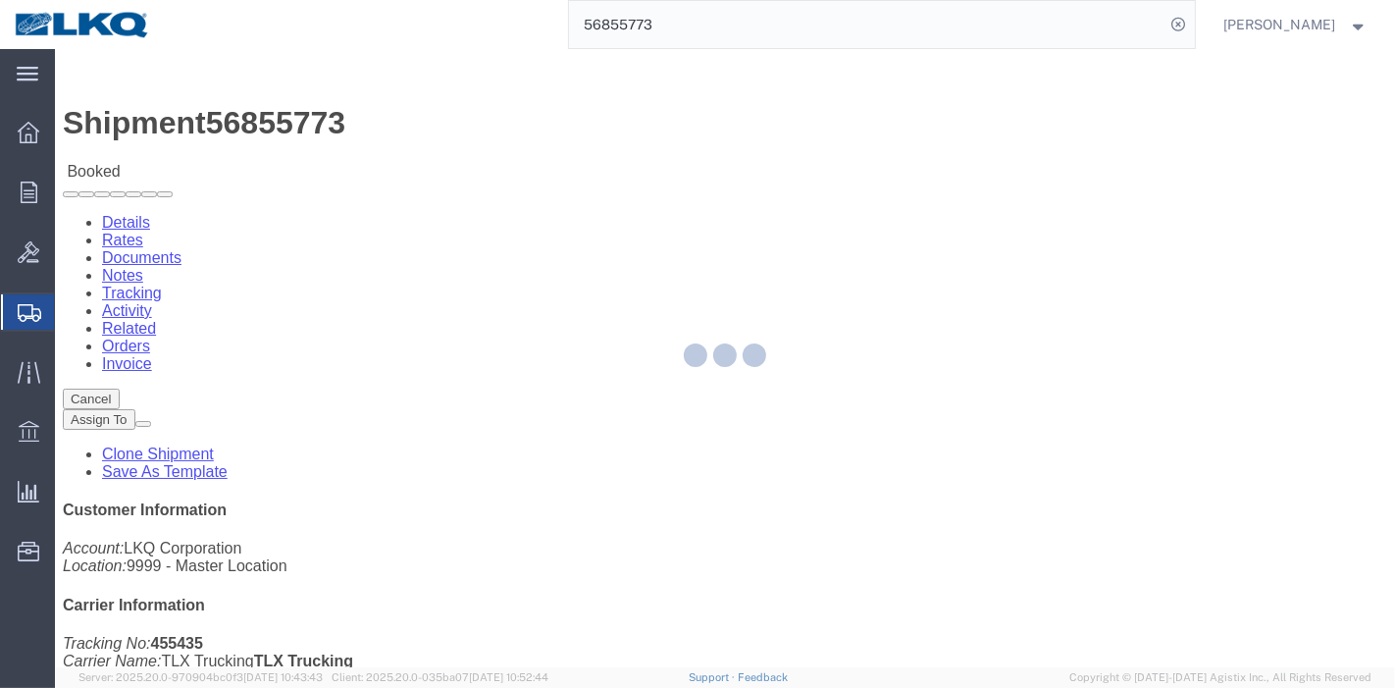
click at [427, 129] on div at bounding box center [725, 358] width 1340 height 618
click at [428, 125] on div at bounding box center [725, 358] width 1340 height 618
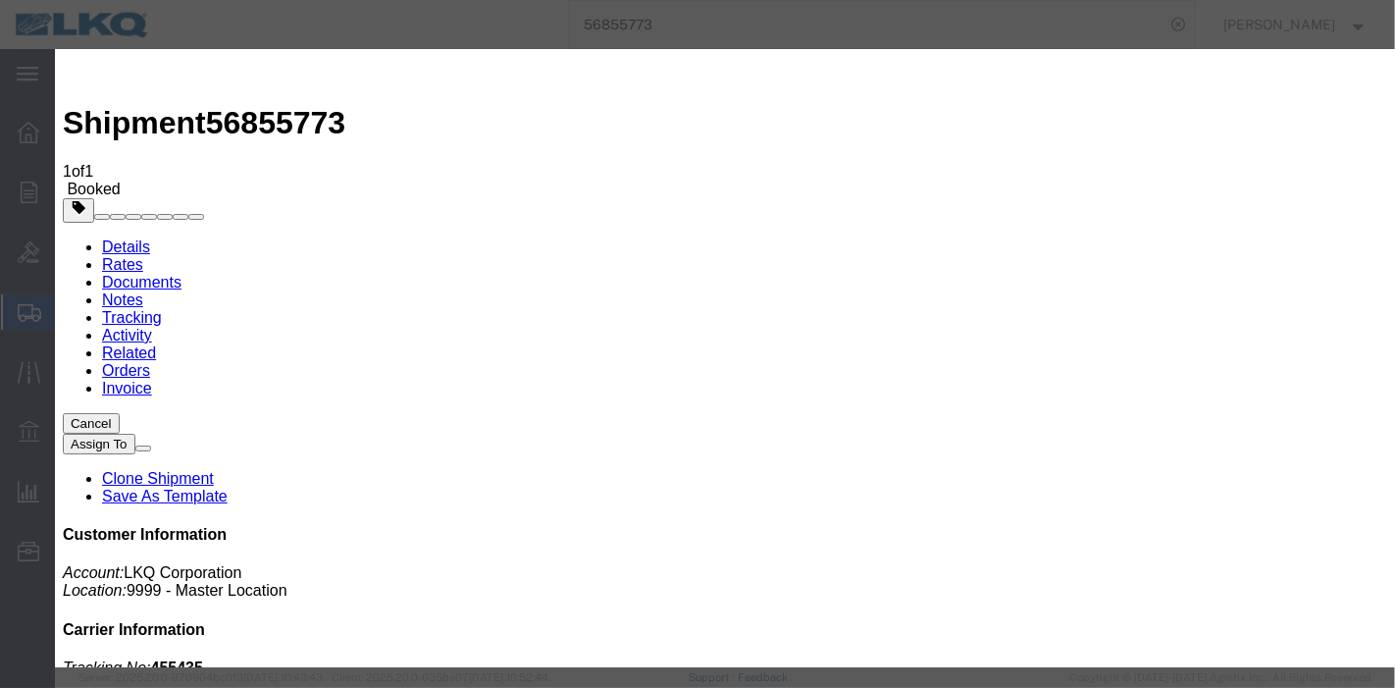
type input "[DATE]"
select select "DELIVRED"
